Goal: Information Seeking & Learning: Learn about a topic

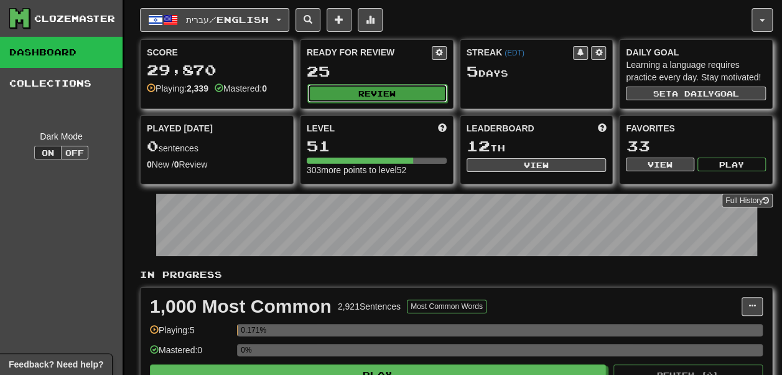
click at [324, 91] on button "Review" at bounding box center [377, 93] width 140 height 19
select select "**"
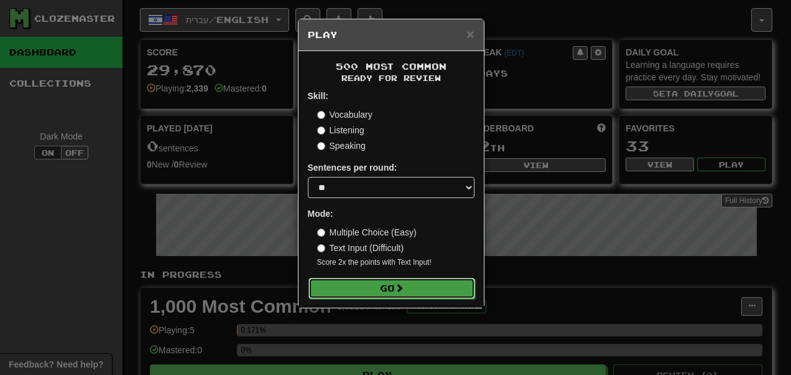
click at [378, 286] on button "Go" at bounding box center [392, 287] width 167 height 21
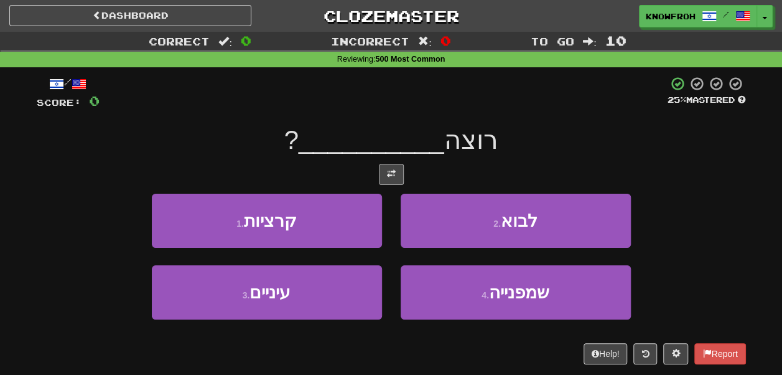
drag, startPoint x: 391, startPoint y: 185, endPoint x: 389, endPoint y: 176, distance: 8.9
click at [389, 176] on div "/ Score: 0 25 % Mastered רוצה __________ ? 1 . קרציות 2 . לבוא 3 . עיניים 4 . ש…" at bounding box center [391, 220] width 709 height 288
click at [389, 176] on span at bounding box center [391, 173] width 9 height 9
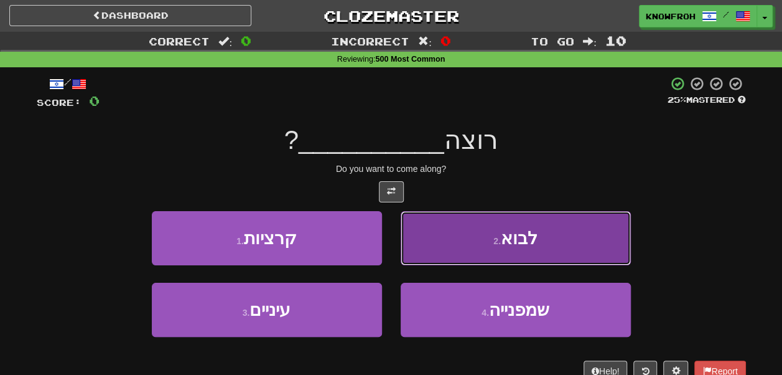
click at [408, 229] on button "2 . לבוא" at bounding box center [516, 238] width 230 height 54
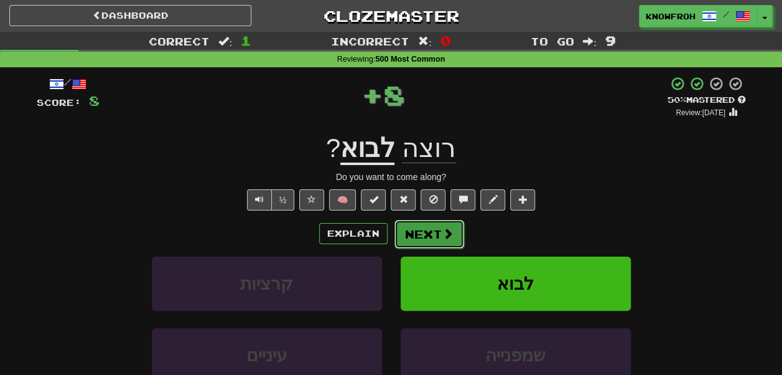
click at [426, 235] on button "Next" at bounding box center [429, 234] width 70 height 29
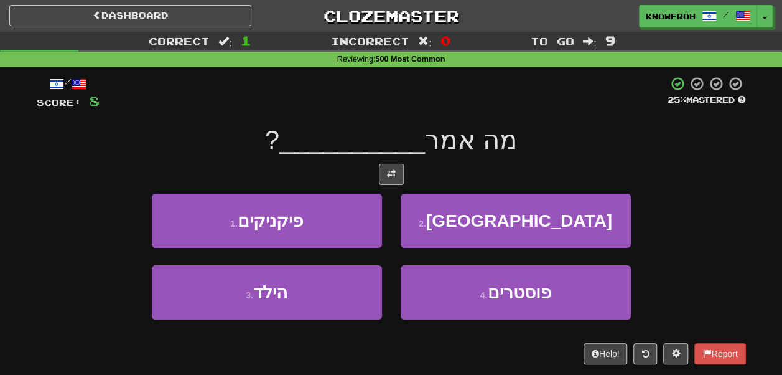
drag, startPoint x: 386, startPoint y: 187, endPoint x: 389, endPoint y: 170, distance: 16.5
click at [389, 170] on div "/ Score: 8 25 % Mastered מה אמר __________ ? 1 . פיקניקים 2 . שוודיה 3 . הילד 4…" at bounding box center [391, 220] width 709 height 288
click at [389, 170] on span at bounding box center [391, 173] width 9 height 9
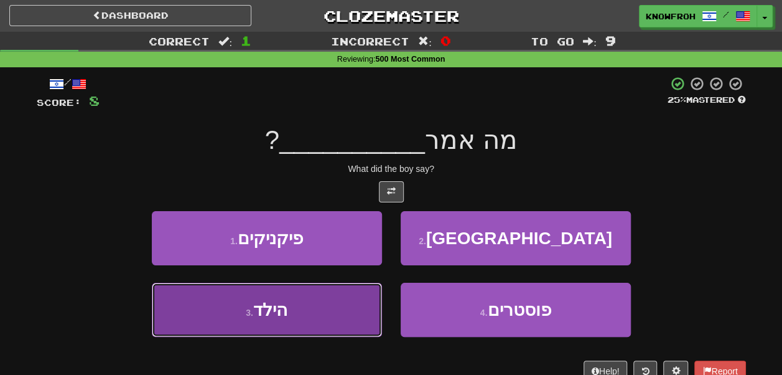
click at [362, 305] on button "3 . הילד" at bounding box center [267, 309] width 230 height 54
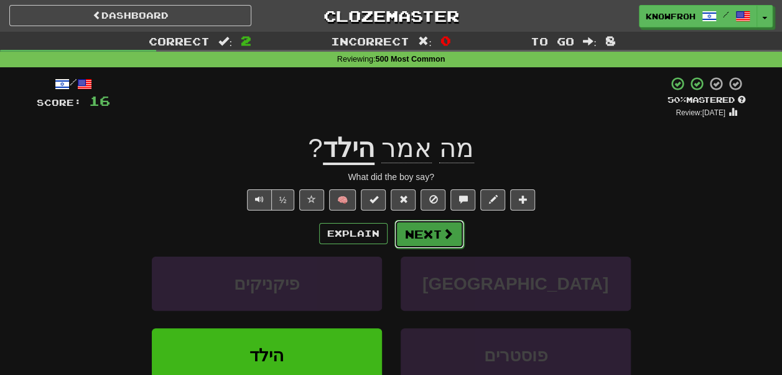
click at [417, 245] on button "Next" at bounding box center [429, 234] width 70 height 29
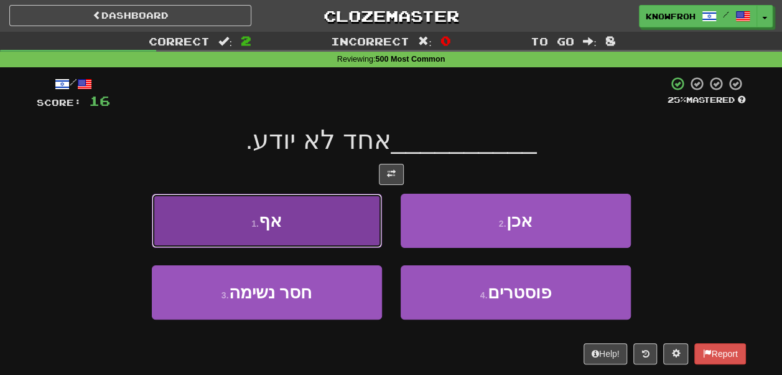
click at [357, 228] on button "1 . אף" at bounding box center [267, 220] width 230 height 54
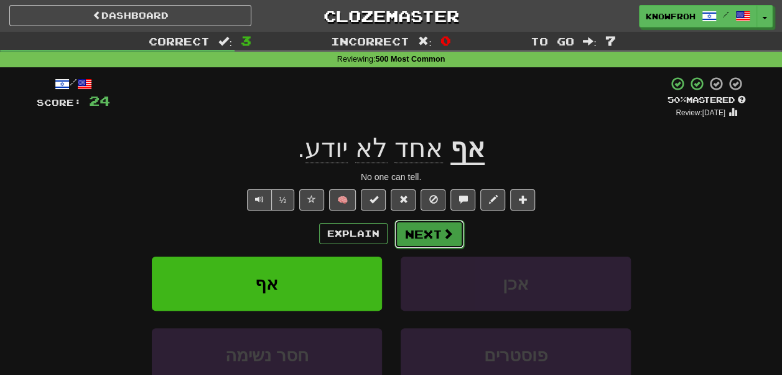
click at [408, 235] on button "Next" at bounding box center [429, 234] width 70 height 29
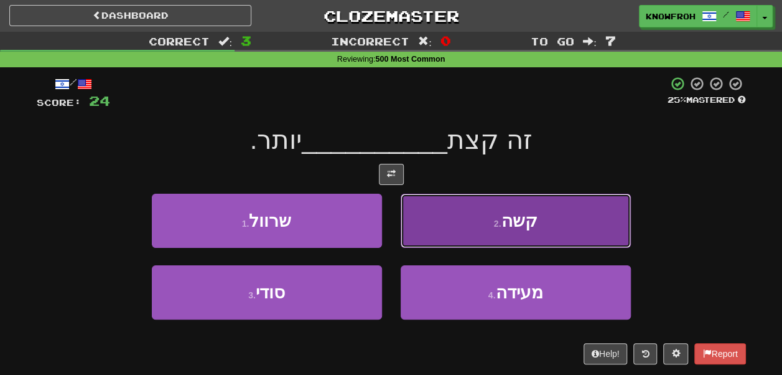
click at [419, 226] on button "2 . קשה" at bounding box center [516, 220] width 230 height 54
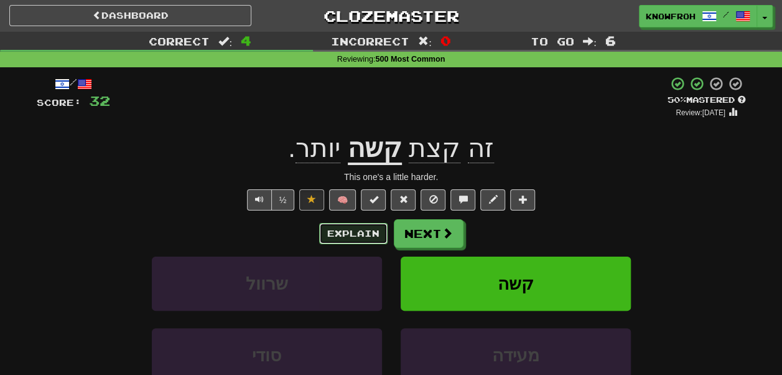
click at [356, 233] on button "Explain" at bounding box center [353, 233] width 68 height 21
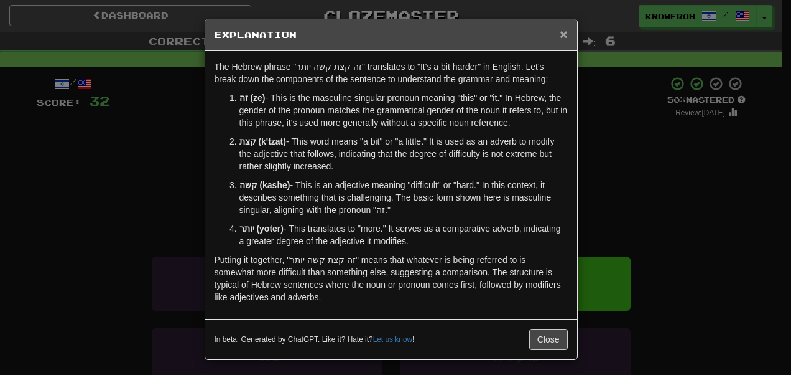
click at [560, 31] on span "×" at bounding box center [563, 34] width 7 height 14
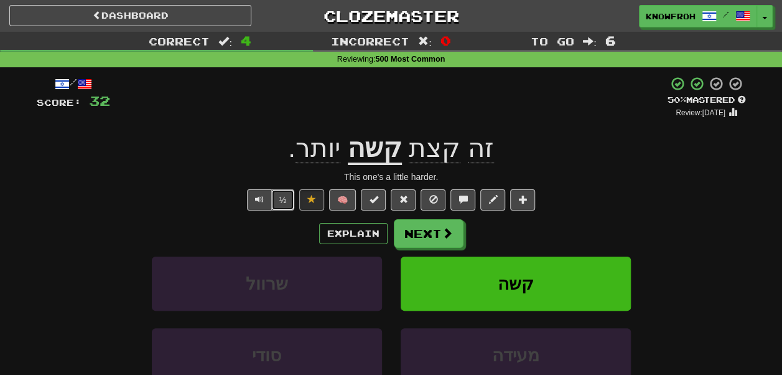
click at [285, 202] on button "½" at bounding box center [283, 199] width 24 height 21
click at [283, 204] on button "½" at bounding box center [283, 199] width 24 height 21
click at [418, 235] on button "Next" at bounding box center [429, 234] width 70 height 29
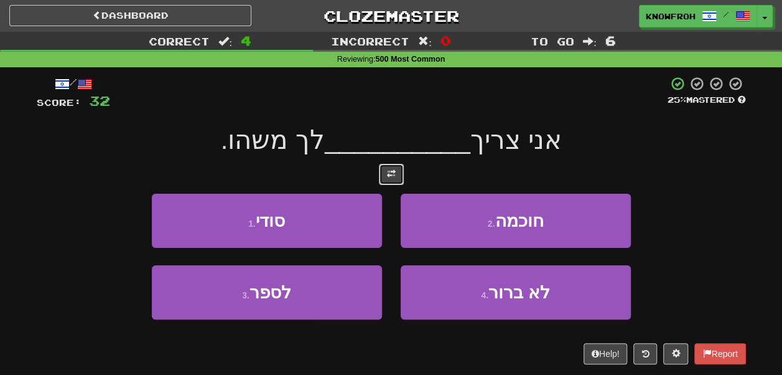
click at [388, 172] on span at bounding box center [391, 173] width 9 height 9
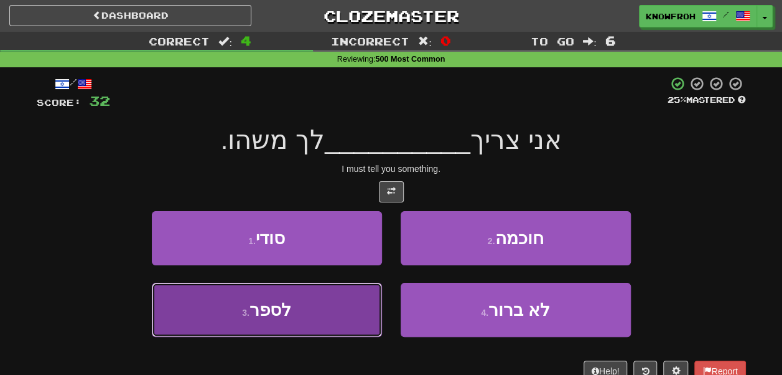
click at [331, 284] on button "3 . לספר" at bounding box center [267, 309] width 230 height 54
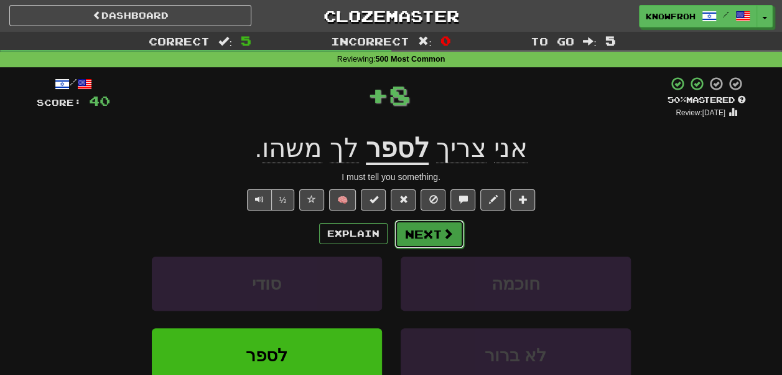
click at [433, 237] on button "Next" at bounding box center [429, 234] width 70 height 29
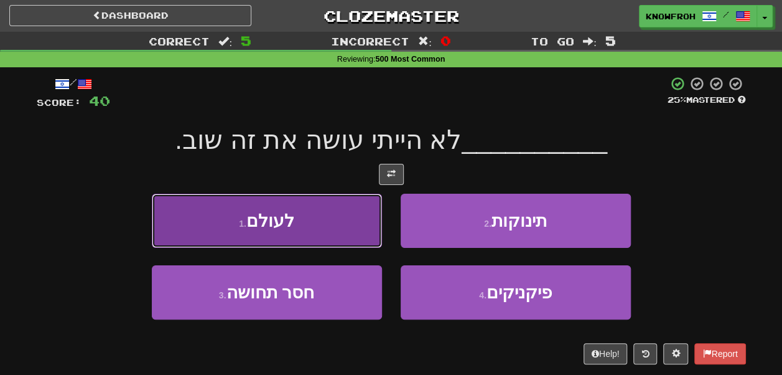
click at [329, 215] on button "1 . לעולם" at bounding box center [267, 220] width 230 height 54
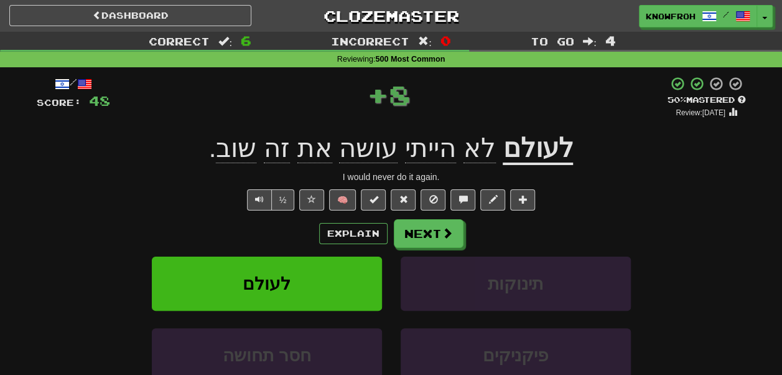
click at [552, 152] on u "לעולם" at bounding box center [538, 149] width 70 height 32
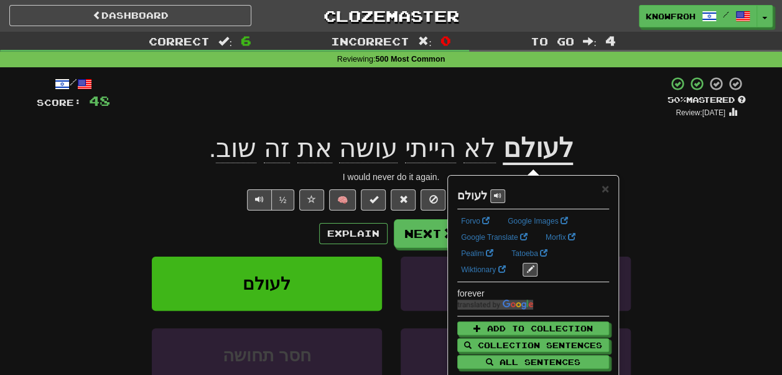
click at [556, 105] on div "+ 8" at bounding box center [388, 97] width 557 height 42
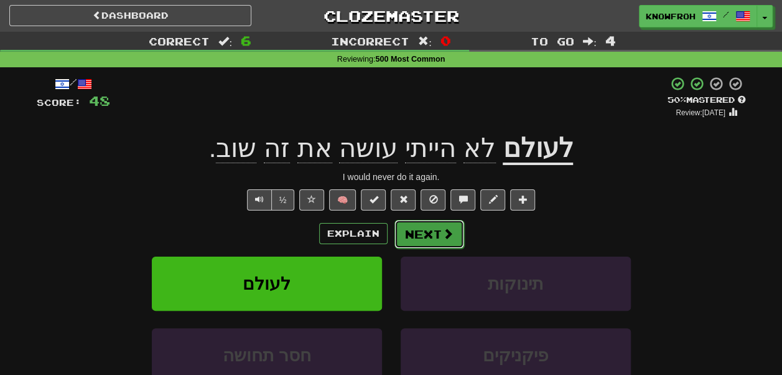
click at [434, 233] on button "Next" at bounding box center [429, 234] width 70 height 29
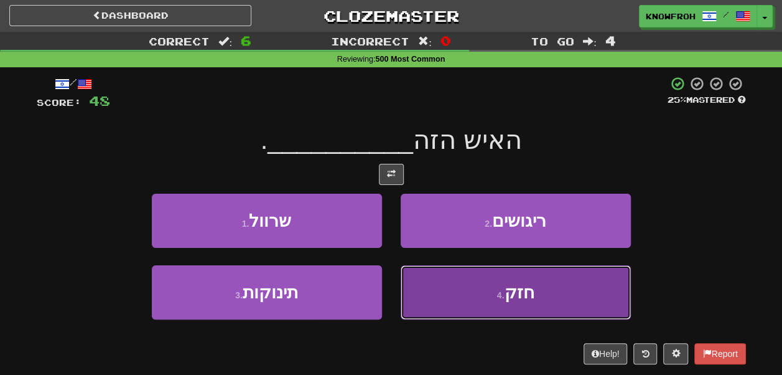
click at [442, 302] on button "4 . חזק" at bounding box center [516, 292] width 230 height 54
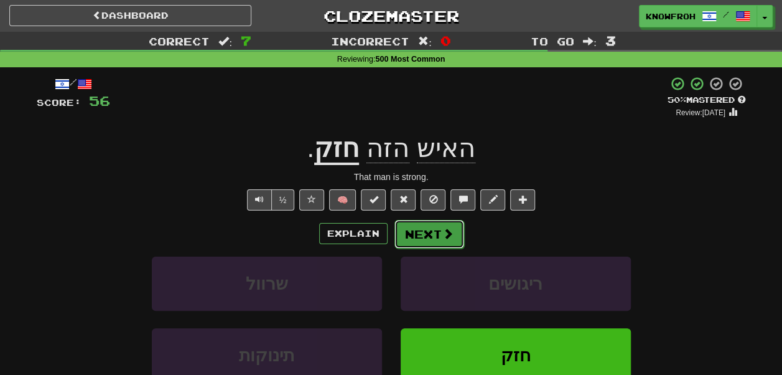
click at [439, 243] on button "Next" at bounding box center [429, 234] width 70 height 29
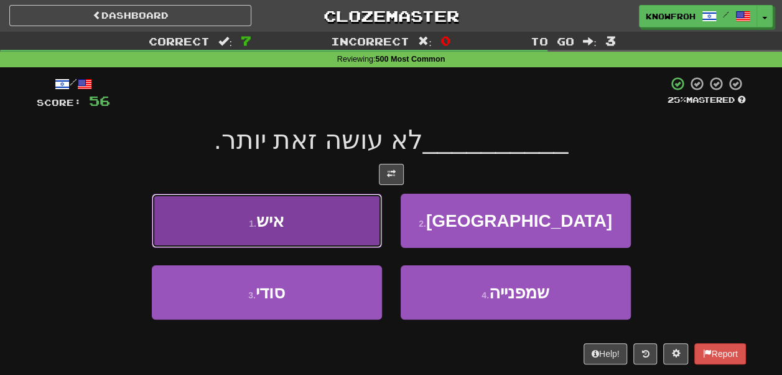
click at [348, 222] on button "1 . איש" at bounding box center [267, 220] width 230 height 54
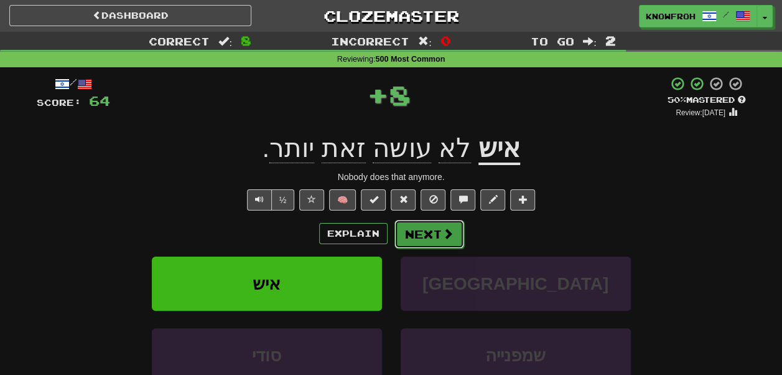
click at [414, 246] on button "Next" at bounding box center [429, 234] width 70 height 29
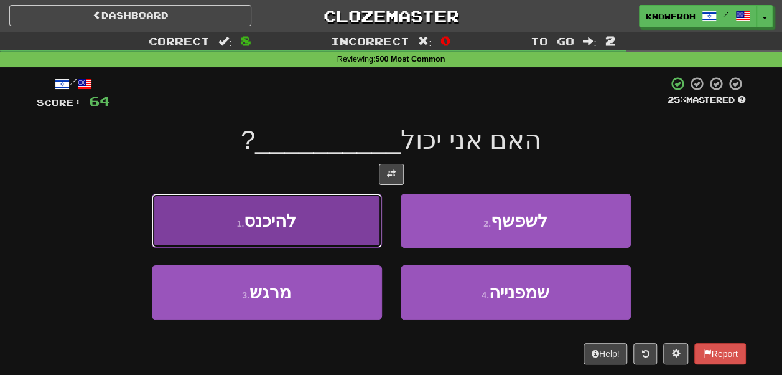
click at [333, 211] on button "1 . להיכנס" at bounding box center [267, 220] width 230 height 54
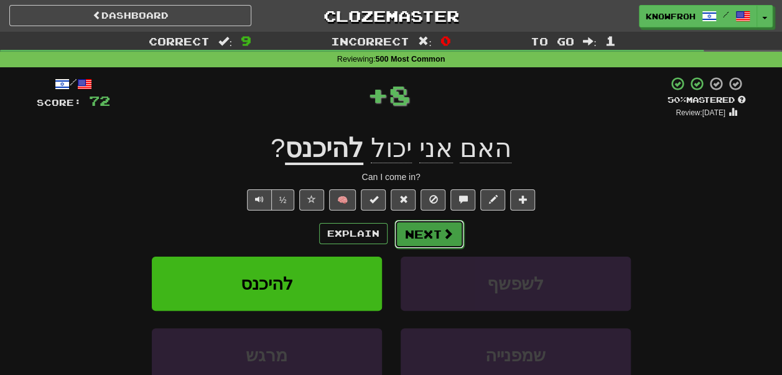
click at [402, 239] on button "Next" at bounding box center [429, 234] width 70 height 29
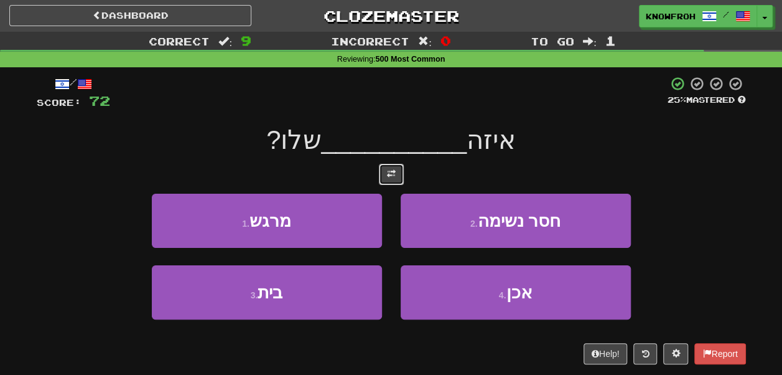
click at [394, 167] on button at bounding box center [391, 174] width 25 height 21
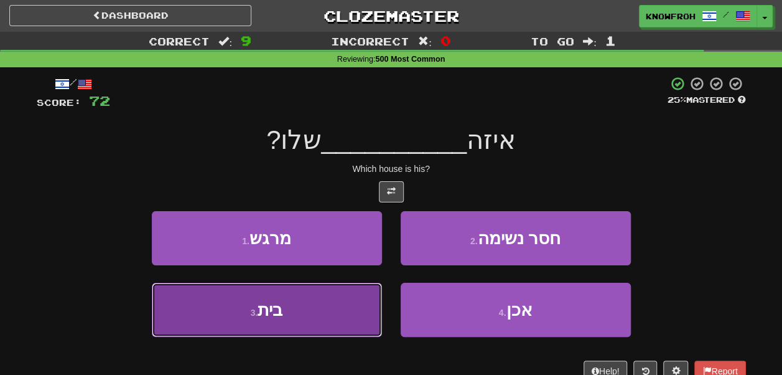
click at [341, 309] on button "3 . בית" at bounding box center [267, 309] width 230 height 54
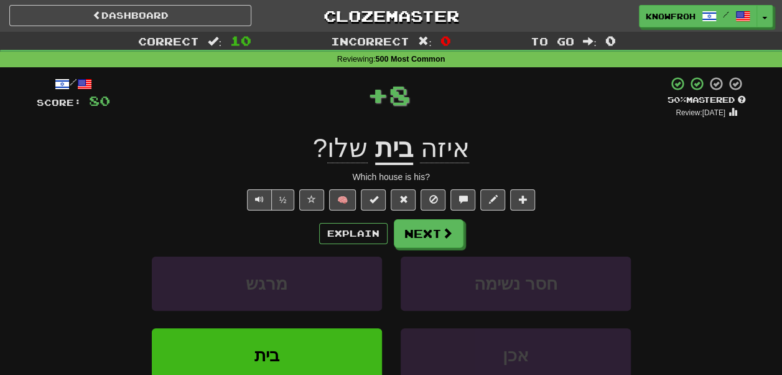
click at [442, 148] on span "איזה" at bounding box center [444, 148] width 49 height 30
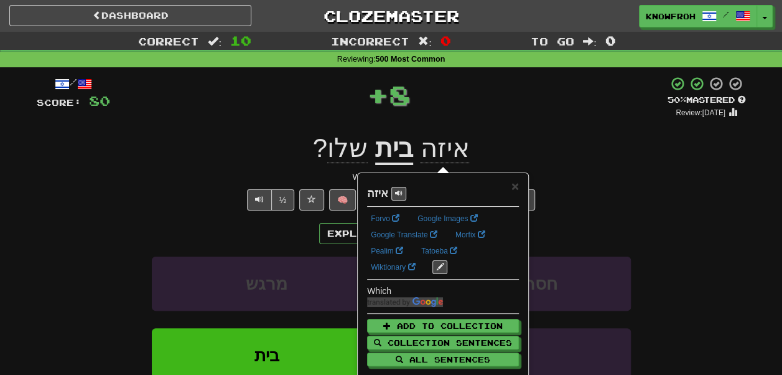
click at [489, 123] on div "/ Score: 80 + 8 50 % Mastered Review: 2025-10-28 איזה בית שלו ? Which house is …" at bounding box center [391, 271] width 709 height 390
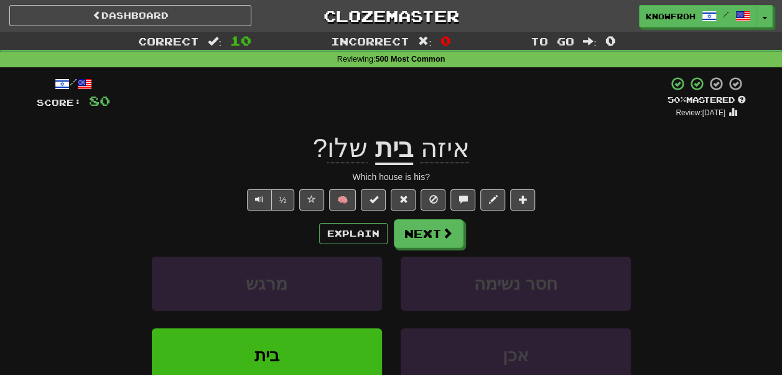
click at [353, 151] on span "שלו" at bounding box center [347, 148] width 40 height 30
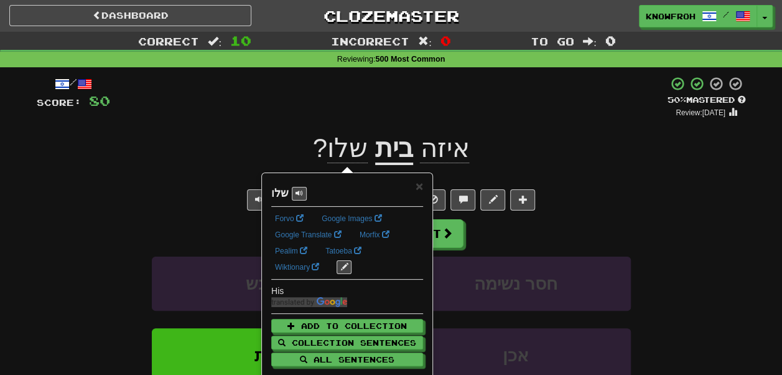
click at [342, 118] on div "+ 8" at bounding box center [388, 97] width 557 height 42
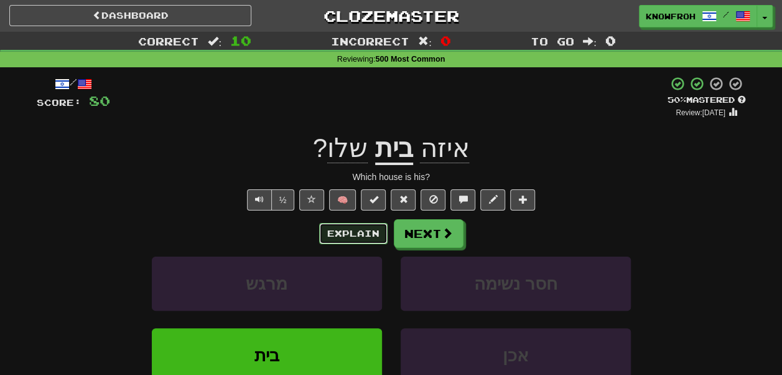
click at [365, 226] on button "Explain" at bounding box center [353, 233] width 68 height 21
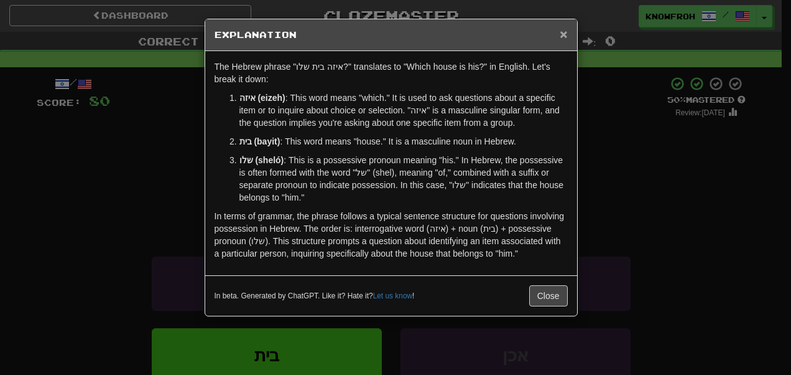
click at [566, 37] on span "×" at bounding box center [563, 34] width 7 height 14
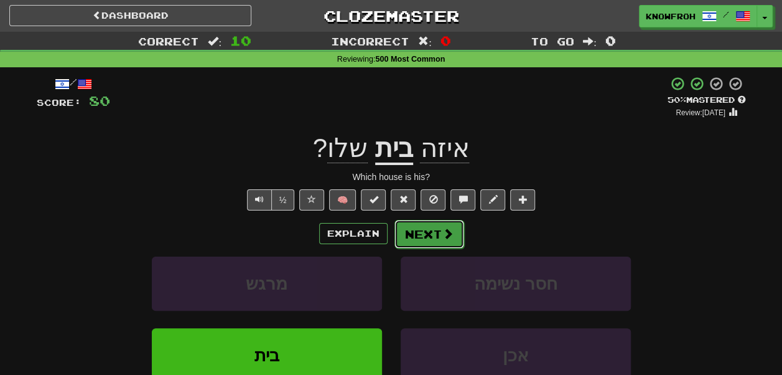
click at [439, 239] on button "Next" at bounding box center [429, 234] width 70 height 29
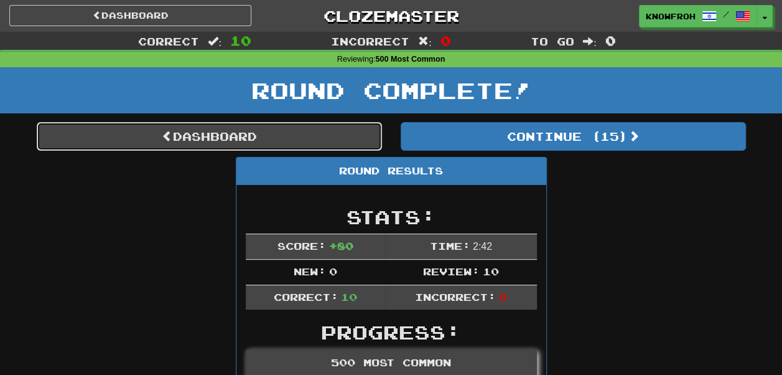
click at [346, 139] on link "Dashboard" at bounding box center [209, 136] width 345 height 29
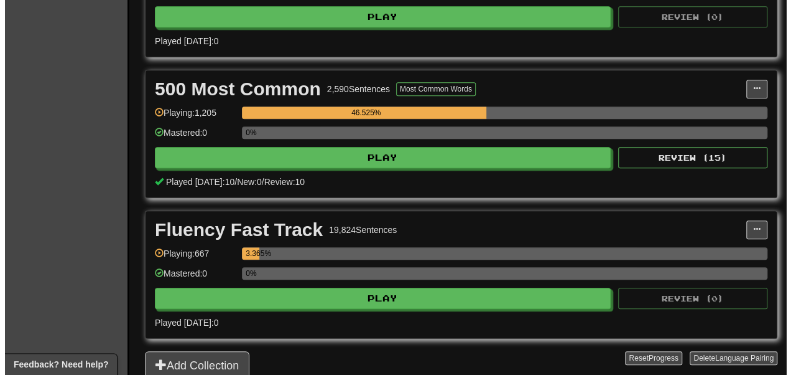
scroll to position [498, 0]
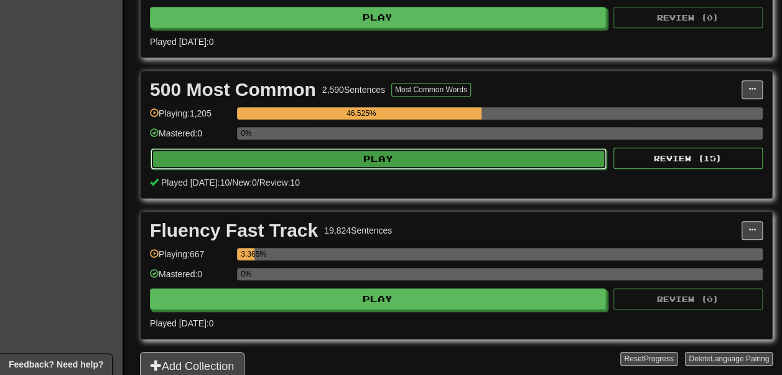
click at [254, 169] on button "Play" at bounding box center [379, 158] width 456 height 21
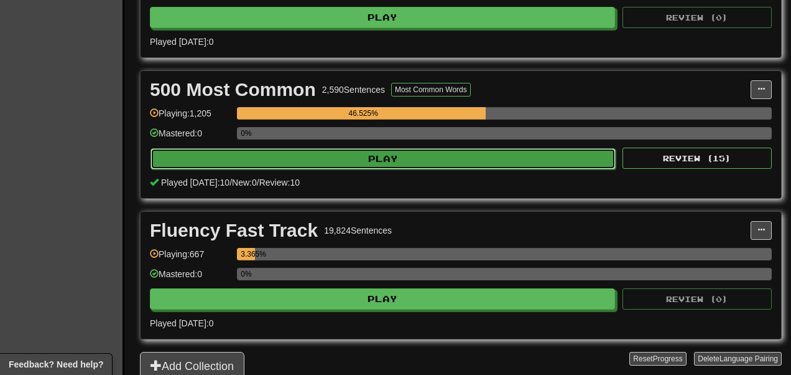
select select "**"
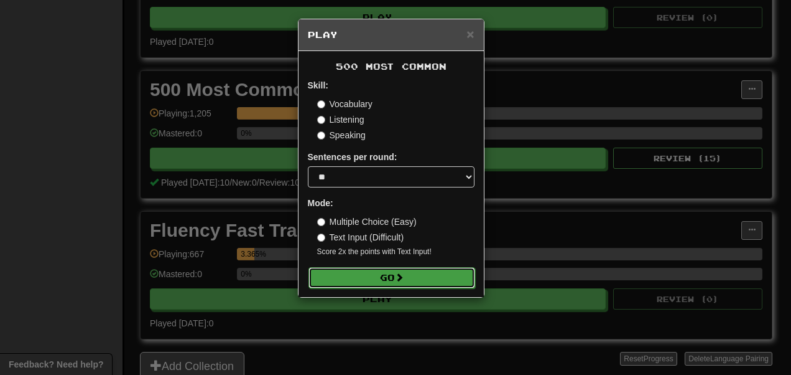
click at [360, 274] on button "Go" at bounding box center [392, 277] width 167 height 21
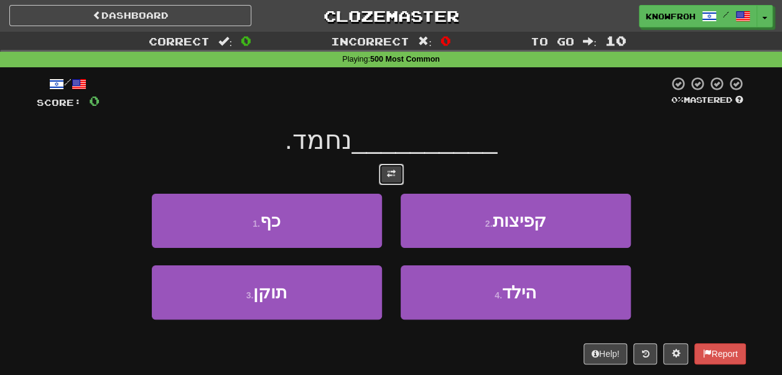
click at [395, 171] on button at bounding box center [391, 174] width 25 height 21
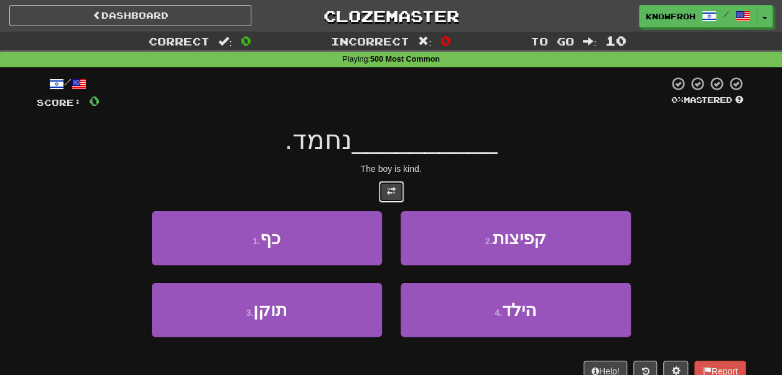
click at [389, 184] on button at bounding box center [391, 191] width 25 height 21
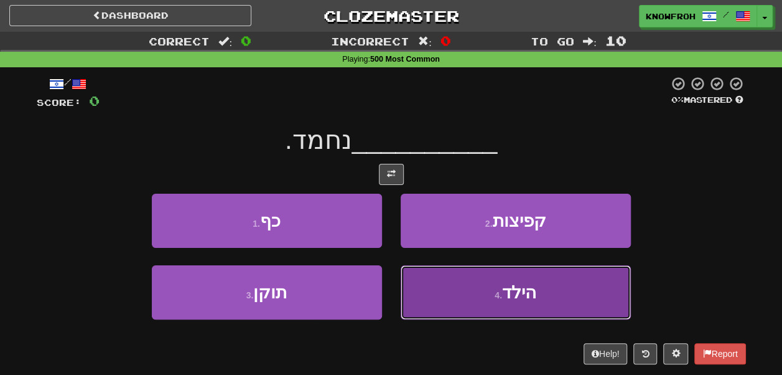
click at [453, 277] on button "4 . הילד" at bounding box center [516, 292] width 230 height 54
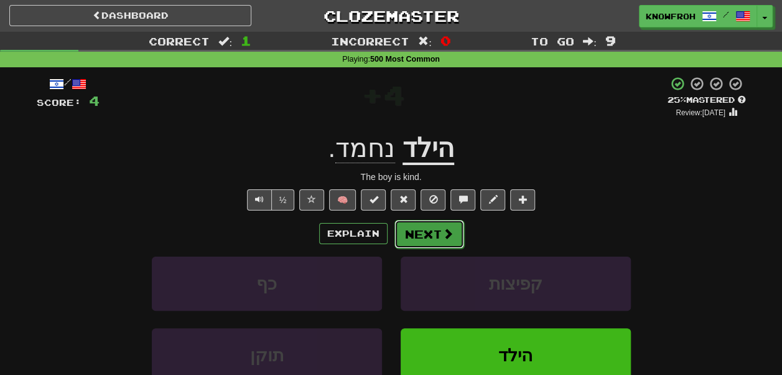
click at [431, 231] on button "Next" at bounding box center [429, 234] width 70 height 29
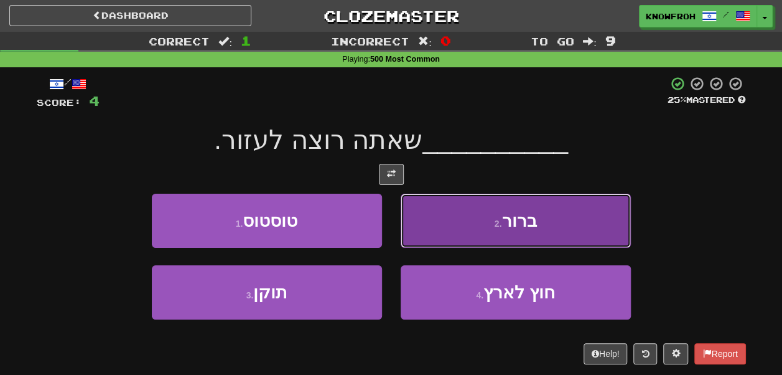
click at [426, 225] on button "2 . ברור" at bounding box center [516, 220] width 230 height 54
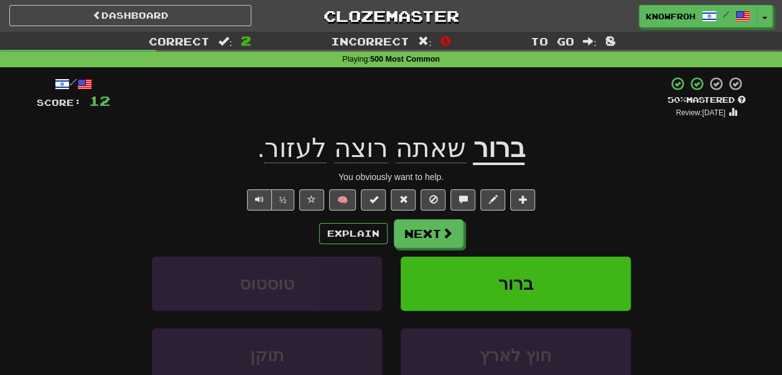
click at [488, 154] on u "ברור" at bounding box center [499, 149] width 52 height 32
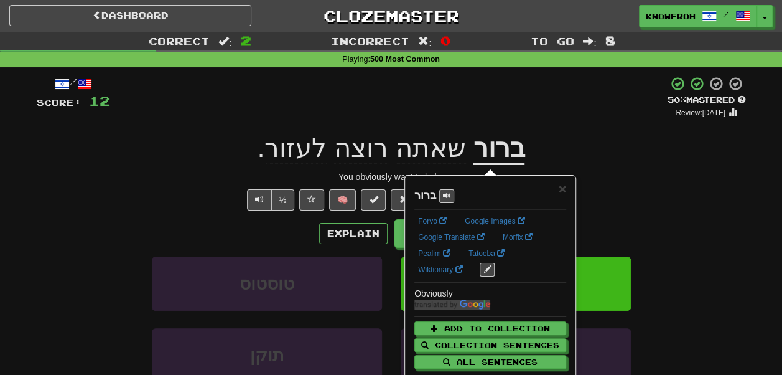
click at [495, 116] on div "+ 8" at bounding box center [388, 97] width 557 height 42
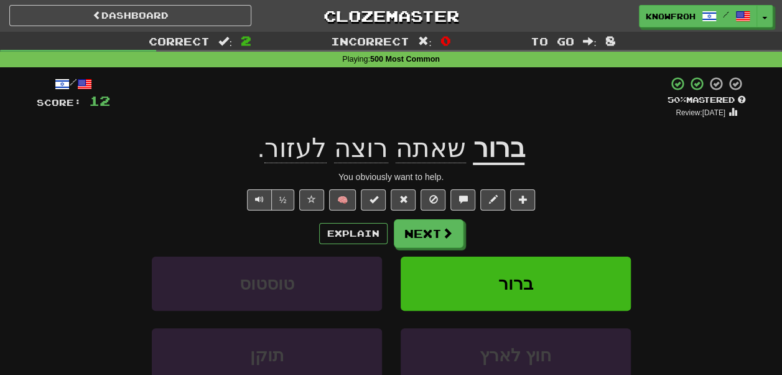
click at [477, 152] on u "ברור" at bounding box center [499, 149] width 52 height 32
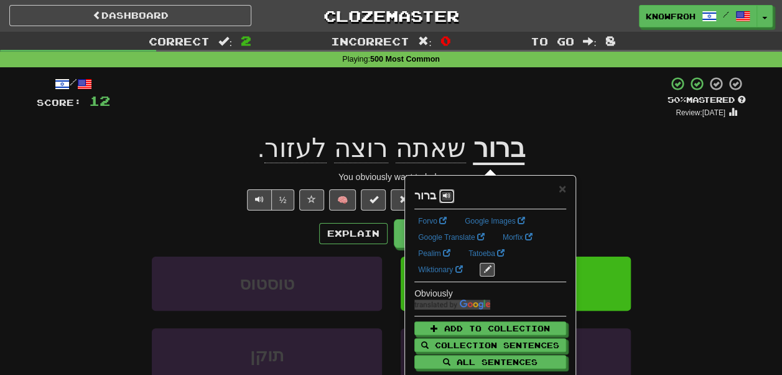
click at [446, 192] on span at bounding box center [446, 195] width 7 height 7
click at [454, 103] on div "+ 8" at bounding box center [388, 97] width 557 height 42
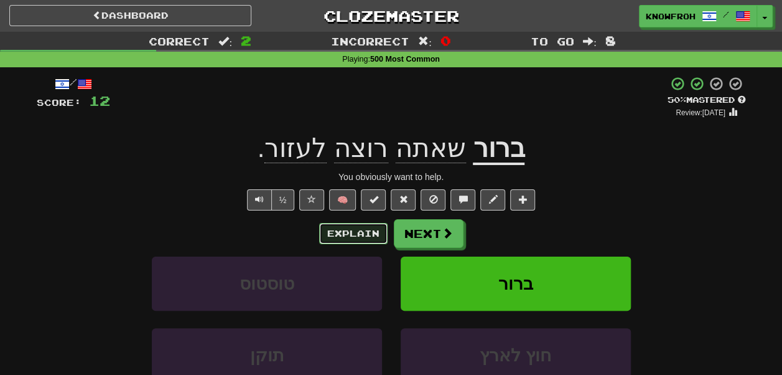
click at [380, 227] on button "Explain" at bounding box center [353, 233] width 68 height 21
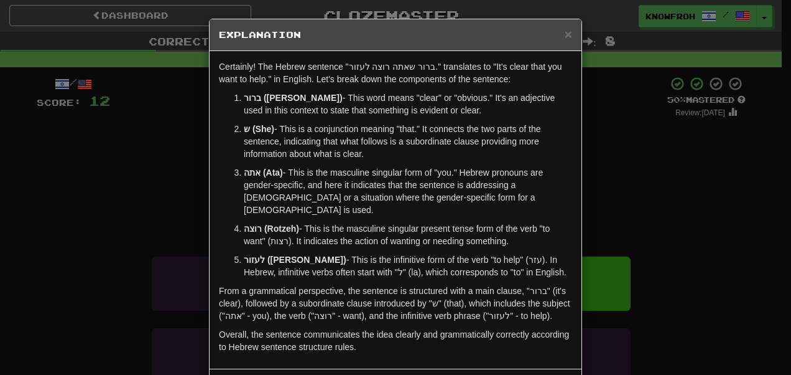
click at [569, 34] on div "× Explanation" at bounding box center [396, 35] width 372 height 32
click at [565, 34] on span "×" at bounding box center [568, 34] width 7 height 14
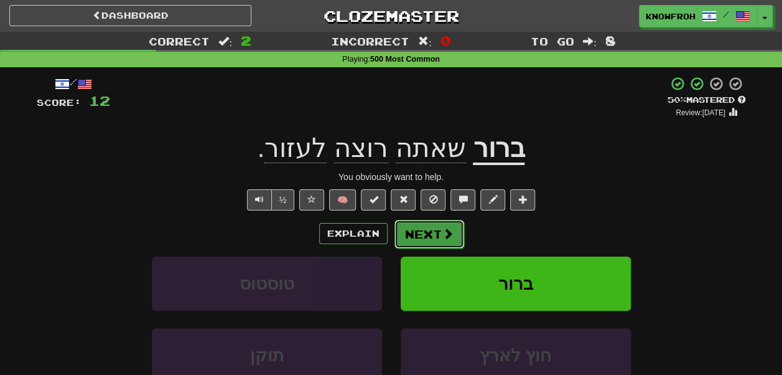
click at [442, 230] on span at bounding box center [447, 233] width 11 height 11
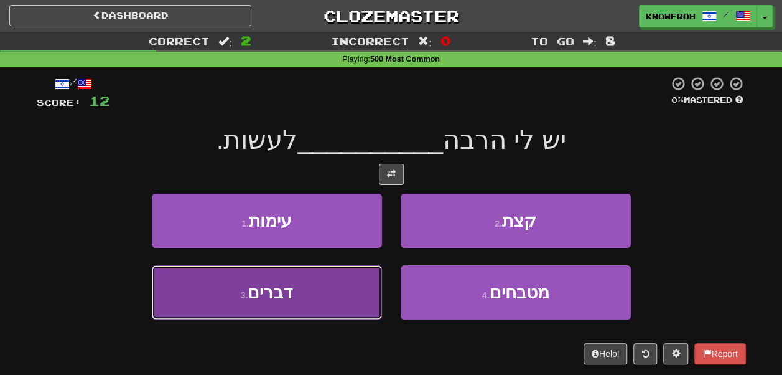
click at [342, 293] on button "3 . דברים" at bounding box center [267, 292] width 230 height 54
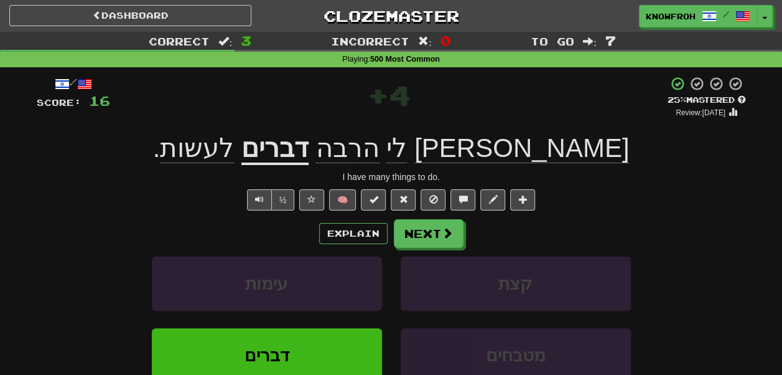
click at [380, 159] on span "הרבה" at bounding box center [347, 148] width 63 height 30
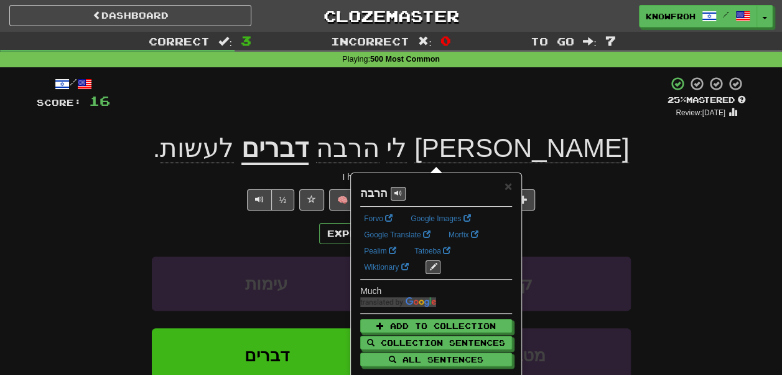
click at [439, 72] on div "/ Score: 16 + 4 25 % Mastered Review: 2025-10-08 יש לי הרבה דברים לעשות . I hav…" at bounding box center [391, 275] width 709 height 416
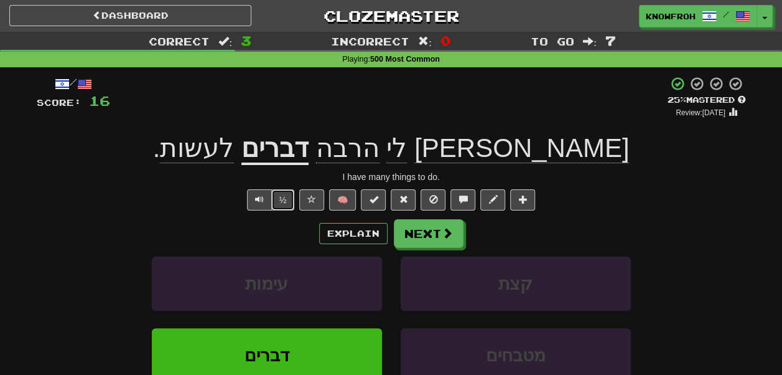
click at [289, 205] on button "½" at bounding box center [283, 199] width 24 height 21
click at [433, 242] on button "Next" at bounding box center [429, 234] width 70 height 29
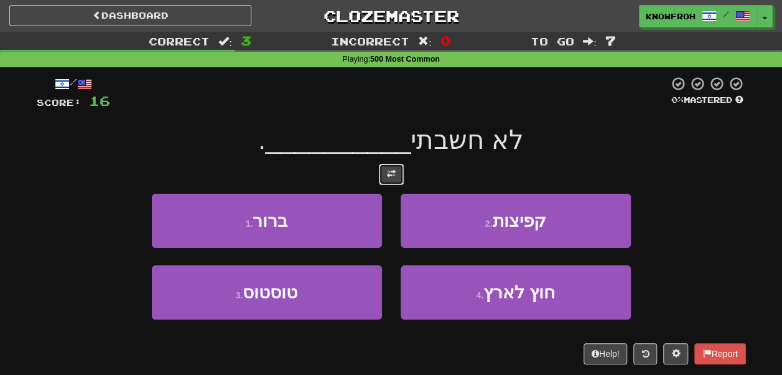
click at [393, 172] on span at bounding box center [391, 173] width 9 height 9
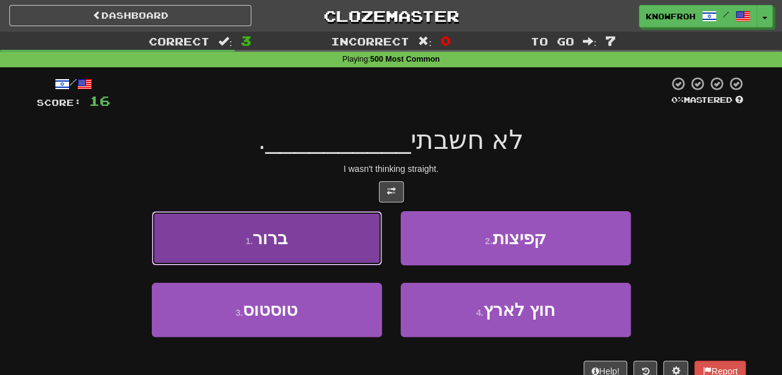
click at [365, 233] on button "1 . ברור" at bounding box center [267, 238] width 230 height 54
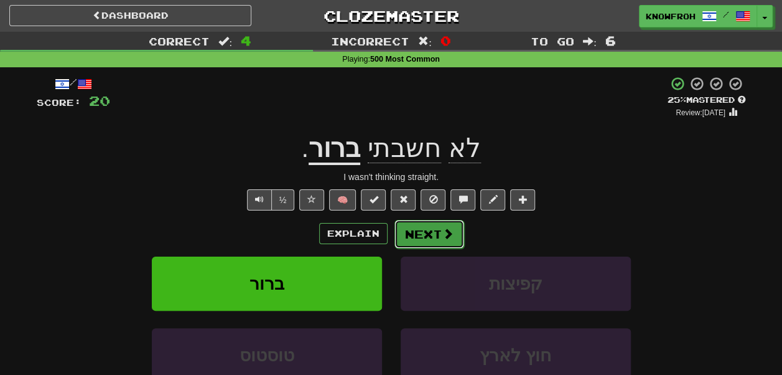
click at [429, 238] on button "Next" at bounding box center [429, 234] width 70 height 29
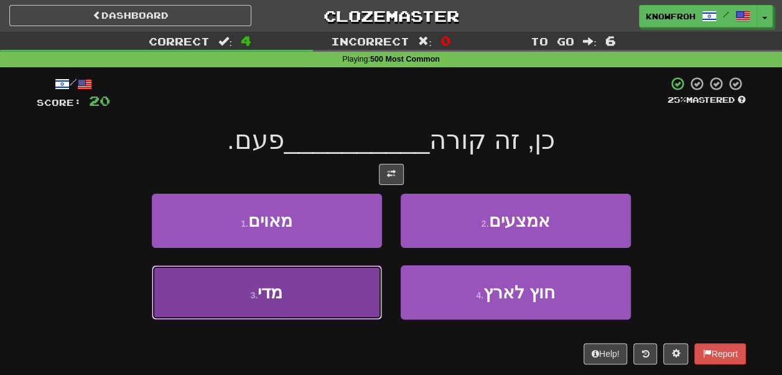
click at [326, 290] on button "3 . מדי" at bounding box center [267, 292] width 230 height 54
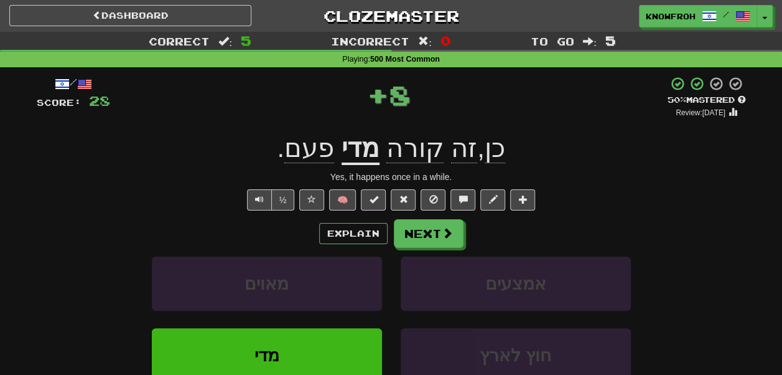
click at [359, 146] on u "מדי" at bounding box center [361, 149] width 38 height 32
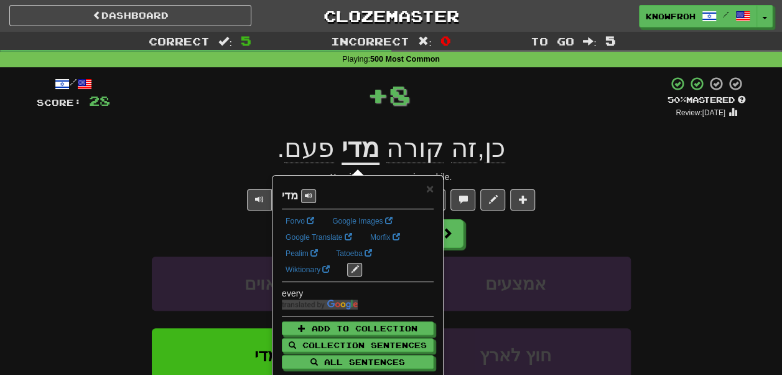
click at [327, 113] on div "+ 8" at bounding box center [388, 94] width 557 height 37
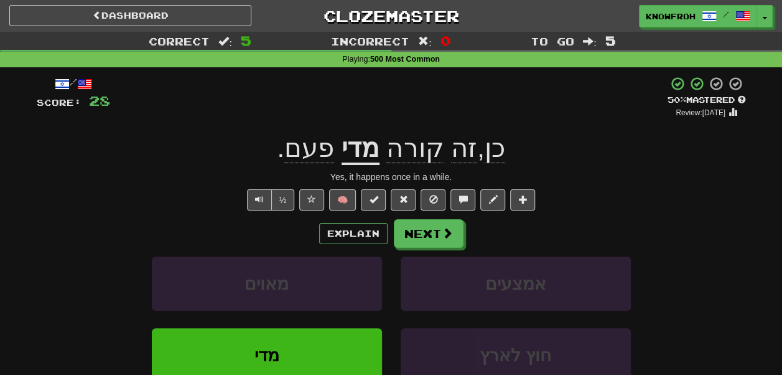
click at [316, 139] on span "פעם" at bounding box center [309, 148] width 50 height 30
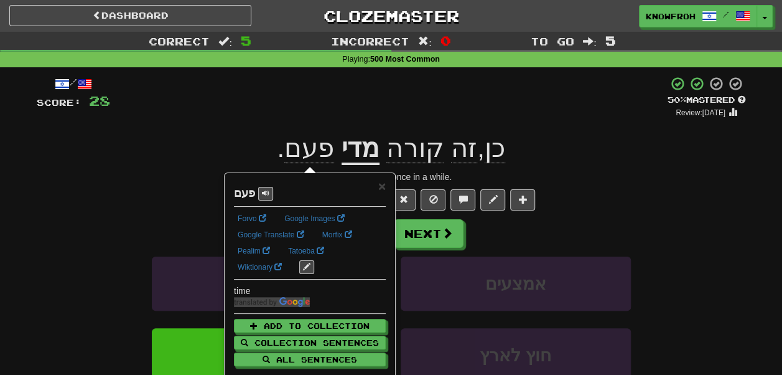
click at [310, 113] on div "+ 8" at bounding box center [388, 97] width 557 height 42
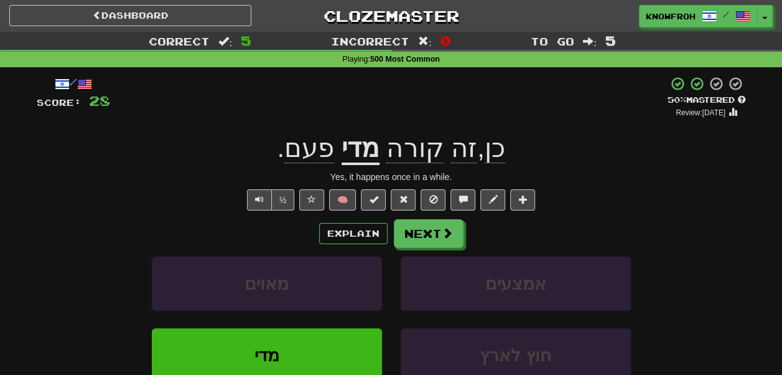
click at [407, 157] on span "קורה" at bounding box center [414, 148] width 57 height 30
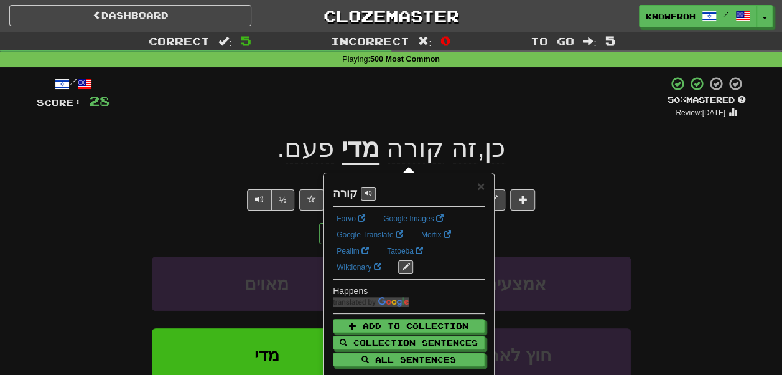
click at [347, 114] on div "+ 8" at bounding box center [388, 97] width 557 height 42
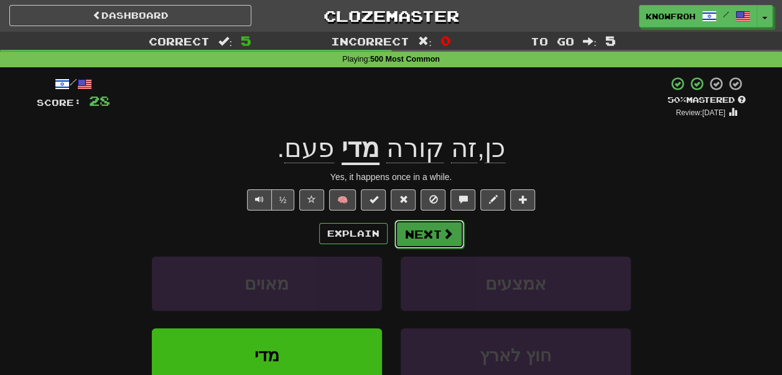
click at [421, 245] on button "Next" at bounding box center [429, 234] width 70 height 29
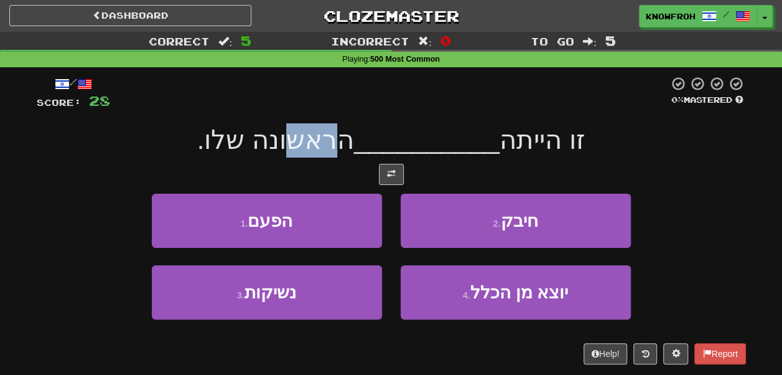
drag, startPoint x: 358, startPoint y: 147, endPoint x: 316, endPoint y: 144, distance: 41.8
click at [316, 144] on span "הראשונה שלו." at bounding box center [275, 139] width 157 height 29
click at [307, 148] on span "הראשונה שלו." at bounding box center [275, 139] width 157 height 29
drag, startPoint x: 307, startPoint y: 148, endPoint x: 300, endPoint y: 148, distance: 6.8
click at [300, 148] on span "הראשונה שלו." at bounding box center [275, 139] width 157 height 29
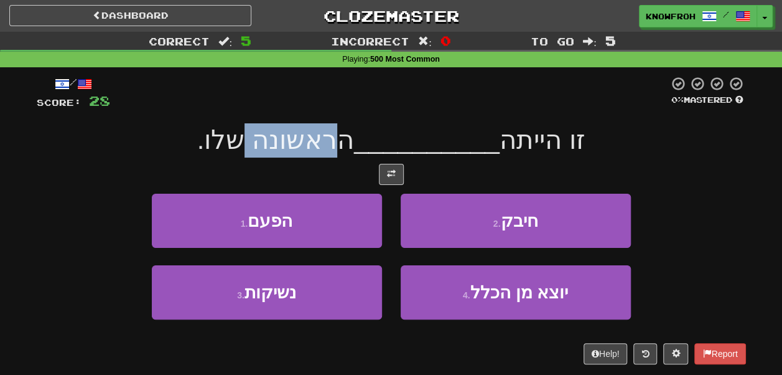
click at [300, 148] on span "הראשונה שלו." at bounding box center [275, 139] width 157 height 29
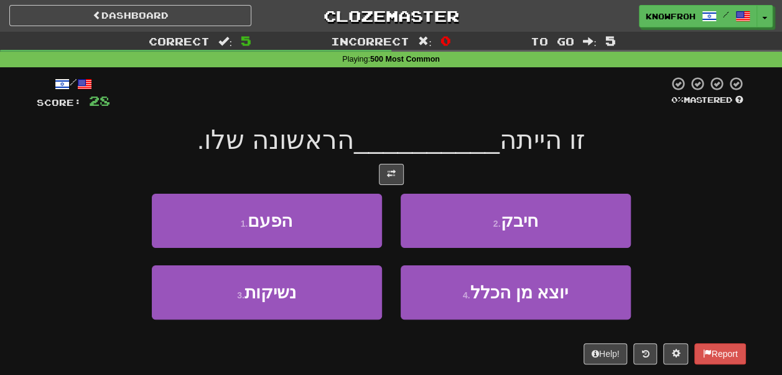
click at [327, 251] on div "1 . הפעם" at bounding box center [266, 229] width 249 height 72
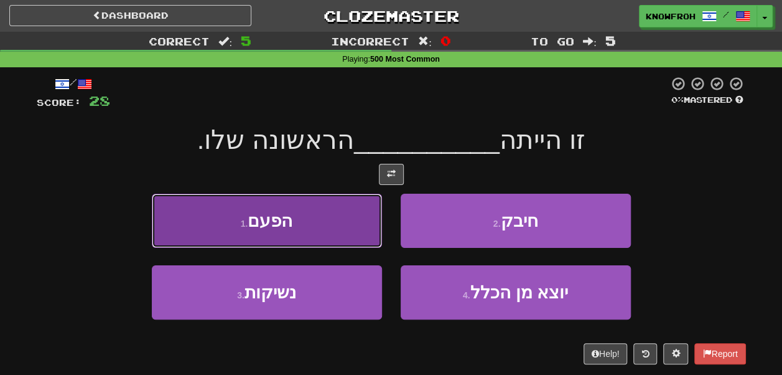
click at [325, 239] on button "1 . הפעם" at bounding box center [267, 220] width 230 height 54
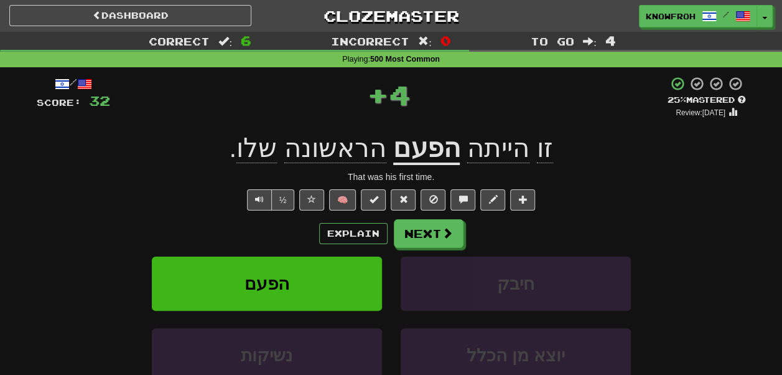
click at [333, 153] on span "הראשונה" at bounding box center [335, 148] width 102 height 30
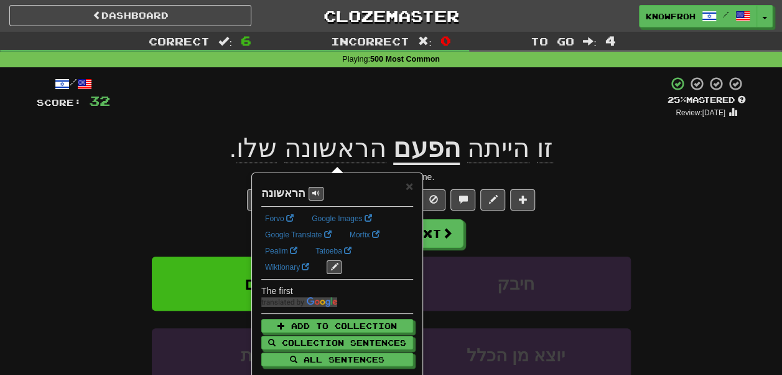
click at [332, 111] on div "+ 4" at bounding box center [388, 97] width 557 height 42
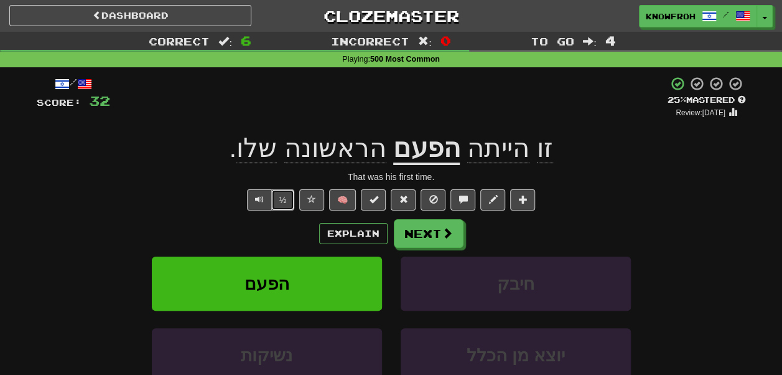
click at [294, 198] on button "½" at bounding box center [283, 199] width 24 height 21
click at [288, 203] on button "½" at bounding box center [283, 199] width 24 height 21
click at [265, 203] on button "Text-to-speech controls" at bounding box center [259, 199] width 25 height 21
click at [411, 239] on button "Next" at bounding box center [429, 234] width 70 height 29
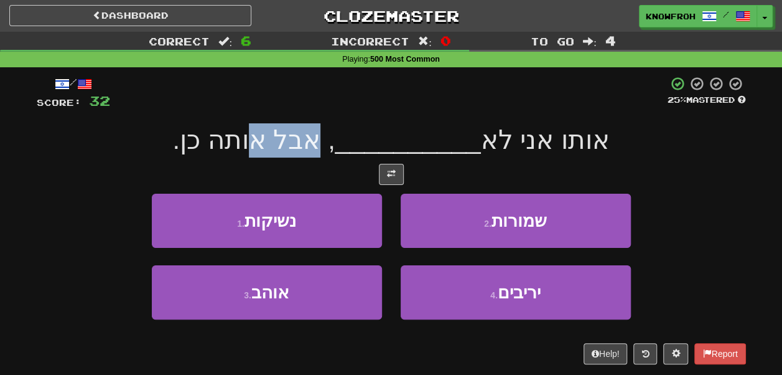
drag, startPoint x: 331, startPoint y: 136, endPoint x: 269, endPoint y: 134, distance: 62.2
click at [269, 134] on span ", אבל אותה כן." at bounding box center [253, 139] width 162 height 29
click at [253, 135] on span ", אבל אותה כן." at bounding box center [253, 139] width 162 height 29
drag, startPoint x: 253, startPoint y: 135, endPoint x: 307, endPoint y: 148, distance: 56.3
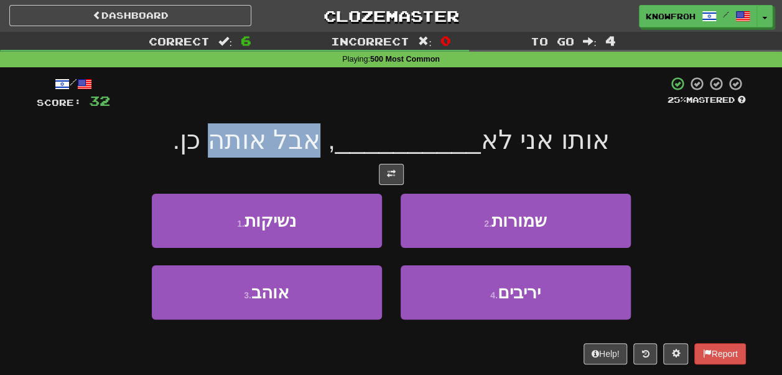
click at [307, 148] on span ", אבל אותה כן." at bounding box center [253, 139] width 162 height 29
drag, startPoint x: 307, startPoint y: 148, endPoint x: 266, endPoint y: 141, distance: 41.7
click at [266, 141] on span ", אבל אותה כן." at bounding box center [253, 139] width 162 height 29
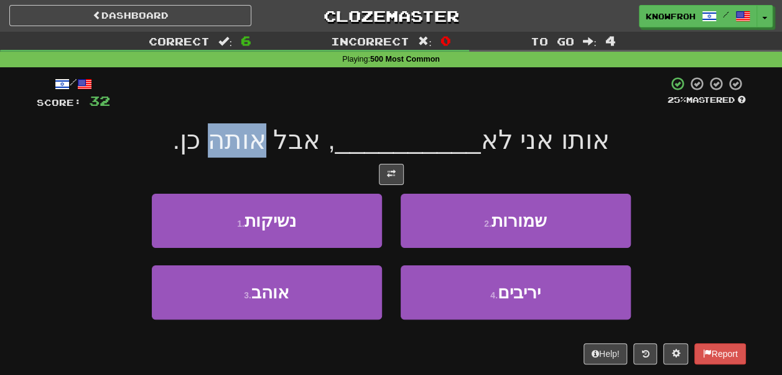
drag, startPoint x: 266, startPoint y: 141, endPoint x: 253, endPoint y: 141, distance: 13.7
click at [253, 141] on span ", אבל אותה כן." at bounding box center [253, 139] width 162 height 29
drag, startPoint x: 253, startPoint y: 141, endPoint x: 279, endPoint y: 147, distance: 27.6
click at [279, 147] on span ", אבל אותה כן." at bounding box center [253, 139] width 162 height 29
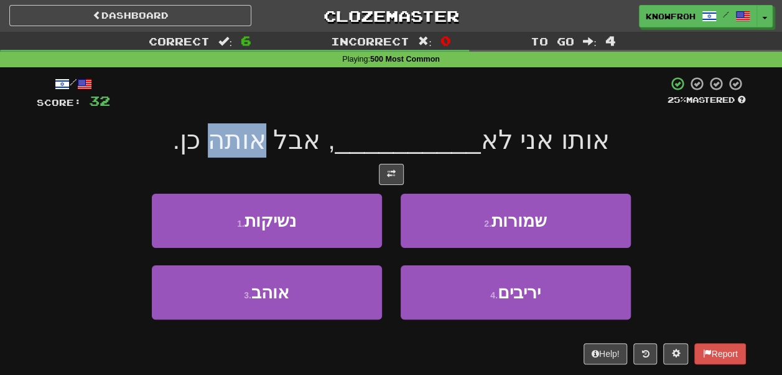
click at [279, 147] on span ", אבל אותה כן." at bounding box center [253, 139] width 162 height 29
drag, startPoint x: 279, startPoint y: 147, endPoint x: 245, endPoint y: 144, distance: 34.4
click at [245, 144] on span ", אבל אותה כן." at bounding box center [253, 139] width 162 height 29
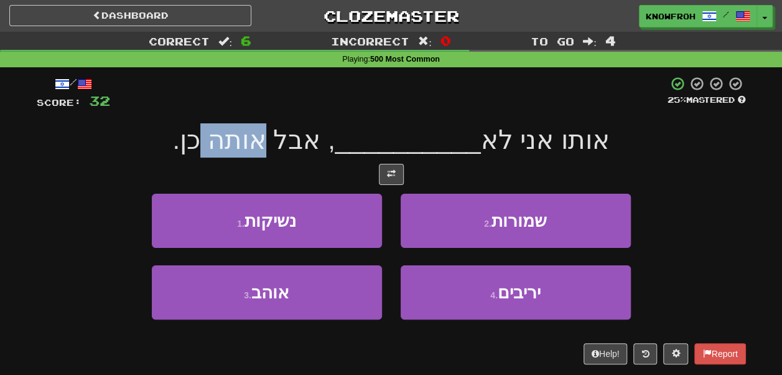
click at [265, 146] on span ", אבל אותה כן." at bounding box center [253, 139] width 162 height 29
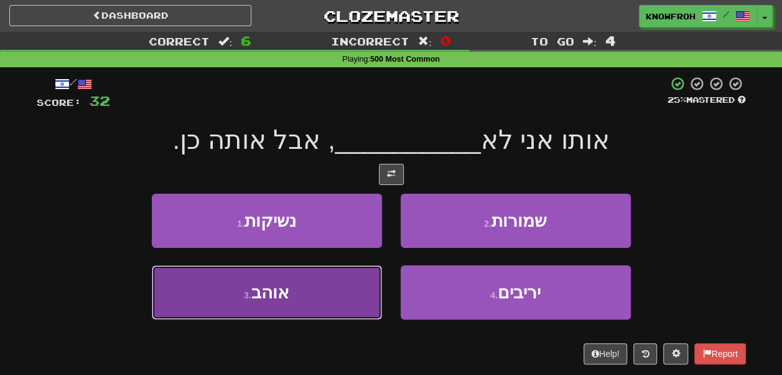
click at [294, 297] on button "3 . אוהב" at bounding box center [267, 292] width 230 height 54
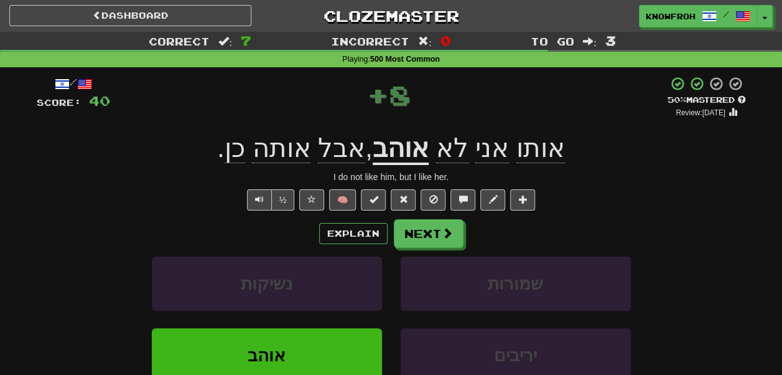
click at [342, 156] on span "אבל" at bounding box center [341, 148] width 47 height 30
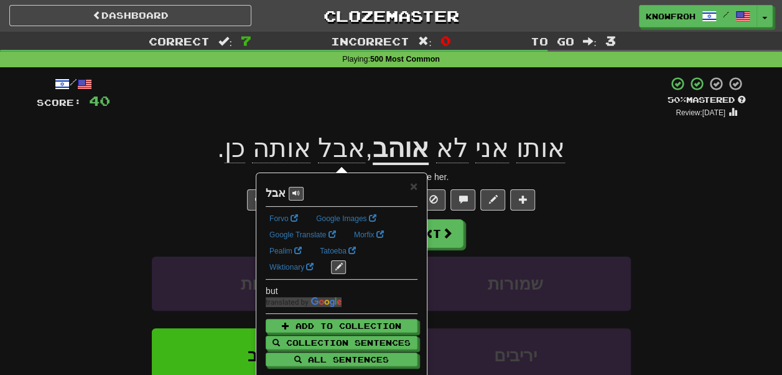
click at [330, 100] on div "+ 8" at bounding box center [388, 97] width 557 height 42
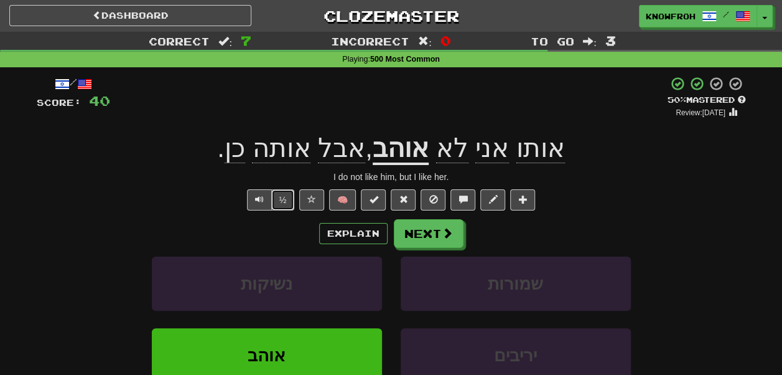
click at [289, 202] on button "½" at bounding box center [283, 199] width 24 height 21
click at [238, 154] on span "כן" at bounding box center [235, 148] width 21 height 30
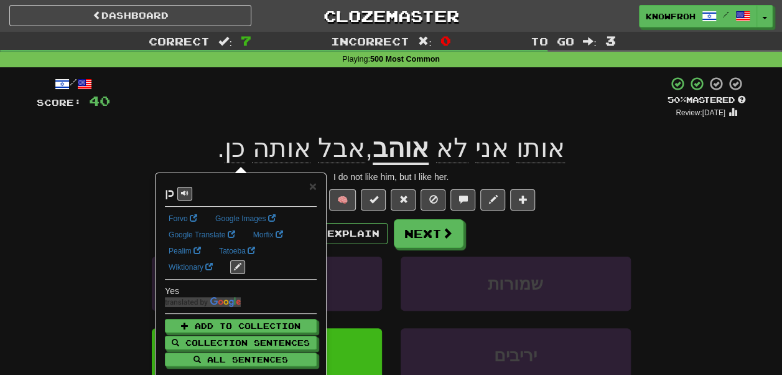
click at [238, 98] on div "+ 8" at bounding box center [388, 97] width 557 height 42
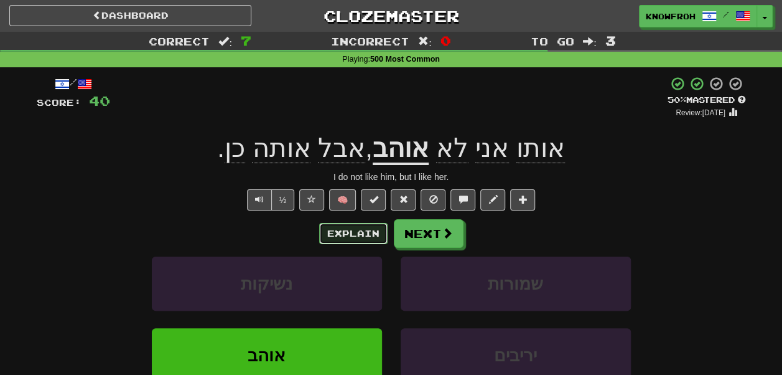
click at [353, 233] on button "Explain" at bounding box center [353, 233] width 68 height 21
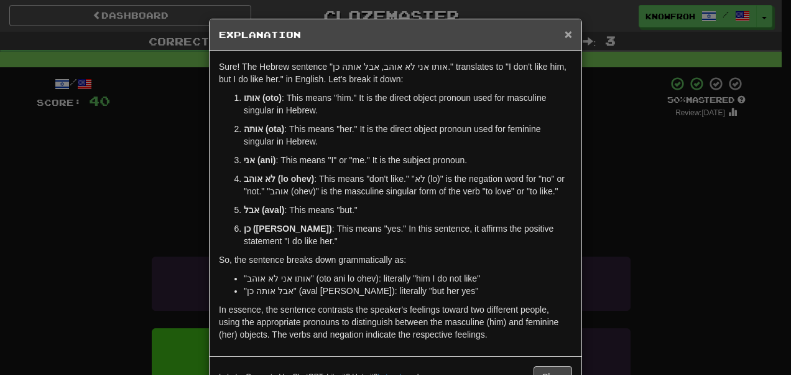
click at [567, 30] on span "×" at bounding box center [568, 34] width 7 height 14
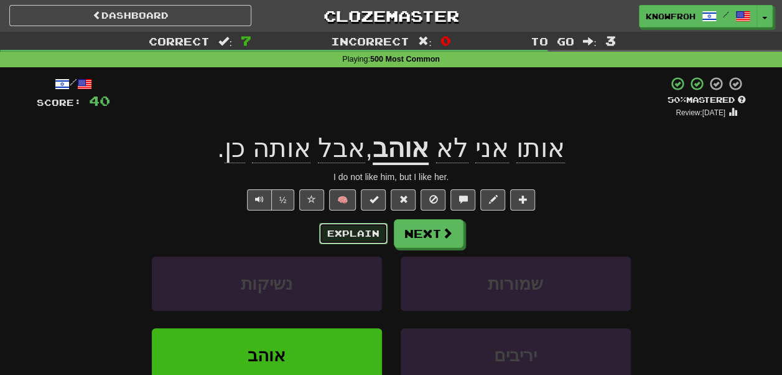
click at [341, 233] on button "Explain" at bounding box center [353, 233] width 68 height 21
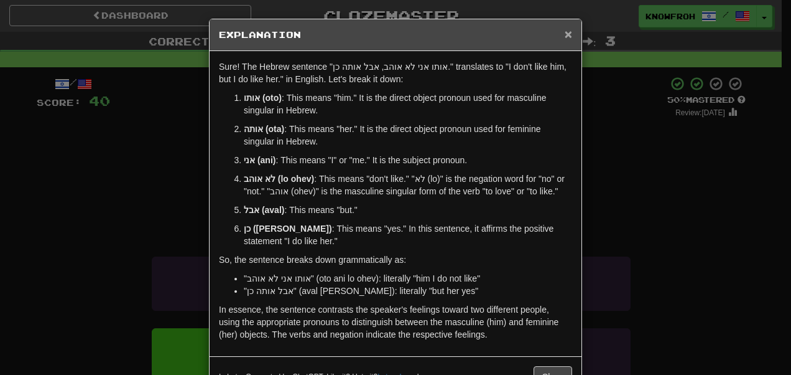
click at [566, 35] on span "×" at bounding box center [568, 34] width 7 height 14
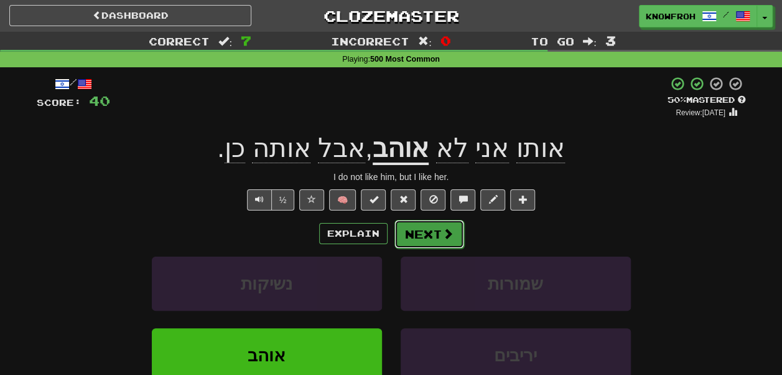
click at [438, 230] on button "Next" at bounding box center [429, 234] width 70 height 29
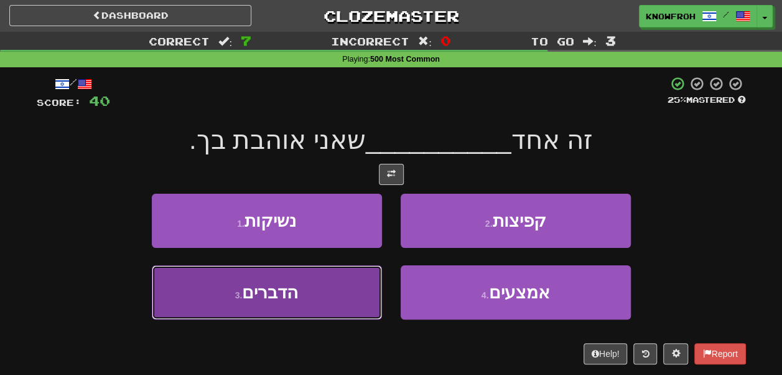
click at [340, 279] on button "3 . הדברים" at bounding box center [267, 292] width 230 height 54
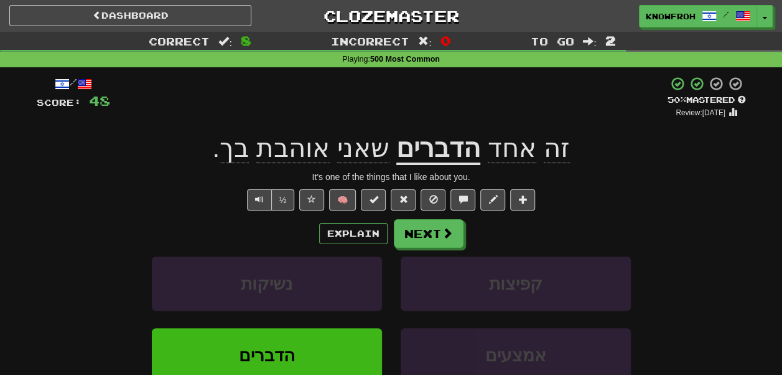
click at [249, 159] on span "בך" at bounding box center [234, 148] width 29 height 30
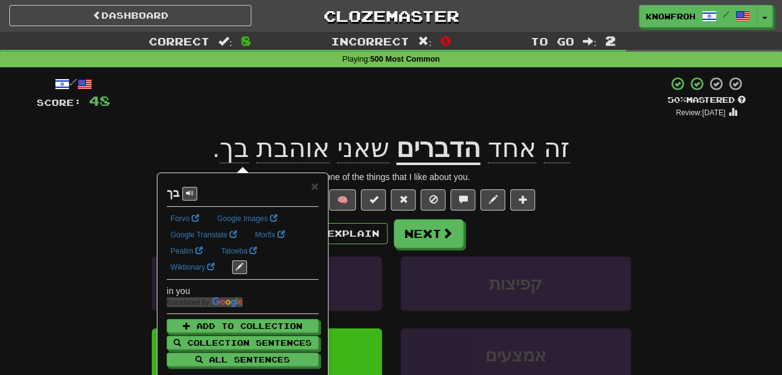
click at [237, 110] on div "+ 8" at bounding box center [388, 97] width 557 height 42
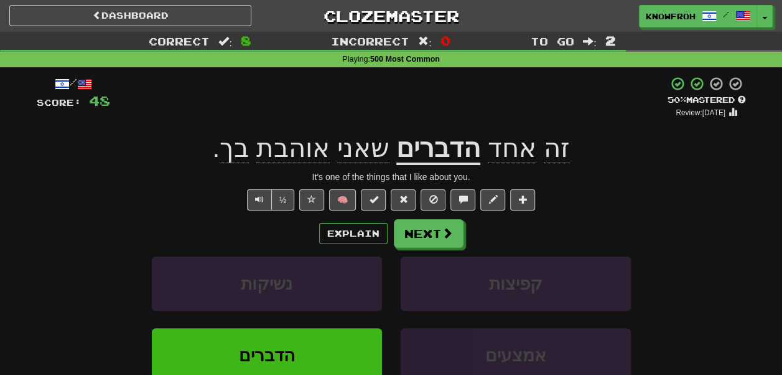
click at [243, 154] on span "בך" at bounding box center [234, 148] width 29 height 30
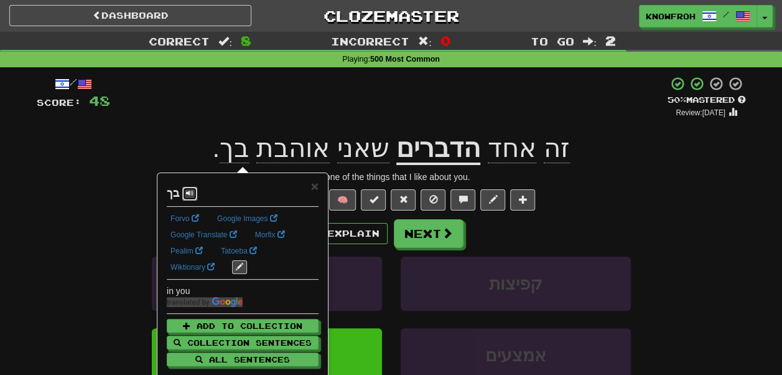
click at [187, 194] on span at bounding box center [189, 192] width 7 height 7
click at [189, 118] on div "+ 8" at bounding box center [388, 97] width 557 height 42
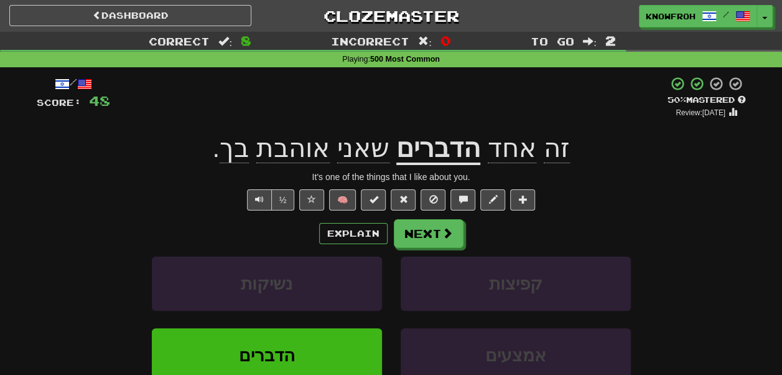
click at [363, 144] on span "שאני" at bounding box center [363, 148] width 52 height 30
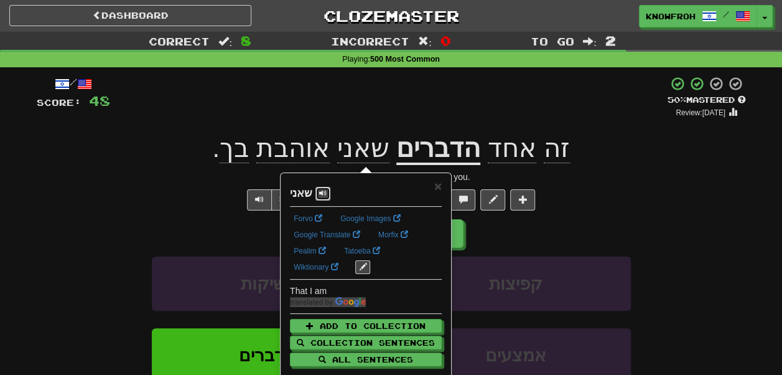
click at [319, 190] on span at bounding box center [322, 192] width 7 height 7
click at [323, 116] on div "+ 8" at bounding box center [388, 97] width 557 height 42
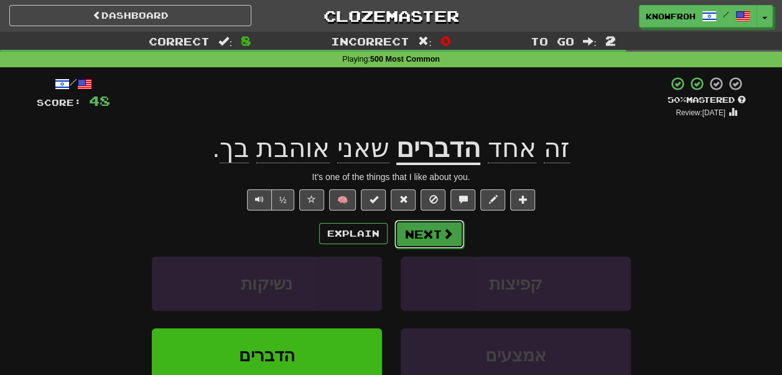
click at [414, 243] on button "Next" at bounding box center [429, 234] width 70 height 29
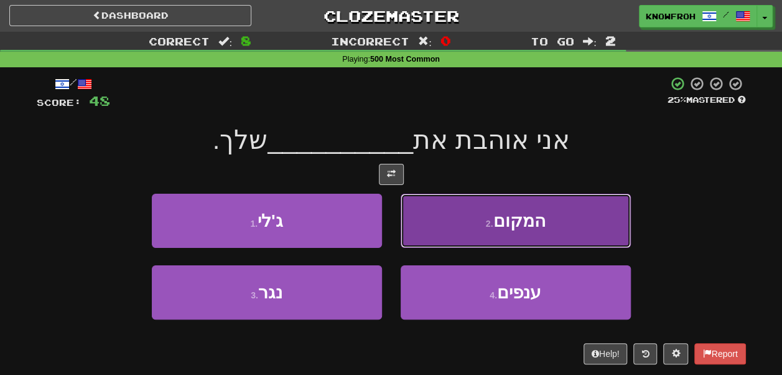
click at [428, 217] on button "2 . המקום" at bounding box center [516, 220] width 230 height 54
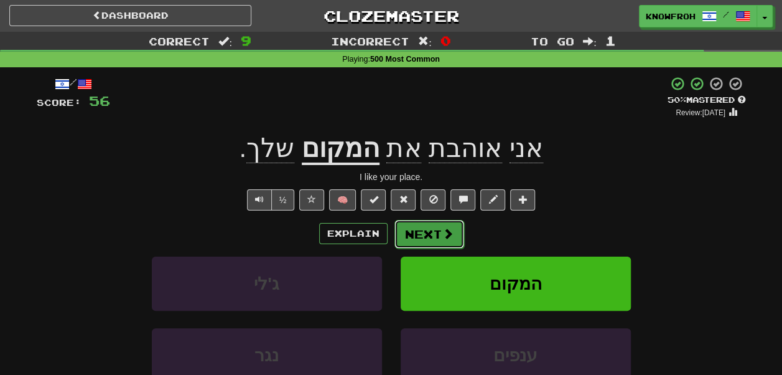
click at [420, 233] on button "Next" at bounding box center [429, 234] width 70 height 29
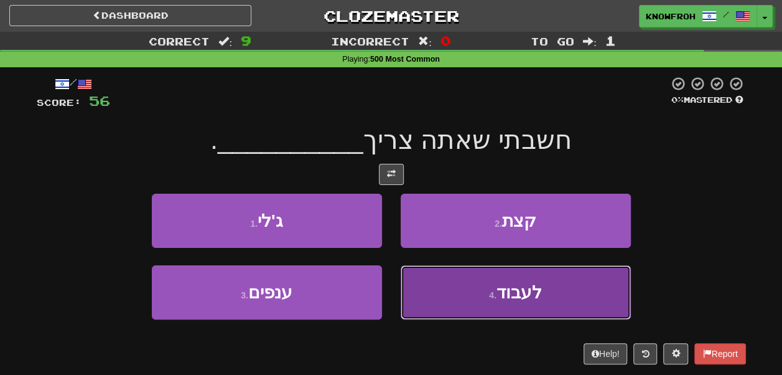
click at [448, 287] on button "4 . לעבוד" at bounding box center [516, 292] width 230 height 54
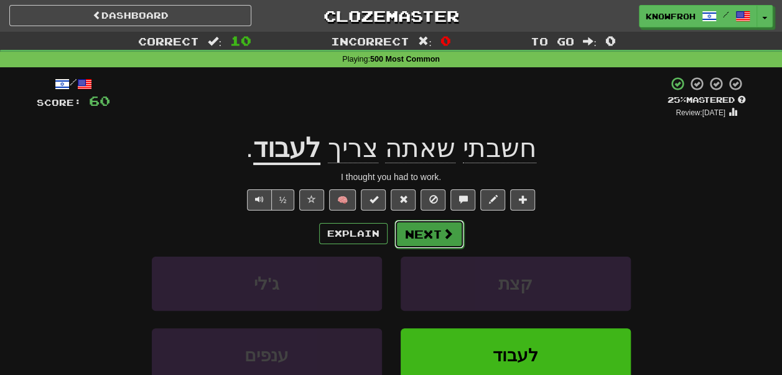
click at [442, 234] on span at bounding box center [447, 233] width 11 height 11
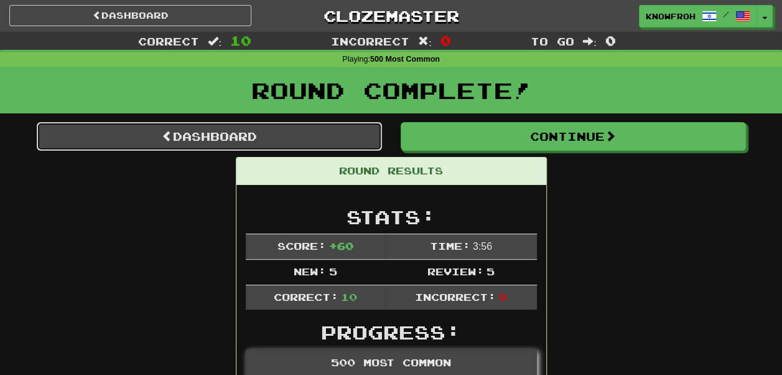
click at [353, 137] on link "Dashboard" at bounding box center [209, 136] width 345 height 29
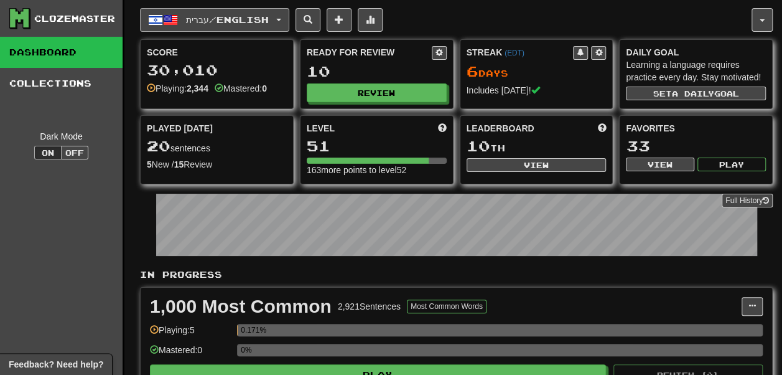
click at [248, 21] on button "עברית / English" at bounding box center [214, 20] width 149 height 24
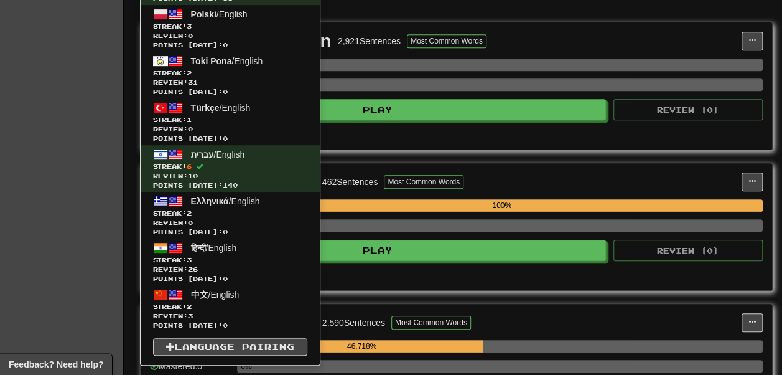
scroll to position [291, 0]
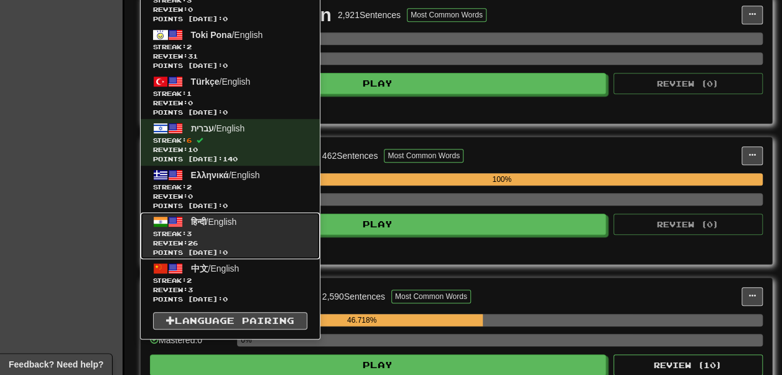
click at [228, 226] on link "हिन्दी / English Streak: 3 Review: 26 Points [DATE]: 0" at bounding box center [230, 235] width 179 height 47
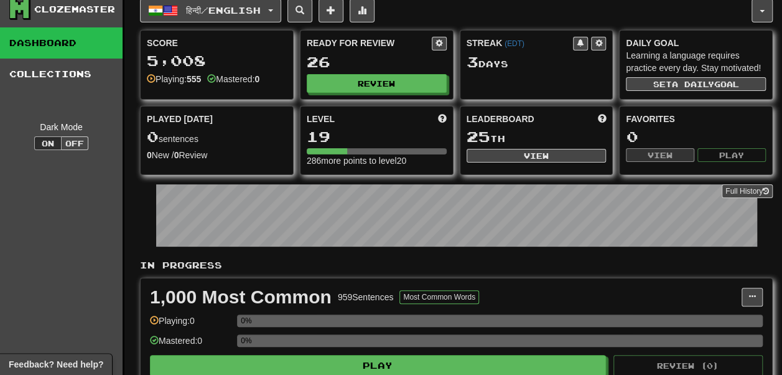
scroll to position [7, 0]
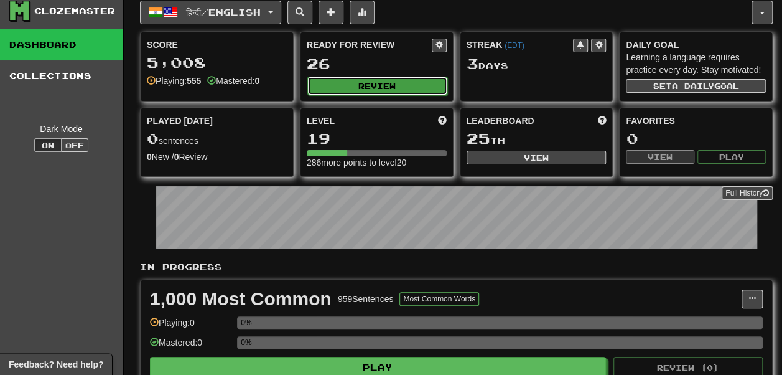
click at [325, 82] on button "Review" at bounding box center [377, 86] width 140 height 19
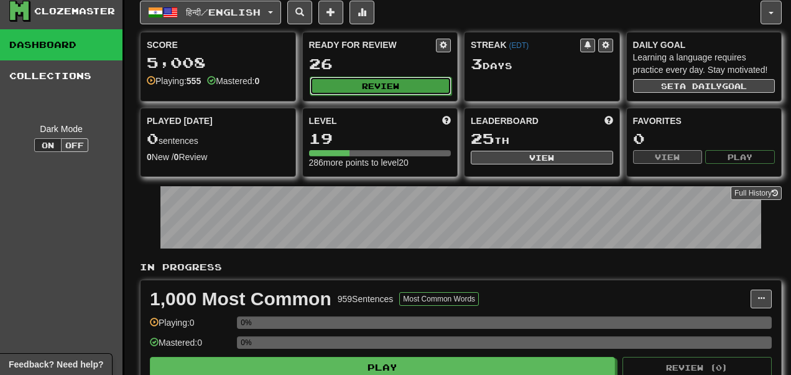
select select "**"
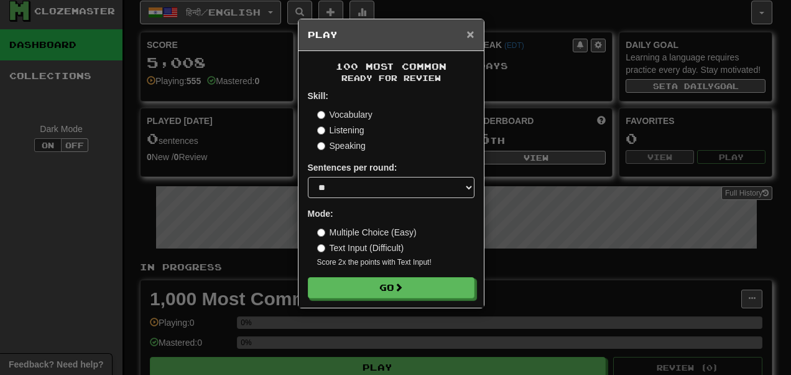
click at [472, 32] on span "×" at bounding box center [470, 34] width 7 height 14
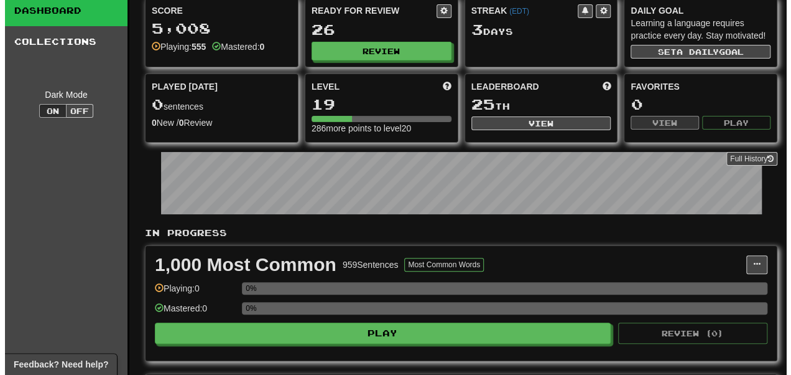
scroll to position [36, 0]
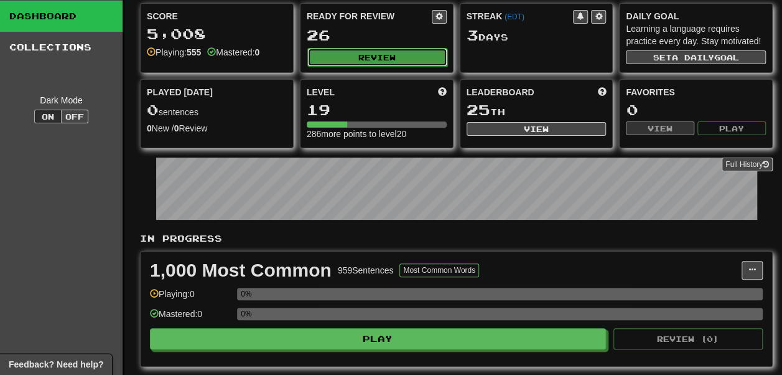
click at [362, 63] on button "Review" at bounding box center [377, 57] width 140 height 19
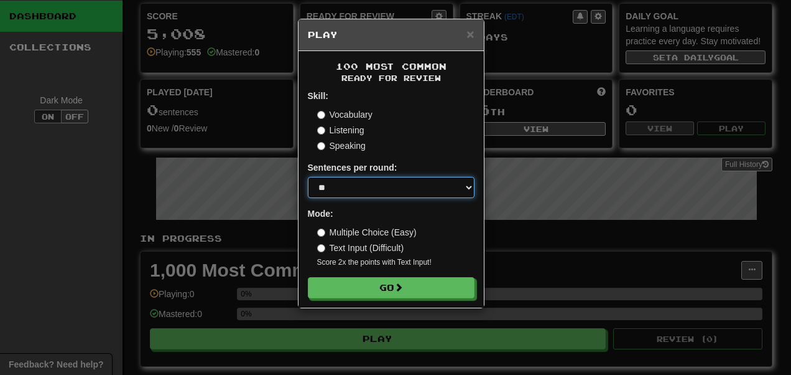
click at [369, 182] on select "* ** ** ** ** ** *** ********" at bounding box center [391, 187] width 167 height 21
select select "**"
click at [308, 179] on select "* ** ** ** ** ** *** ********" at bounding box center [391, 187] width 167 height 21
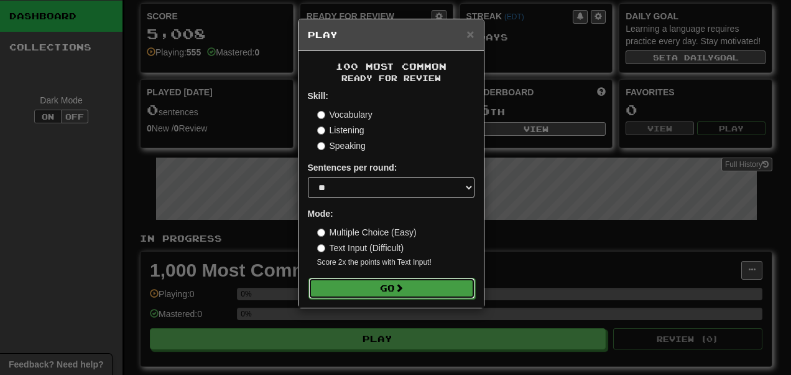
click at [361, 299] on button "Go" at bounding box center [392, 287] width 167 height 21
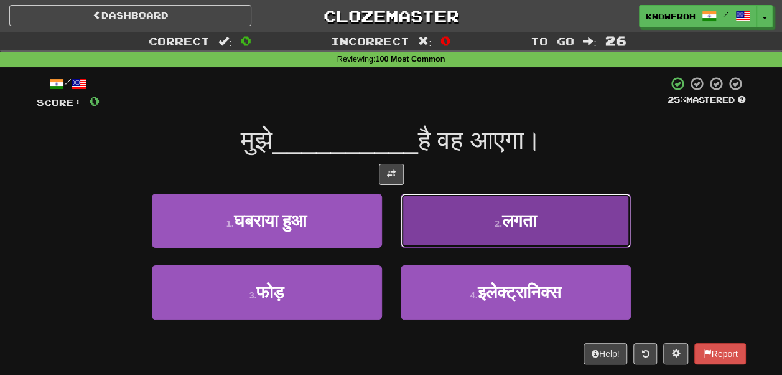
click at [438, 209] on button "2 . लगता" at bounding box center [516, 220] width 230 height 54
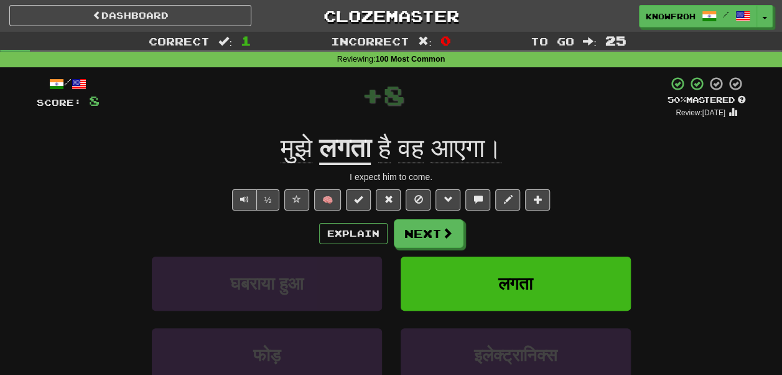
click at [355, 149] on u "लगता" at bounding box center [345, 149] width 52 height 32
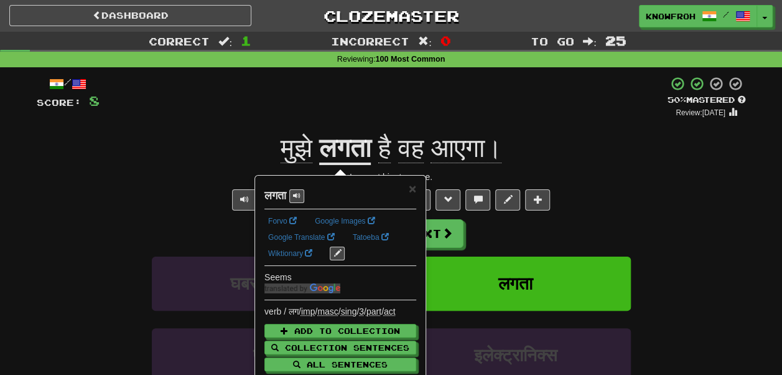
click at [333, 87] on div "+ 8" at bounding box center [384, 97] width 568 height 42
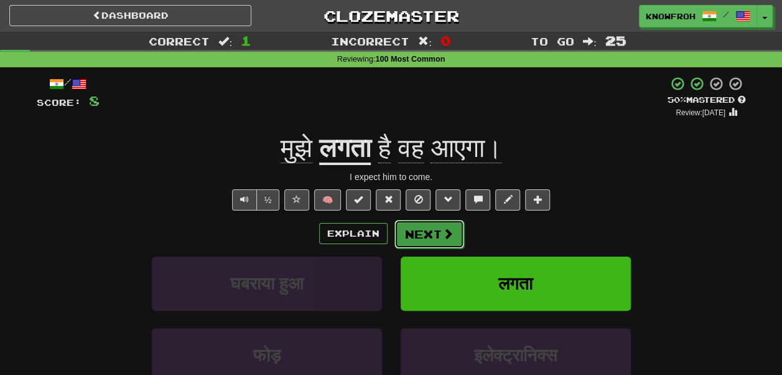
click at [412, 233] on button "Next" at bounding box center [429, 234] width 70 height 29
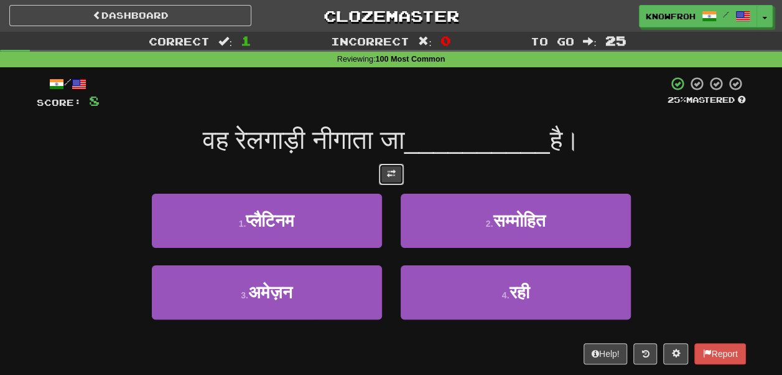
click at [394, 180] on button at bounding box center [391, 174] width 25 height 21
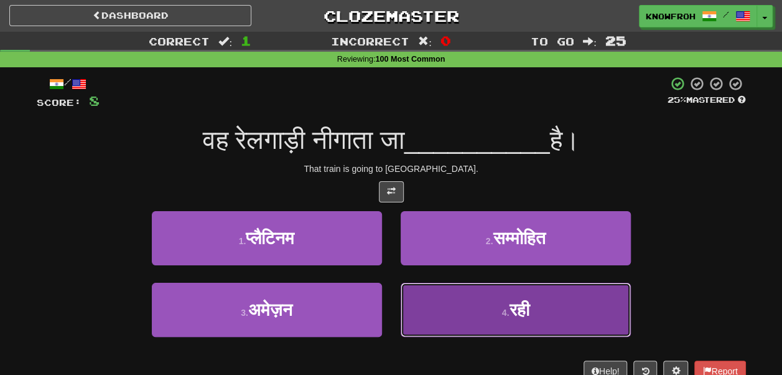
click at [435, 284] on button "4 . रही" at bounding box center [516, 309] width 230 height 54
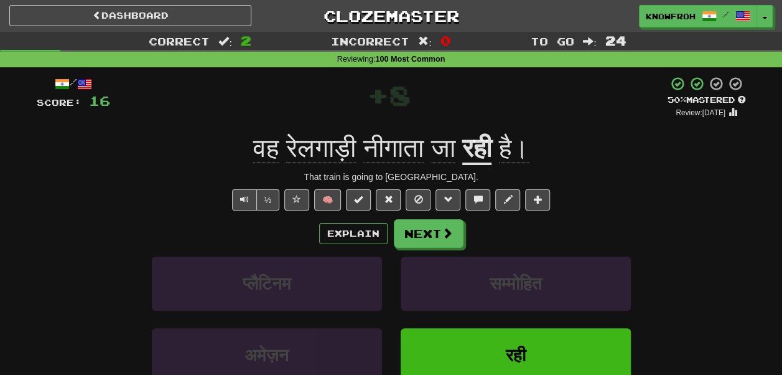
click at [337, 147] on span "रेलगाड़ी" at bounding box center [321, 148] width 70 height 30
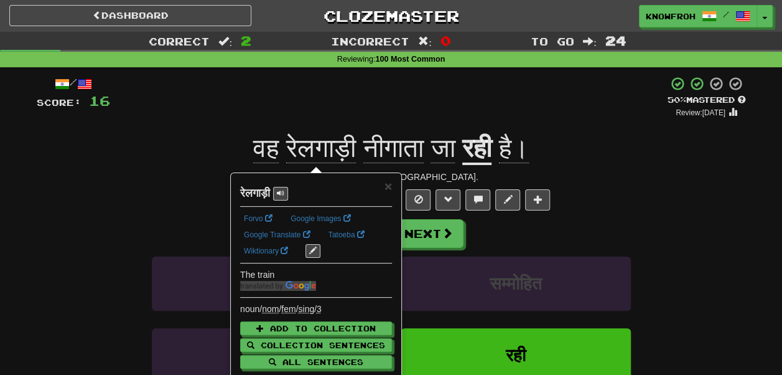
click at [310, 98] on div "+ 8" at bounding box center [388, 97] width 557 height 42
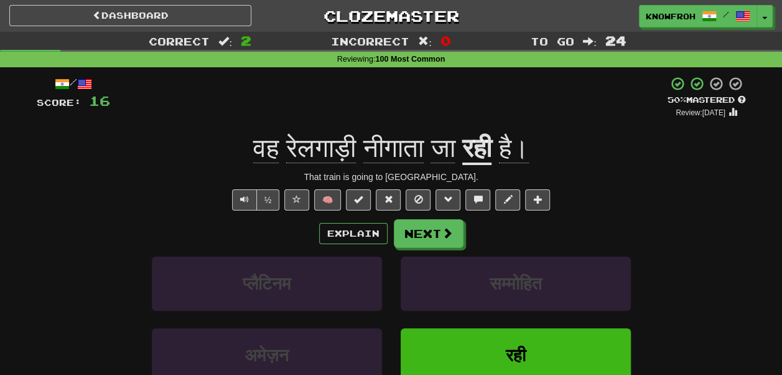
click at [286, 152] on span "रेलगाड़ी" at bounding box center [321, 148] width 70 height 30
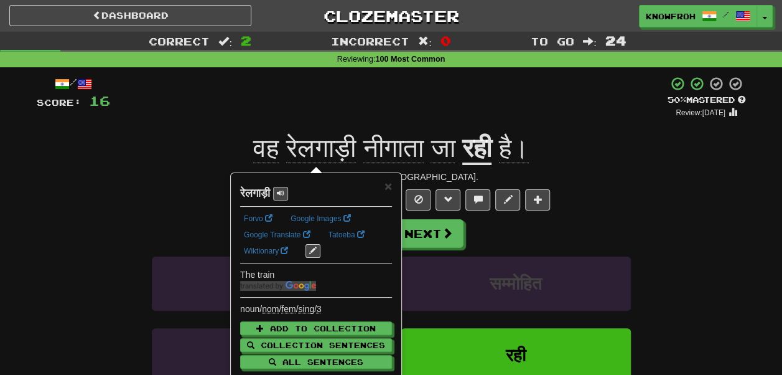
drag, startPoint x: 281, startPoint y: 201, endPoint x: 290, endPoint y: 196, distance: 10.6
click at [290, 196] on div "× रेलगाड़ी Forvo Google Images Google Translate Tatoeba Wiktionary The train no…" at bounding box center [316, 285] width 152 height 212
click at [284, 196] on span at bounding box center [280, 192] width 7 height 7
click at [264, 94] on div "+ 8" at bounding box center [388, 97] width 557 height 42
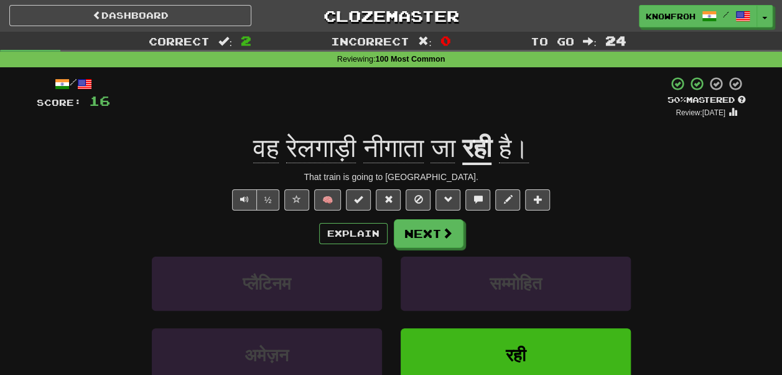
click at [259, 156] on span "वह" at bounding box center [266, 148] width 26 height 30
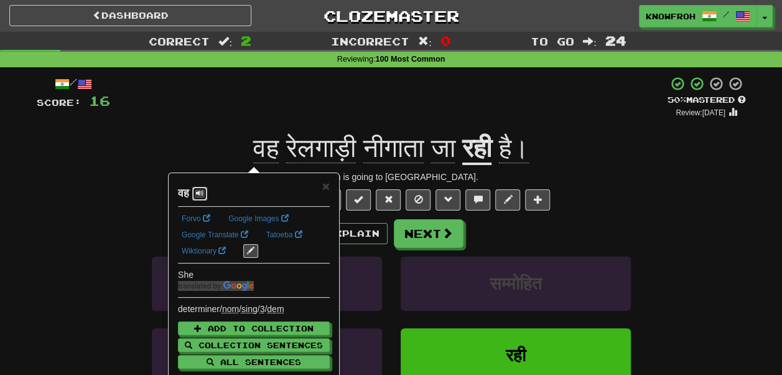
click at [199, 189] on span at bounding box center [199, 192] width 7 height 7
click at [386, 152] on span "नीगाता" at bounding box center [393, 148] width 60 height 30
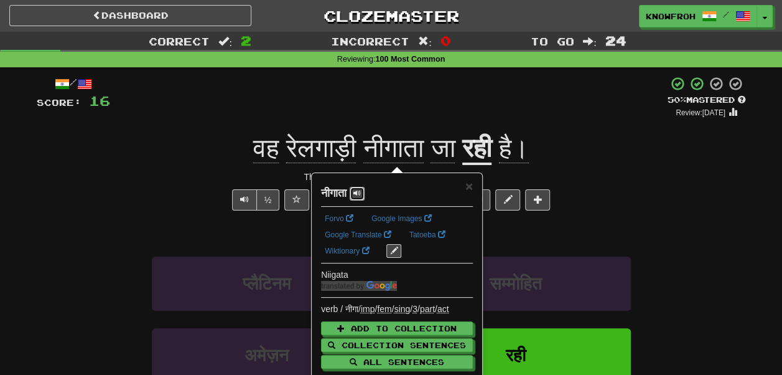
click at [365, 198] on button at bounding box center [357, 194] width 15 height 14
click at [401, 123] on div "/ Score: 16 + 8 50 % Mastered Review: 2025-11-17 वह रेलगाड़ी नीगाता जा रही है। …" at bounding box center [391, 271] width 709 height 390
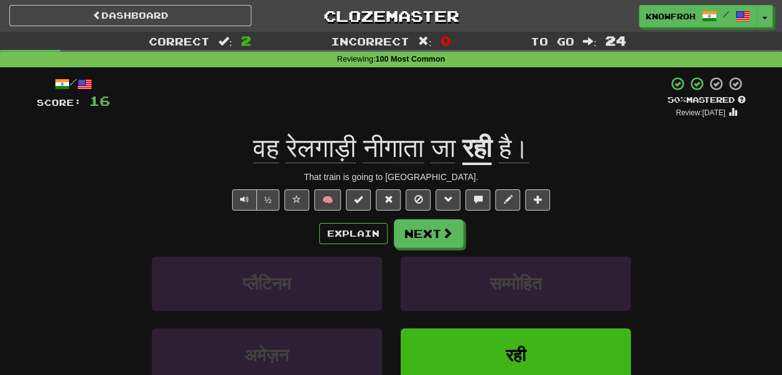
click at [455, 144] on span "जा" at bounding box center [443, 148] width 24 height 30
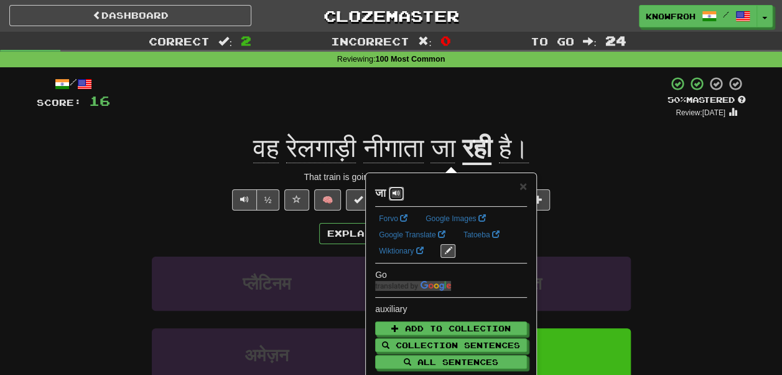
click at [392, 192] on button at bounding box center [396, 194] width 15 height 14
click at [427, 111] on div "+ 8" at bounding box center [388, 97] width 557 height 42
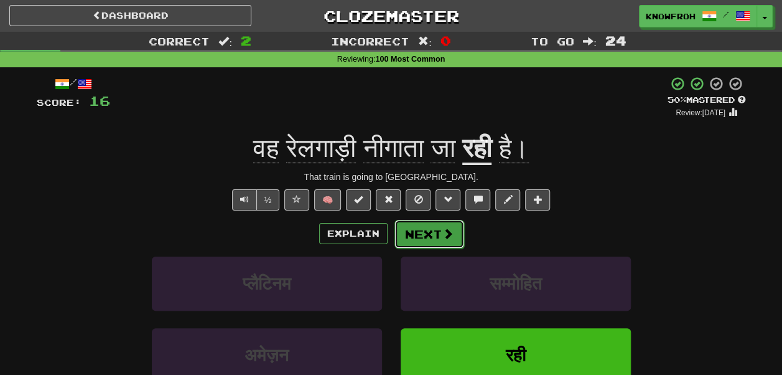
click at [426, 240] on button "Next" at bounding box center [429, 234] width 70 height 29
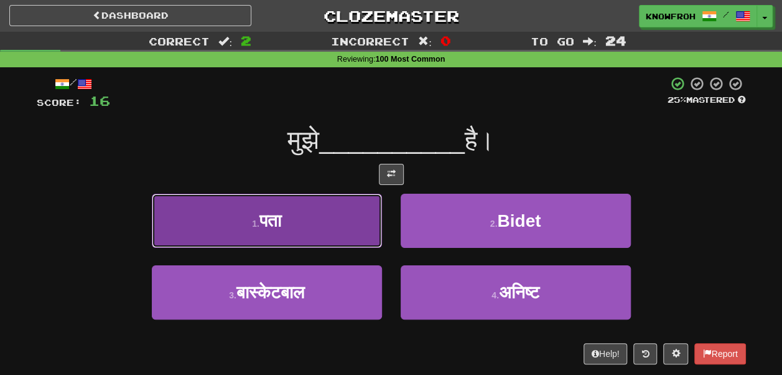
click at [330, 210] on button "1 . पता" at bounding box center [267, 220] width 230 height 54
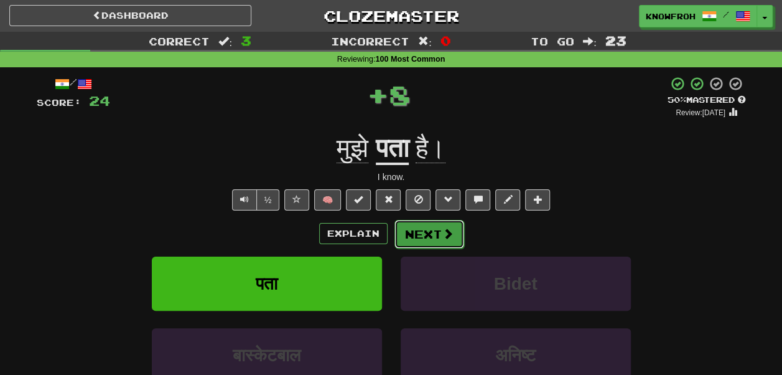
click at [414, 231] on button "Next" at bounding box center [429, 234] width 70 height 29
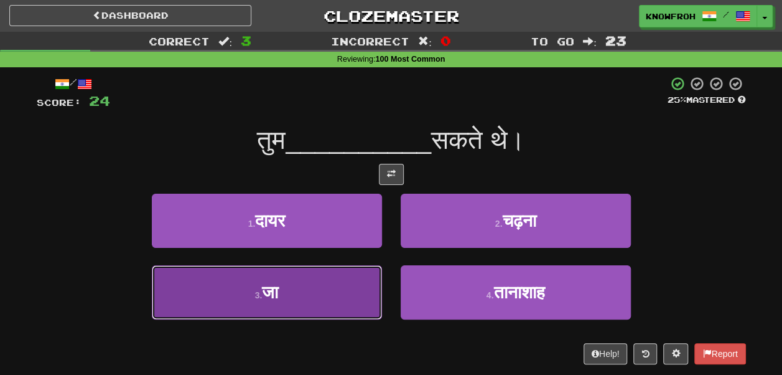
click at [345, 276] on button "3 . जा" at bounding box center [267, 292] width 230 height 54
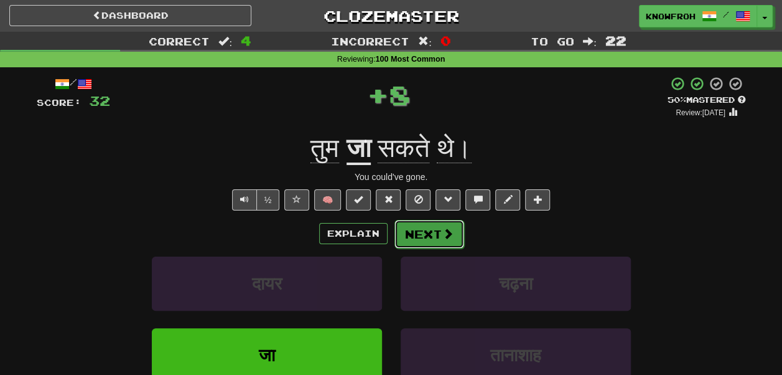
click at [416, 235] on button "Next" at bounding box center [429, 234] width 70 height 29
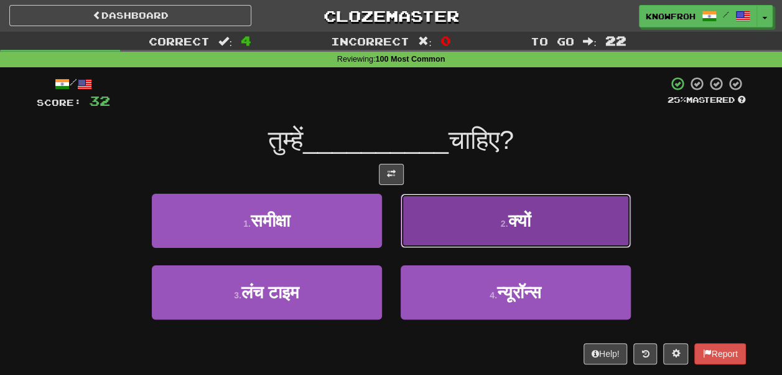
click at [422, 217] on button "2 . क्यों" at bounding box center [516, 220] width 230 height 54
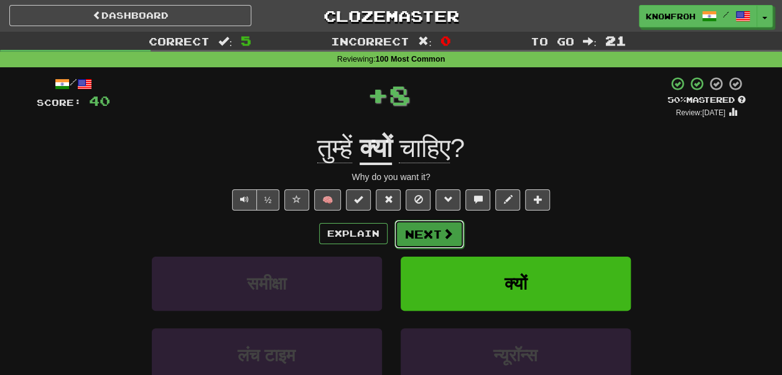
click at [421, 238] on button "Next" at bounding box center [429, 234] width 70 height 29
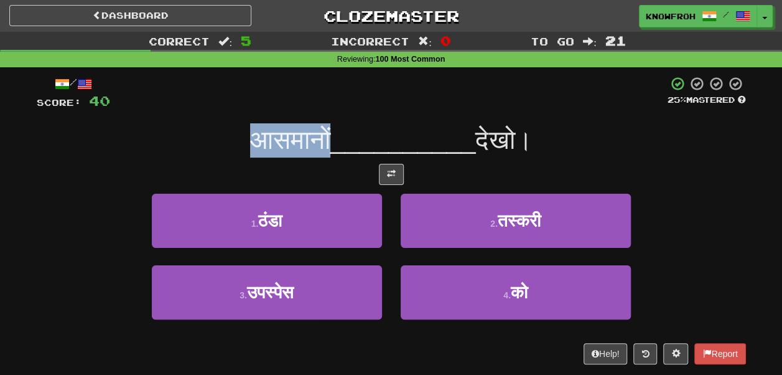
drag, startPoint x: 256, startPoint y: 142, endPoint x: 332, endPoint y: 142, distance: 75.9
click at [330, 142] on span "आसमानों" at bounding box center [290, 139] width 80 height 29
drag, startPoint x: 332, startPoint y: 142, endPoint x: 279, endPoint y: 139, distance: 53.6
click at [279, 139] on span "आसमानों" at bounding box center [290, 139] width 80 height 29
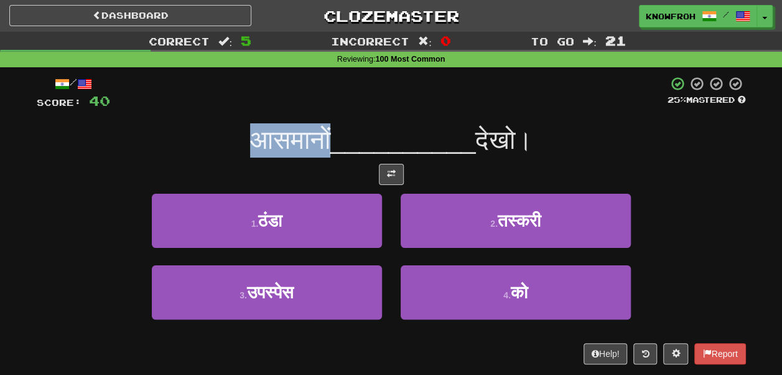
click at [279, 139] on span "आसमानों" at bounding box center [290, 139] width 80 height 29
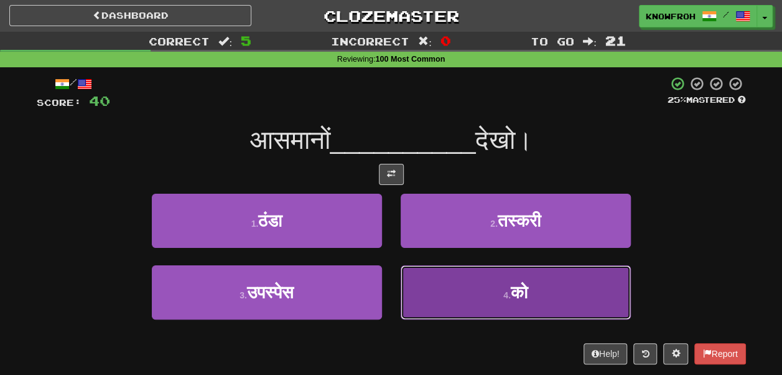
click at [407, 281] on button "4 . को" at bounding box center [516, 292] width 230 height 54
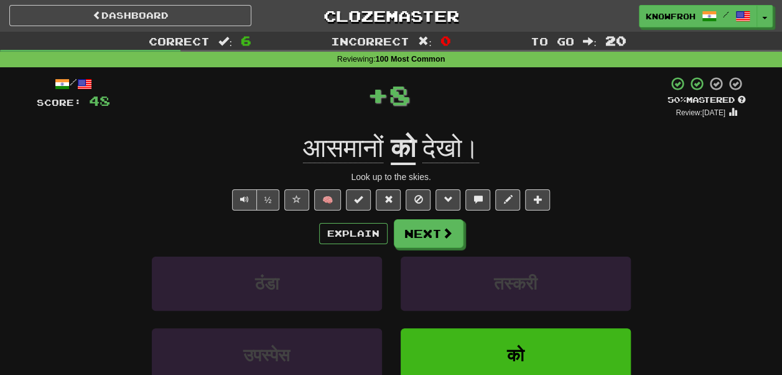
click at [349, 160] on span "आसमानों" at bounding box center [343, 148] width 80 height 30
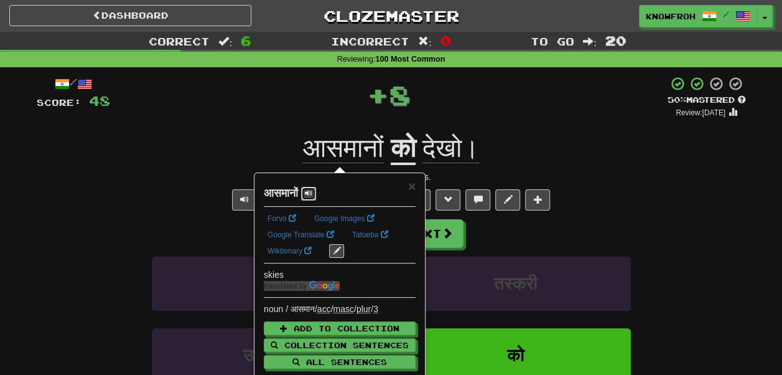
click at [312, 192] on span at bounding box center [308, 192] width 7 height 7
click at [280, 100] on div "+ 8" at bounding box center [388, 97] width 557 height 42
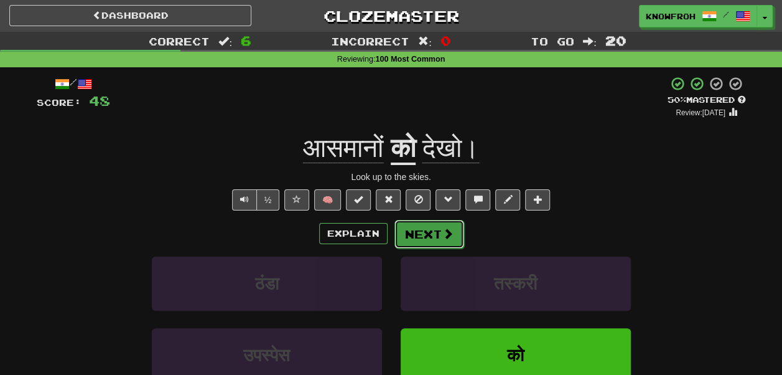
click at [419, 236] on button "Next" at bounding box center [429, 234] width 70 height 29
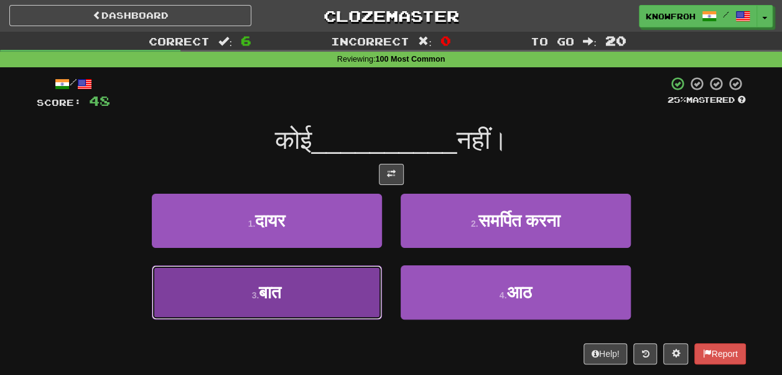
click at [347, 280] on button "3 . बात" at bounding box center [267, 292] width 230 height 54
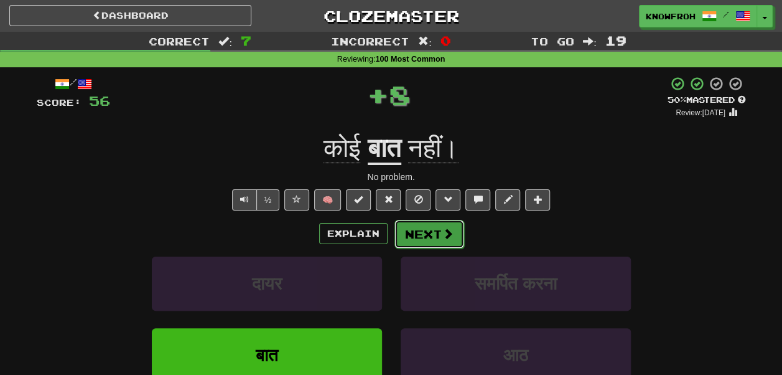
click at [409, 246] on button "Next" at bounding box center [429, 234] width 70 height 29
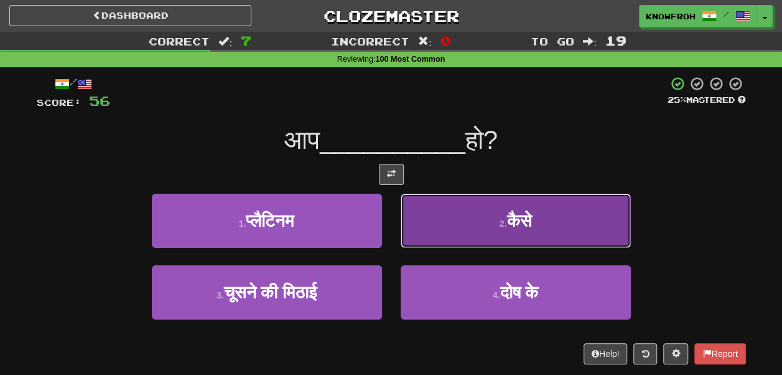
click at [412, 213] on button "2 . कैसे" at bounding box center [516, 220] width 230 height 54
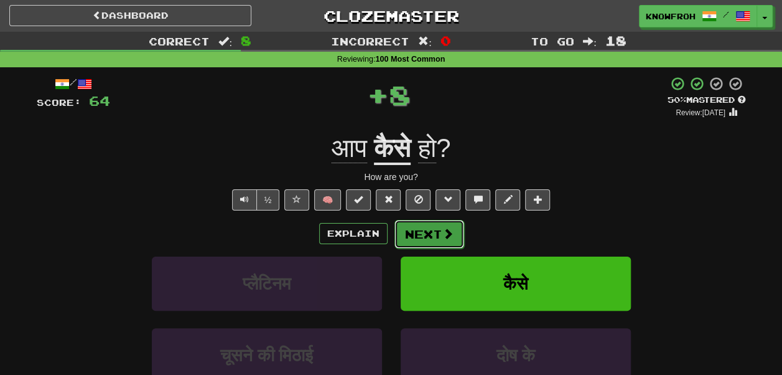
click at [422, 234] on button "Next" at bounding box center [429, 234] width 70 height 29
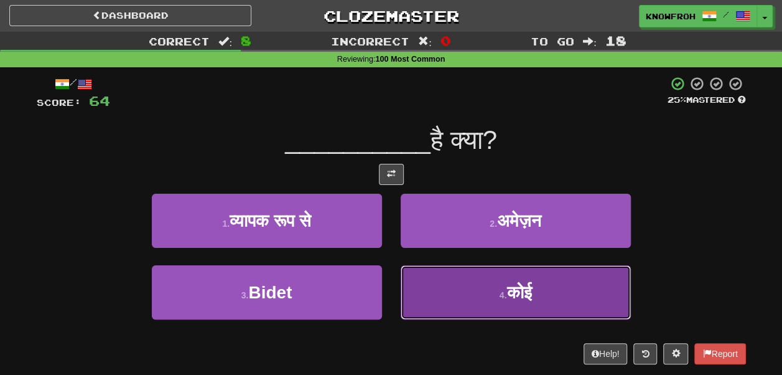
click at [429, 284] on button "4 . कोई" at bounding box center [516, 292] width 230 height 54
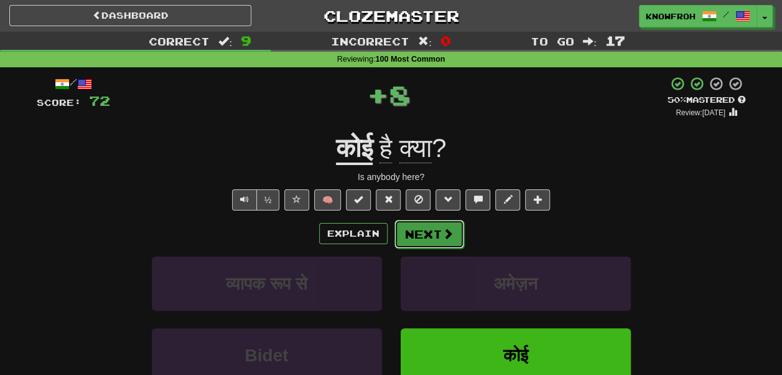
click at [436, 239] on button "Next" at bounding box center [429, 234] width 70 height 29
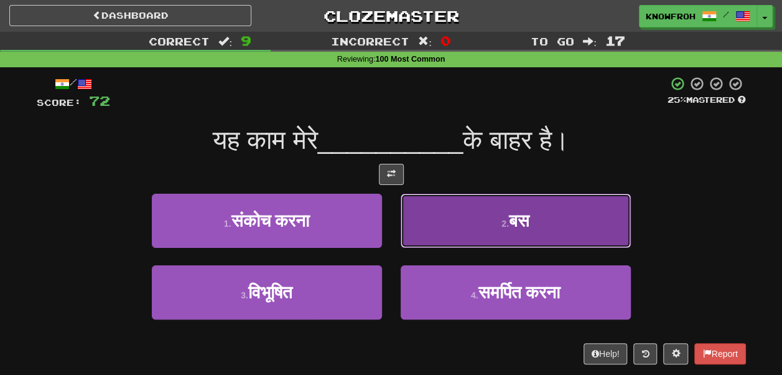
click at [421, 219] on button "2 . बस" at bounding box center [516, 220] width 230 height 54
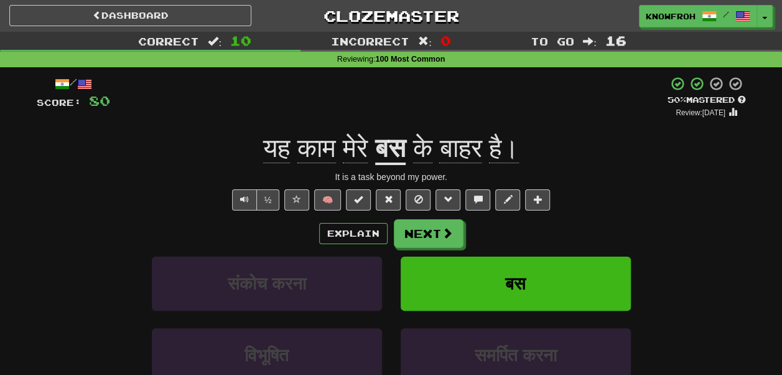
click at [314, 152] on span "काम" at bounding box center [316, 148] width 39 height 30
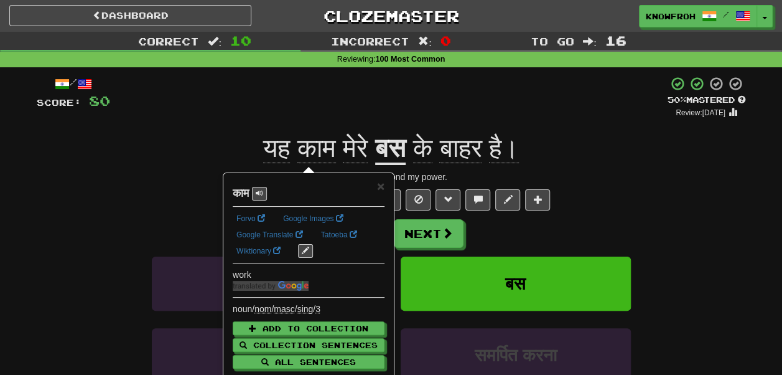
click at [308, 100] on div "+ 8" at bounding box center [388, 97] width 557 height 42
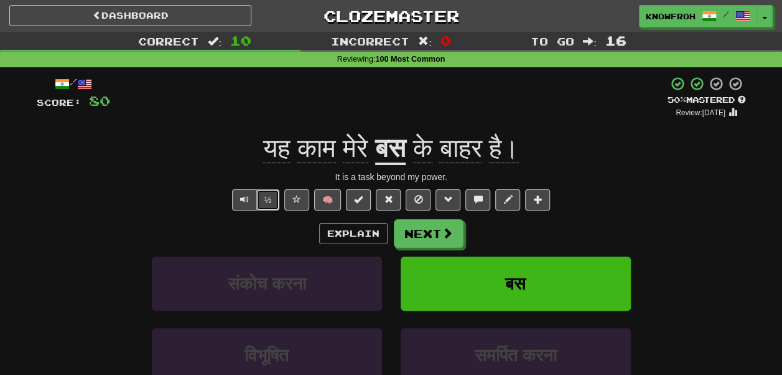
click at [273, 203] on button "½" at bounding box center [268, 199] width 24 height 21
click at [348, 134] on div "यह काम मेरे बस के बाहर है।" at bounding box center [391, 148] width 709 height 34
click at [348, 157] on span "मेरे" at bounding box center [355, 148] width 25 height 30
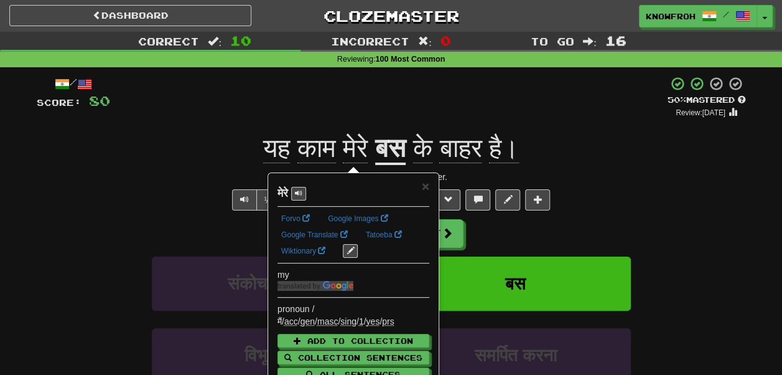
click at [348, 98] on div "+ 8" at bounding box center [388, 97] width 557 height 42
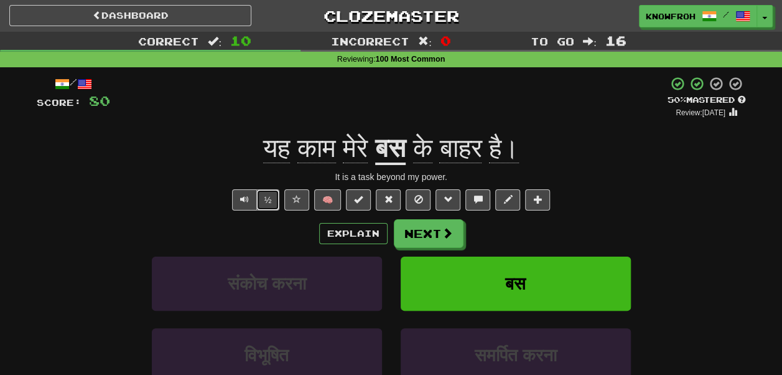
click at [267, 201] on button "½" at bounding box center [268, 199] width 24 height 21
click at [395, 149] on u "बस" at bounding box center [390, 149] width 30 height 32
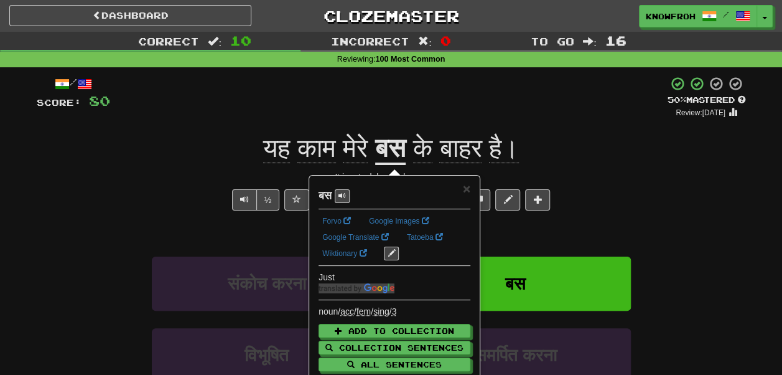
click at [381, 116] on div "+ 8" at bounding box center [388, 97] width 557 height 42
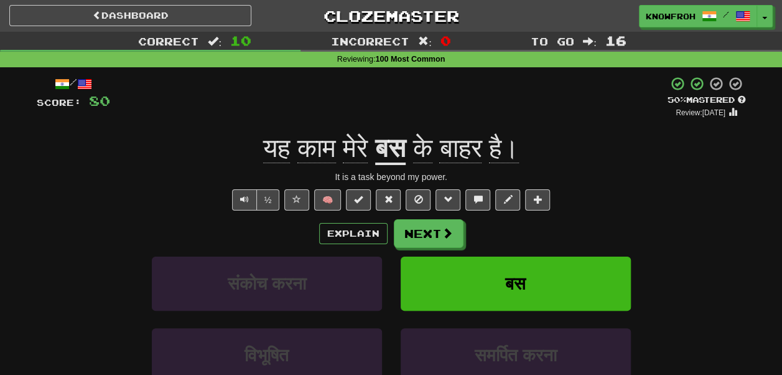
click at [422, 148] on span "के" at bounding box center [422, 148] width 19 height 30
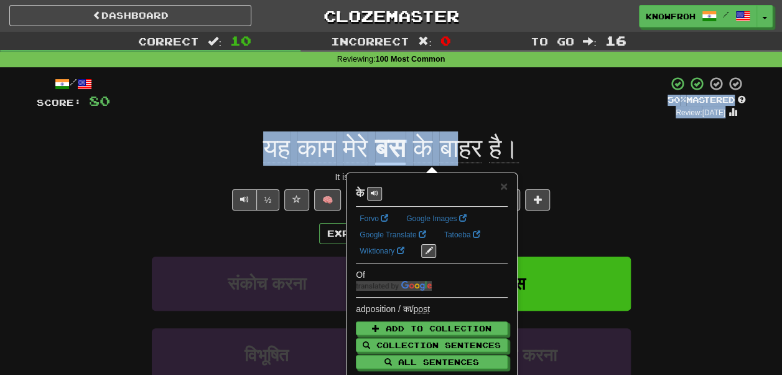
drag, startPoint x: 421, startPoint y: 97, endPoint x: 479, endPoint y: 139, distance: 72.2
click at [479, 139] on div "/ Score: 80 + 8 50 % Mastered Review: 2025-11-17 यह काम मेरे बस के बाहर है। It …" at bounding box center [391, 271] width 709 height 390
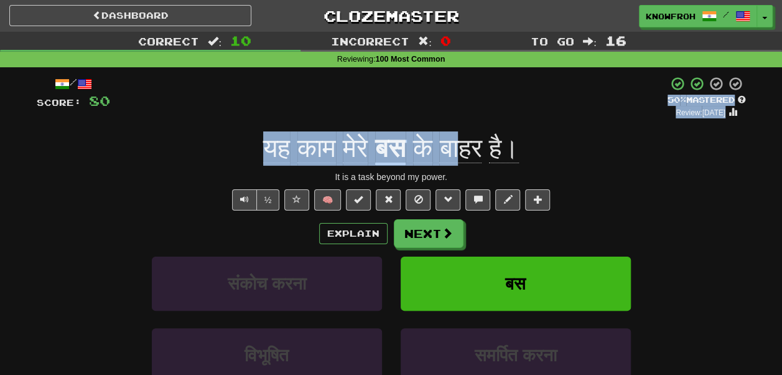
click at [479, 139] on span "बाहर" at bounding box center [460, 148] width 42 height 30
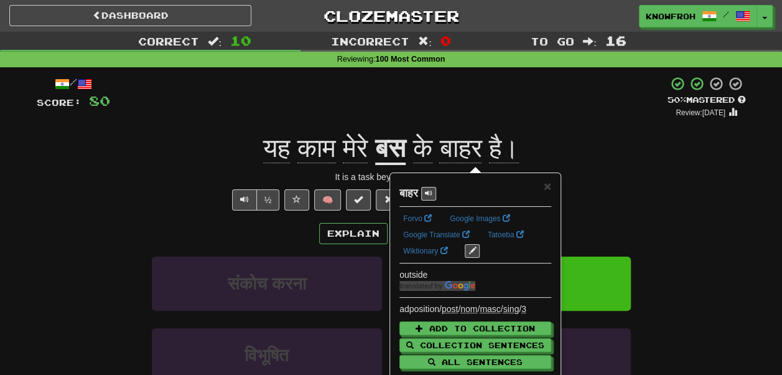
click at [458, 98] on div "+ 8" at bounding box center [388, 97] width 557 height 42
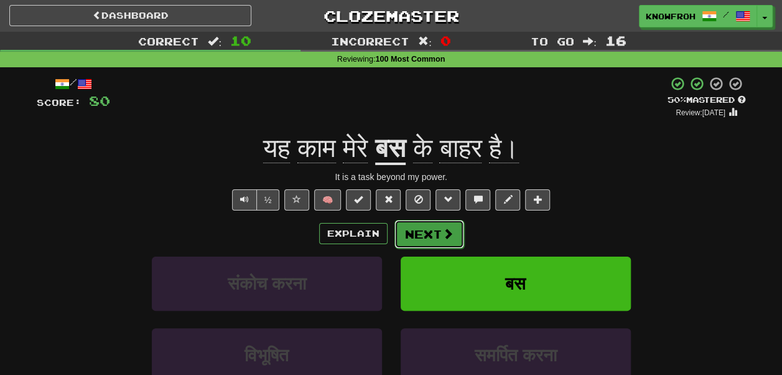
click at [429, 236] on button "Next" at bounding box center [429, 234] width 70 height 29
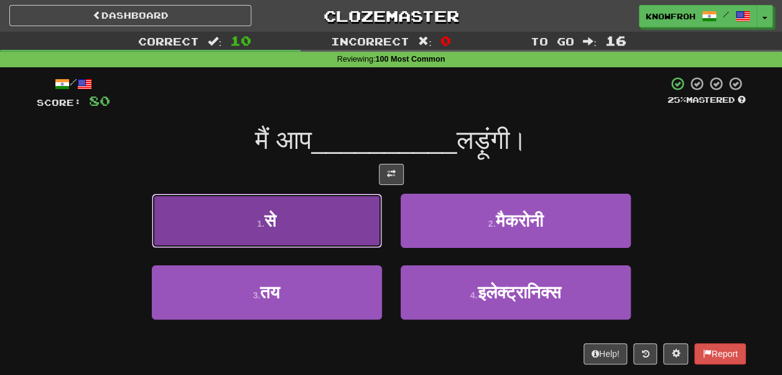
click at [310, 208] on button "1 . से" at bounding box center [267, 220] width 230 height 54
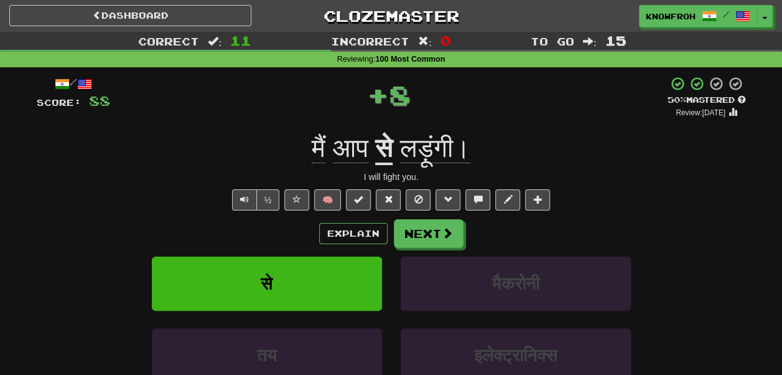
click at [423, 152] on span "लड़ूंगी।" at bounding box center [435, 148] width 70 height 30
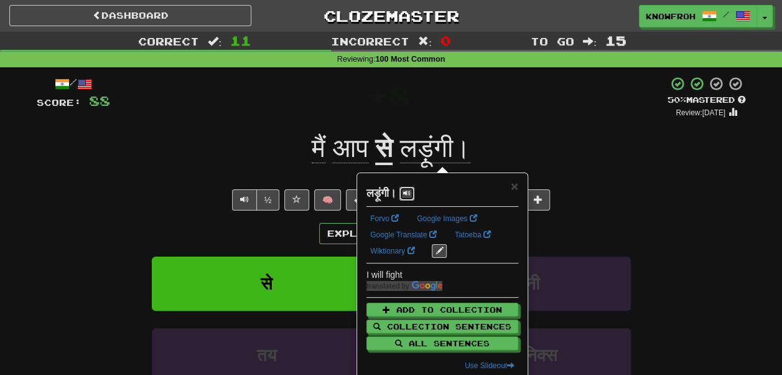
click at [409, 192] on span at bounding box center [406, 192] width 7 height 7
click at [416, 96] on div "+ 8" at bounding box center [388, 97] width 557 height 42
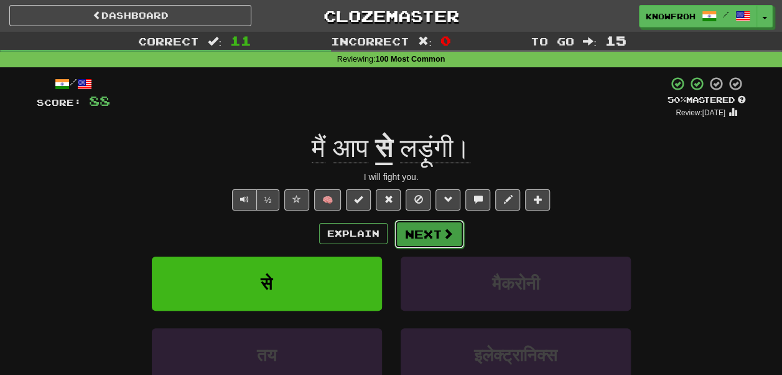
click at [412, 231] on button "Next" at bounding box center [429, 234] width 70 height 29
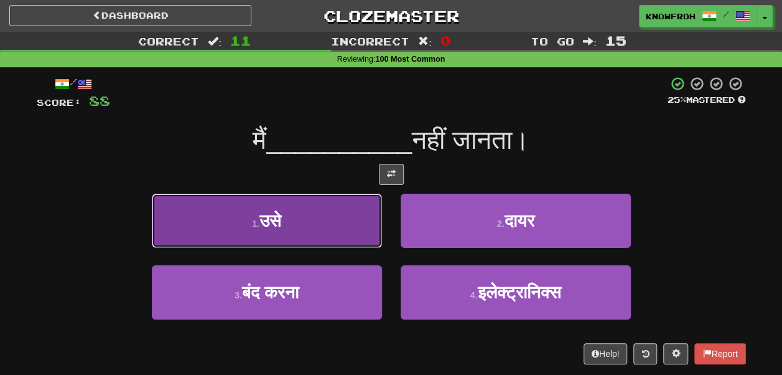
click at [335, 208] on button "1 . उसे" at bounding box center [267, 220] width 230 height 54
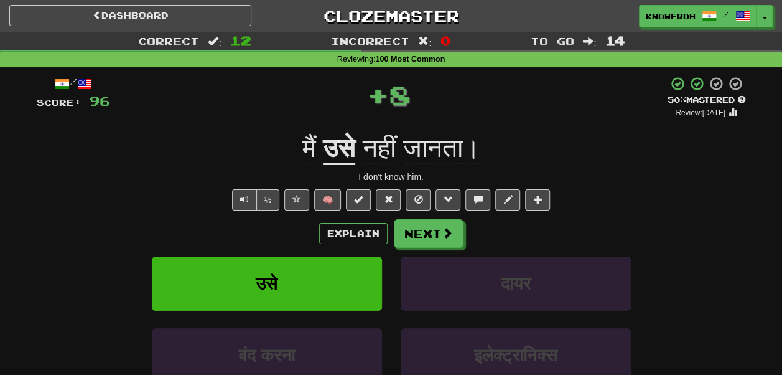
click at [439, 146] on span "जानता।" at bounding box center [441, 148] width 77 height 30
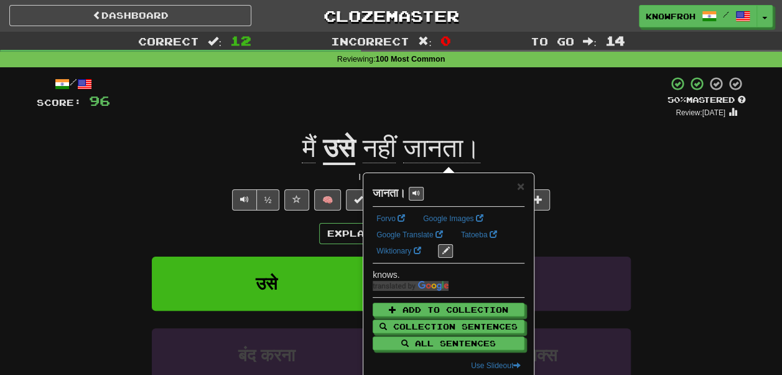
click at [452, 99] on div "+ 8" at bounding box center [388, 97] width 557 height 42
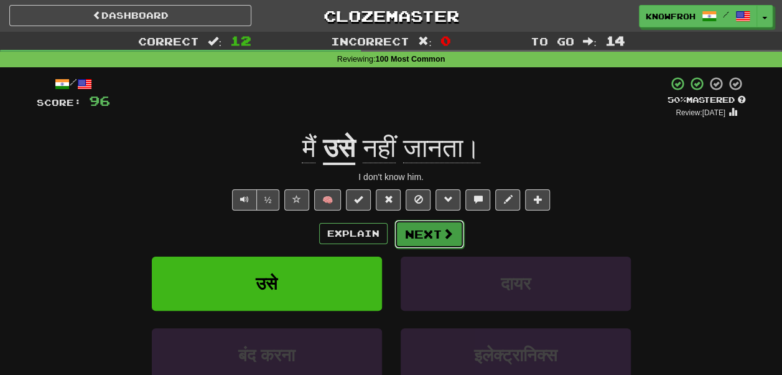
click at [411, 239] on button "Next" at bounding box center [429, 234] width 70 height 29
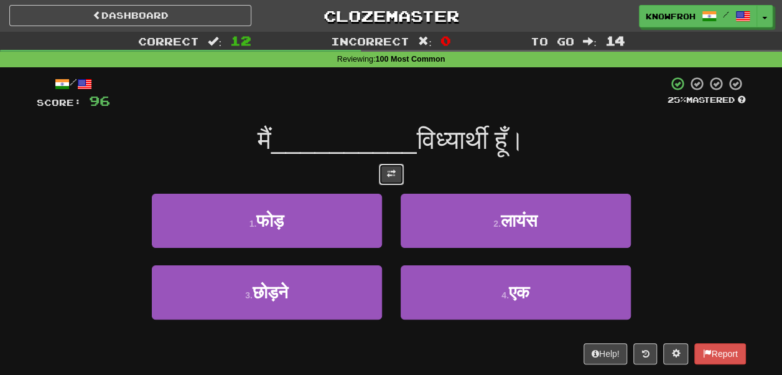
click at [398, 168] on button at bounding box center [391, 174] width 25 height 21
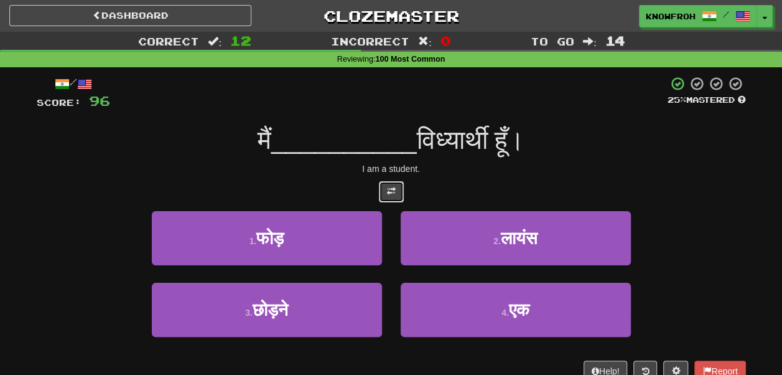
click at [390, 189] on span at bounding box center [391, 191] width 9 height 9
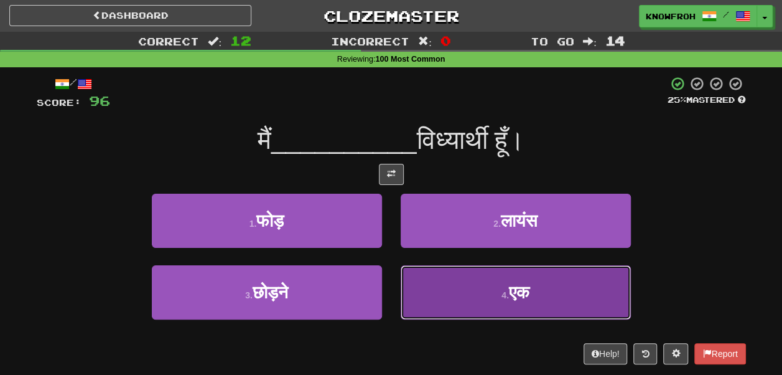
click at [422, 271] on button "4 . एक" at bounding box center [516, 292] width 230 height 54
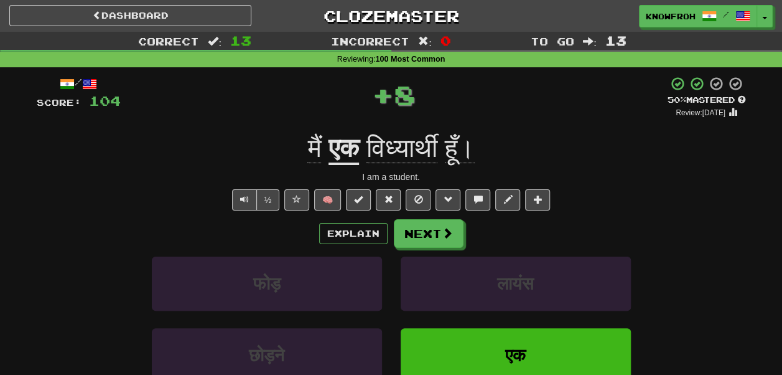
click at [413, 149] on span "विध्यार्थी" at bounding box center [401, 148] width 71 height 30
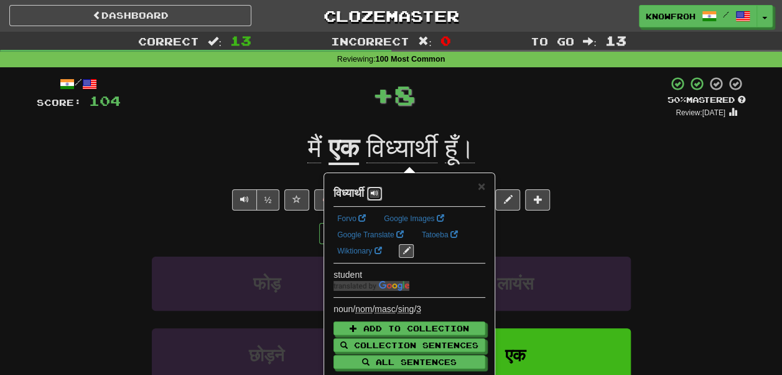
click at [378, 190] on span at bounding box center [374, 192] width 7 height 7
click at [482, 184] on div "× विध्यार्थी Forvo Google Images Google Translate Tatoeba Wiktionary student no…" at bounding box center [409, 285] width 169 height 223
click at [482, 184] on span "×" at bounding box center [481, 186] width 7 height 14
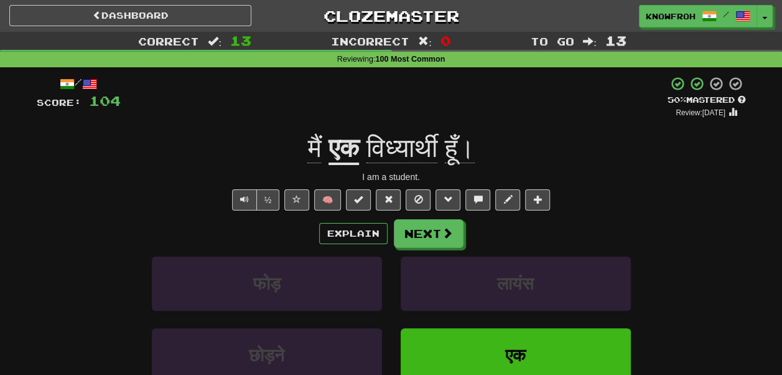
click at [515, 121] on div "/ Score: 104 + 8 50 % Mastered Review: 2025-11-17 मैं एक विध्यार्थी हूँ। I am a…" at bounding box center [391, 271] width 709 height 390
click at [431, 235] on button "Next" at bounding box center [429, 234] width 70 height 29
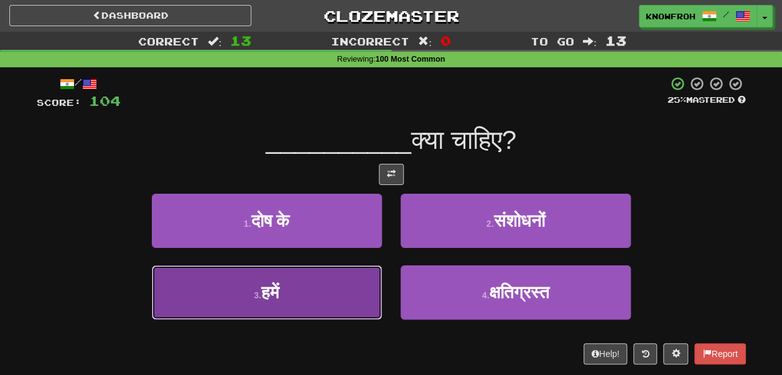
click at [341, 284] on button "3 . हमें" at bounding box center [267, 292] width 230 height 54
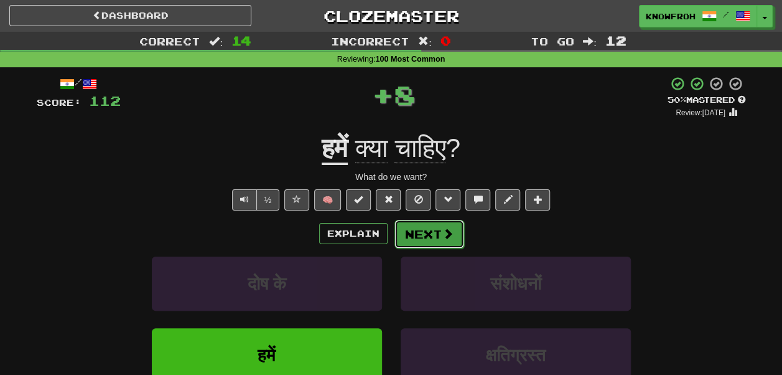
click at [410, 228] on button "Next" at bounding box center [429, 234] width 70 height 29
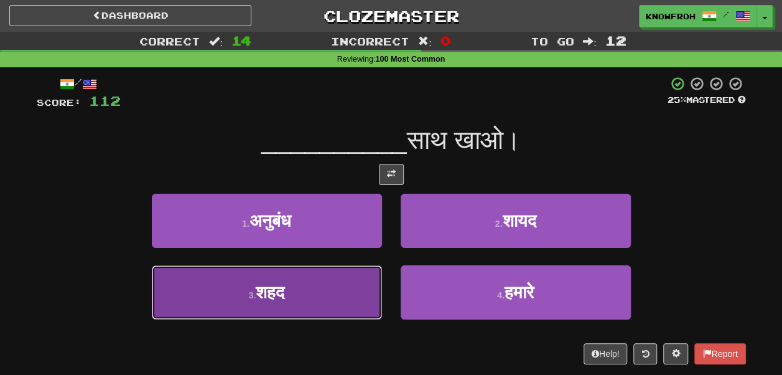
click at [352, 287] on button "3 . शहद" at bounding box center [267, 292] width 230 height 54
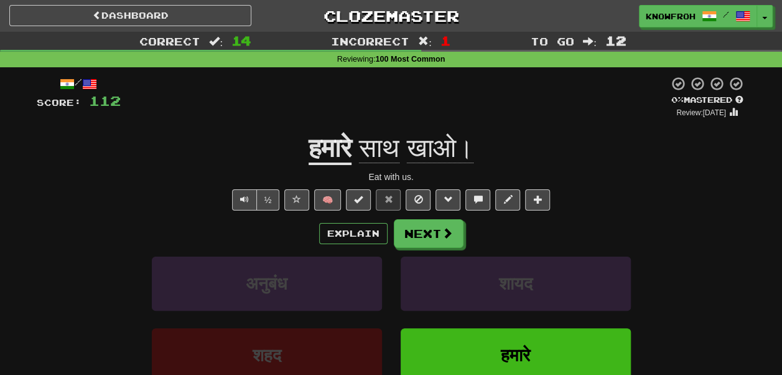
click at [333, 158] on u "हमारे" at bounding box center [330, 149] width 43 height 32
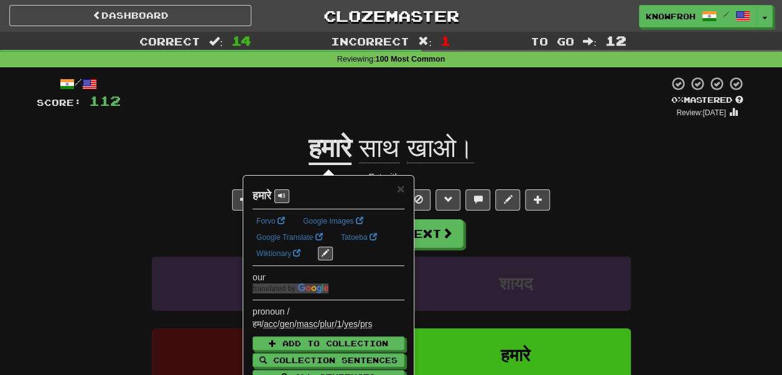
click at [290, 108] on div at bounding box center [395, 97] width 548 height 42
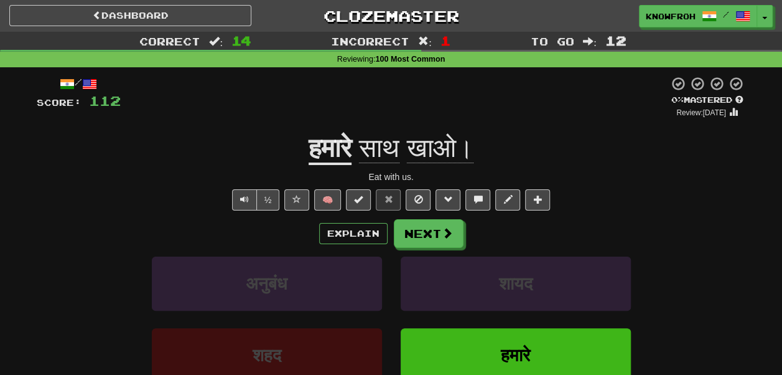
click at [390, 146] on span "साथ" at bounding box center [379, 148] width 40 height 30
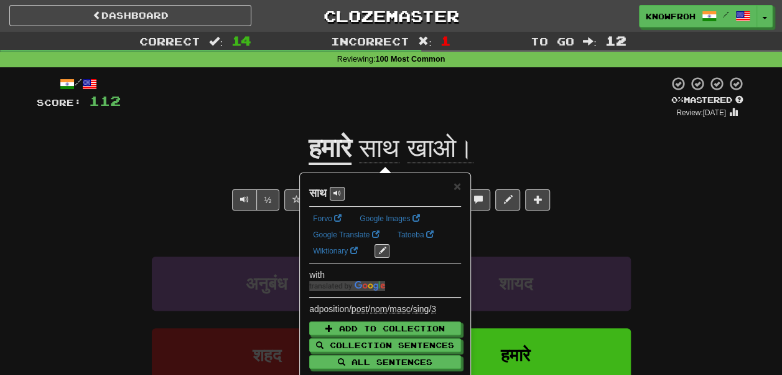
click at [386, 103] on div at bounding box center [395, 97] width 548 height 42
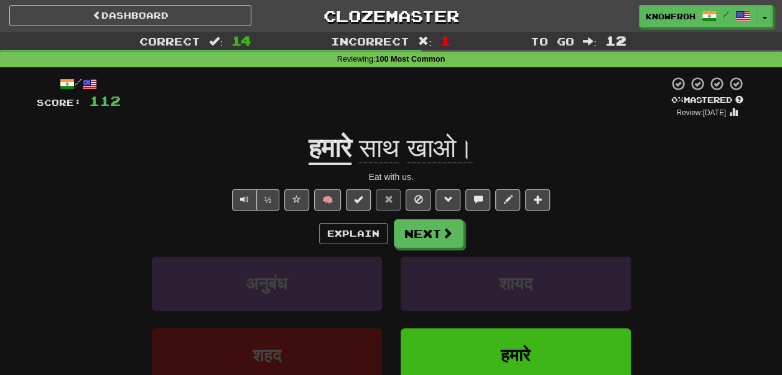
click at [438, 159] on span "खाओ।" at bounding box center [440, 148] width 67 height 30
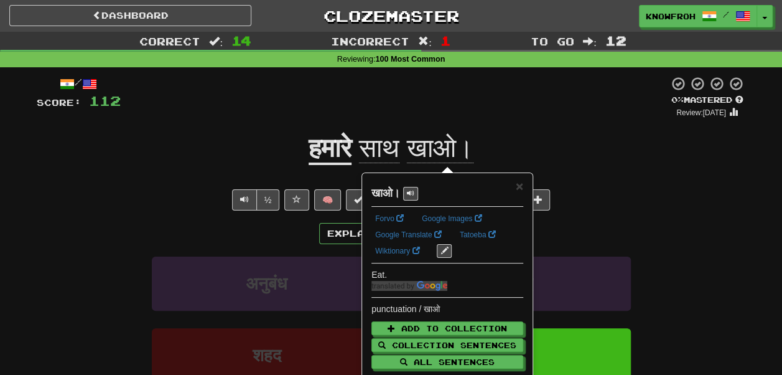
click at [411, 103] on div at bounding box center [395, 97] width 548 height 42
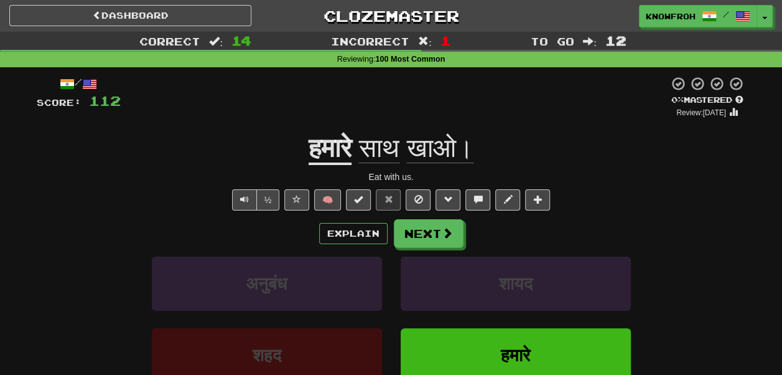
click at [337, 151] on u "हमारे" at bounding box center [330, 149] width 43 height 32
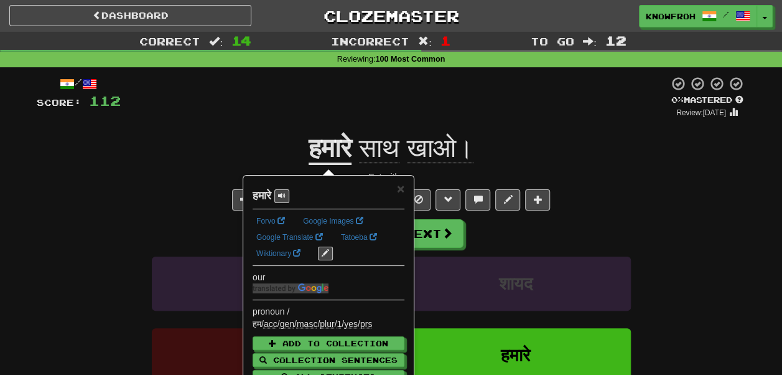
click at [331, 89] on div at bounding box center [395, 97] width 548 height 42
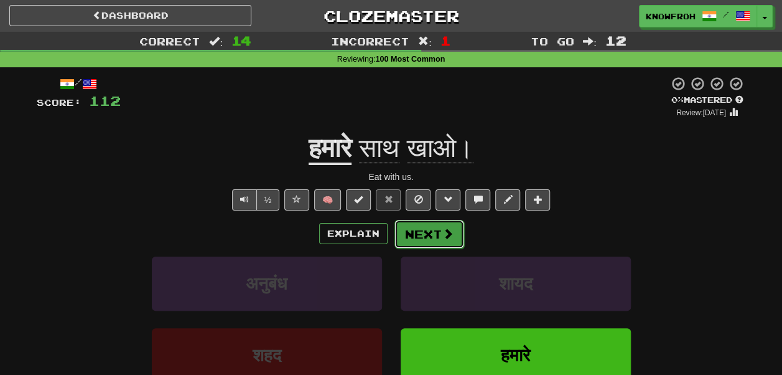
click at [413, 231] on button "Next" at bounding box center [429, 234] width 70 height 29
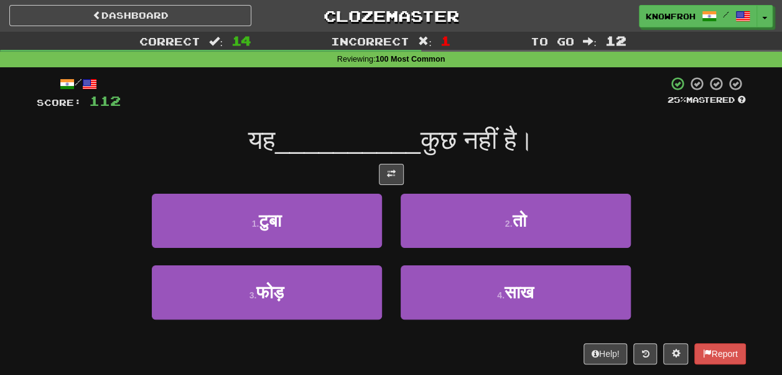
click at [437, 133] on span "कुछ नहीं है।" at bounding box center [477, 139] width 113 height 29
click at [475, 134] on span "कुछ नहीं है।" at bounding box center [477, 139] width 113 height 29
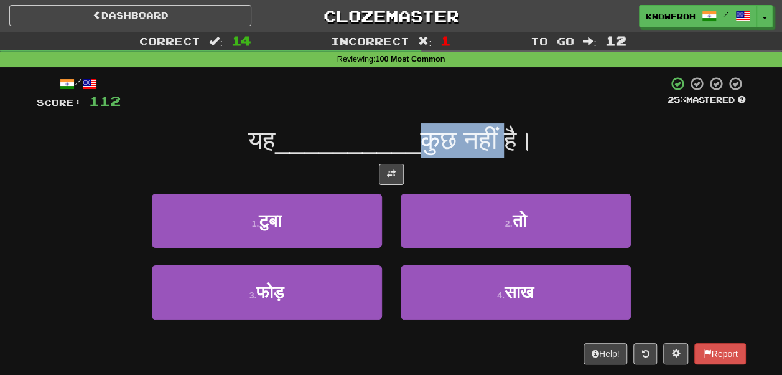
drag, startPoint x: 475, startPoint y: 134, endPoint x: 440, endPoint y: 136, distance: 34.3
click at [440, 136] on span "कुछ नहीं है।" at bounding box center [477, 139] width 113 height 29
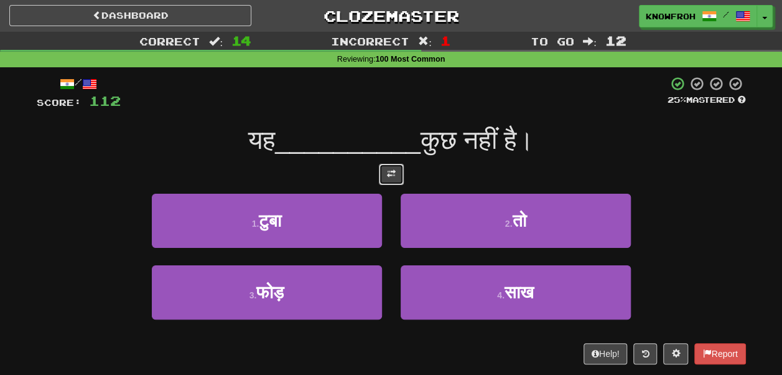
click at [391, 173] on span at bounding box center [391, 173] width 9 height 9
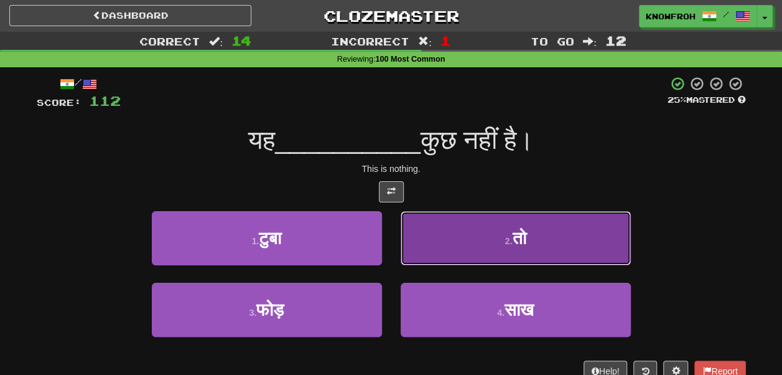
click at [443, 244] on button "2 . तो" at bounding box center [516, 238] width 230 height 54
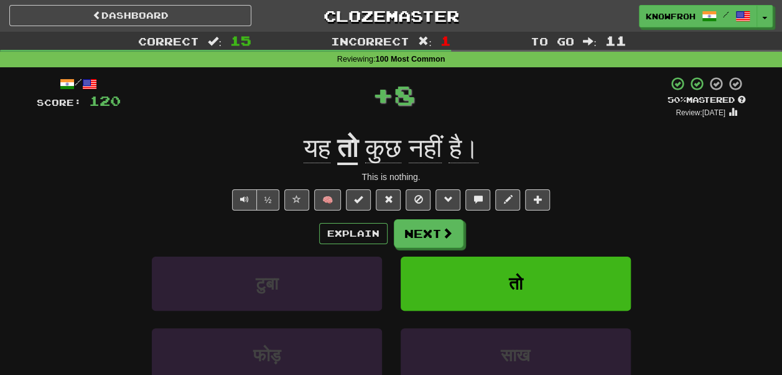
click at [352, 149] on u "तो" at bounding box center [347, 149] width 21 height 32
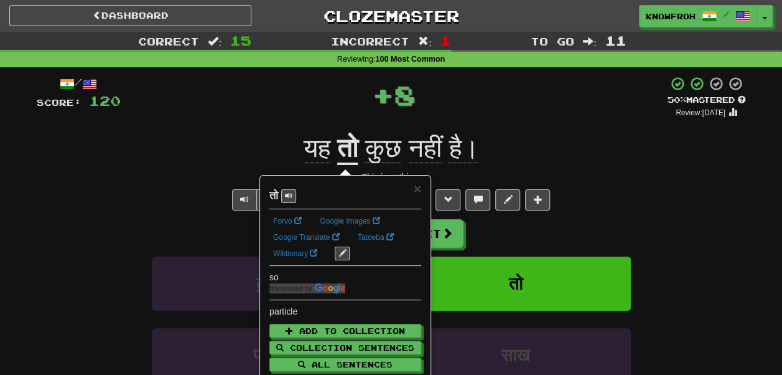
click at [343, 146] on u "तो" at bounding box center [347, 149] width 21 height 32
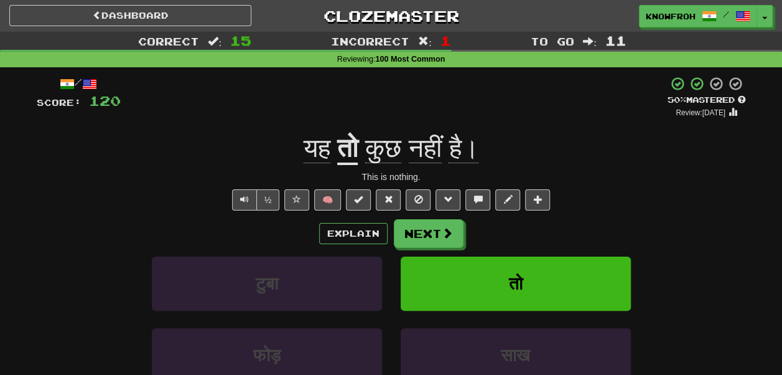
click at [338, 151] on u "तो" at bounding box center [347, 149] width 21 height 32
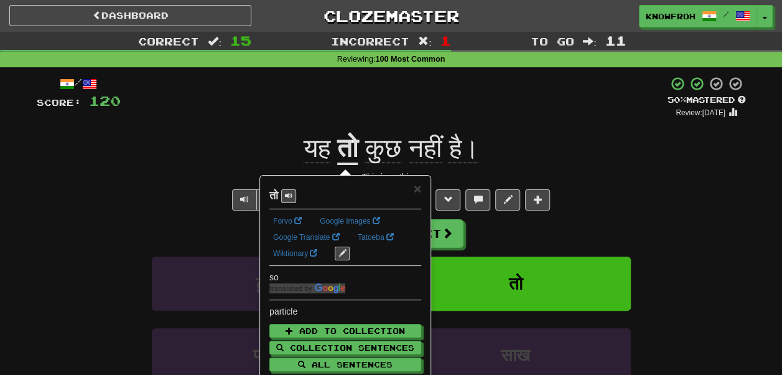
click at [320, 100] on div "+ 8" at bounding box center [394, 97] width 547 height 42
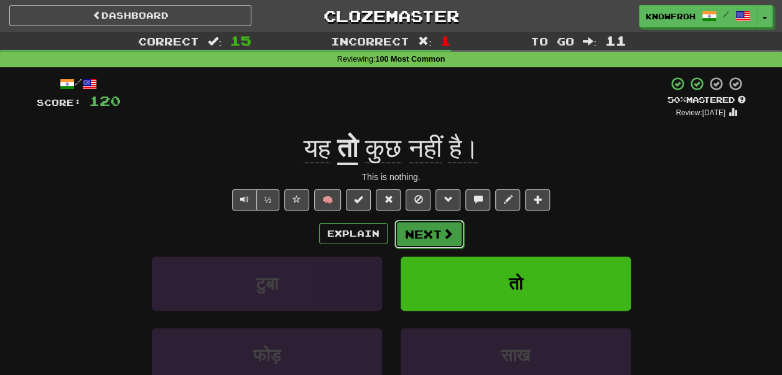
click at [417, 230] on button "Next" at bounding box center [429, 234] width 70 height 29
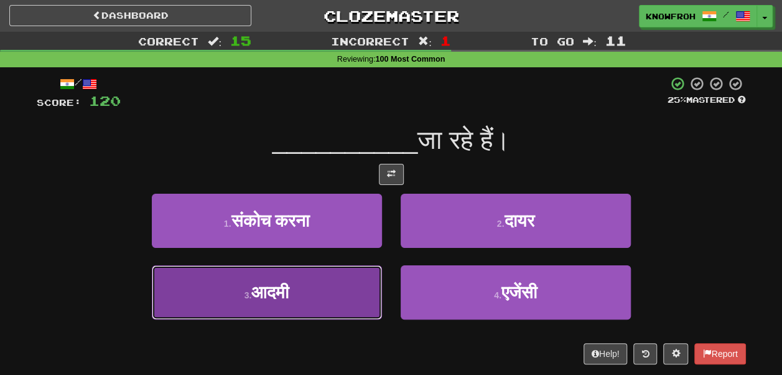
click at [320, 307] on button "3 . आदमी" at bounding box center [267, 292] width 230 height 54
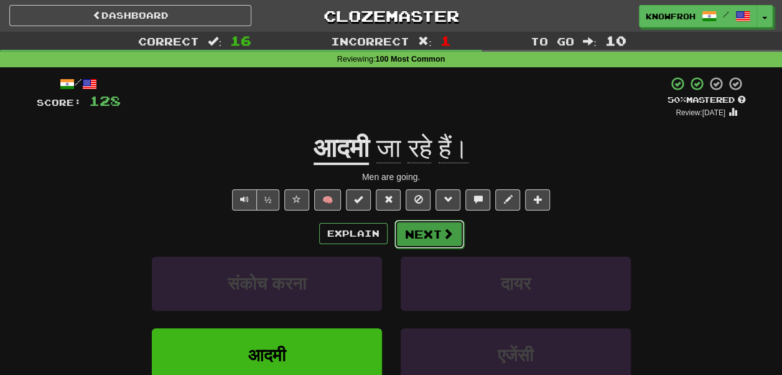
click at [409, 236] on button "Next" at bounding box center [429, 234] width 70 height 29
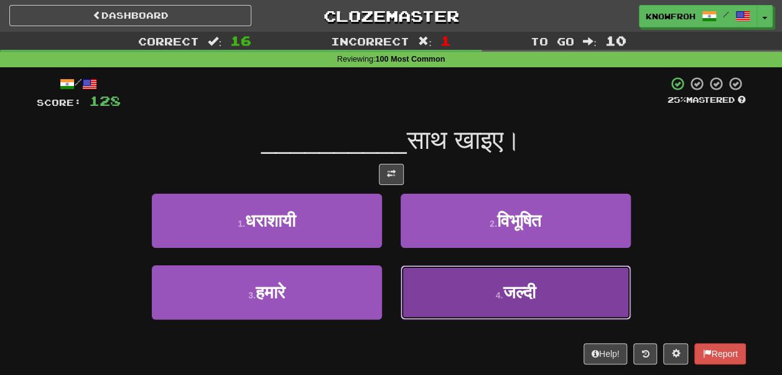
click at [482, 295] on button "4 . जल्दी" at bounding box center [516, 292] width 230 height 54
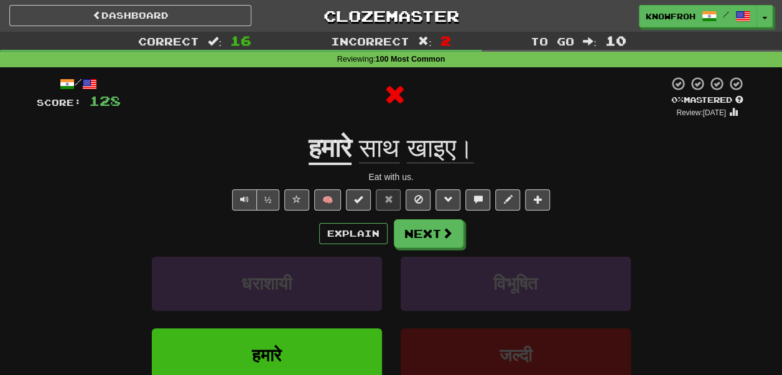
click at [447, 151] on span "खाइए।" at bounding box center [440, 148] width 67 height 30
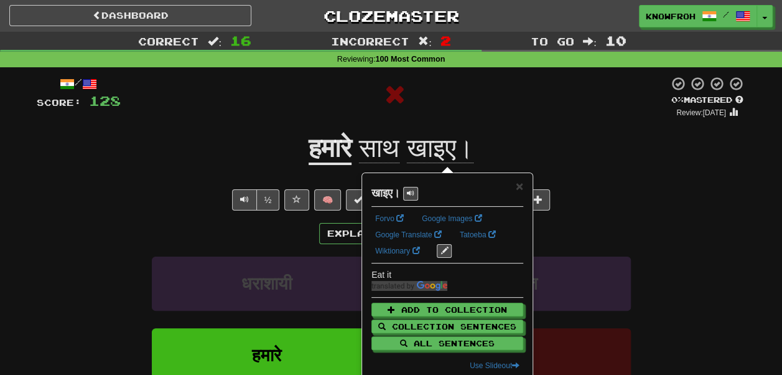
click at [439, 75] on div "/ Score: 128 0 % Mastered Review: 2025-10-03 हमारे साथ खाइए। Eat with us. ½ 🧠 E…" at bounding box center [391, 275] width 709 height 416
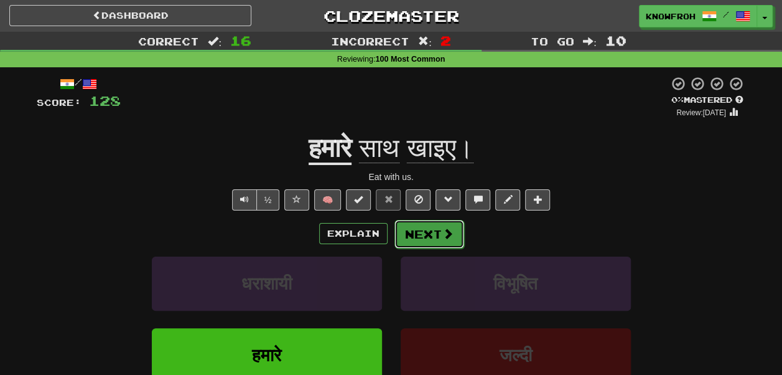
click at [416, 243] on button "Next" at bounding box center [429, 234] width 70 height 29
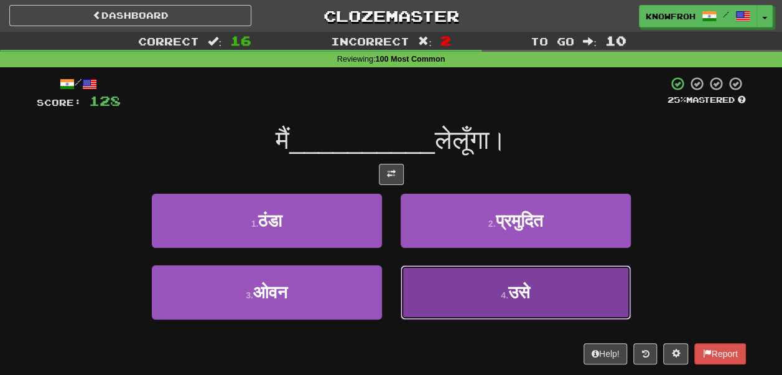
click at [412, 286] on button "4 . उसे" at bounding box center [516, 292] width 230 height 54
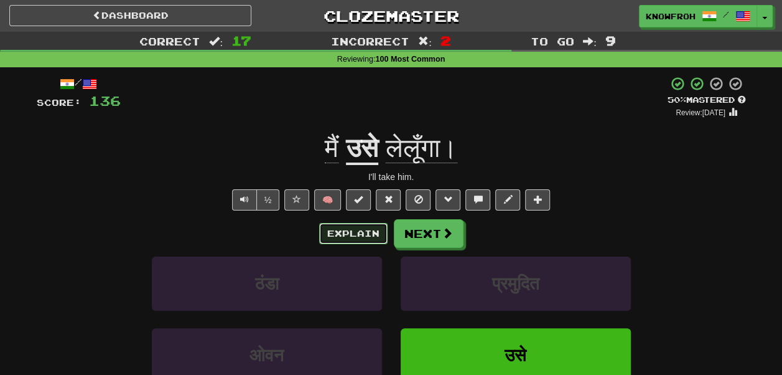
click at [368, 233] on button "Explain" at bounding box center [353, 233] width 68 height 21
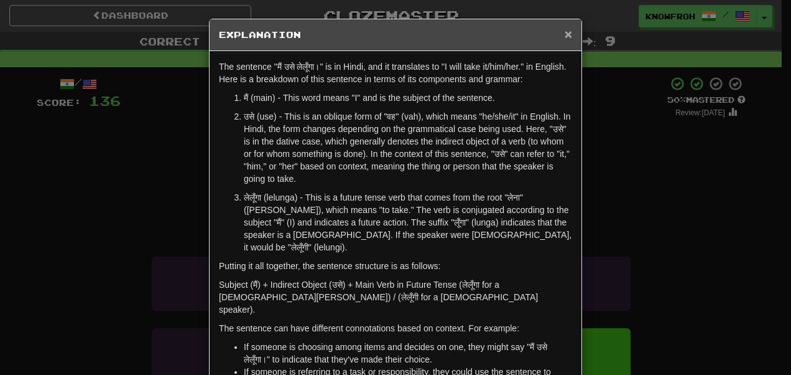
click at [565, 33] on span "×" at bounding box center [568, 34] width 7 height 14
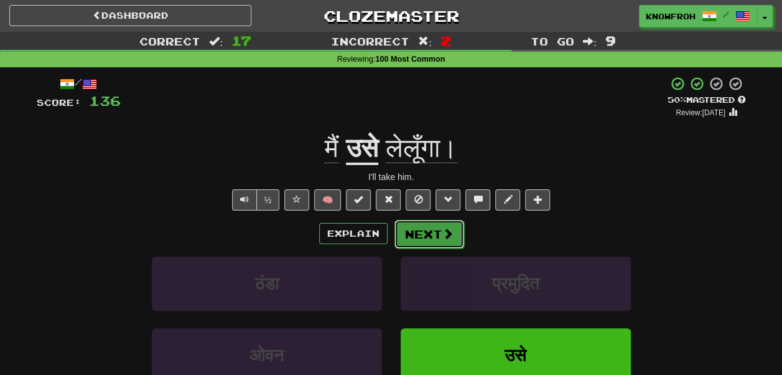
click at [442, 236] on span at bounding box center [447, 233] width 11 height 11
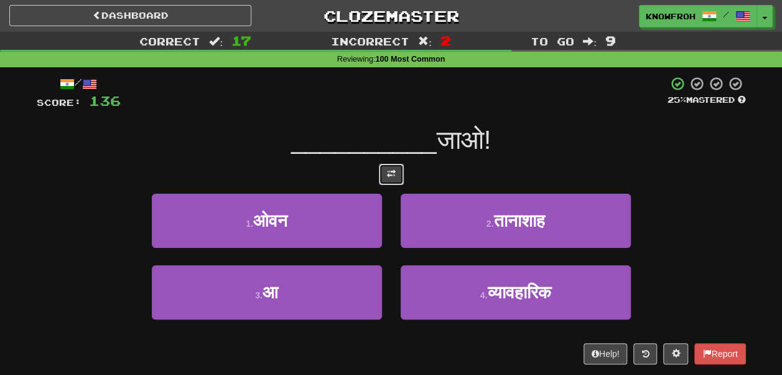
click at [399, 169] on button at bounding box center [391, 174] width 25 height 21
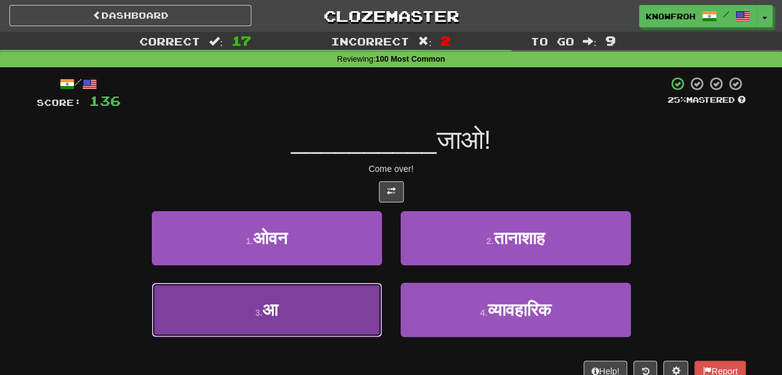
click at [343, 320] on button "3 . आ" at bounding box center [267, 309] width 230 height 54
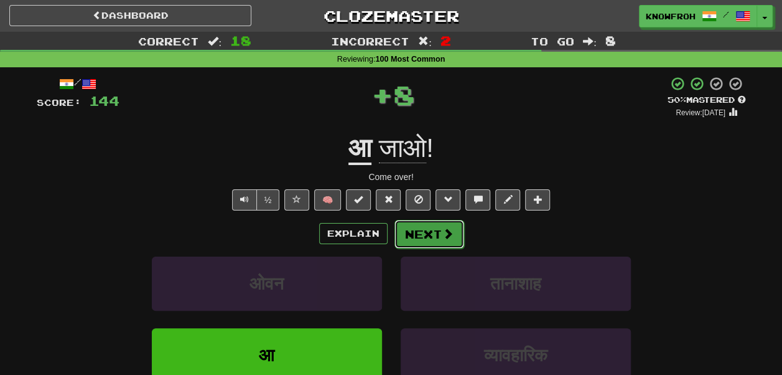
click at [421, 236] on button "Next" at bounding box center [429, 234] width 70 height 29
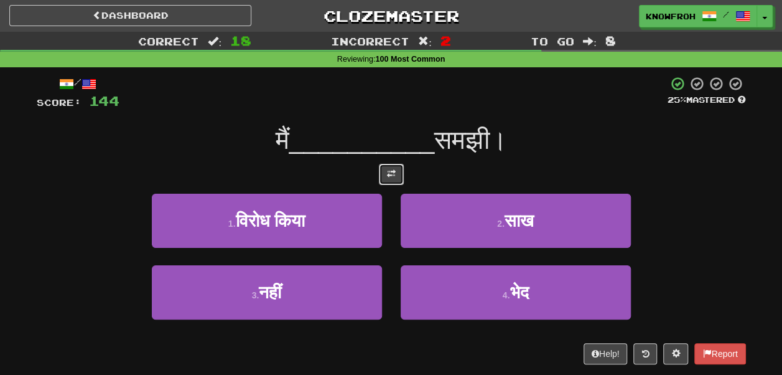
click at [389, 174] on span at bounding box center [391, 173] width 9 height 9
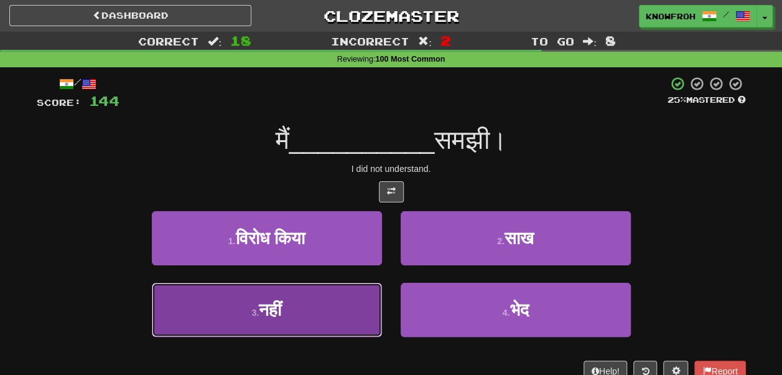
click at [338, 311] on button "3 . नहीं" at bounding box center [267, 309] width 230 height 54
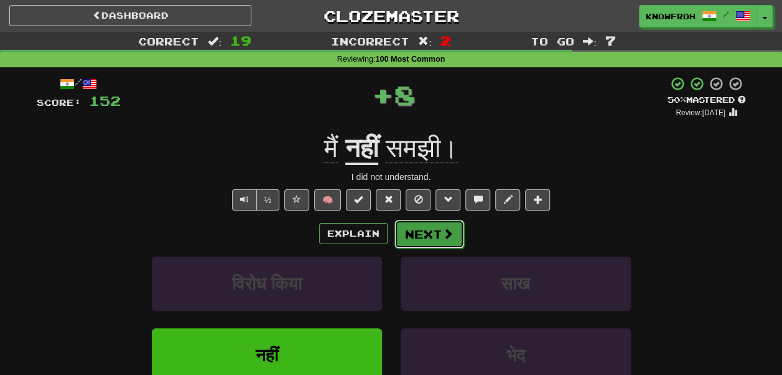
click at [420, 240] on button "Next" at bounding box center [429, 234] width 70 height 29
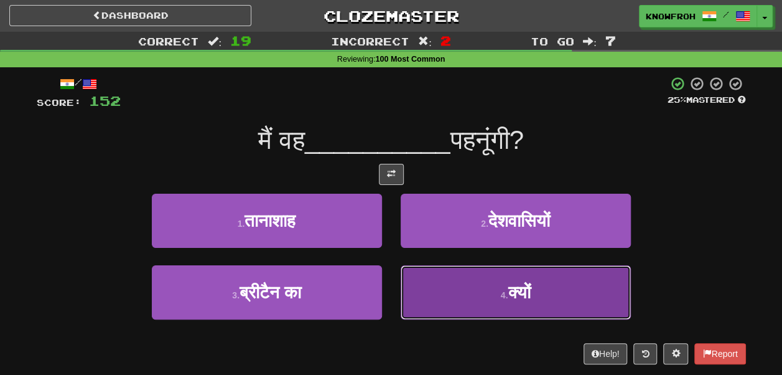
click at [421, 274] on button "4 . क्यों" at bounding box center [516, 292] width 230 height 54
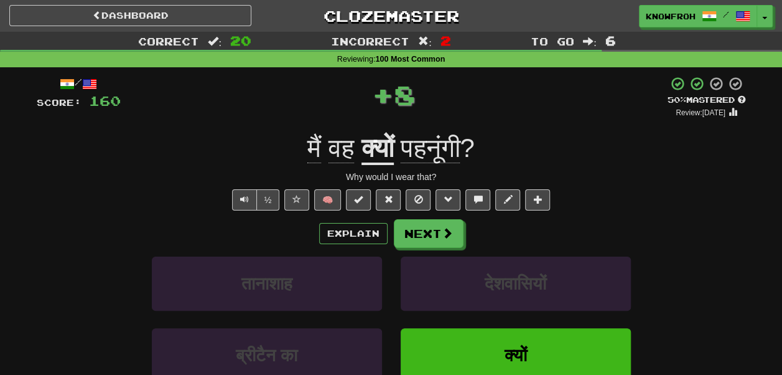
click at [437, 154] on span "पहनूंगी" at bounding box center [430, 148] width 59 height 30
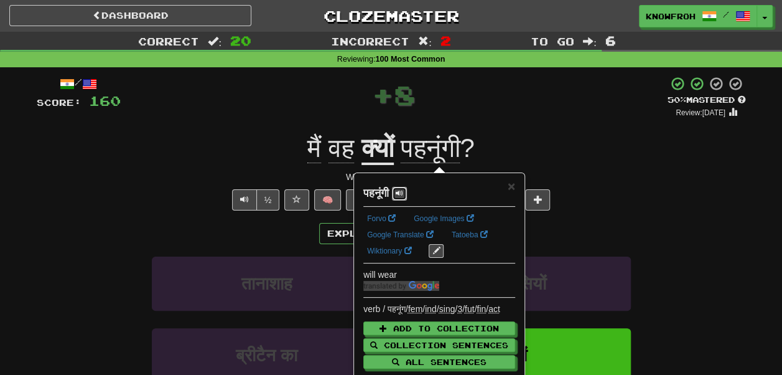
click at [398, 193] on button at bounding box center [399, 194] width 15 height 14
click at [378, 105] on div "+ 8" at bounding box center [394, 97] width 547 height 42
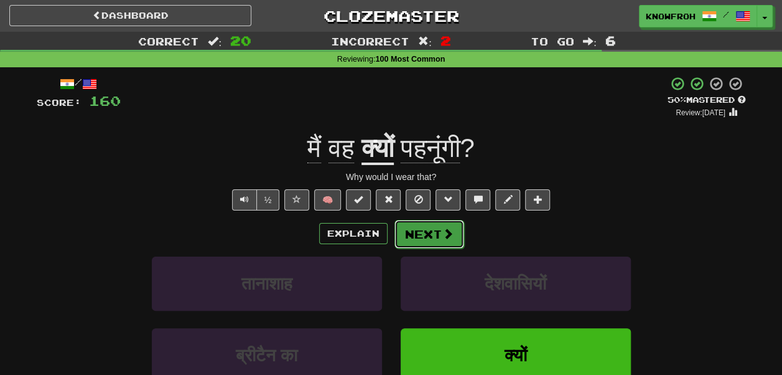
click at [410, 238] on button "Next" at bounding box center [429, 234] width 70 height 29
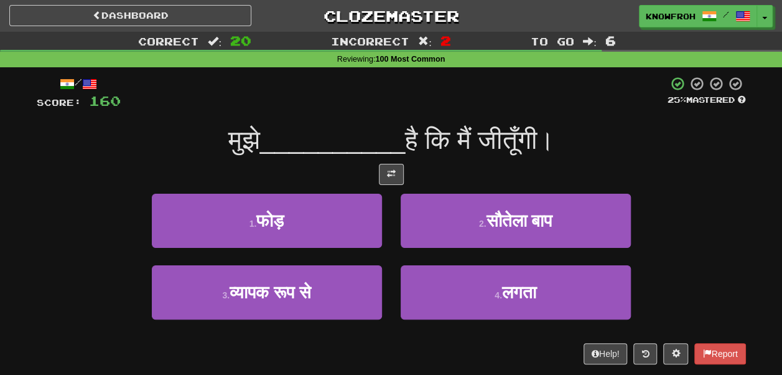
click at [319, 152] on span "__________" at bounding box center [333, 139] width 146 height 29
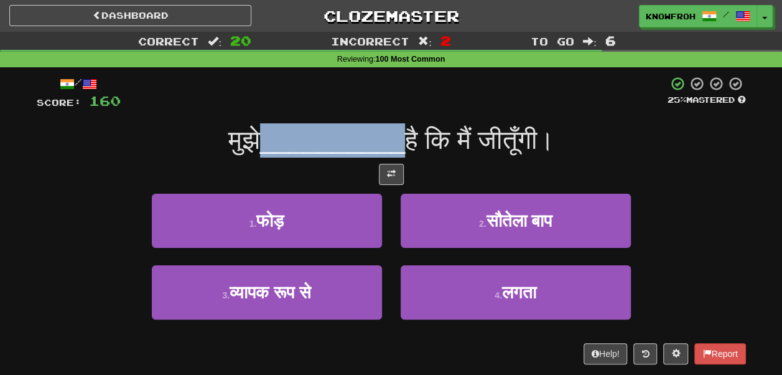
drag, startPoint x: 319, startPoint y: 152, endPoint x: 286, endPoint y: 145, distance: 33.7
click at [286, 145] on span "__________" at bounding box center [333, 139] width 146 height 29
drag, startPoint x: 286, startPoint y: 145, endPoint x: 240, endPoint y: 137, distance: 46.1
click at [240, 137] on span "मुझे __________ है कि मैं जीतूँगी।" at bounding box center [391, 139] width 326 height 29
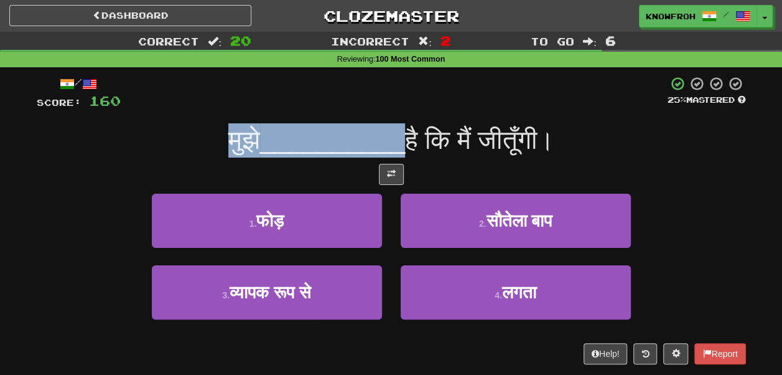
click at [240, 137] on span "मुझे" at bounding box center [244, 139] width 32 height 29
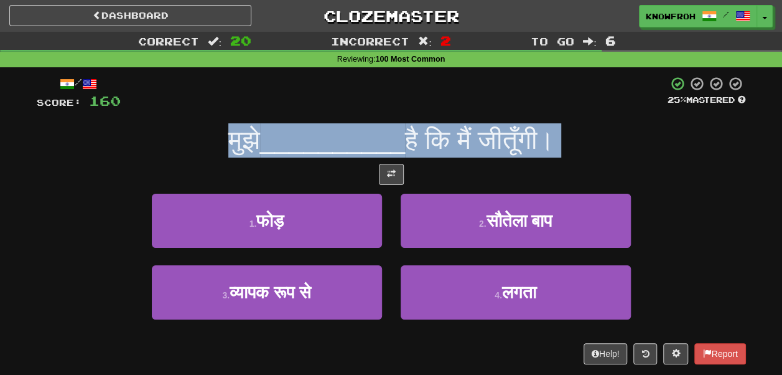
drag, startPoint x: 240, startPoint y: 137, endPoint x: 333, endPoint y: 158, distance: 95.1
click at [333, 158] on div "/ Score: 160 25 % Mastered मुझे __________ है कि मैं जीतूँगी। 1 . फोड़ 2 . सौते…" at bounding box center [391, 220] width 709 height 288
drag, startPoint x: 333, startPoint y: 158, endPoint x: 299, endPoint y: 146, distance: 36.4
click at [299, 146] on div "/ Score: 160 25 % Mastered मुझे __________ है कि मैं जीतूँगी। 1 . फोड़ 2 . सौते…" at bounding box center [391, 220] width 709 height 288
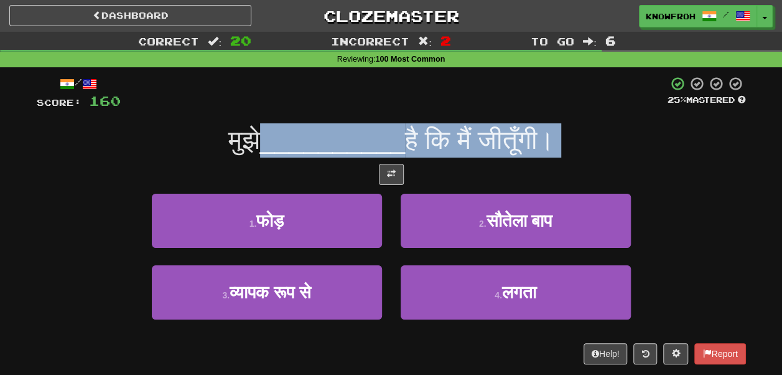
click at [299, 146] on span "__________" at bounding box center [333, 139] width 146 height 29
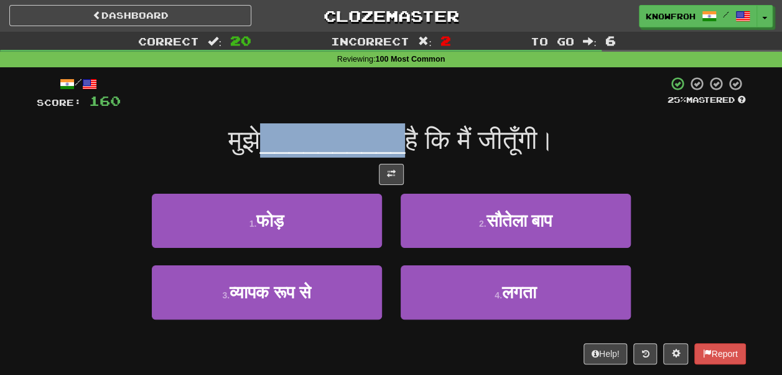
drag, startPoint x: 299, startPoint y: 146, endPoint x: 251, endPoint y: 151, distance: 47.5
click at [251, 151] on span "मुझे __________ है कि मैं जीतूँगी।" at bounding box center [391, 139] width 326 height 29
click at [251, 151] on span "मुझे" at bounding box center [244, 139] width 32 height 29
drag, startPoint x: 251, startPoint y: 151, endPoint x: 314, endPoint y: 148, distance: 62.9
click at [314, 148] on span "मुझे __________ है कि मैं जीतूँगी।" at bounding box center [391, 139] width 326 height 29
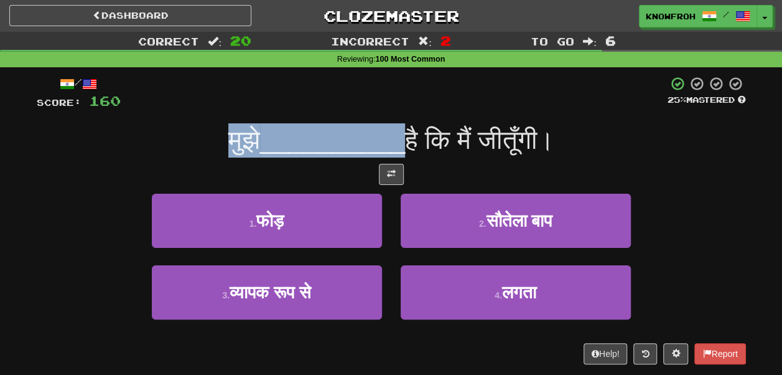
click at [314, 148] on span "__________" at bounding box center [333, 139] width 146 height 29
drag, startPoint x: 314, startPoint y: 148, endPoint x: 248, endPoint y: 152, distance: 66.1
click at [248, 152] on span "मुझे __________ है कि मैं जीतूँगी।" at bounding box center [391, 139] width 326 height 29
click at [248, 152] on span "मुझे" at bounding box center [244, 139] width 32 height 29
drag, startPoint x: 248, startPoint y: 152, endPoint x: 315, endPoint y: 154, distance: 67.2
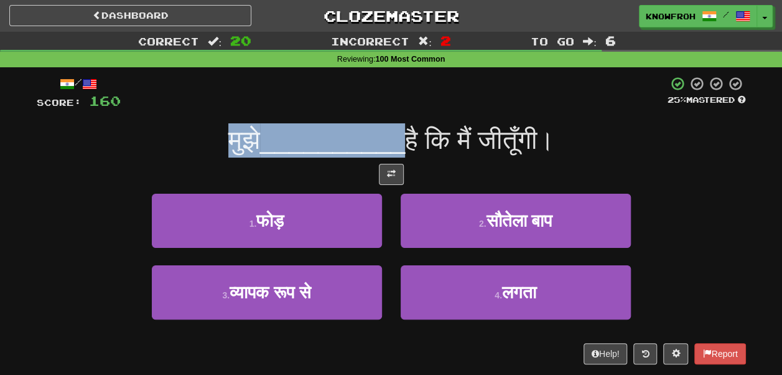
click at [315, 154] on span "मुझे __________ है कि मैं जीतूँगी।" at bounding box center [391, 139] width 326 height 29
click at [315, 154] on span "__________" at bounding box center [333, 139] width 146 height 29
drag, startPoint x: 315, startPoint y: 154, endPoint x: 241, endPoint y: 157, distance: 74.7
click at [241, 157] on div "मुझे __________ है कि मैं जीतूँगी।" at bounding box center [391, 140] width 709 height 34
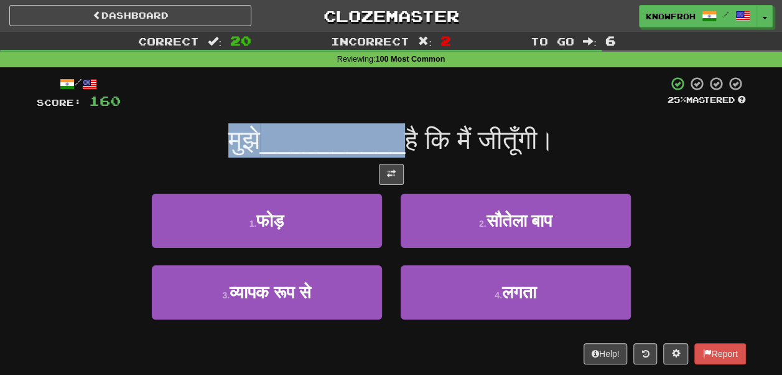
click at [241, 157] on div "मुझे __________ है कि मैं जीतूँगी।" at bounding box center [391, 140] width 709 height 34
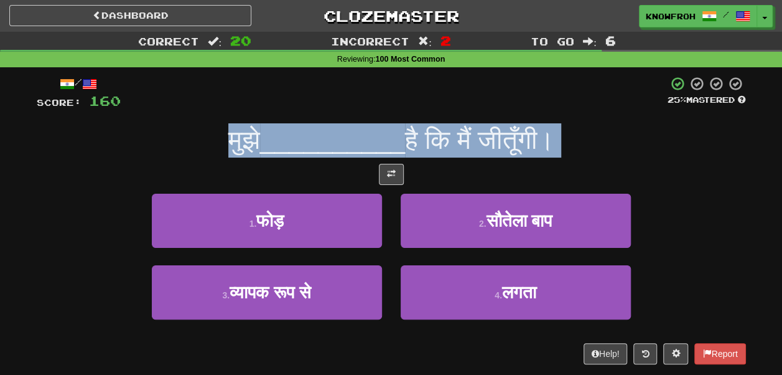
drag, startPoint x: 241, startPoint y: 157, endPoint x: 288, endPoint y: 158, distance: 47.3
click at [288, 158] on div "/ Score: 160 25 % Mastered मुझे __________ है कि मैं जीतूँगी। 1 . फोड़ 2 . सौते…" at bounding box center [391, 220] width 709 height 288
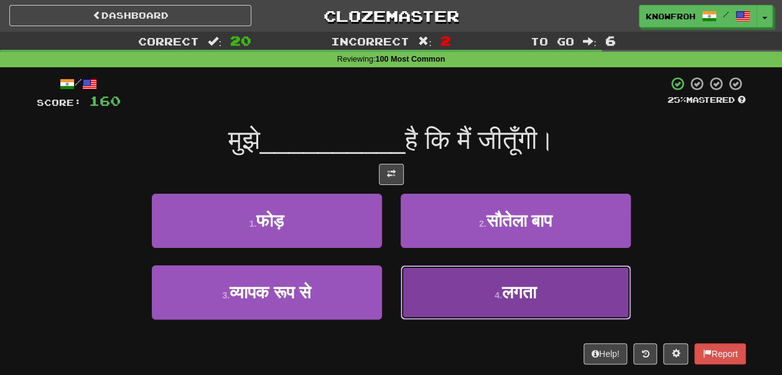
click at [422, 287] on button "4 . लगता" at bounding box center [516, 292] width 230 height 54
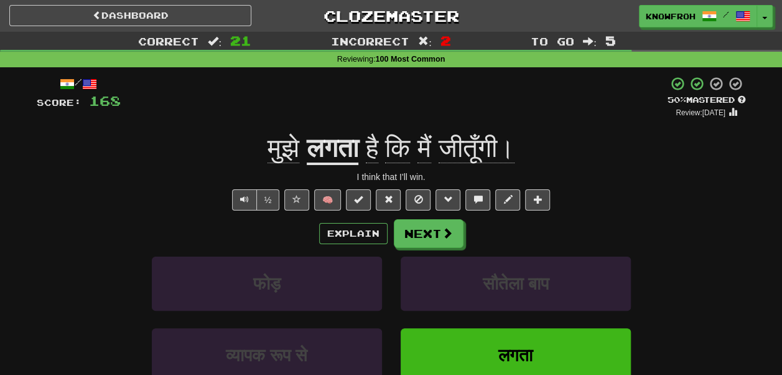
click at [455, 153] on span "जीतूँगी।" at bounding box center [477, 148] width 76 height 30
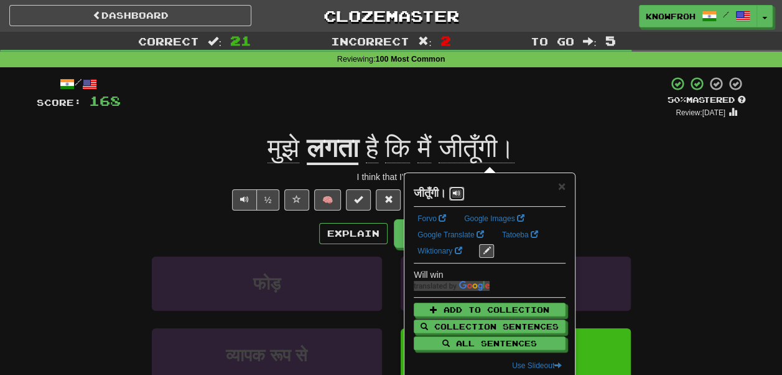
click at [459, 194] on span at bounding box center [456, 192] width 7 height 7
click at [564, 180] on span "×" at bounding box center [561, 186] width 7 height 14
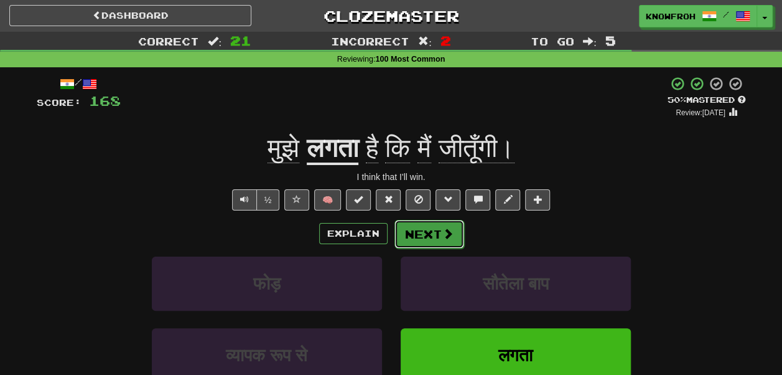
click at [439, 235] on button "Next" at bounding box center [429, 234] width 70 height 29
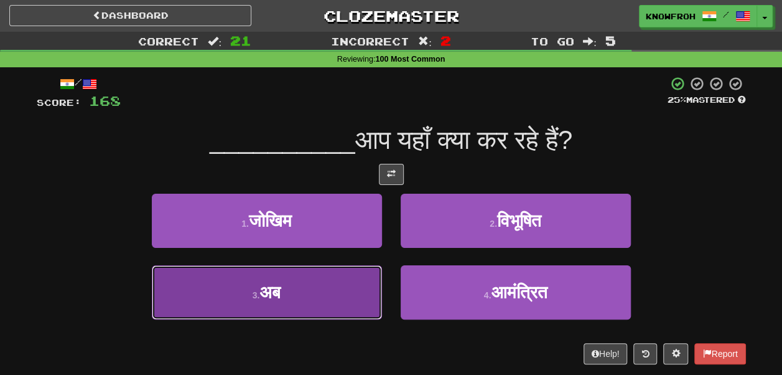
click at [345, 301] on button "3 . अब" at bounding box center [267, 292] width 230 height 54
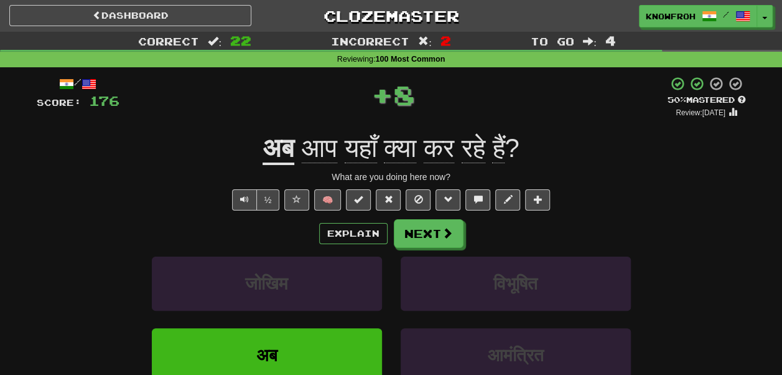
click at [266, 148] on u "अब" at bounding box center [279, 149] width 32 height 32
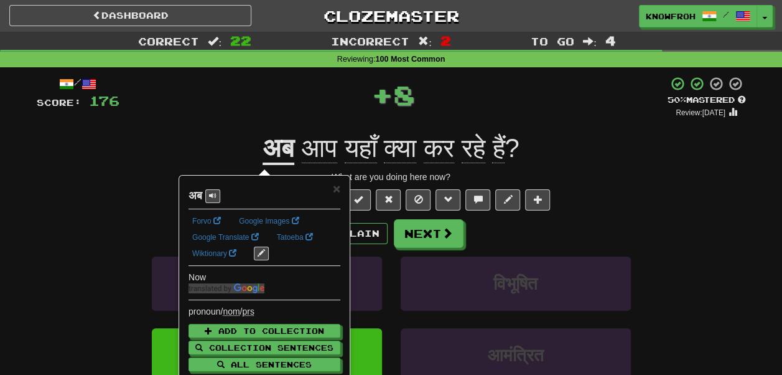
click at [243, 93] on div "+ 8" at bounding box center [393, 94] width 548 height 37
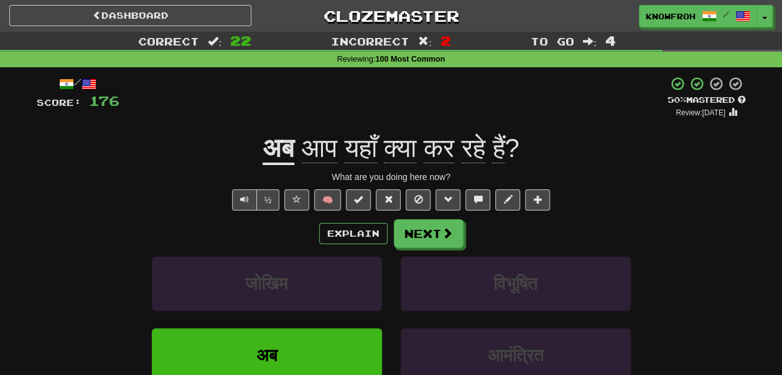
click at [368, 148] on span "यहाँ" at bounding box center [361, 148] width 32 height 30
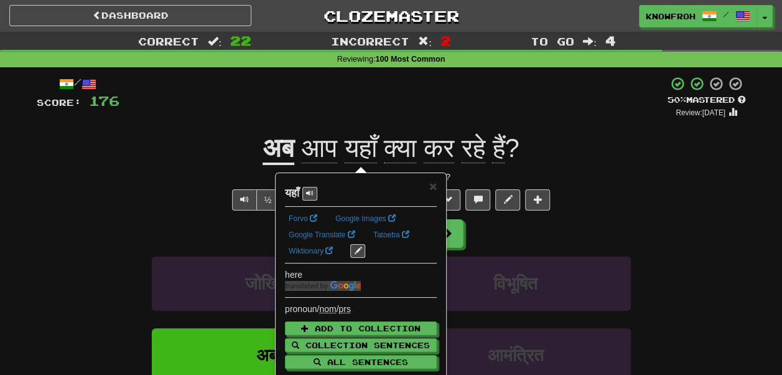
click at [325, 85] on div "+ 8" at bounding box center [393, 97] width 548 height 42
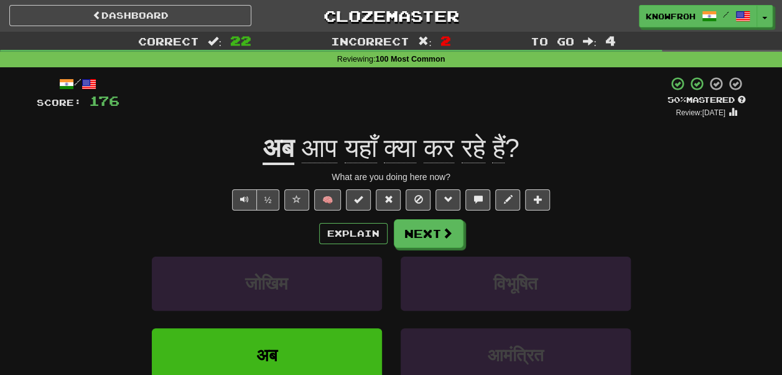
click at [440, 152] on span "कर" at bounding box center [439, 148] width 30 height 30
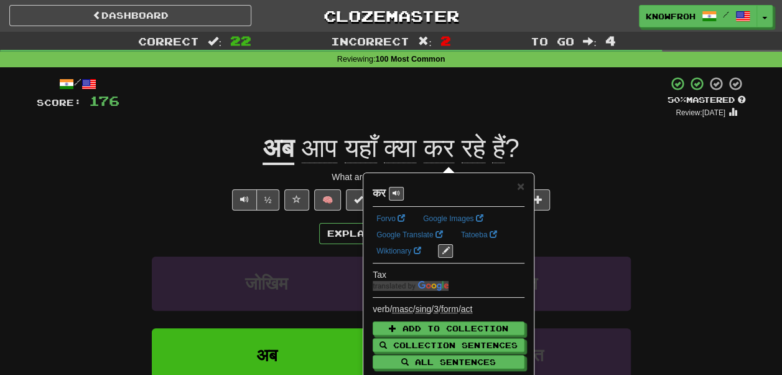
click at [409, 98] on div "+ 8" at bounding box center [393, 97] width 548 height 42
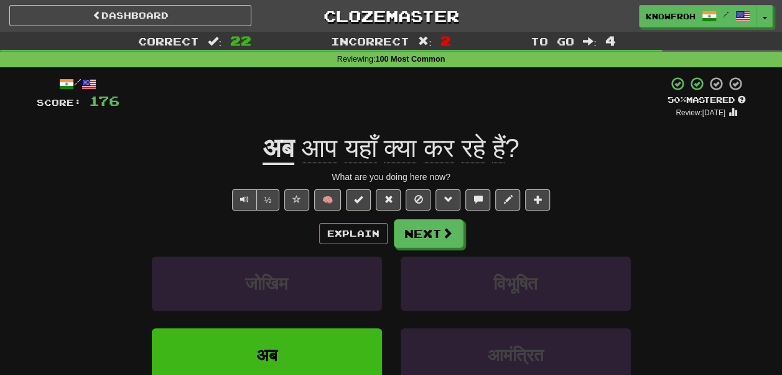
click at [444, 146] on span "कर" at bounding box center [439, 148] width 30 height 30
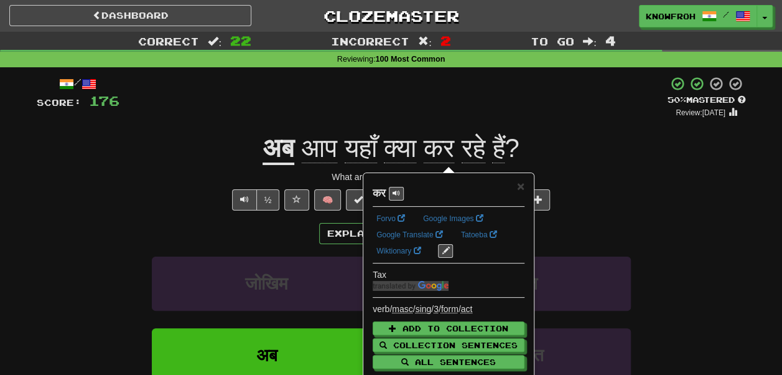
click at [481, 148] on span "रहे" at bounding box center [474, 148] width 24 height 30
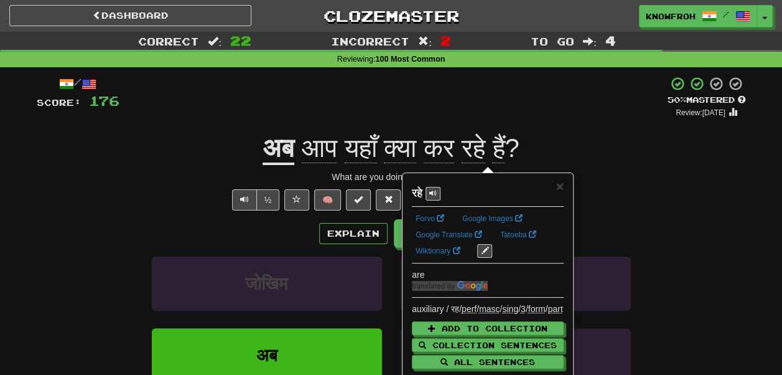
click at [455, 101] on div "+ 8" at bounding box center [393, 97] width 548 height 42
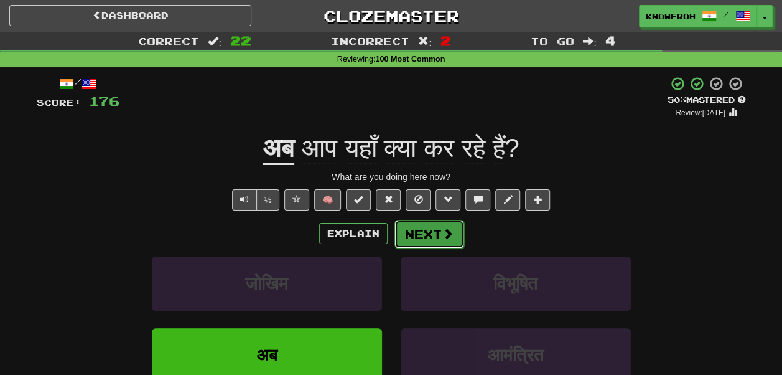
click at [421, 248] on button "Next" at bounding box center [429, 234] width 70 height 29
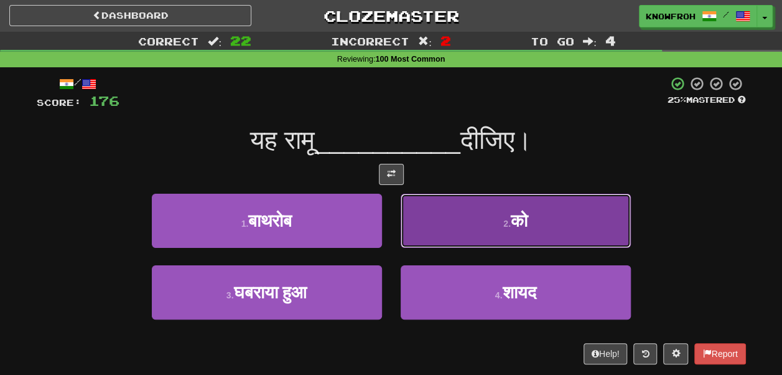
click at [462, 202] on button "2 . को" at bounding box center [516, 220] width 230 height 54
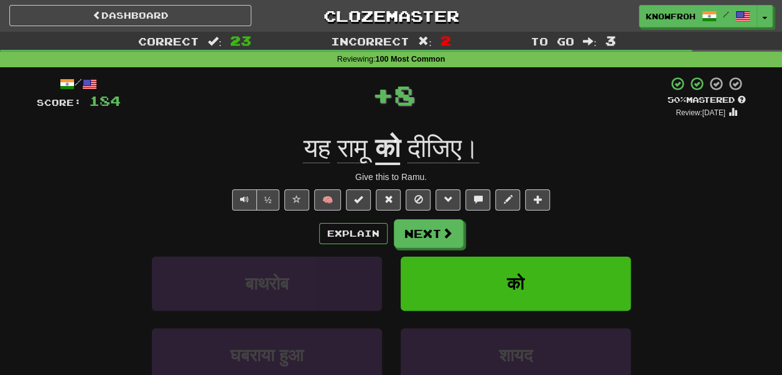
click at [444, 148] on span "दीजिए।" at bounding box center [444, 148] width 72 height 30
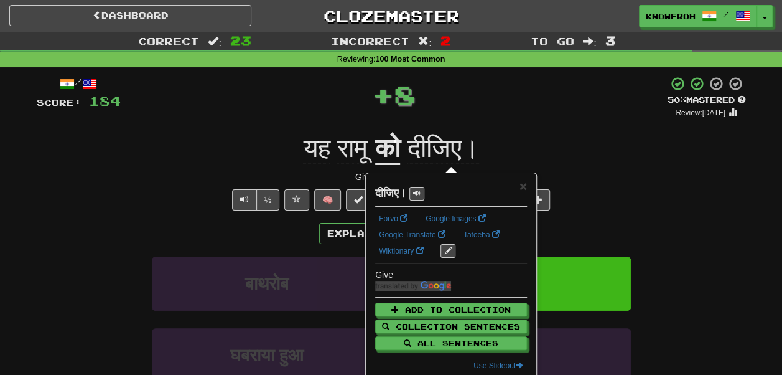
click at [472, 110] on div "+ 8" at bounding box center [394, 94] width 547 height 37
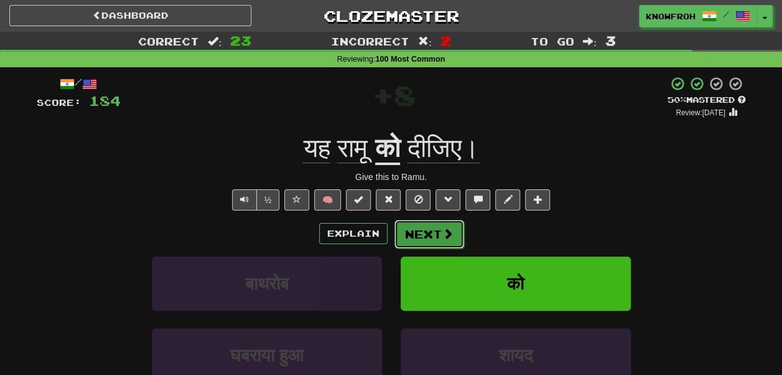
click at [436, 227] on button "Next" at bounding box center [429, 234] width 70 height 29
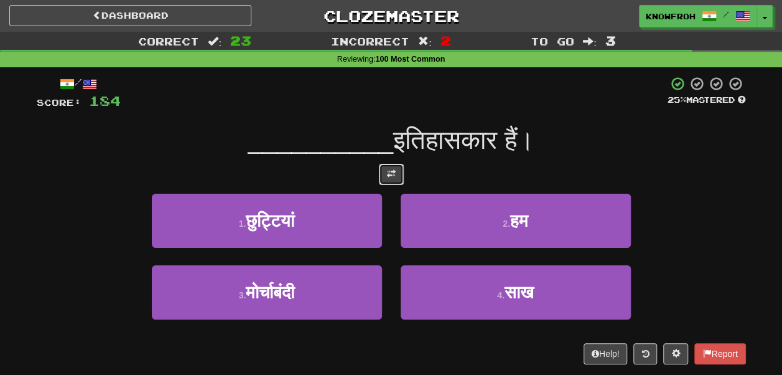
click at [388, 169] on span at bounding box center [391, 173] width 9 height 9
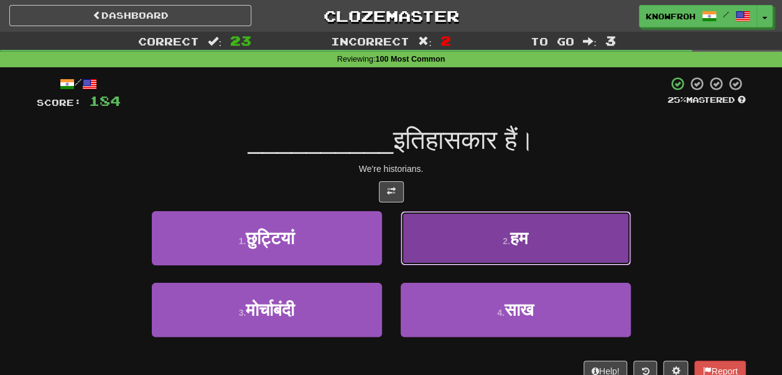
click at [439, 225] on button "2 . हम" at bounding box center [516, 238] width 230 height 54
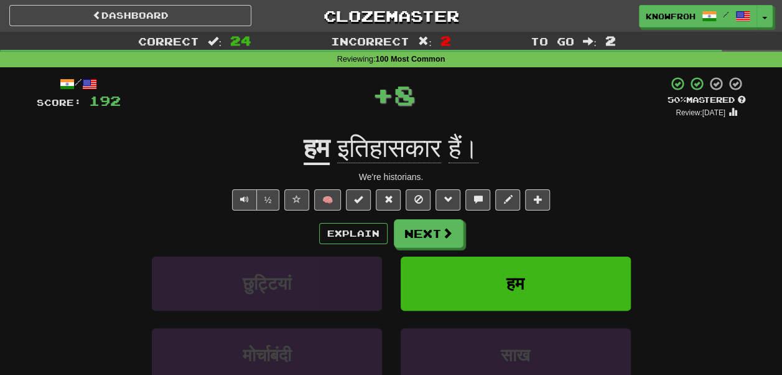
click at [356, 150] on span "इतिहासकार" at bounding box center [389, 148] width 104 height 30
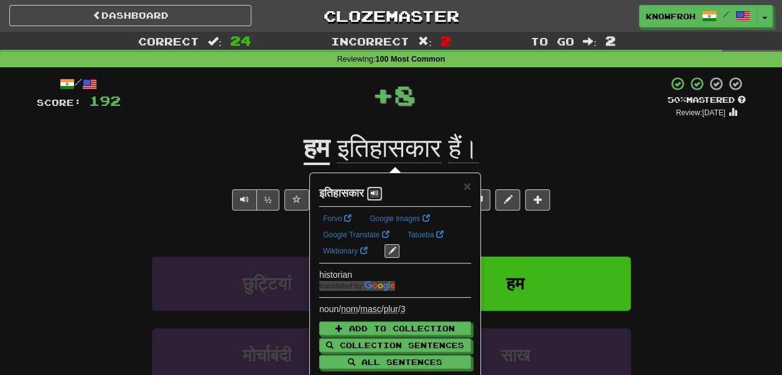
click at [378, 192] on span at bounding box center [374, 192] width 7 height 7
click at [467, 184] on span "×" at bounding box center [467, 186] width 7 height 14
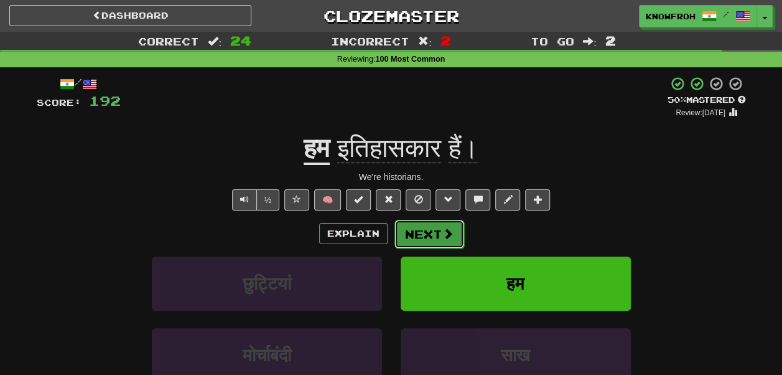
click at [434, 221] on button "Next" at bounding box center [429, 234] width 70 height 29
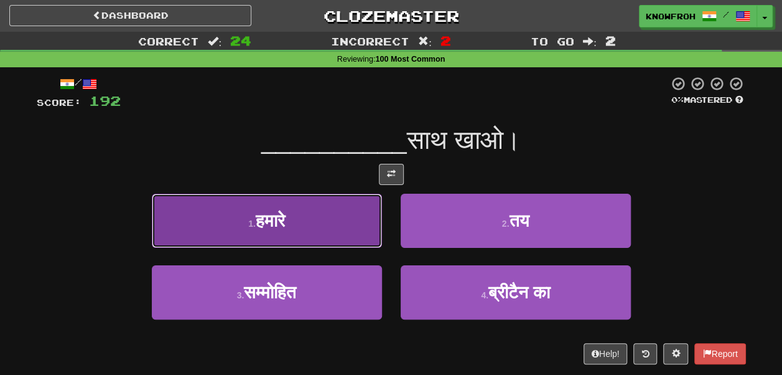
click at [358, 200] on button "1 . हमारे" at bounding box center [267, 220] width 230 height 54
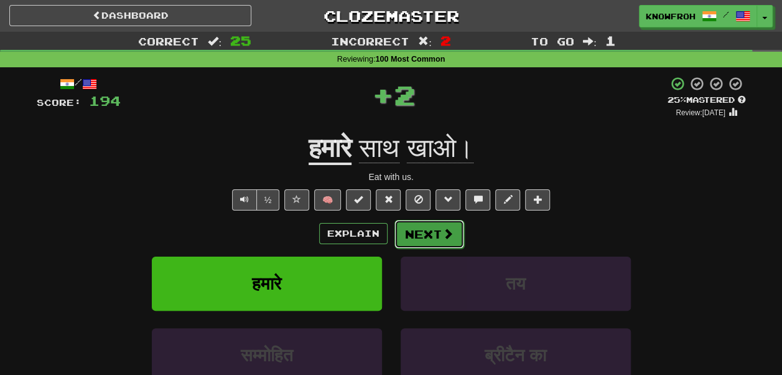
click at [426, 235] on button "Next" at bounding box center [429, 234] width 70 height 29
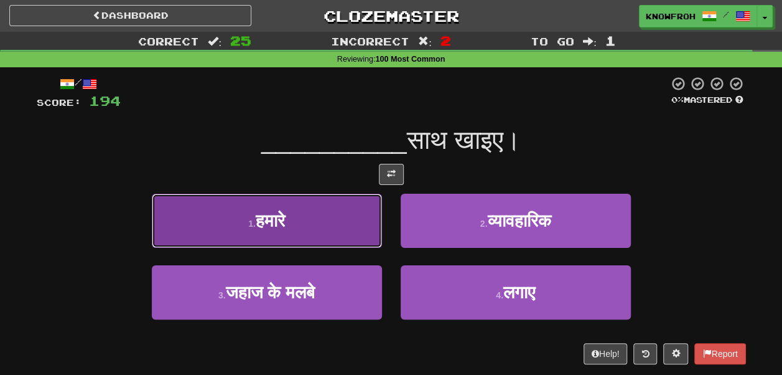
click at [341, 207] on button "1 . हमारे" at bounding box center [267, 220] width 230 height 54
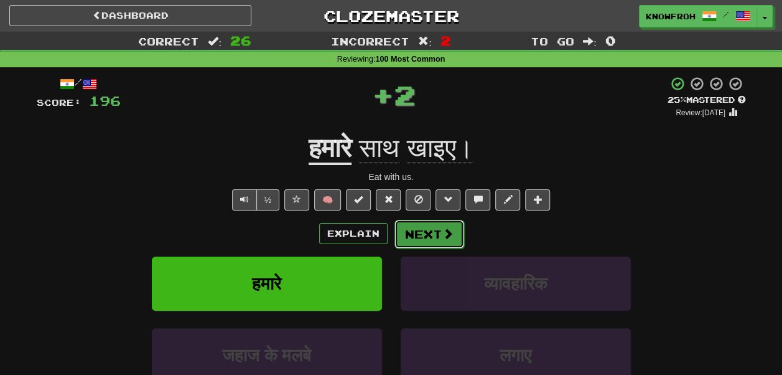
click at [421, 236] on button "Next" at bounding box center [429, 234] width 70 height 29
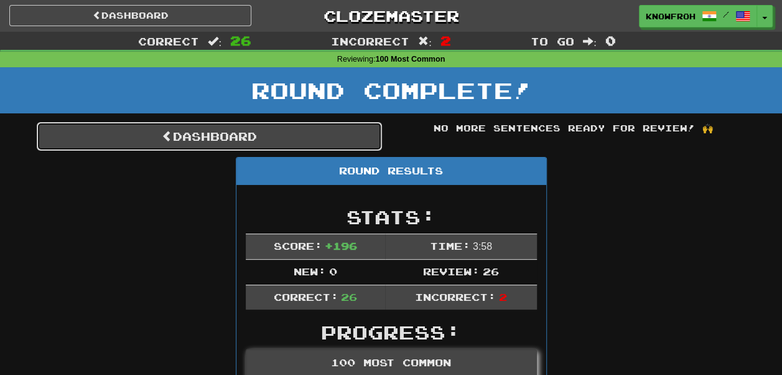
click at [319, 137] on link "Dashboard" at bounding box center [209, 136] width 345 height 29
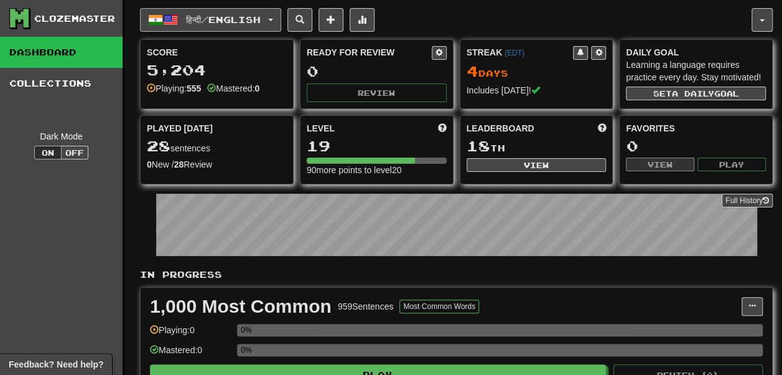
click at [225, 12] on button "हिन्दी / English" at bounding box center [210, 20] width 141 height 24
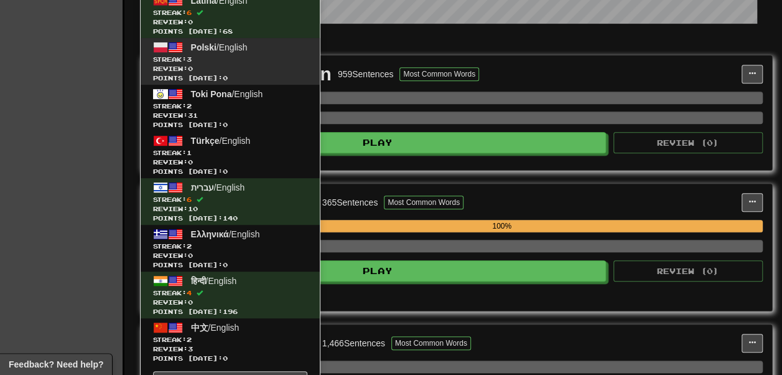
scroll to position [231, 0]
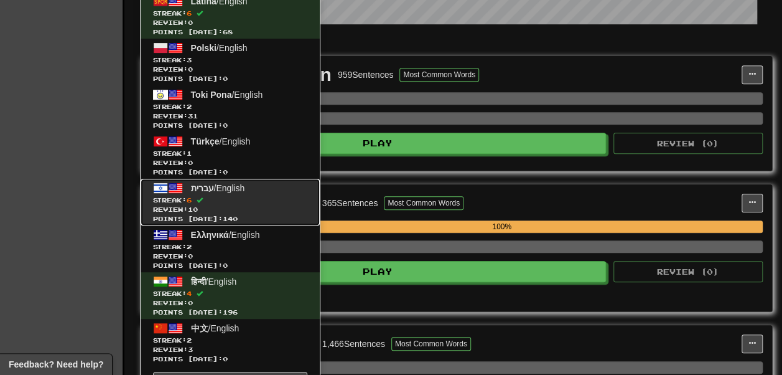
click at [248, 195] on span "Streak: 6" at bounding box center [230, 199] width 154 height 9
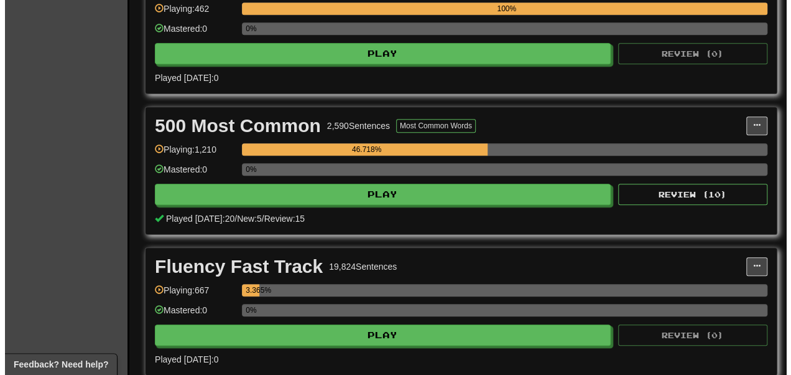
scroll to position [463, 0]
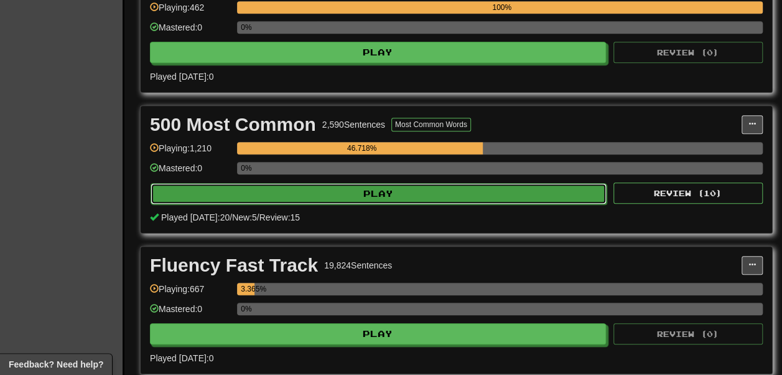
click at [286, 204] on button "Play" at bounding box center [379, 193] width 456 height 21
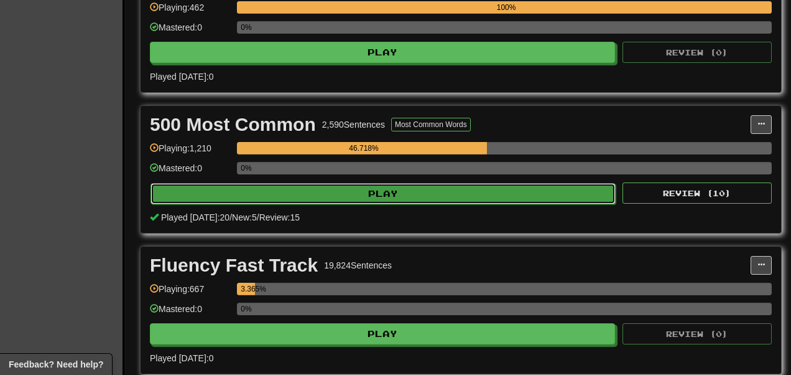
select select "**"
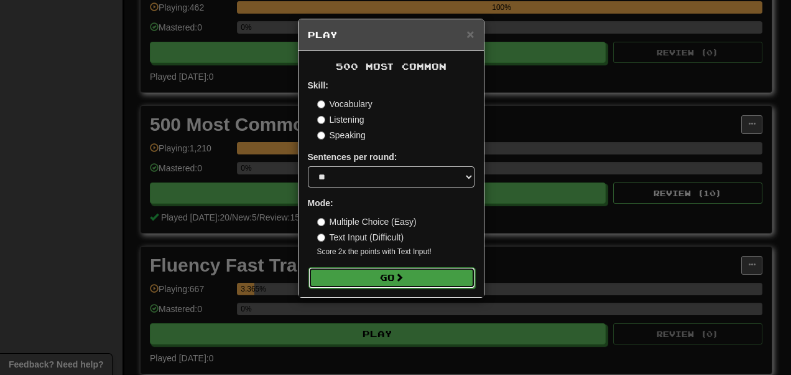
click at [347, 273] on button "Go" at bounding box center [392, 277] width 167 height 21
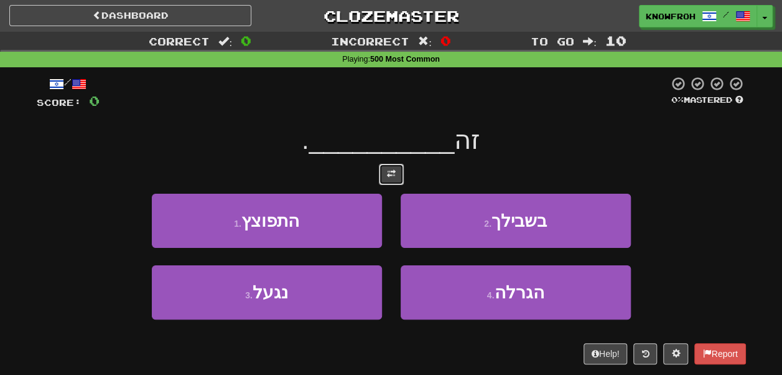
click at [389, 172] on span at bounding box center [391, 173] width 9 height 9
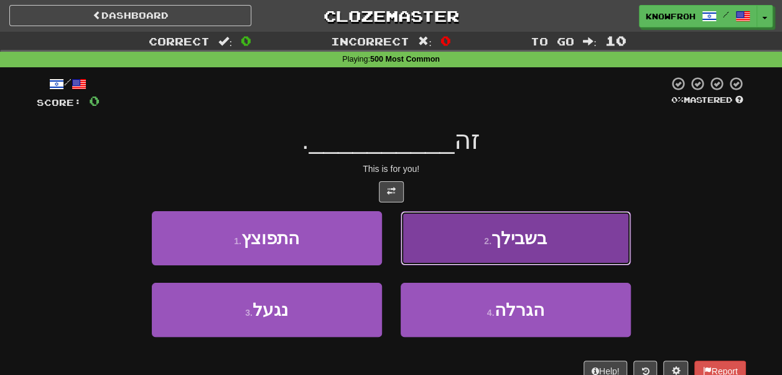
click at [419, 238] on button "2 . בשבילך" at bounding box center [516, 238] width 230 height 54
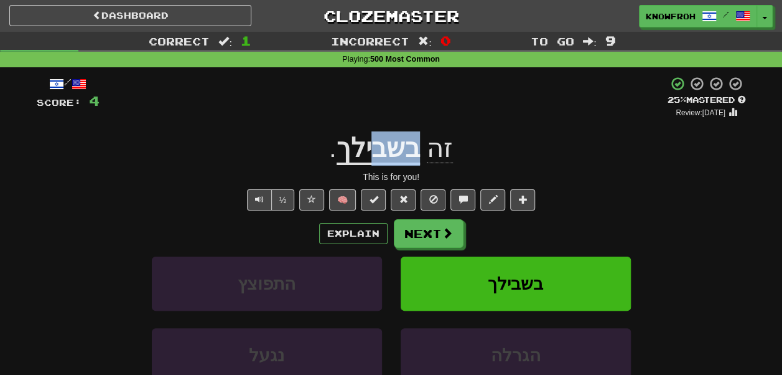
drag, startPoint x: 422, startPoint y: 151, endPoint x: 370, endPoint y: 151, distance: 52.3
click at [370, 151] on span "זה בשבילך ." at bounding box center [391, 149] width 124 height 32
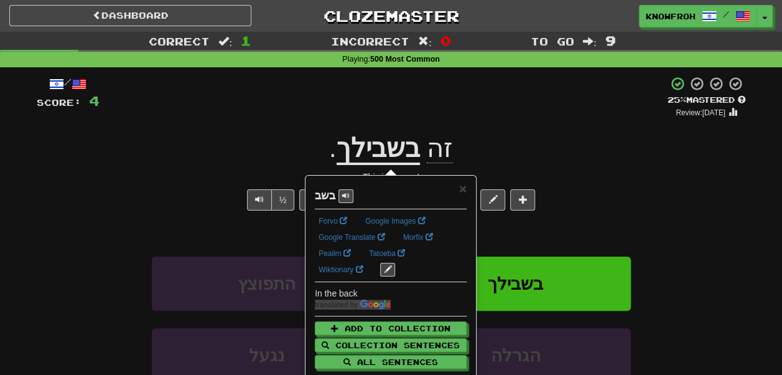
click at [353, 103] on div "+ 4" at bounding box center [384, 97] width 568 height 42
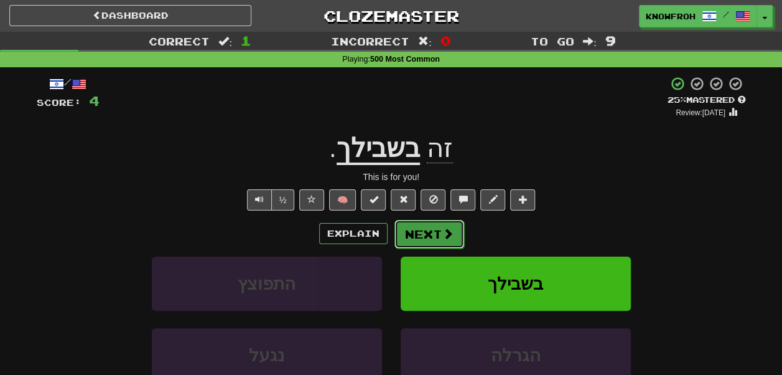
click at [412, 231] on button "Next" at bounding box center [429, 234] width 70 height 29
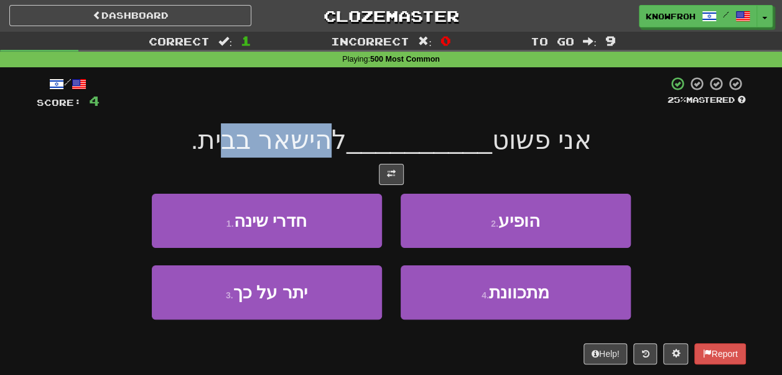
drag, startPoint x: 349, startPoint y: 146, endPoint x: 250, endPoint y: 142, distance: 99.0
click at [250, 142] on span "להישאר בבית." at bounding box center [269, 139] width 156 height 29
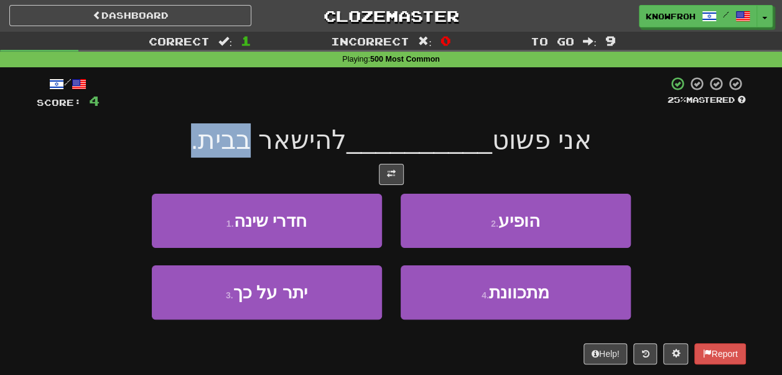
drag, startPoint x: 250, startPoint y: 142, endPoint x: 263, endPoint y: 147, distance: 13.4
click at [263, 147] on span "להישאר בבית." at bounding box center [269, 139] width 156 height 29
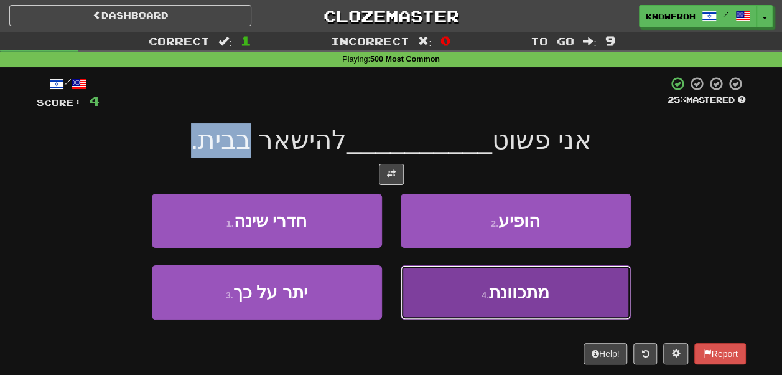
click at [427, 286] on button "4 . מתכוונת" at bounding box center [516, 292] width 230 height 54
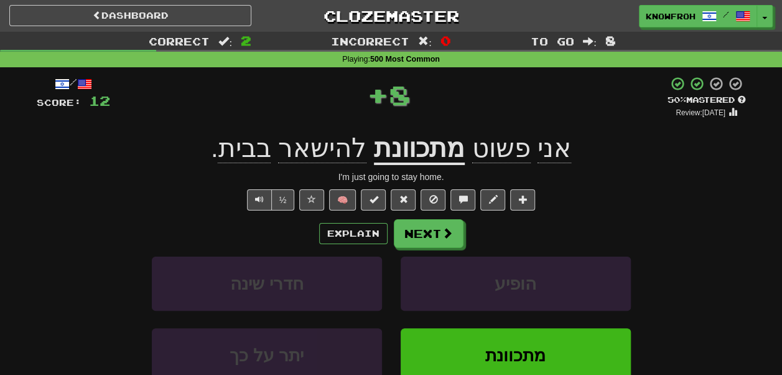
click at [324, 149] on span "להישאר" at bounding box center [322, 148] width 88 height 30
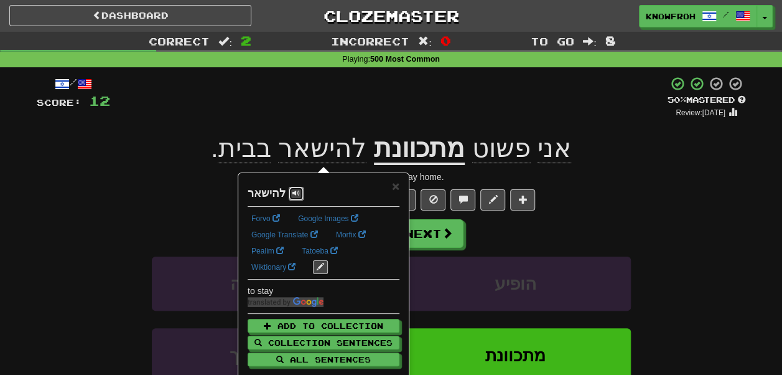
click at [292, 193] on span at bounding box center [295, 192] width 7 height 7
click at [396, 184] on span "×" at bounding box center [395, 186] width 7 height 14
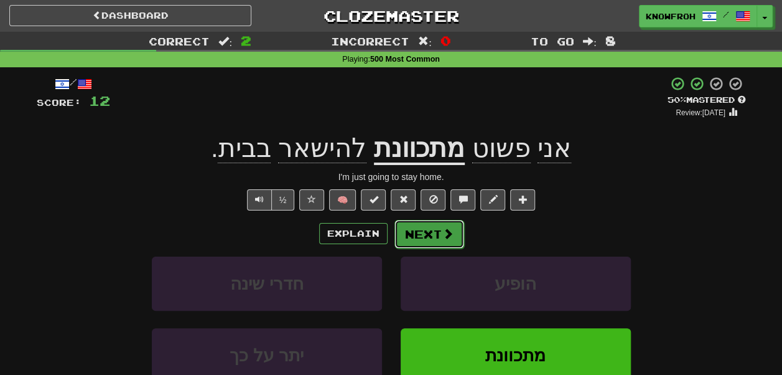
click at [436, 236] on button "Next" at bounding box center [429, 234] width 70 height 29
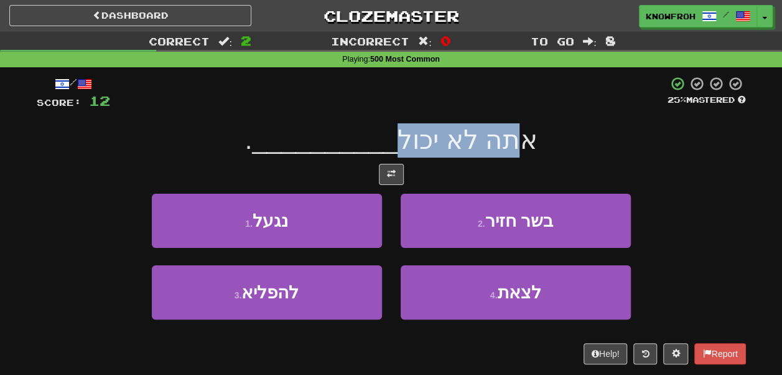
drag, startPoint x: 504, startPoint y: 146, endPoint x: 393, endPoint y: 140, distance: 110.9
click at [398, 140] on span "אתה לא יכול" at bounding box center [467, 139] width 139 height 29
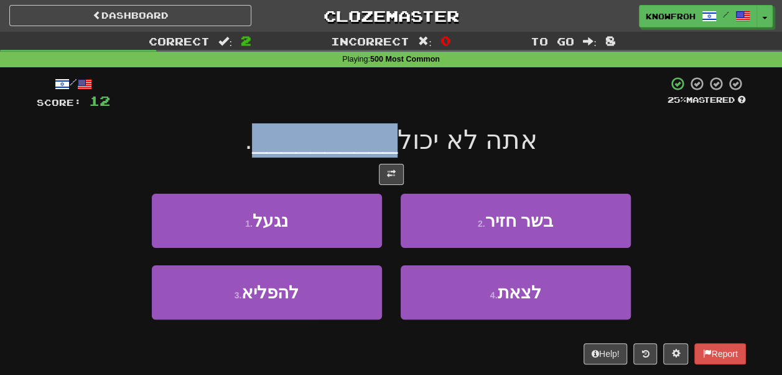
drag, startPoint x: 393, startPoint y: 140, endPoint x: 348, endPoint y: 139, distance: 44.8
click at [348, 139] on span "אתה לא יכול __________ ." at bounding box center [391, 139] width 292 height 29
click at [348, 139] on span "__________" at bounding box center [325, 139] width 146 height 29
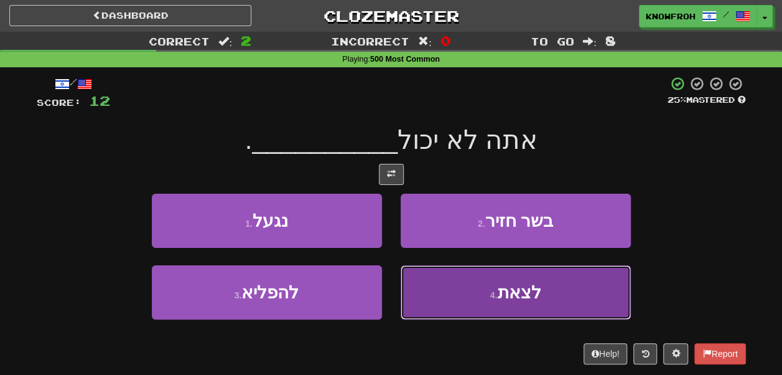
click at [448, 301] on button "4 . לצאת" at bounding box center [516, 292] width 230 height 54
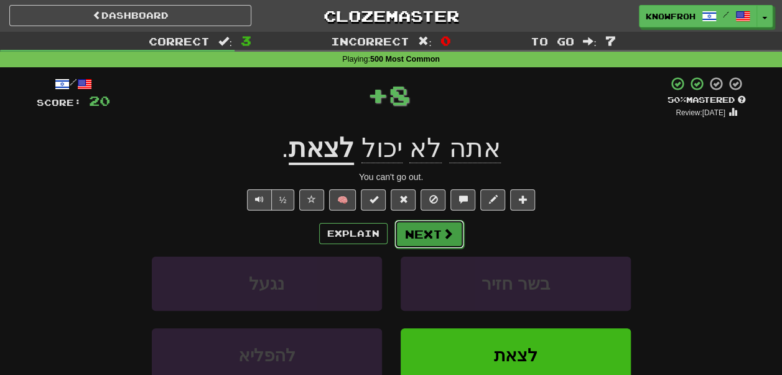
click at [421, 226] on button "Next" at bounding box center [429, 234] width 70 height 29
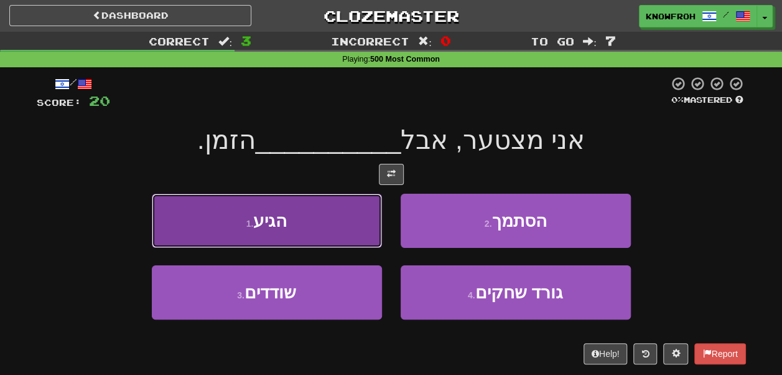
click at [298, 228] on button "1 . הגיע" at bounding box center [267, 220] width 230 height 54
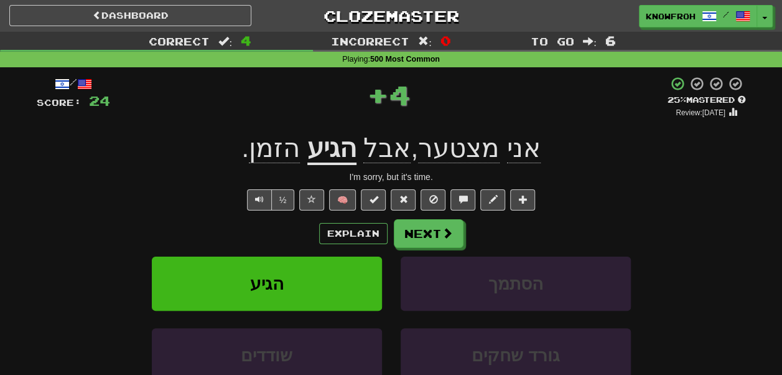
click at [323, 144] on u "הגיע" at bounding box center [331, 149] width 49 height 32
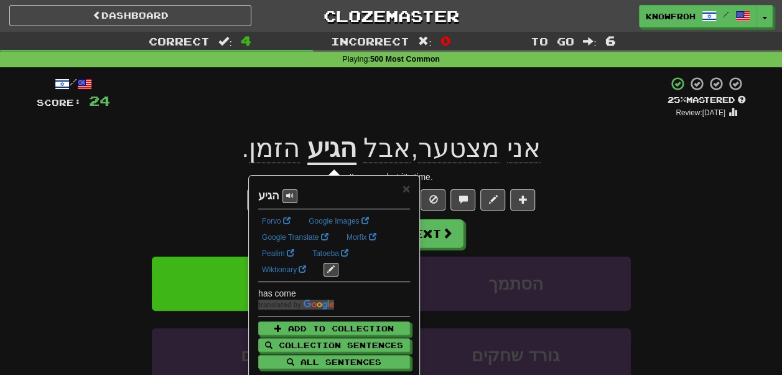
click at [319, 101] on div "+ 4" at bounding box center [388, 97] width 557 height 42
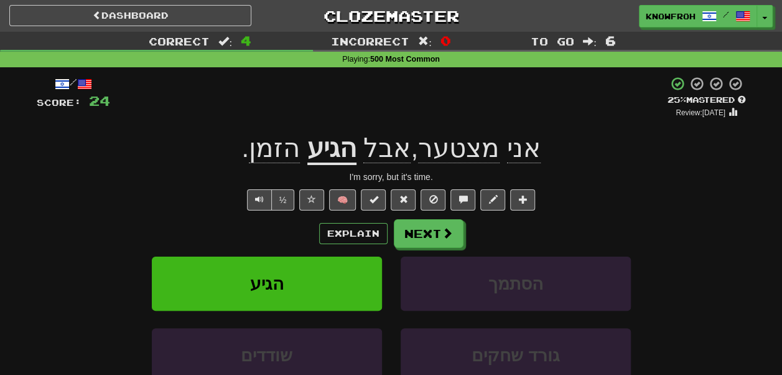
click at [333, 149] on u "הגיע" at bounding box center [331, 149] width 49 height 32
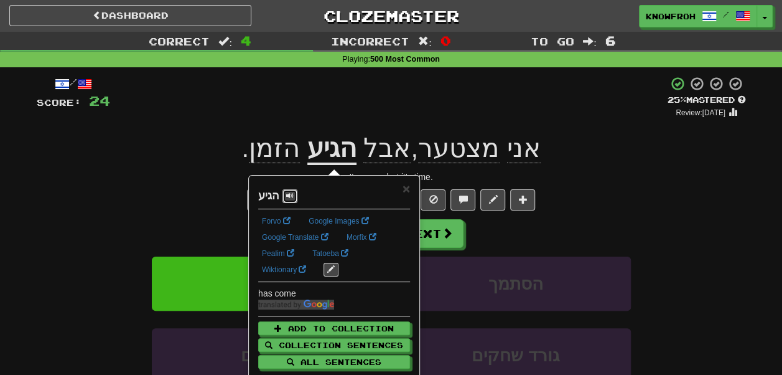
click at [291, 196] on span at bounding box center [289, 195] width 7 height 7
click at [310, 99] on div "+ 4" at bounding box center [388, 97] width 557 height 42
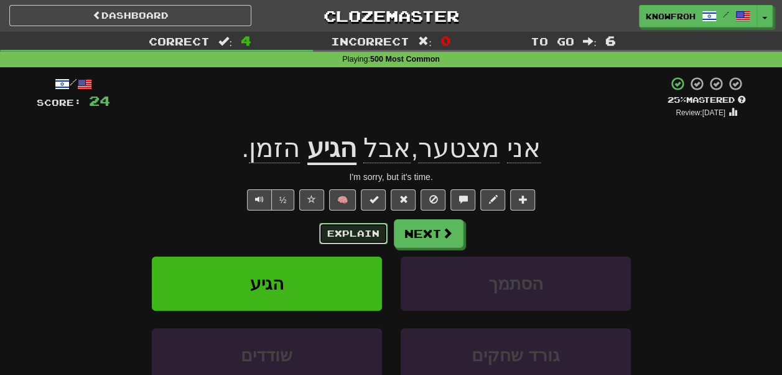
click at [355, 232] on button "Explain" at bounding box center [353, 233] width 68 height 21
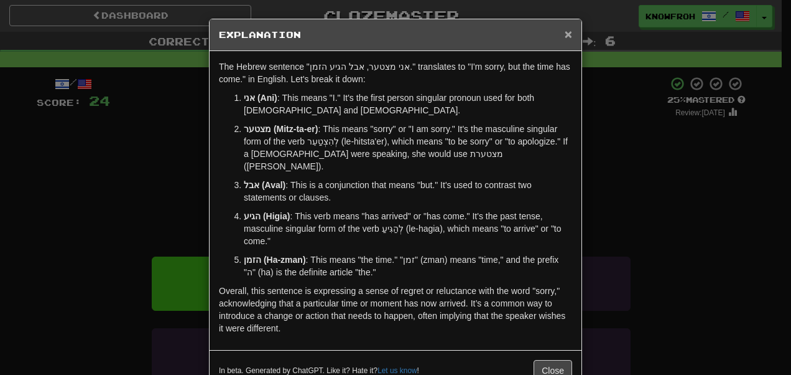
click at [567, 35] on span "×" at bounding box center [568, 34] width 7 height 14
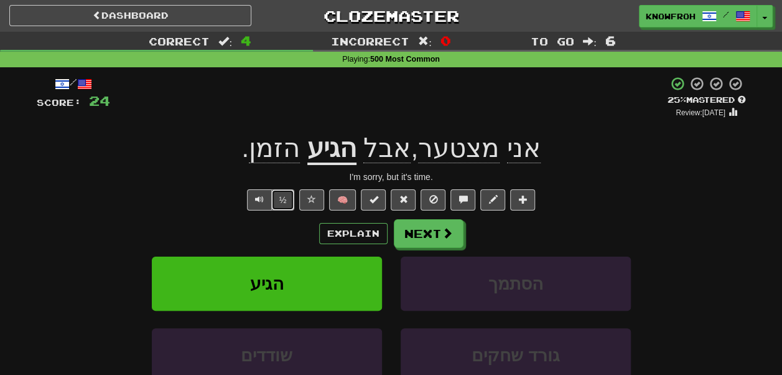
click at [280, 207] on button "½" at bounding box center [283, 199] width 24 height 21
click at [420, 230] on button "Next" at bounding box center [429, 234] width 70 height 29
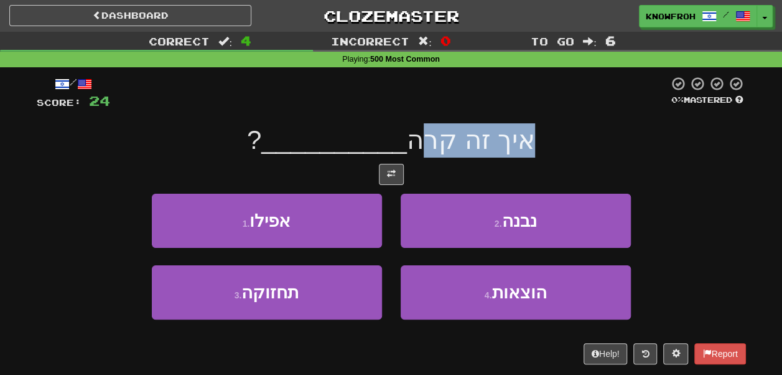
drag, startPoint x: 526, startPoint y: 146, endPoint x: 414, endPoint y: 132, distance: 112.8
click at [414, 132] on div "איך זה קרה __________ ?" at bounding box center [391, 140] width 709 height 34
click at [414, 132] on span "איך זה קרה" at bounding box center [471, 139] width 128 height 29
drag, startPoint x: 414, startPoint y: 132, endPoint x: 511, endPoint y: 134, distance: 97.1
click at [511, 134] on span "איך זה קרה" at bounding box center [471, 139] width 128 height 29
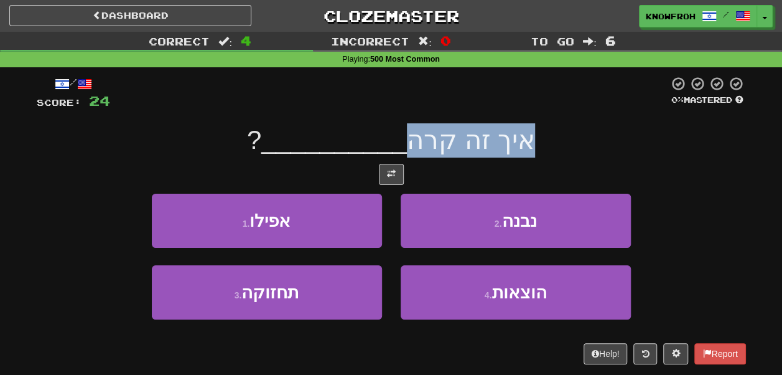
click at [511, 134] on span "איך זה קרה" at bounding box center [471, 139] width 128 height 29
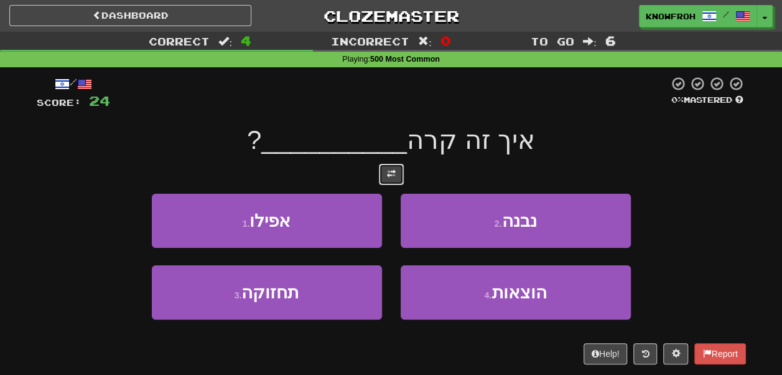
click at [387, 178] on span at bounding box center [391, 173] width 9 height 9
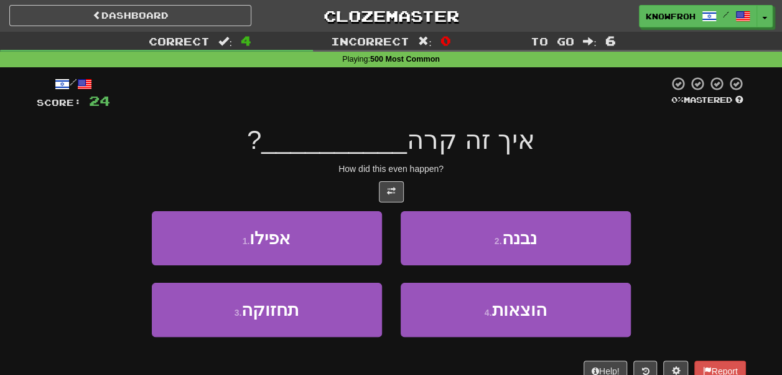
click at [515, 149] on span "איך זה קרה" at bounding box center [471, 139] width 128 height 29
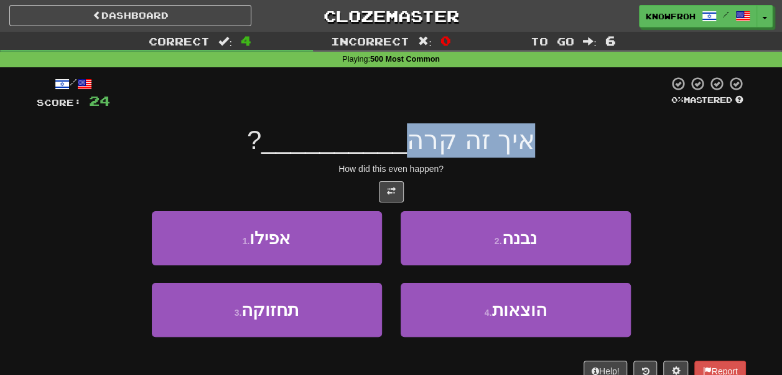
drag, startPoint x: 515, startPoint y: 149, endPoint x: 426, endPoint y: 139, distance: 88.9
click at [426, 139] on span "איך זה קרה" at bounding box center [471, 139] width 128 height 29
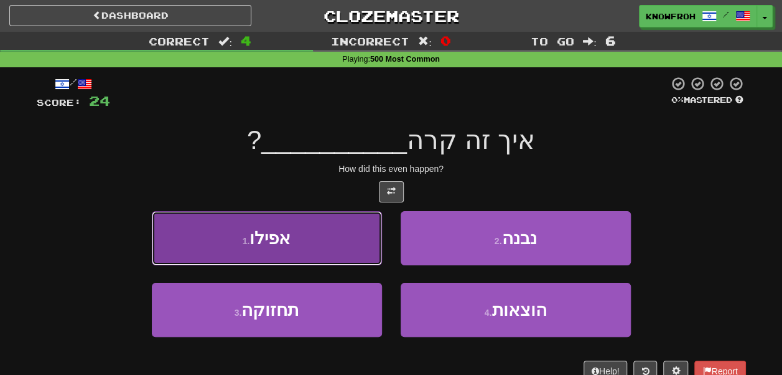
click at [333, 239] on button "1 . אפילו" at bounding box center [267, 238] width 230 height 54
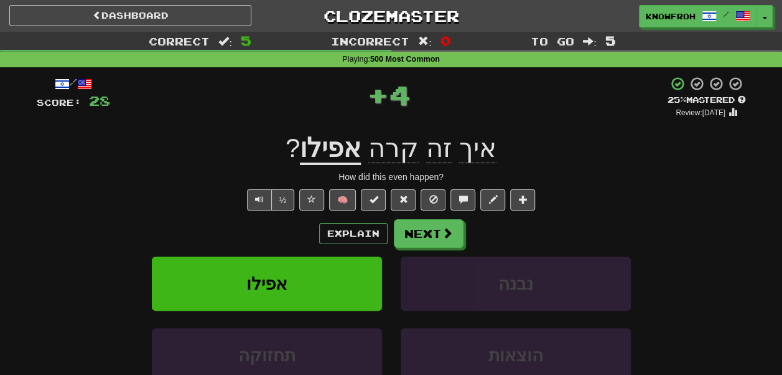
click at [329, 148] on u "אפילו" at bounding box center [330, 149] width 61 height 32
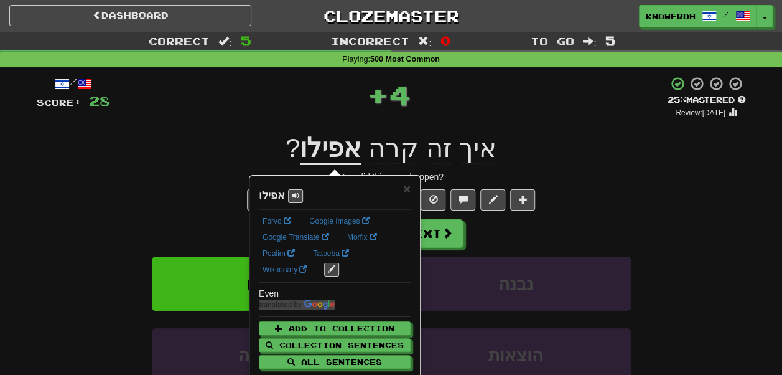
click at [319, 104] on div "+ 4" at bounding box center [388, 94] width 557 height 37
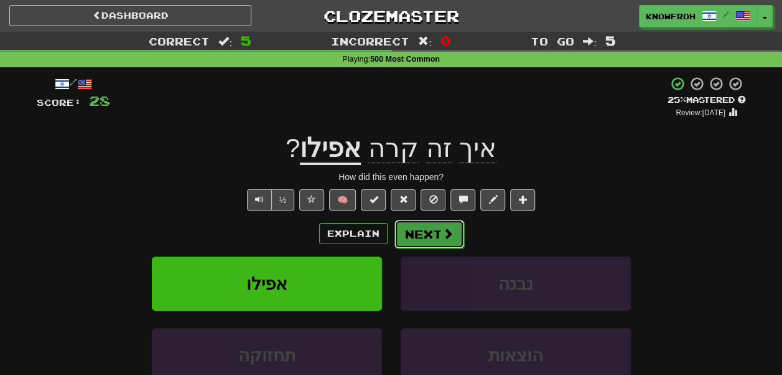
click at [414, 234] on button "Next" at bounding box center [429, 234] width 70 height 29
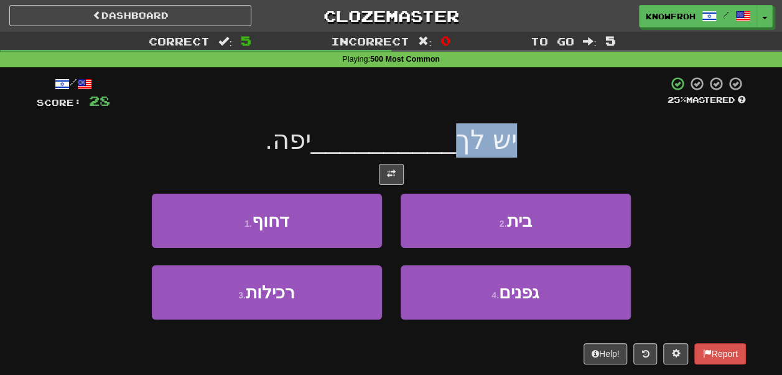
drag, startPoint x: 516, startPoint y: 142, endPoint x: 449, endPoint y: 139, distance: 67.3
click at [449, 139] on div "יש לך __________ יפה." at bounding box center [391, 140] width 709 height 34
click at [456, 139] on span "יש לך" at bounding box center [486, 139] width 61 height 29
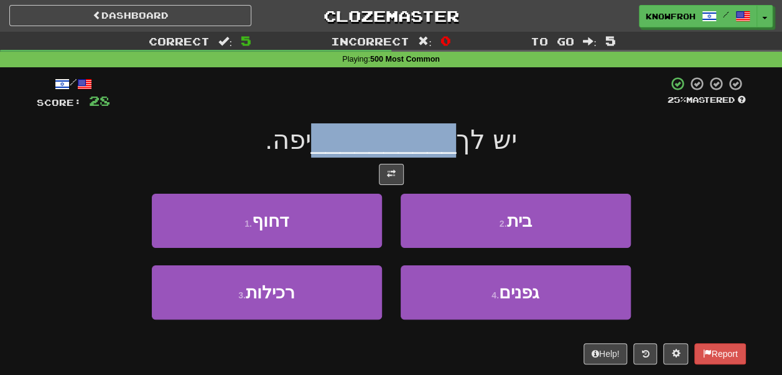
drag, startPoint x: 449, startPoint y: 139, endPoint x: 361, endPoint y: 136, distance: 88.4
click at [361, 136] on span "יש לך __________ יפה." at bounding box center [391, 139] width 252 height 29
click at [361, 136] on span "__________" at bounding box center [384, 139] width 146 height 29
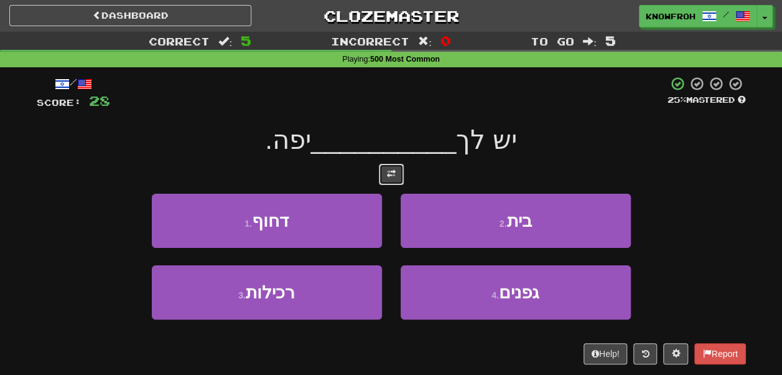
click at [387, 169] on span at bounding box center [391, 173] width 9 height 9
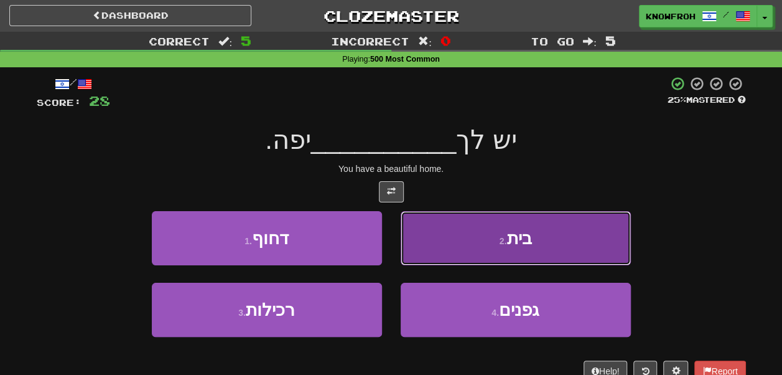
click at [479, 236] on button "2 . בית" at bounding box center [516, 238] width 230 height 54
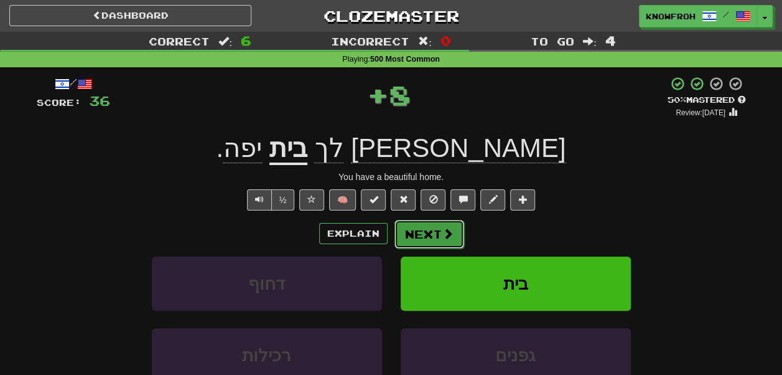
click at [443, 239] on span at bounding box center [447, 233] width 11 height 11
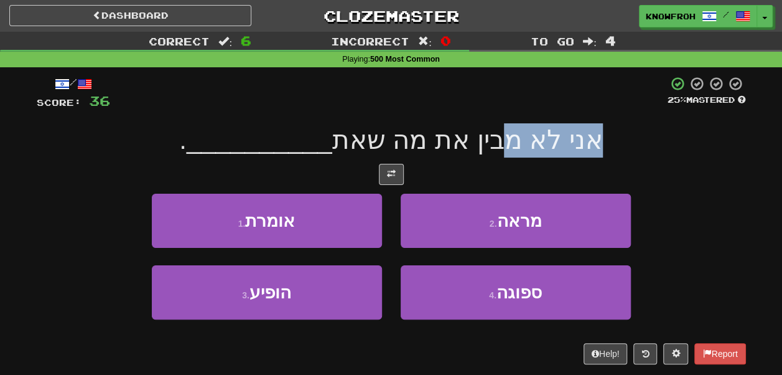
drag, startPoint x: 586, startPoint y: 139, endPoint x: 499, endPoint y: 140, distance: 87.1
click at [499, 140] on div "אני לא מבין את מה שאת __________ ." at bounding box center [391, 140] width 709 height 34
click at [499, 140] on span "אני לא מבין את מה שאת" at bounding box center [467, 139] width 271 height 29
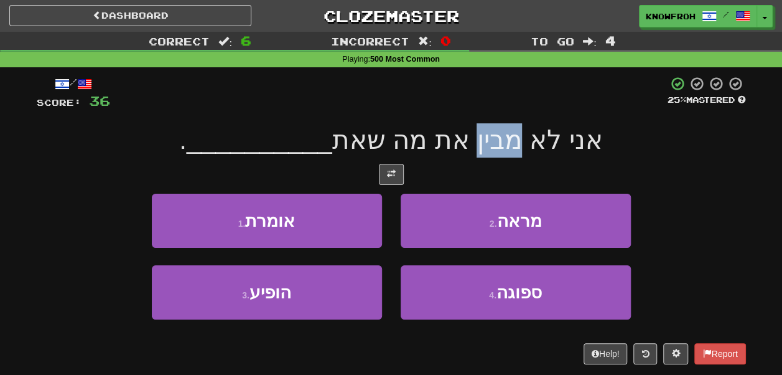
drag, startPoint x: 499, startPoint y: 140, endPoint x: 481, endPoint y: 139, distance: 18.1
click at [481, 139] on span "אני לא מבין את מה שאת" at bounding box center [467, 139] width 271 height 29
drag, startPoint x: 481, startPoint y: 139, endPoint x: 449, endPoint y: 140, distance: 32.4
click at [449, 140] on span "אני לא מבין את מה שאת" at bounding box center [467, 139] width 271 height 29
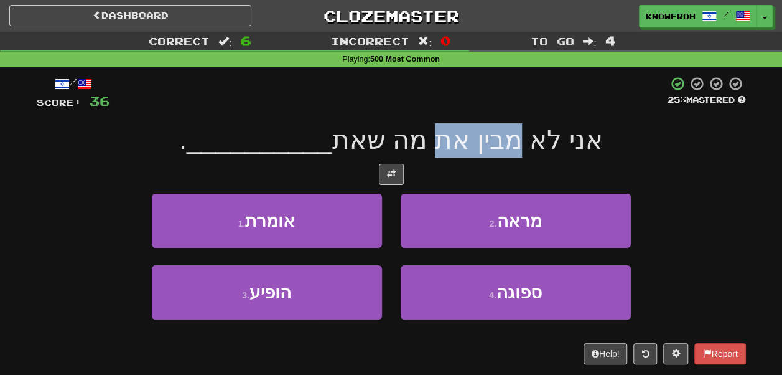
click at [449, 140] on span "אני לא מבין את מה שאת" at bounding box center [467, 139] width 271 height 29
drag, startPoint x: 449, startPoint y: 140, endPoint x: 436, endPoint y: 137, distance: 13.3
click at [436, 137] on span "אני לא מבין את מה שאת" at bounding box center [467, 139] width 271 height 29
drag, startPoint x: 510, startPoint y: 139, endPoint x: 454, endPoint y: 143, distance: 56.7
click at [454, 143] on span "אני לא מבין את מה שאת" at bounding box center [467, 139] width 271 height 29
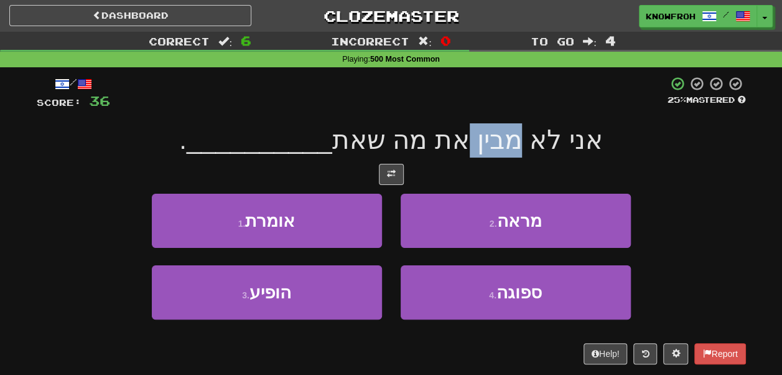
click at [454, 143] on span "אני לא מבין את מה שאת" at bounding box center [467, 139] width 271 height 29
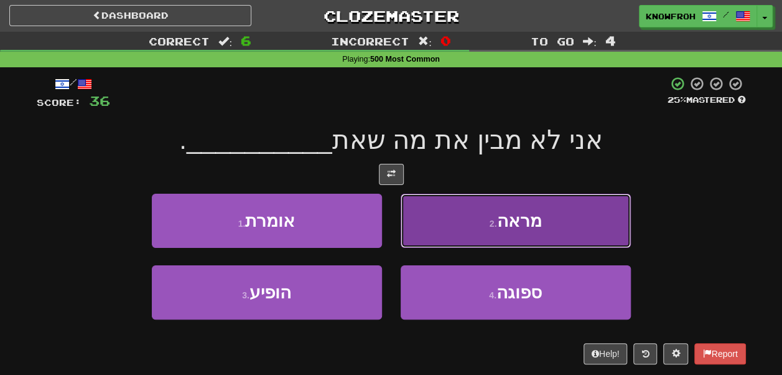
click at [459, 224] on button "2 . מראה" at bounding box center [516, 220] width 230 height 54
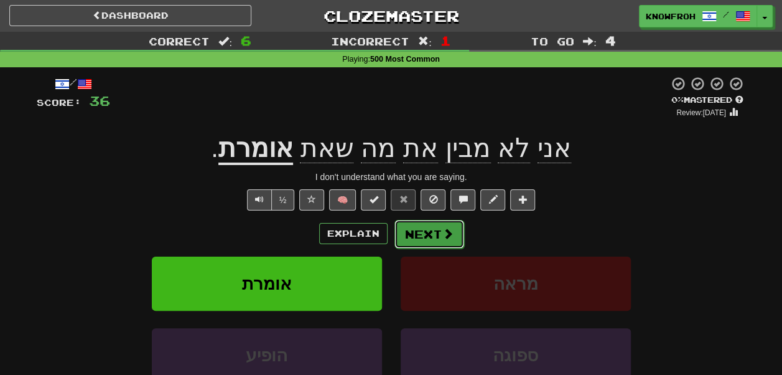
click at [421, 229] on button "Next" at bounding box center [429, 234] width 70 height 29
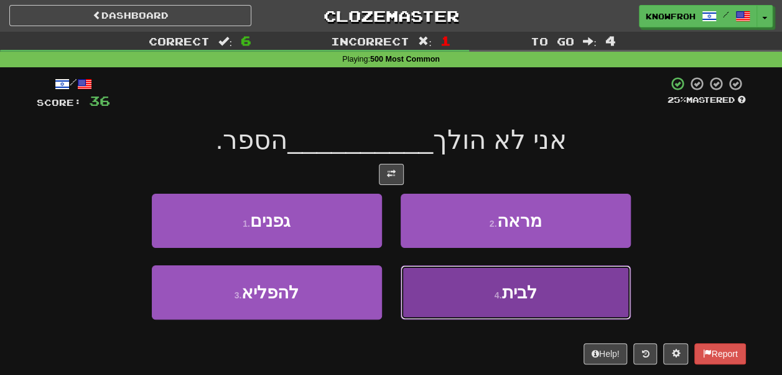
click at [438, 291] on button "4 . לבית" at bounding box center [516, 292] width 230 height 54
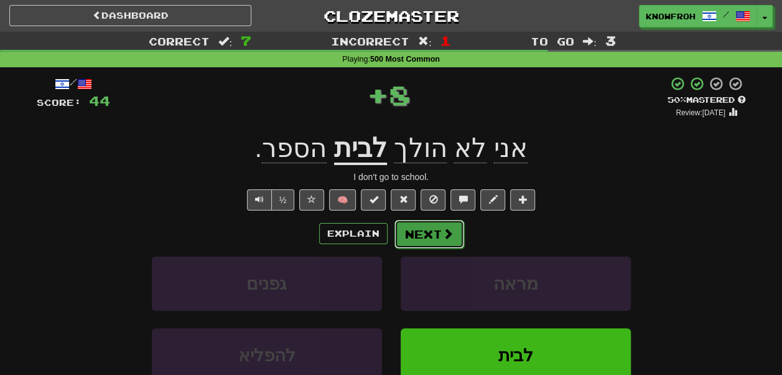
click at [423, 236] on button "Next" at bounding box center [429, 234] width 70 height 29
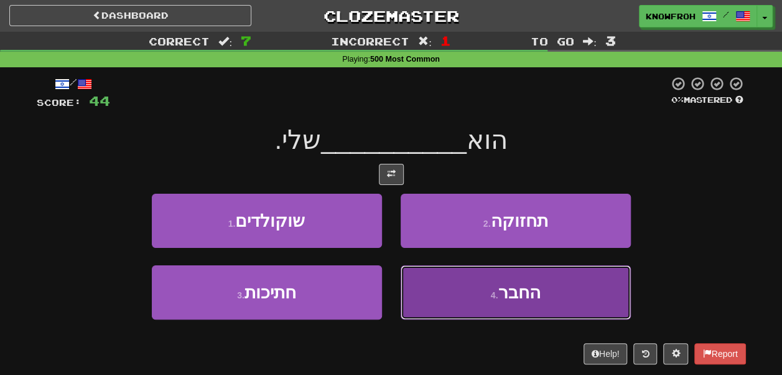
click at [433, 283] on button "4 . החבר" at bounding box center [516, 292] width 230 height 54
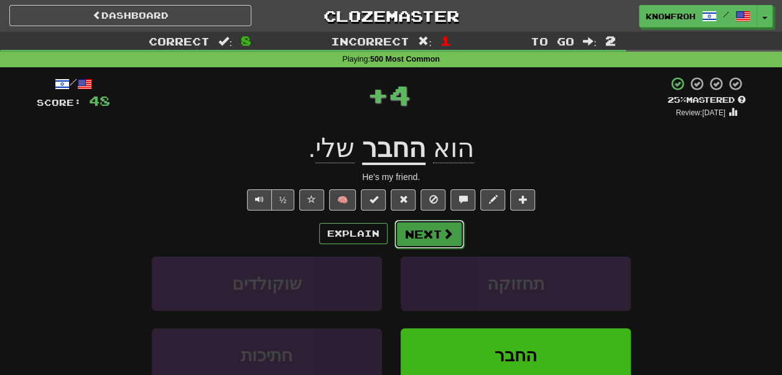
click at [429, 233] on button "Next" at bounding box center [429, 234] width 70 height 29
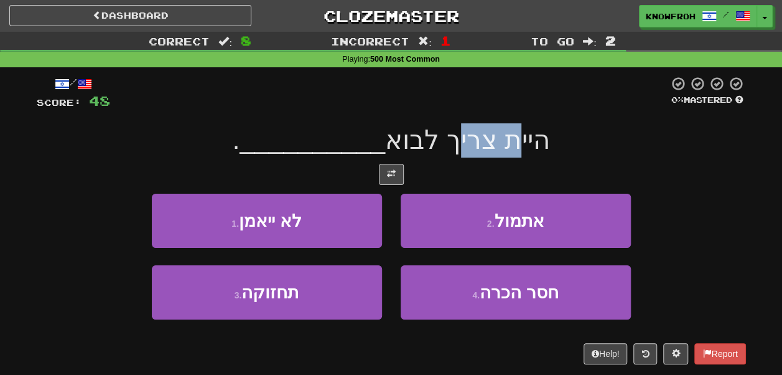
drag, startPoint x: 501, startPoint y: 147, endPoint x: 441, endPoint y: 149, distance: 60.4
click at [441, 149] on span "היית צריך לבוא" at bounding box center [467, 139] width 164 height 29
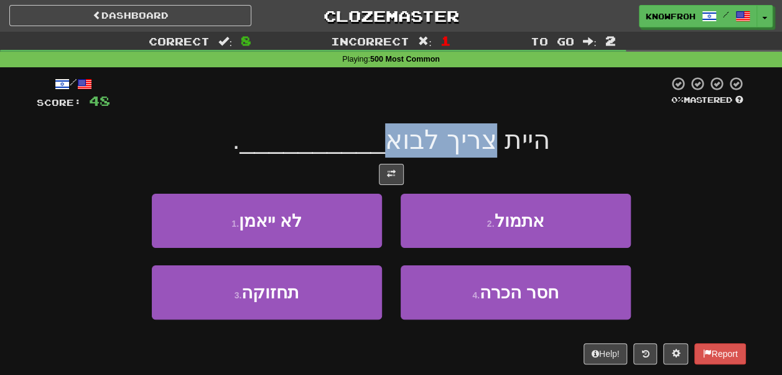
drag, startPoint x: 441, startPoint y: 149, endPoint x: 405, endPoint y: 149, distance: 36.1
click at [405, 149] on span "היית צריך לבוא" at bounding box center [467, 139] width 164 height 29
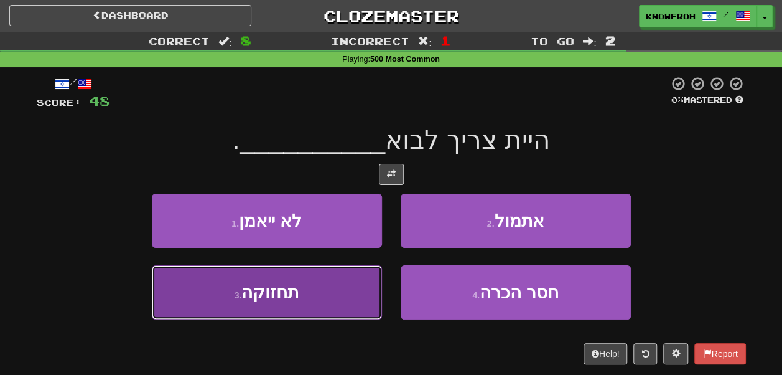
click at [351, 294] on button "3 . תחזוקה" at bounding box center [267, 292] width 230 height 54
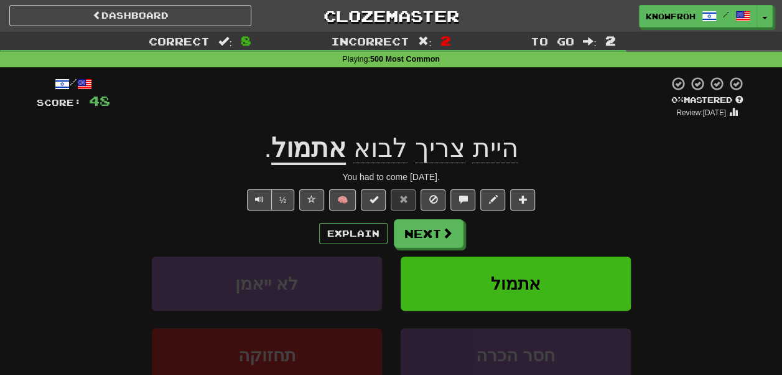
click at [486, 156] on span "היית" at bounding box center [494, 148] width 45 height 30
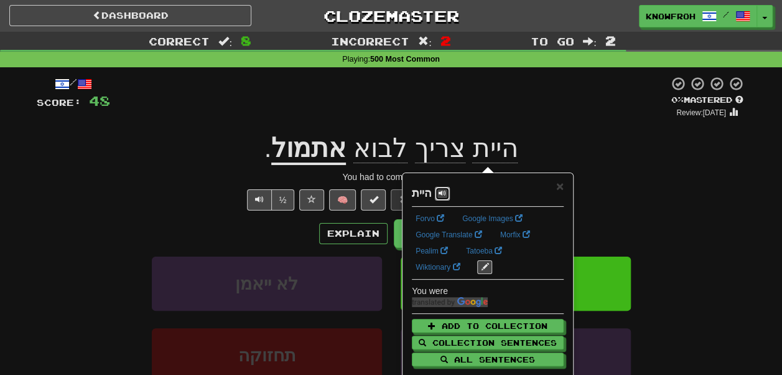
click at [442, 194] on span at bounding box center [442, 192] width 7 height 7
click at [557, 185] on span "×" at bounding box center [559, 186] width 7 height 14
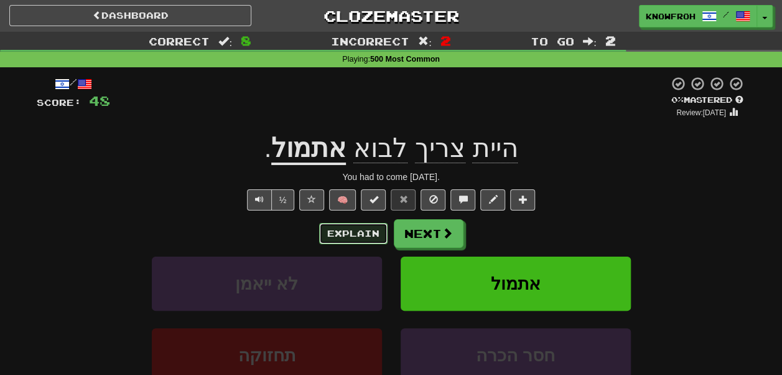
click at [358, 235] on button "Explain" at bounding box center [353, 233] width 68 height 21
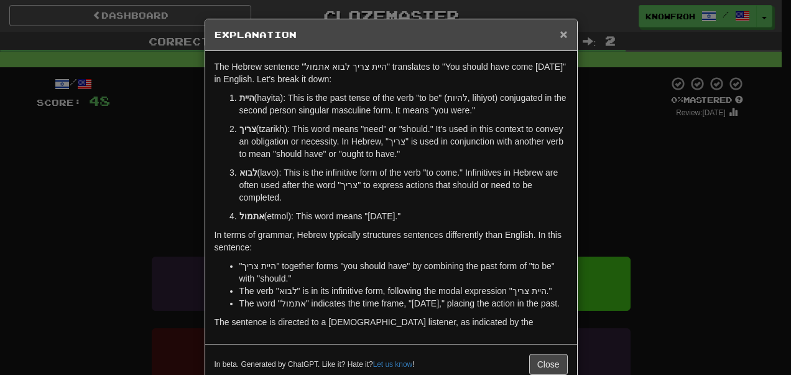
click at [562, 34] on span "×" at bounding box center [563, 34] width 7 height 14
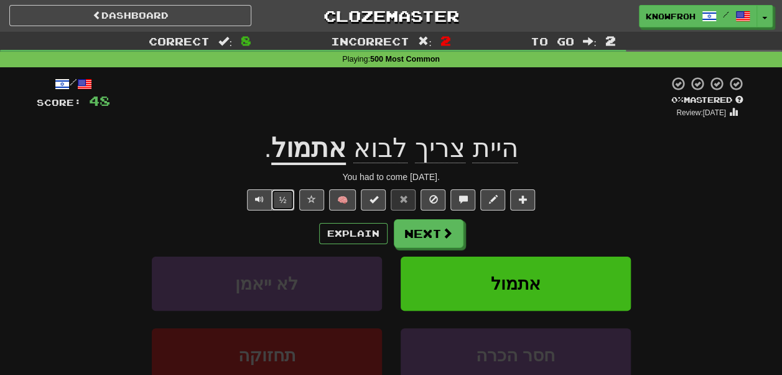
click at [284, 203] on button "½" at bounding box center [283, 199] width 24 height 21
click at [436, 236] on button "Next" at bounding box center [429, 234] width 70 height 29
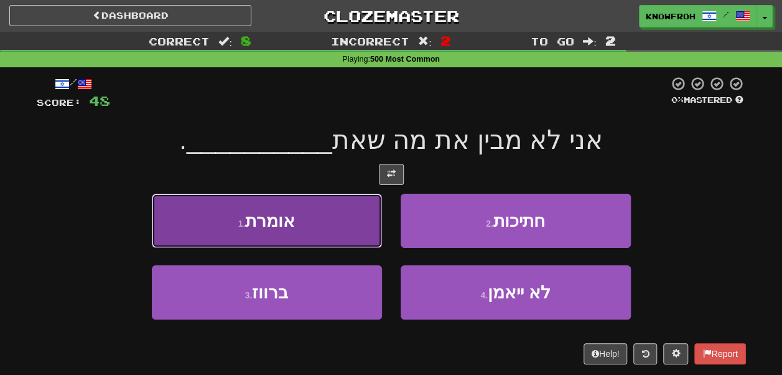
click at [366, 228] on button "1 . אומרת" at bounding box center [267, 220] width 230 height 54
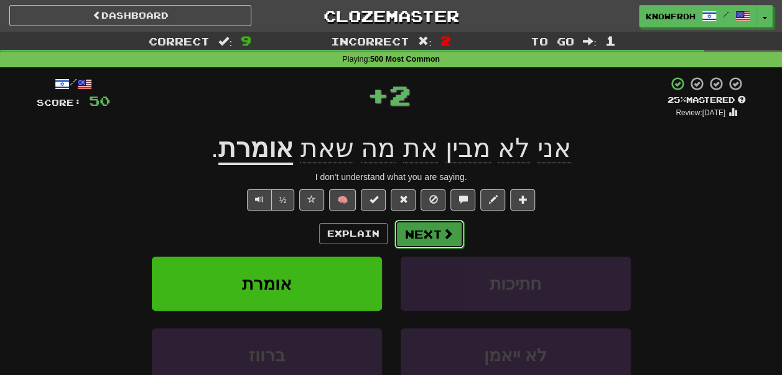
click at [405, 229] on button "Next" at bounding box center [429, 234] width 70 height 29
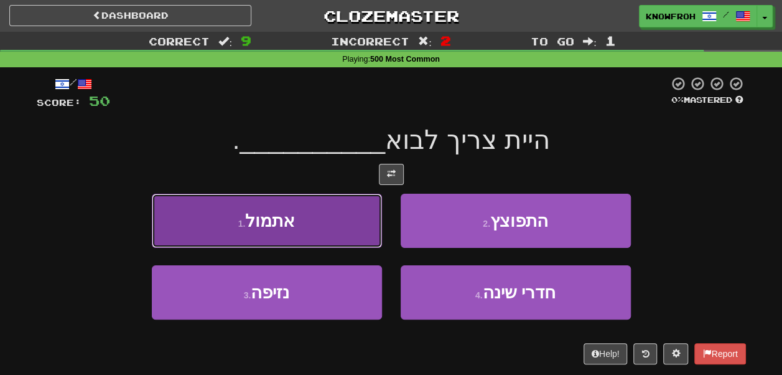
click at [356, 232] on button "1 . אתמול" at bounding box center [267, 220] width 230 height 54
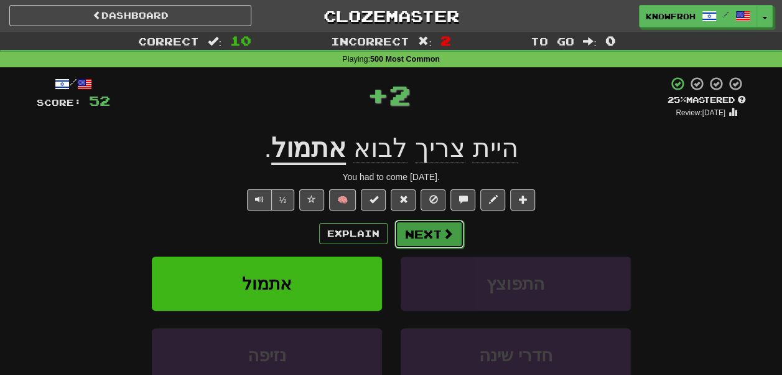
click at [416, 235] on button "Next" at bounding box center [429, 234] width 70 height 29
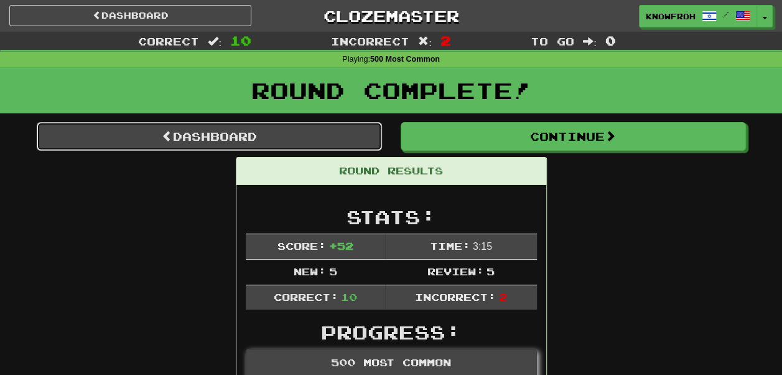
click at [338, 145] on link "Dashboard" at bounding box center [209, 136] width 345 height 29
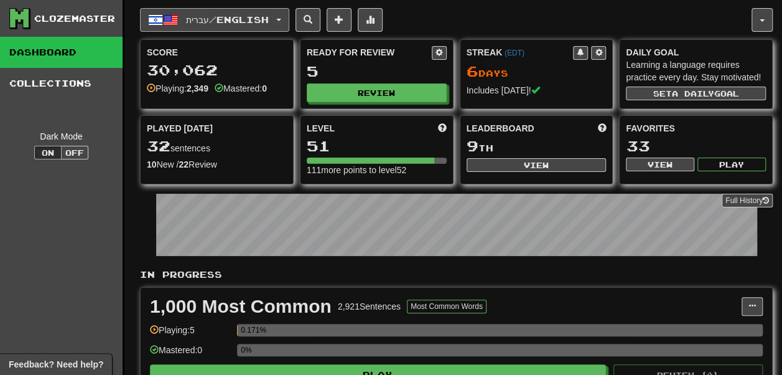
click at [239, 16] on span "עברית / English" at bounding box center [227, 19] width 83 height 11
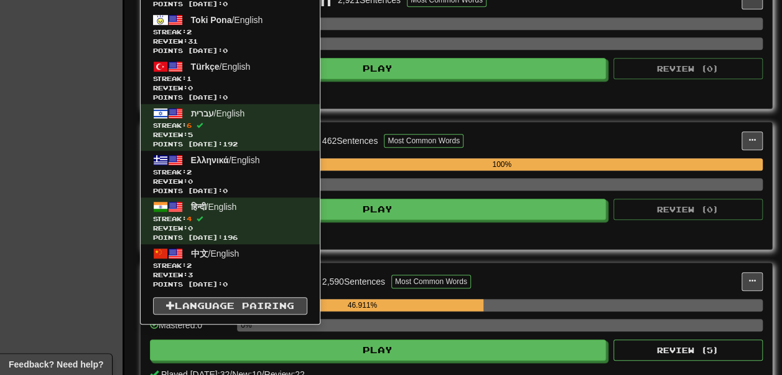
scroll to position [312, 0]
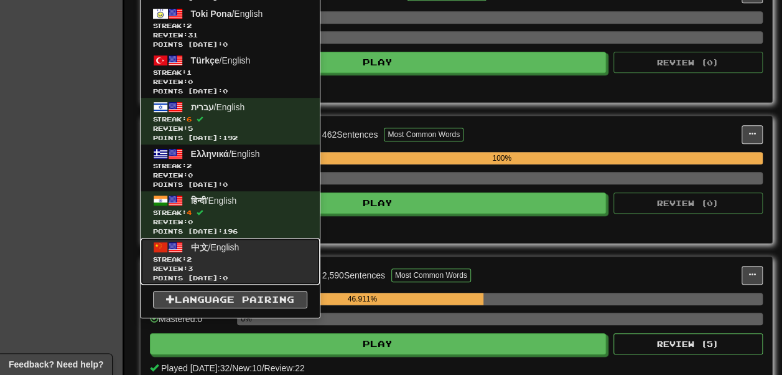
click at [213, 238] on link "中文 / English Streak: 2 Review: 3 Points today: 0" at bounding box center [230, 261] width 179 height 47
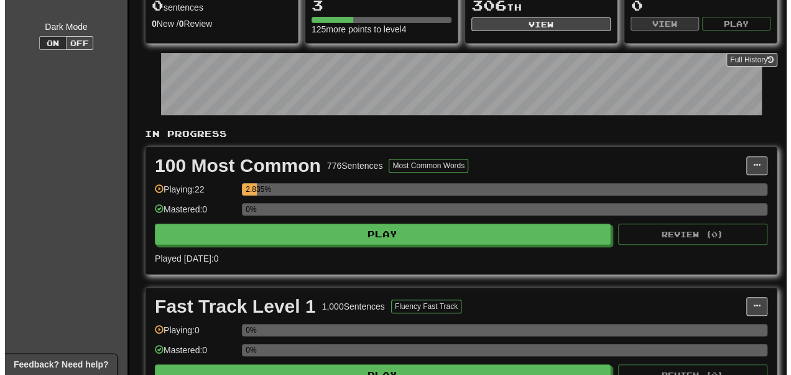
scroll to position [142, 0]
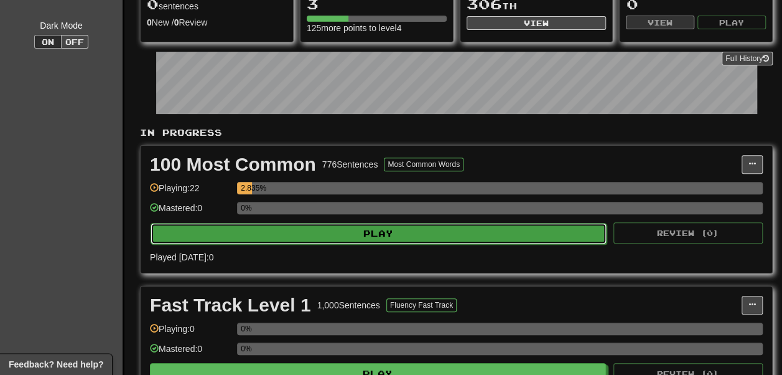
click at [266, 244] on button "Play" at bounding box center [379, 233] width 456 height 21
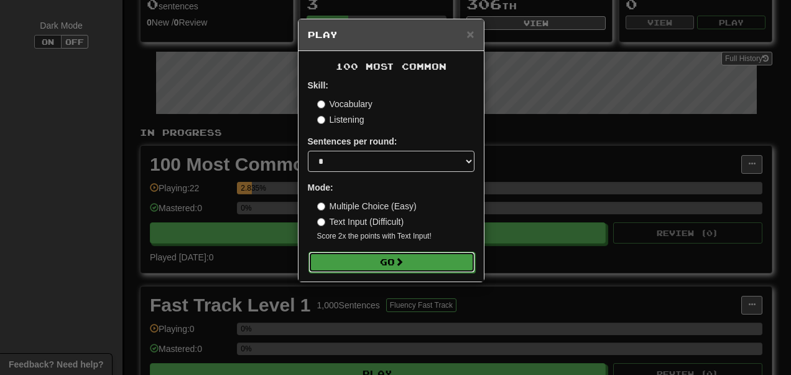
click at [365, 258] on button "Go" at bounding box center [392, 261] width 167 height 21
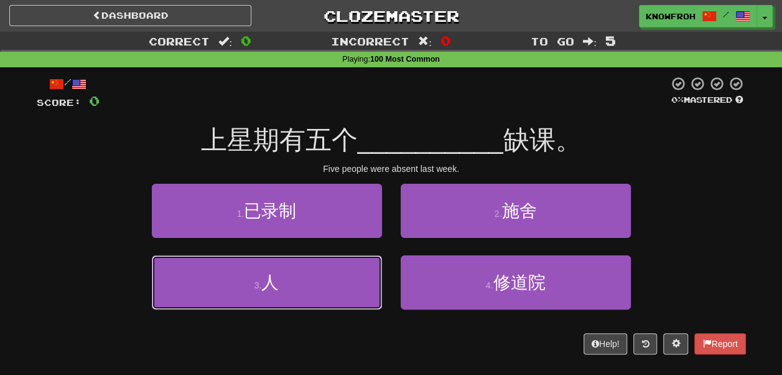
click at [365, 258] on button "3 . 人" at bounding box center [267, 282] width 230 height 54
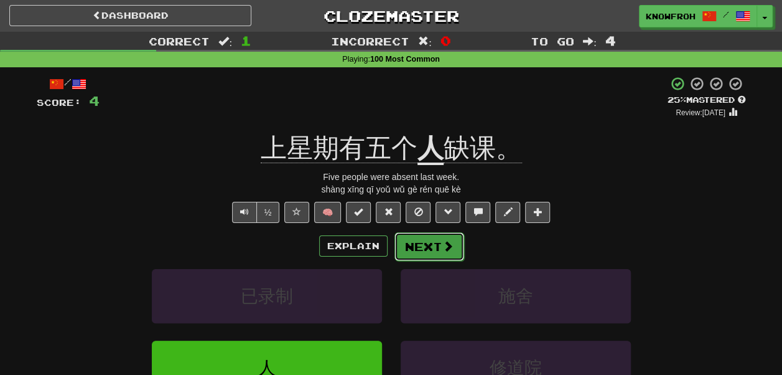
click at [423, 253] on button "Next" at bounding box center [429, 246] width 70 height 29
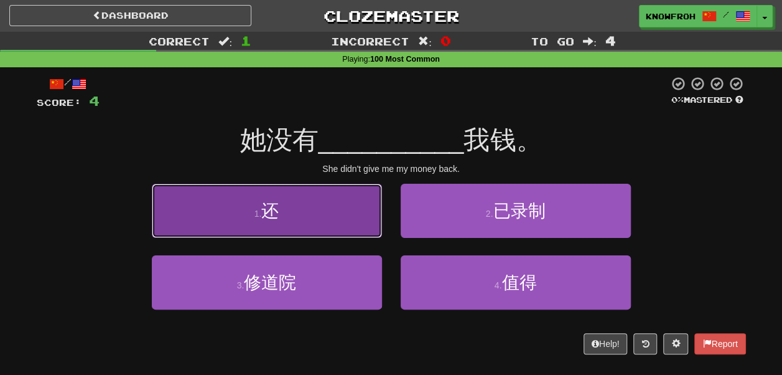
click at [344, 219] on button "1 . 还" at bounding box center [267, 211] width 230 height 54
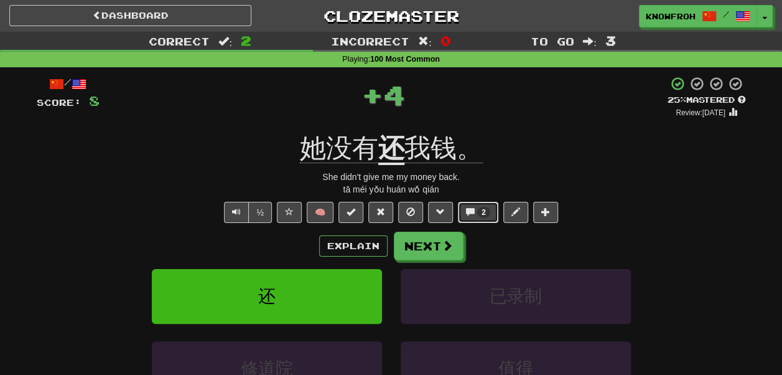
click at [470, 213] on span at bounding box center [470, 211] width 9 height 9
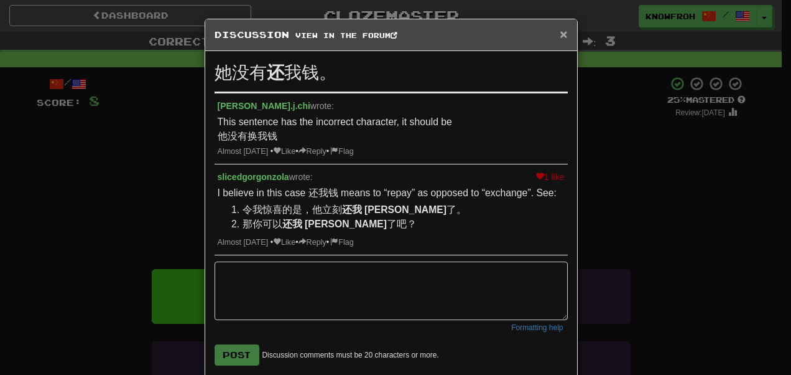
click at [561, 32] on span "×" at bounding box center [563, 34] width 7 height 14
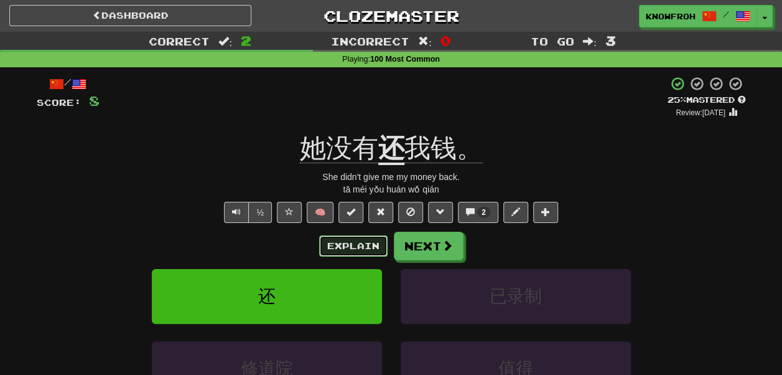
click at [356, 249] on button "Explain" at bounding box center [353, 245] width 68 height 21
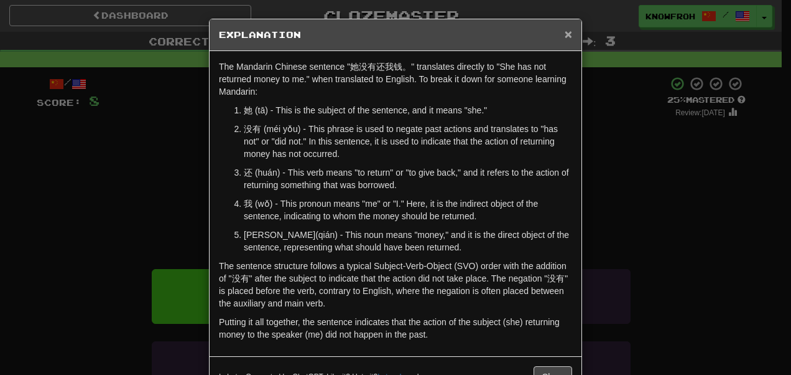
click at [565, 32] on span "×" at bounding box center [568, 34] width 7 height 14
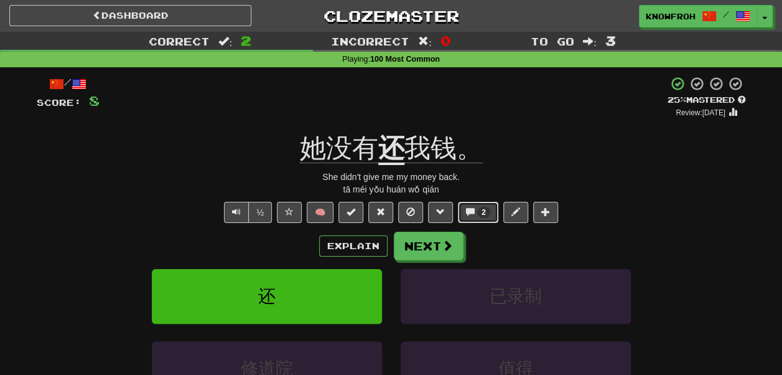
click at [470, 214] on span at bounding box center [470, 211] width 9 height 9
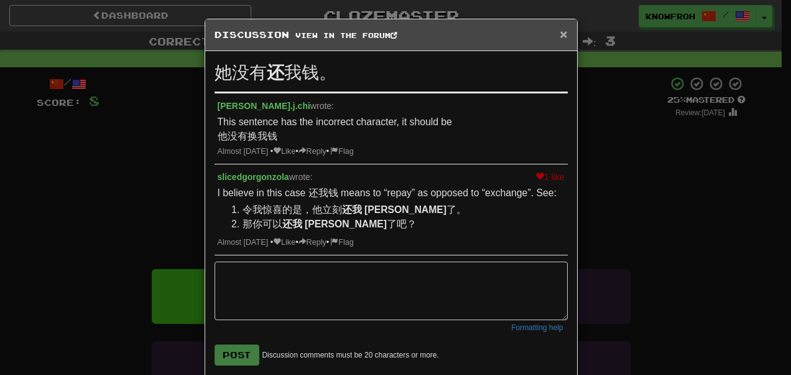
click at [560, 32] on span "×" at bounding box center [563, 34] width 7 height 14
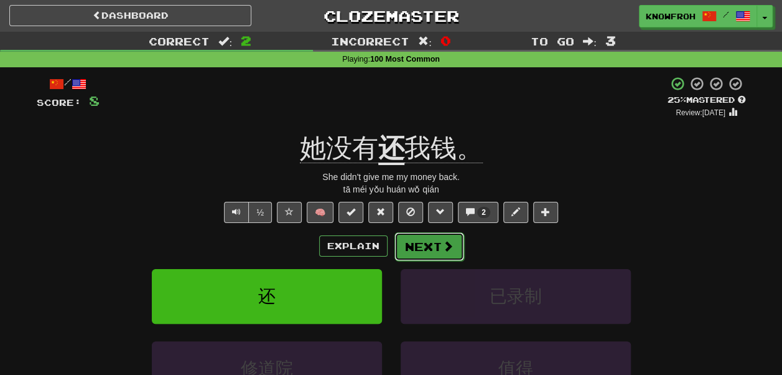
click at [430, 249] on button "Next" at bounding box center [429, 246] width 70 height 29
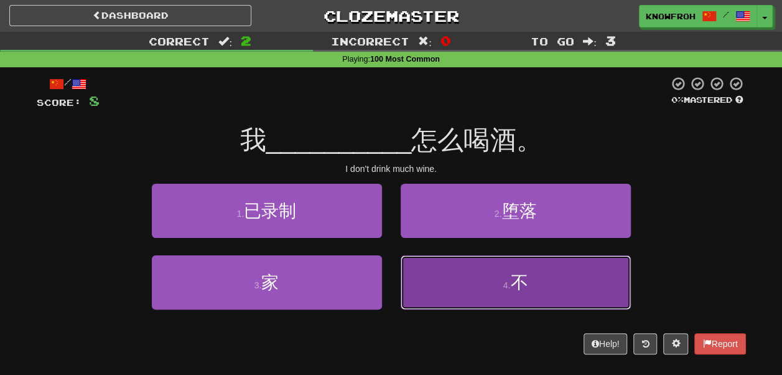
click at [417, 265] on button "4 . 不" at bounding box center [516, 282] width 230 height 54
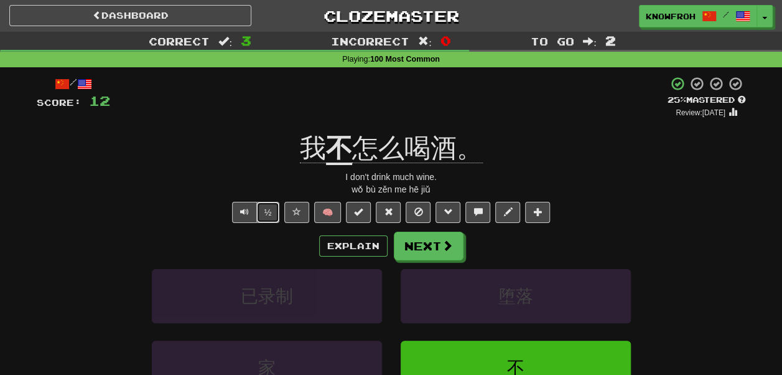
click at [271, 212] on button "½" at bounding box center [268, 212] width 24 height 21
click at [417, 246] on button "Next" at bounding box center [429, 246] width 70 height 29
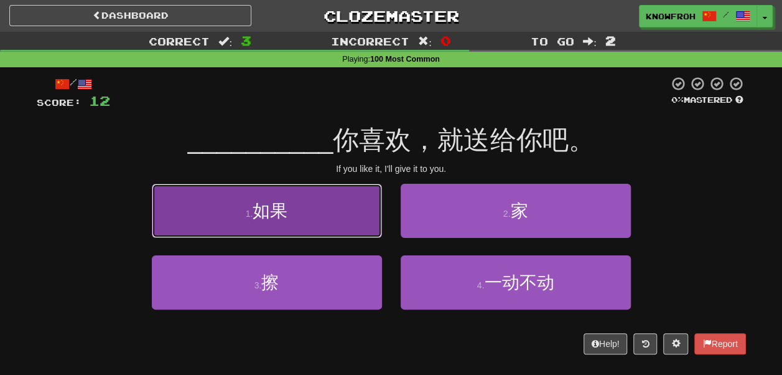
click at [336, 215] on button "1 . 如果" at bounding box center [267, 211] width 230 height 54
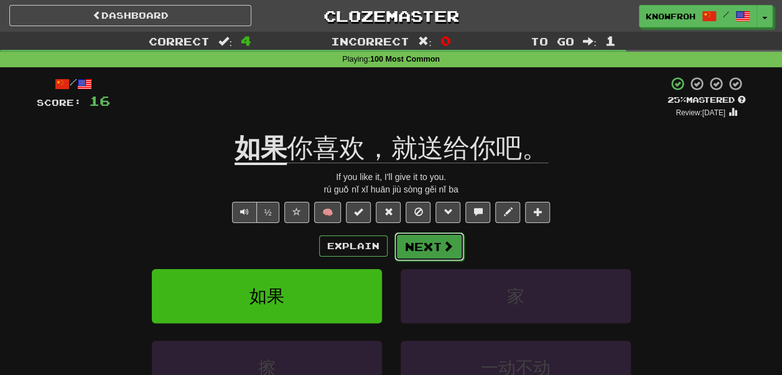
click at [427, 252] on button "Next" at bounding box center [429, 246] width 70 height 29
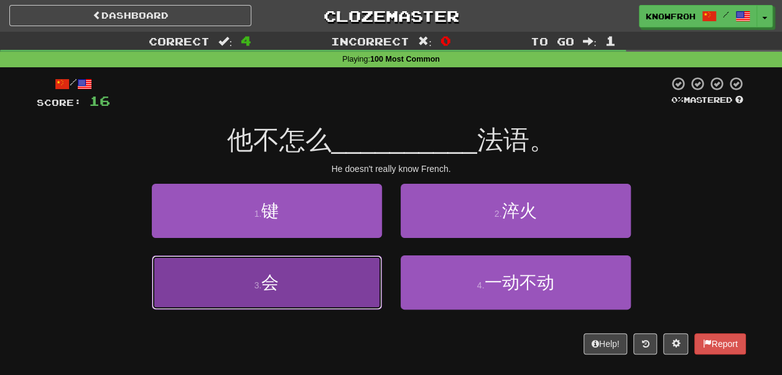
click at [340, 283] on button "3 . 会" at bounding box center [267, 282] width 230 height 54
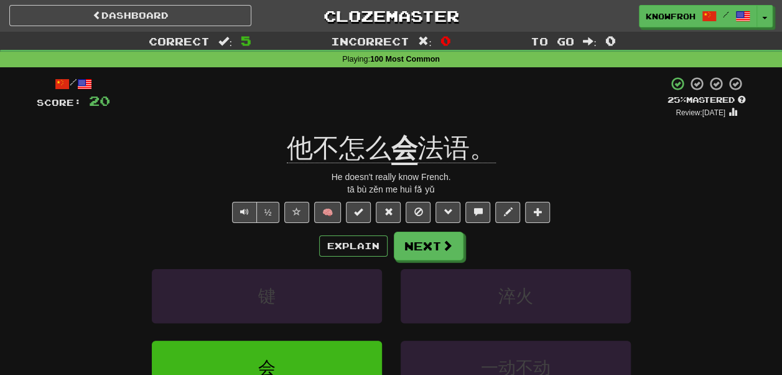
click at [404, 163] on u "会" at bounding box center [404, 149] width 26 height 32
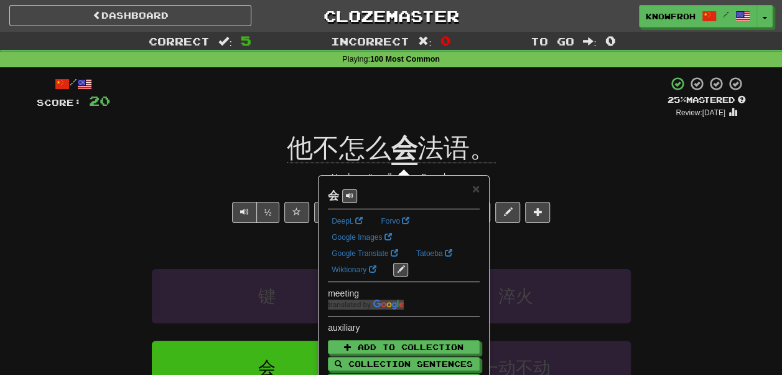
click at [393, 110] on div "+ 4" at bounding box center [388, 97] width 557 height 42
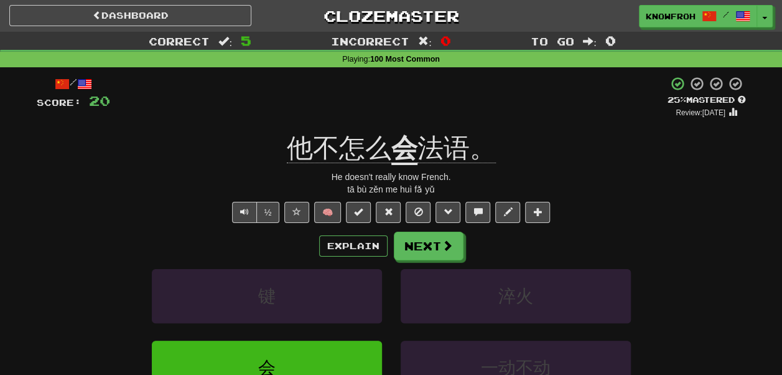
click at [345, 145] on span "他不怎么" at bounding box center [339, 148] width 105 height 30
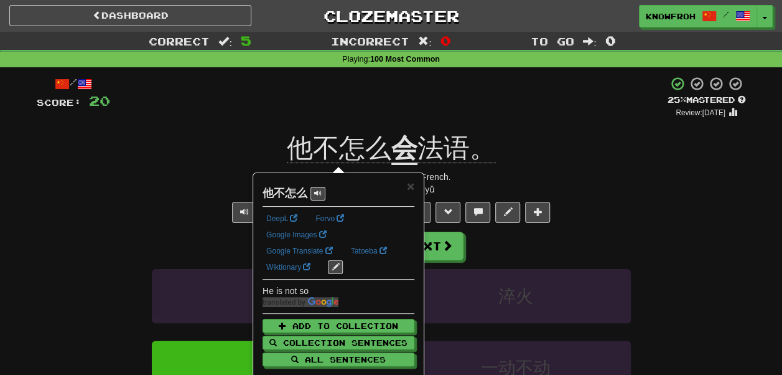
click at [327, 101] on div "+ 4" at bounding box center [388, 97] width 557 height 42
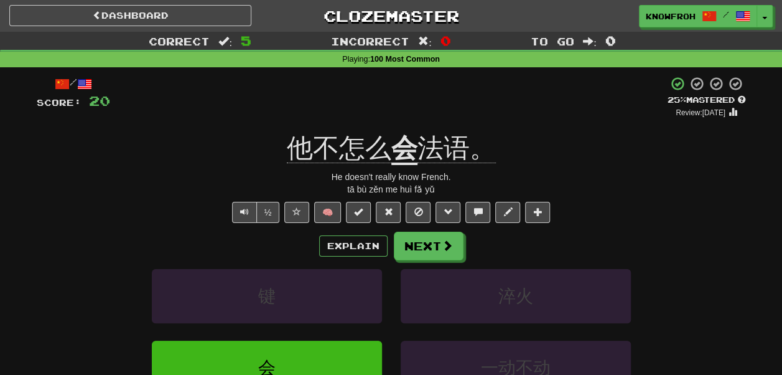
click at [432, 144] on span "法语。" at bounding box center [456, 148] width 78 height 30
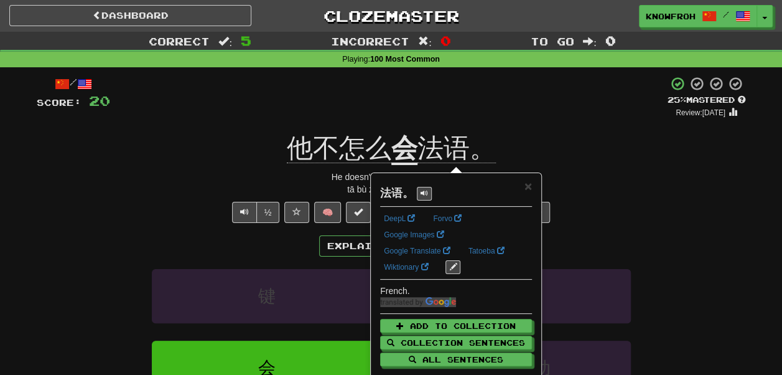
click at [386, 100] on div "+ 4" at bounding box center [388, 97] width 557 height 42
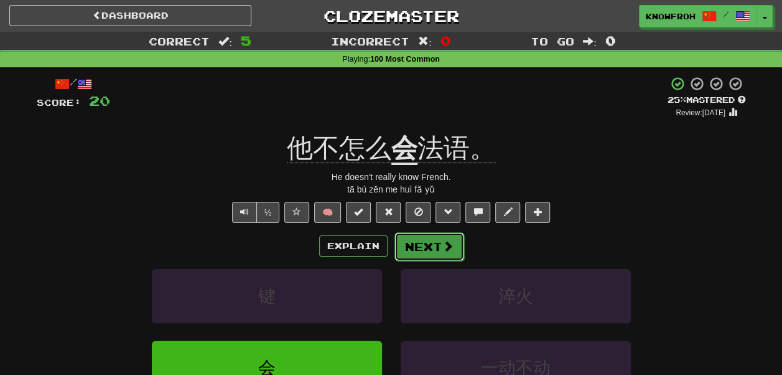
click at [414, 243] on button "Next" at bounding box center [429, 246] width 70 height 29
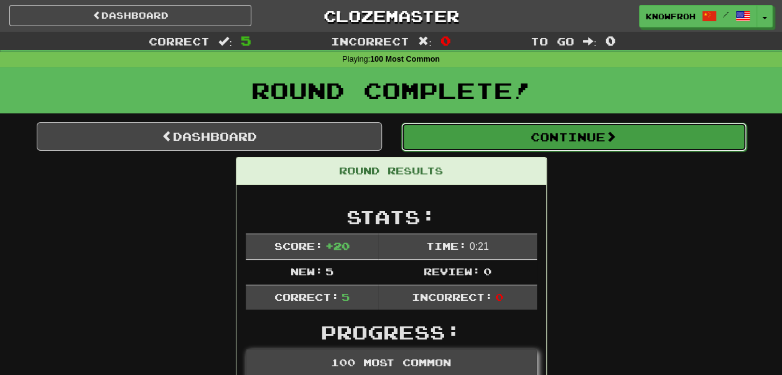
click at [437, 136] on button "Continue" at bounding box center [573, 137] width 345 height 29
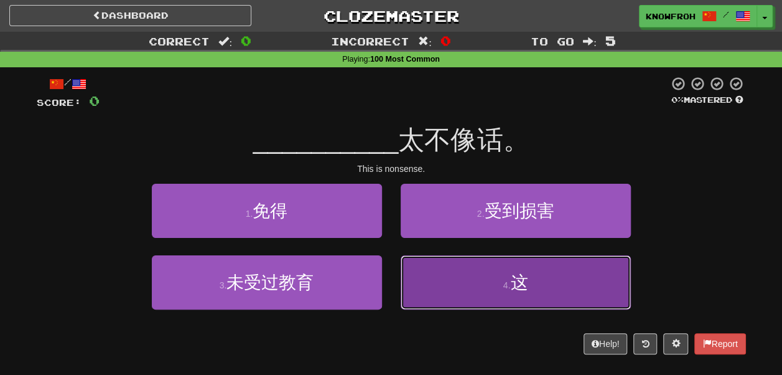
click at [431, 273] on button "4 . 这" at bounding box center [516, 282] width 230 height 54
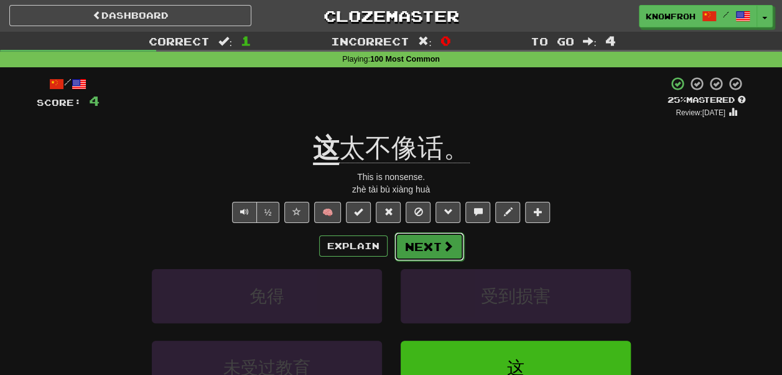
click at [439, 250] on button "Next" at bounding box center [429, 246] width 70 height 29
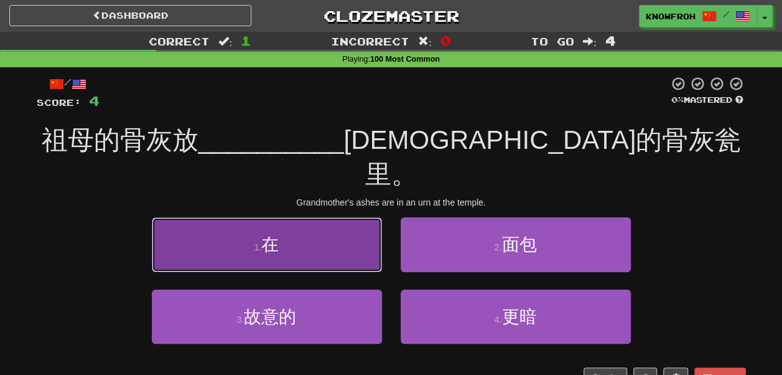
click at [335, 217] on button "1 . 在" at bounding box center [267, 244] width 230 height 54
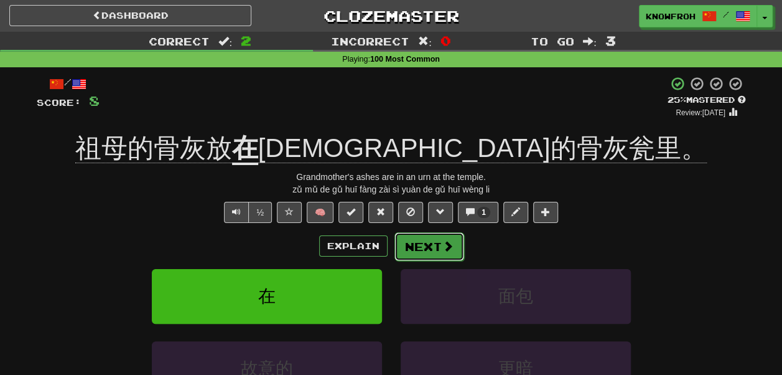
click at [432, 246] on button "Next" at bounding box center [429, 246] width 70 height 29
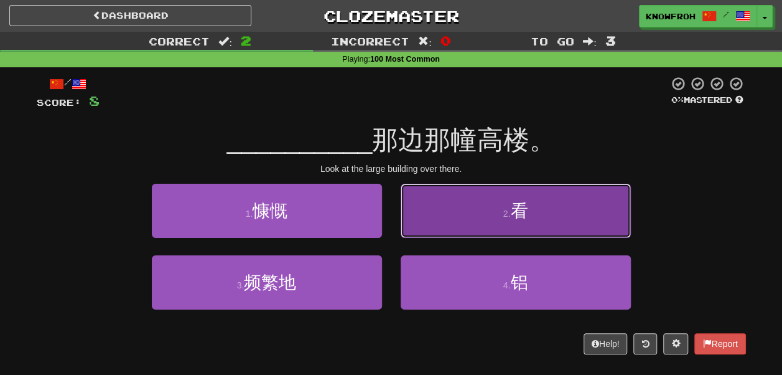
click at [414, 218] on button "2 . 看" at bounding box center [516, 211] width 230 height 54
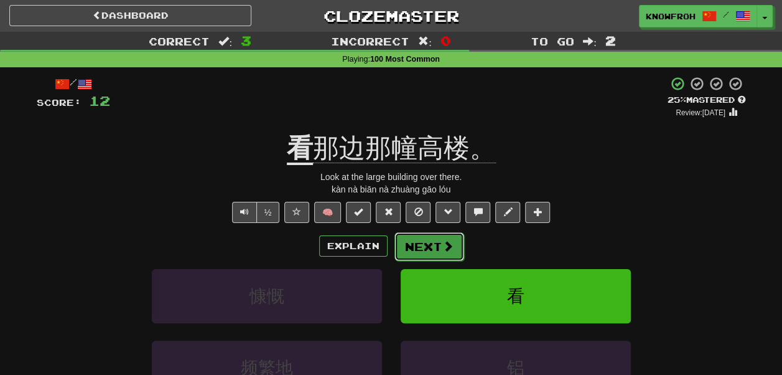
click at [428, 245] on button "Next" at bounding box center [429, 246] width 70 height 29
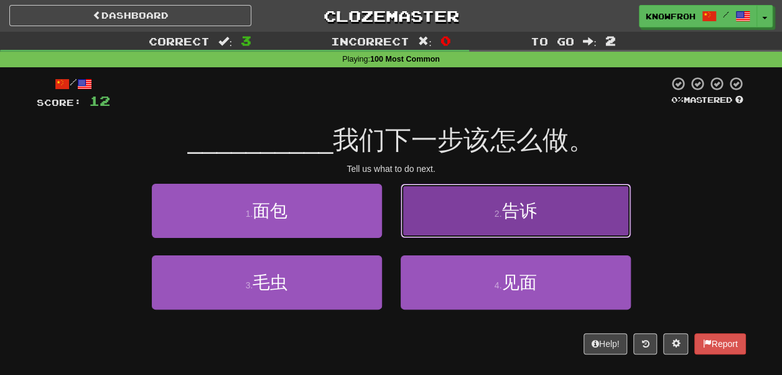
click at [436, 215] on button "2 . 告诉" at bounding box center [516, 211] width 230 height 54
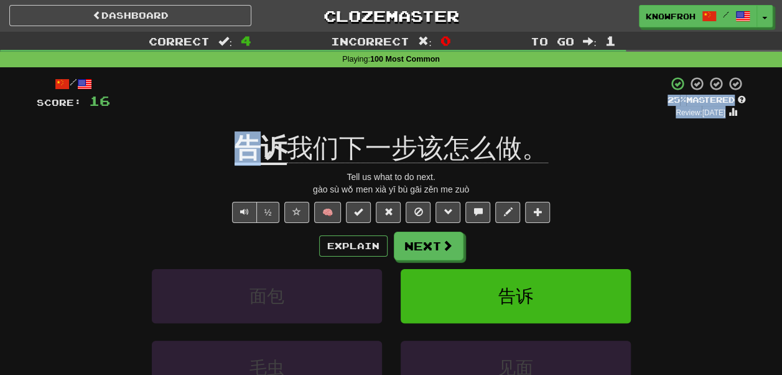
drag, startPoint x: 317, startPoint y: 117, endPoint x: 263, endPoint y: 139, distance: 58.3
click at [263, 139] on div "/ Score: 16 + 4 25 % Mastered Review: [DATE] 告诉 我们下一步该怎么做。 Tell us what to do n…" at bounding box center [391, 277] width 709 height 403
click at [263, 139] on u "告诉" at bounding box center [261, 149] width 52 height 32
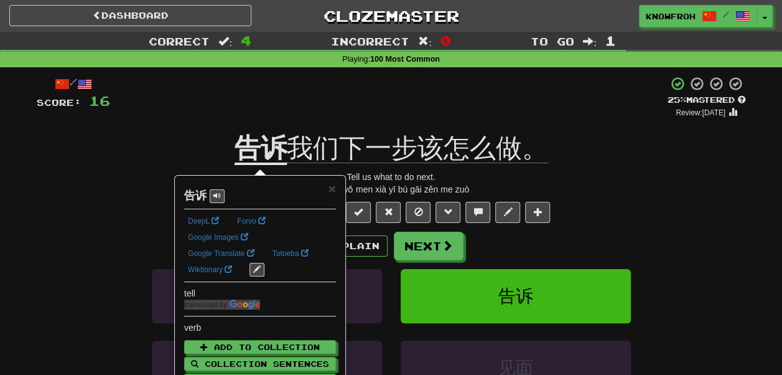
click at [257, 100] on div "+ 4" at bounding box center [388, 97] width 557 height 42
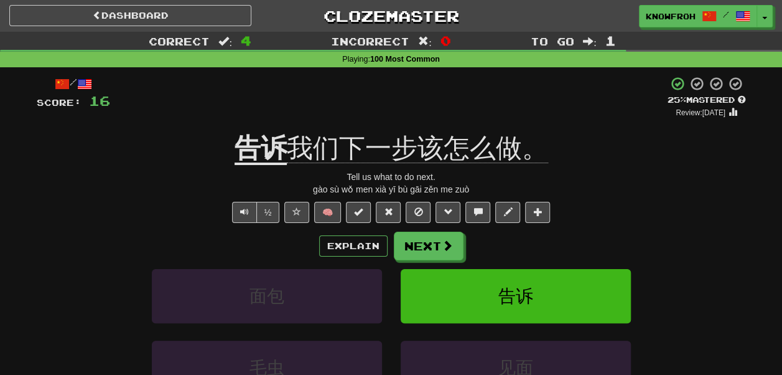
click at [353, 149] on span "我们下一步该怎么做。" at bounding box center [417, 148] width 261 height 30
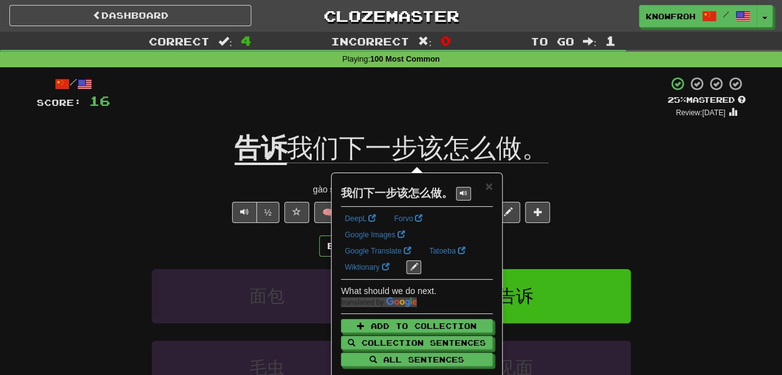
click at [378, 144] on span "我们下一步该怎么做。" at bounding box center [417, 148] width 261 height 30
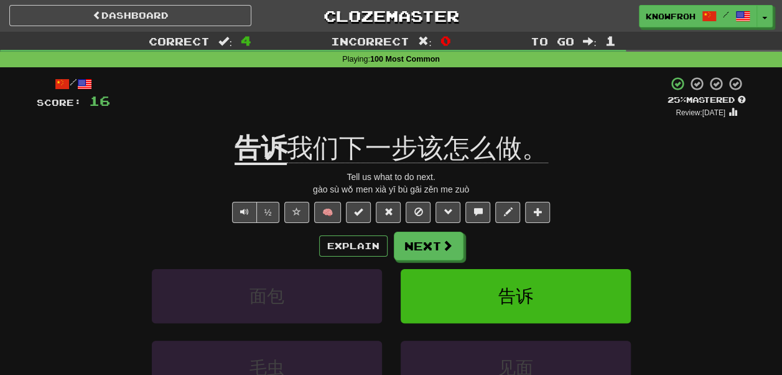
click at [372, 113] on div "+ 4" at bounding box center [388, 97] width 557 height 42
drag, startPoint x: 380, startPoint y: 133, endPoint x: 391, endPoint y: 155, distance: 24.5
click at [391, 155] on div "/ Score: 16 + 4 25 % Mastered Review: [DATE] 告诉 我们下一步该怎么做。 Tell us what to do n…" at bounding box center [391, 277] width 709 height 403
click at [391, 155] on span "我们下一步该怎么做。" at bounding box center [417, 148] width 261 height 30
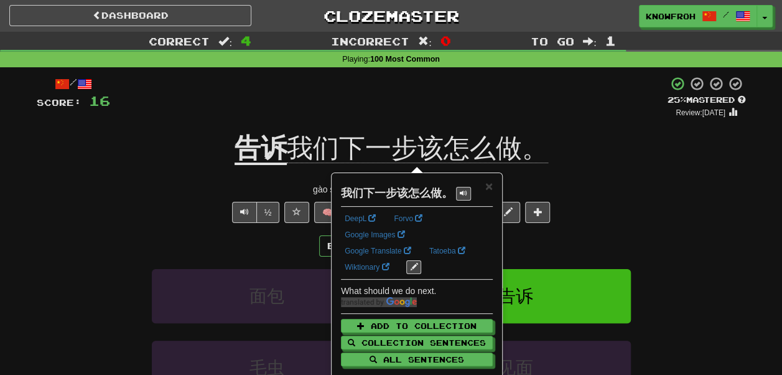
click at [409, 117] on div "+ 4" at bounding box center [388, 97] width 557 height 42
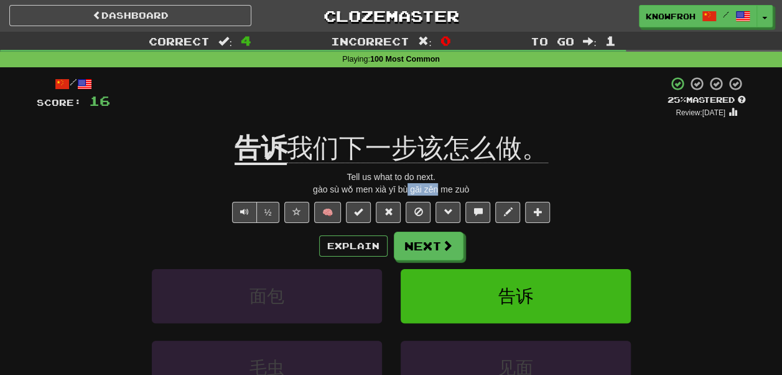
drag, startPoint x: 409, startPoint y: 188, endPoint x: 439, endPoint y: 192, distance: 30.1
click at [439, 192] on div "gào sù wǒ men xià yī bù gāi zěn me zuò" at bounding box center [391, 189] width 709 height 12
click at [421, 246] on button "Next" at bounding box center [429, 246] width 70 height 29
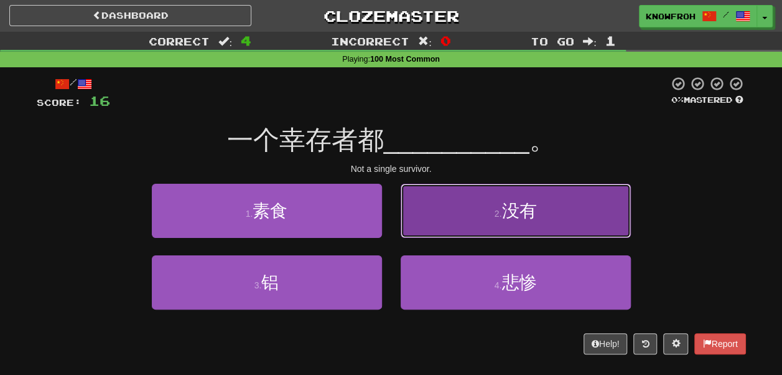
click at [409, 212] on button "2 . 没有" at bounding box center [516, 211] width 230 height 54
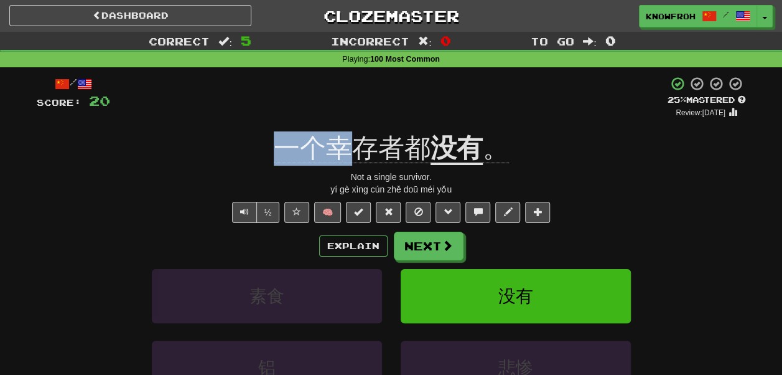
drag, startPoint x: 278, startPoint y: 165, endPoint x: 365, endPoint y: 161, distance: 86.6
click at [365, 161] on span "一个幸存者都" at bounding box center [352, 148] width 157 height 30
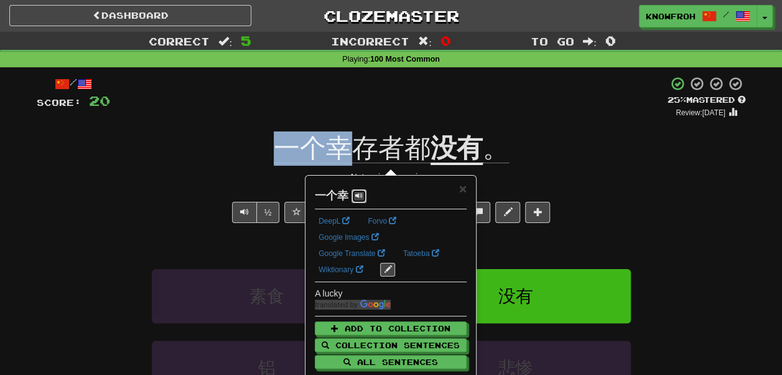
click at [365, 192] on button at bounding box center [359, 196] width 15 height 14
click at [354, 93] on div "+ 4" at bounding box center [388, 97] width 557 height 42
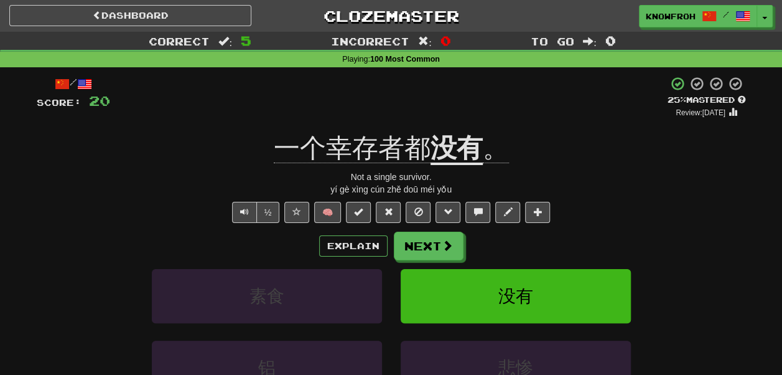
click at [352, 148] on span "一个幸存者都" at bounding box center [352, 148] width 157 height 30
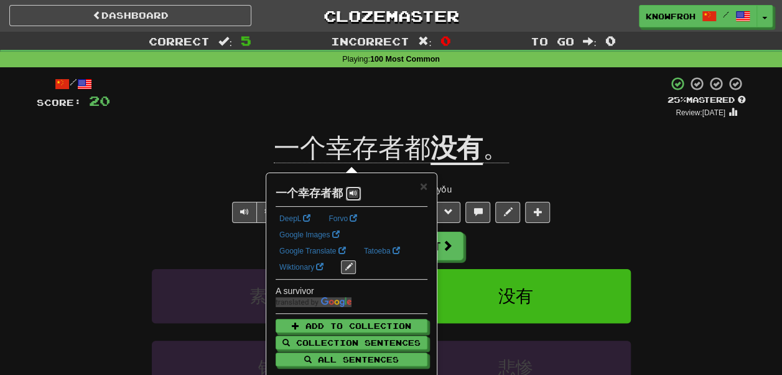
click at [350, 193] on span at bounding box center [353, 192] width 7 height 7
click at [343, 110] on div "+ 4" at bounding box center [388, 97] width 557 height 42
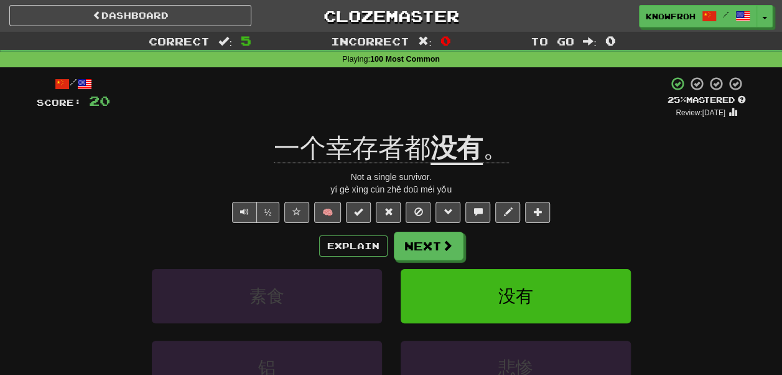
click at [468, 150] on u "没有" at bounding box center [457, 149] width 52 height 32
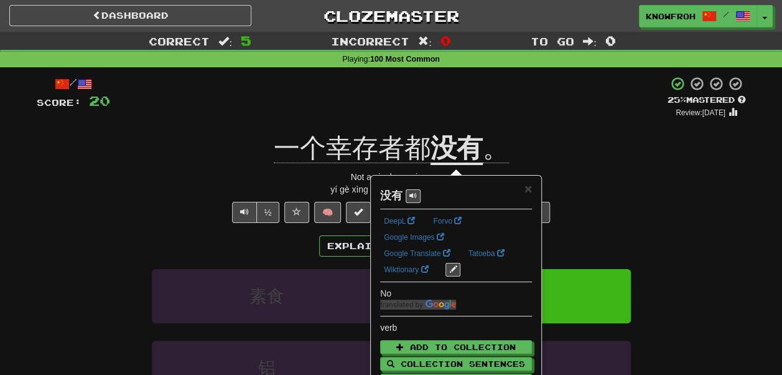
click at [468, 93] on div "+ 4" at bounding box center [388, 97] width 557 height 42
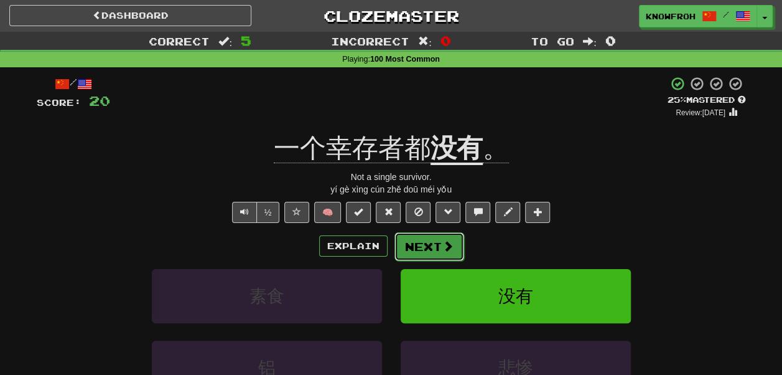
click at [426, 240] on button "Next" at bounding box center [429, 246] width 70 height 29
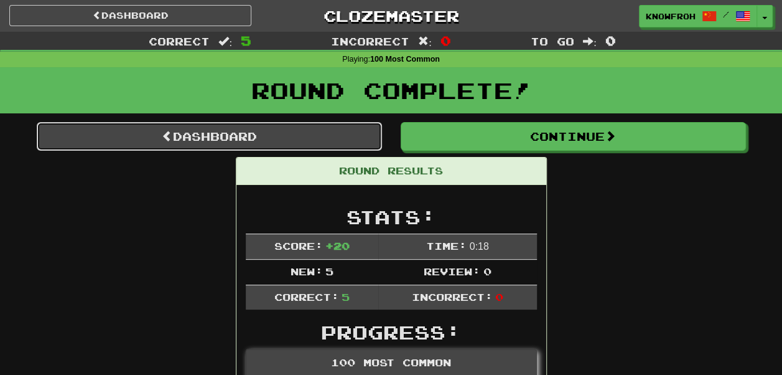
click at [327, 145] on link "Dashboard" at bounding box center [209, 136] width 345 height 29
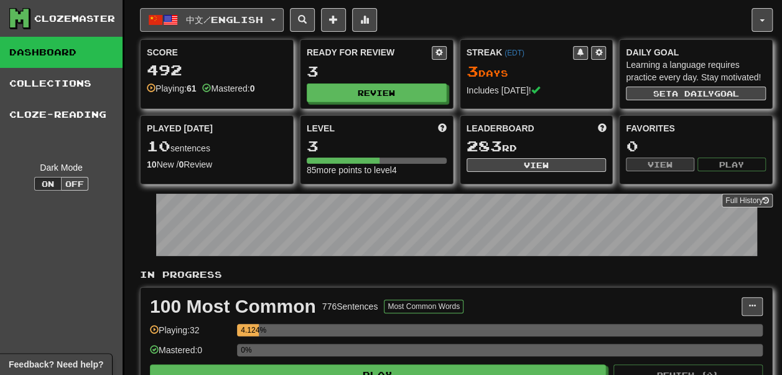
click at [231, 22] on span "中文 / English" at bounding box center [224, 19] width 77 height 11
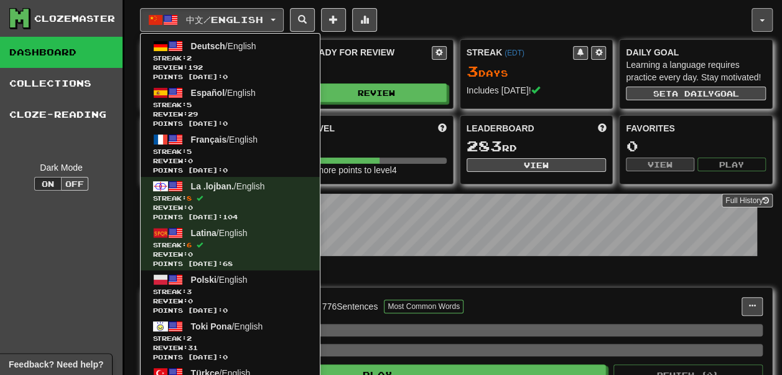
click at [757, 16] on button "button" at bounding box center [762, 20] width 21 height 24
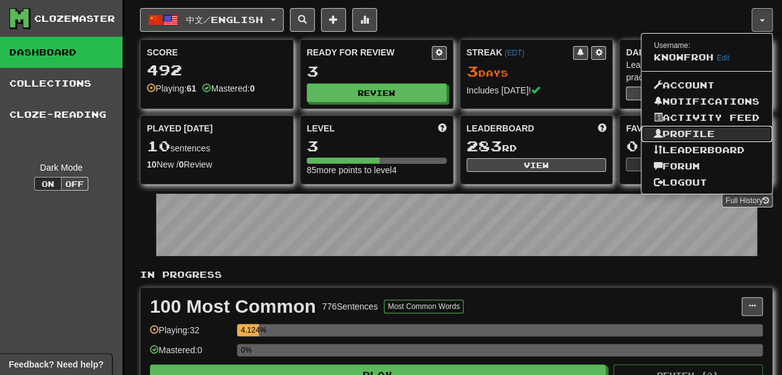
click at [712, 133] on link "Profile" at bounding box center [706, 134] width 131 height 16
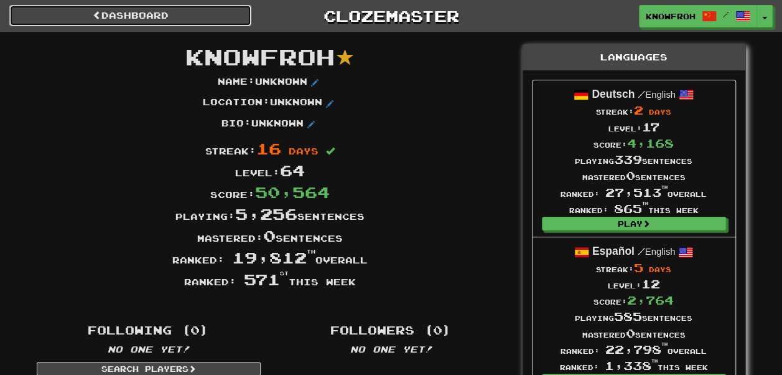
click at [170, 10] on link "Dashboard" at bounding box center [130, 15] width 242 height 21
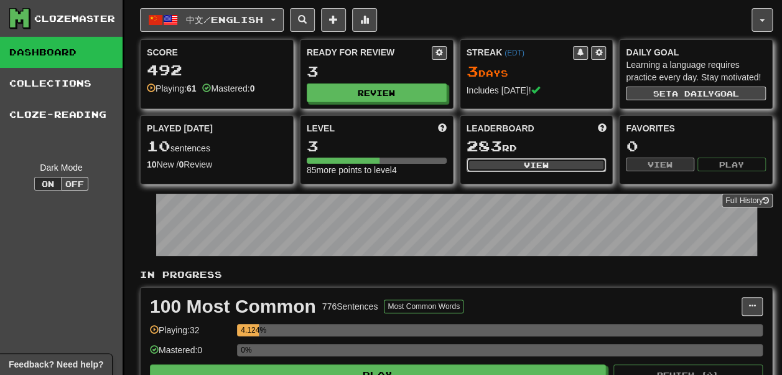
click at [478, 171] on button "View" at bounding box center [537, 165] width 140 height 14
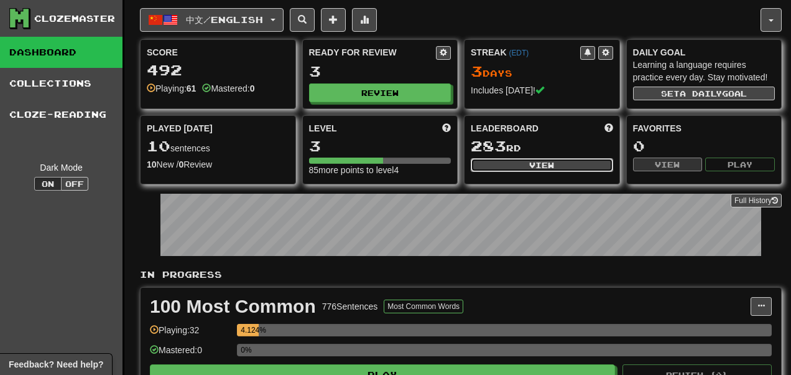
select select "**********"
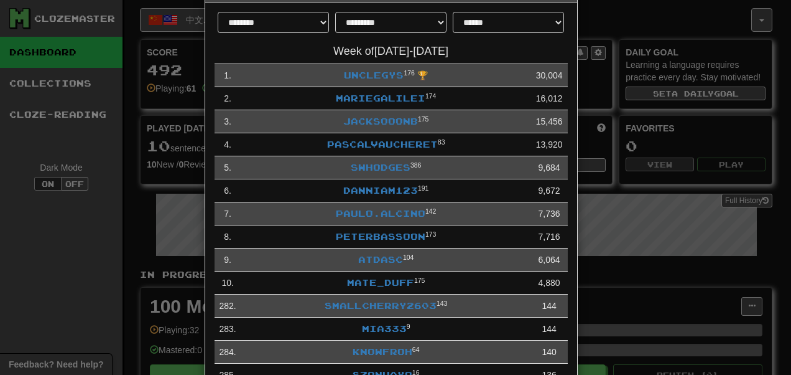
scroll to position [52, 0]
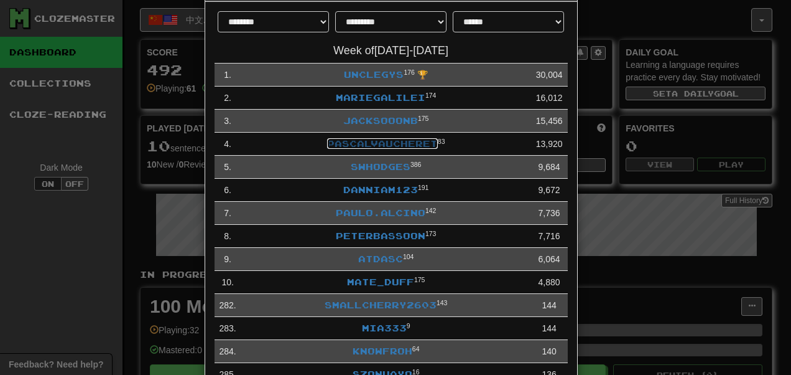
click at [391, 146] on link "pascalvaucheret" at bounding box center [382, 143] width 111 height 11
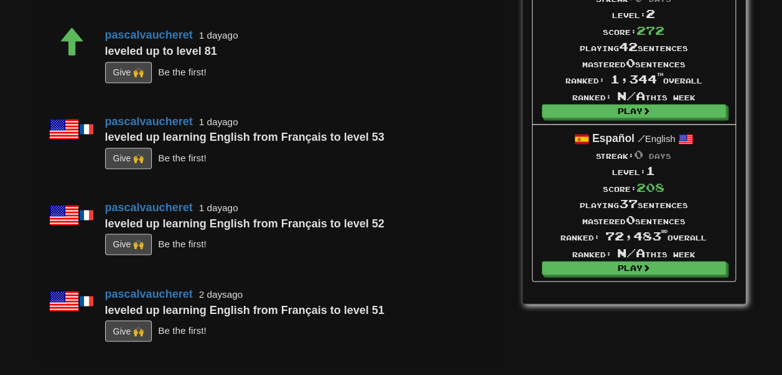
scroll to position [899, 0]
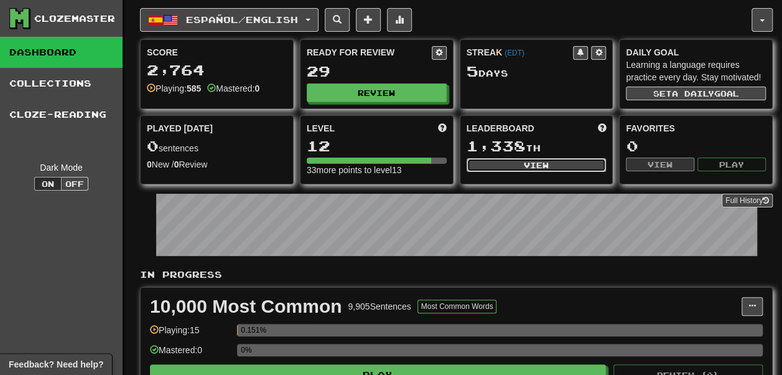
click at [498, 172] on button "View" at bounding box center [537, 165] width 140 height 14
select select "**********"
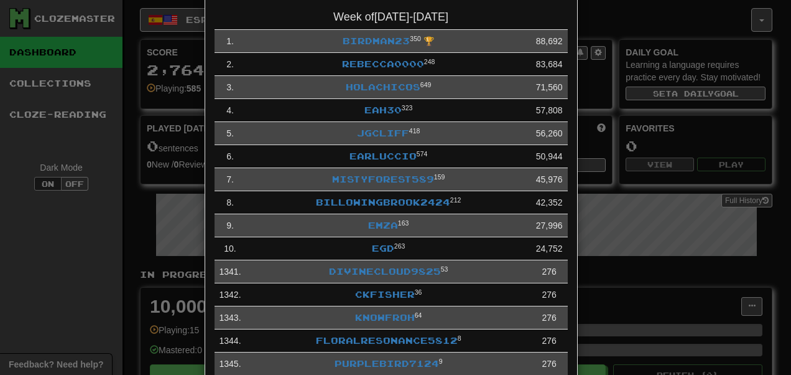
scroll to position [169, 0]
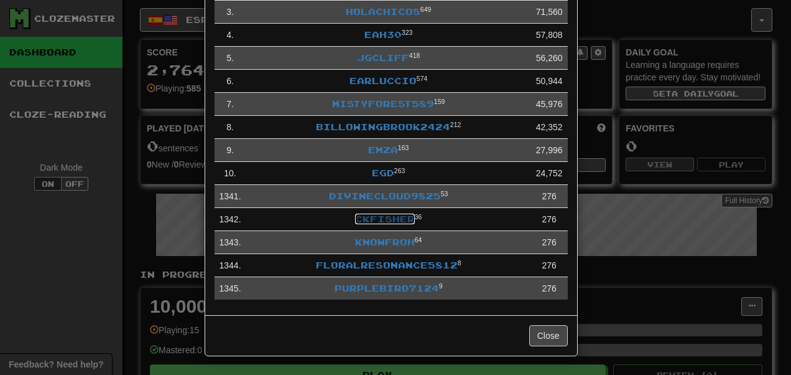
click at [384, 221] on link "ckfisher" at bounding box center [385, 218] width 60 height 11
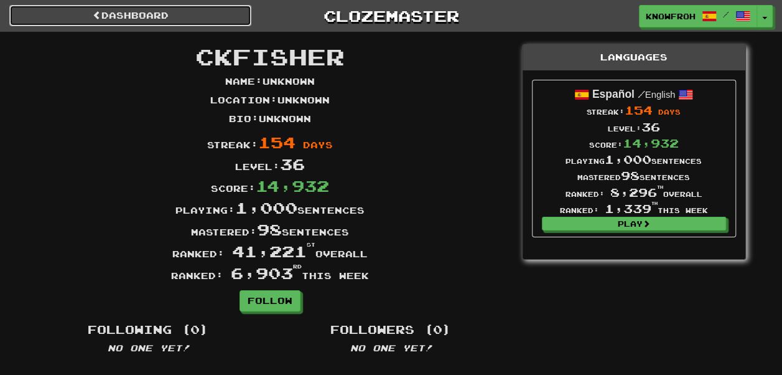
click at [46, 15] on link "Dashboard" at bounding box center [130, 15] width 242 height 21
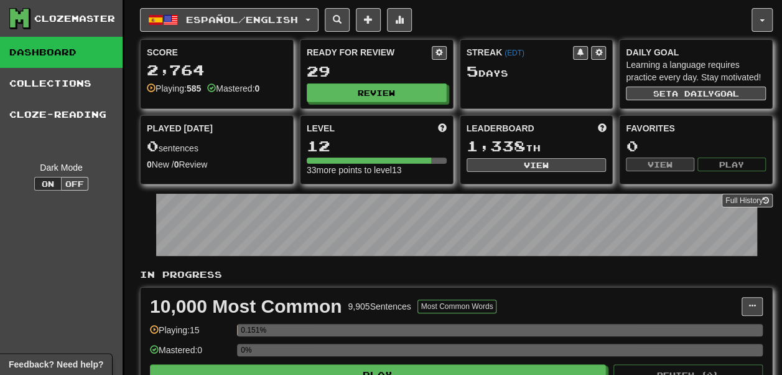
drag, startPoint x: 505, startPoint y: 187, endPoint x: 499, endPoint y: 172, distance: 16.2
click at [499, 172] on div "Leaderboard 1,338 th View" at bounding box center [536, 147] width 152 height 63
click at [499, 172] on button "View" at bounding box center [537, 165] width 140 height 14
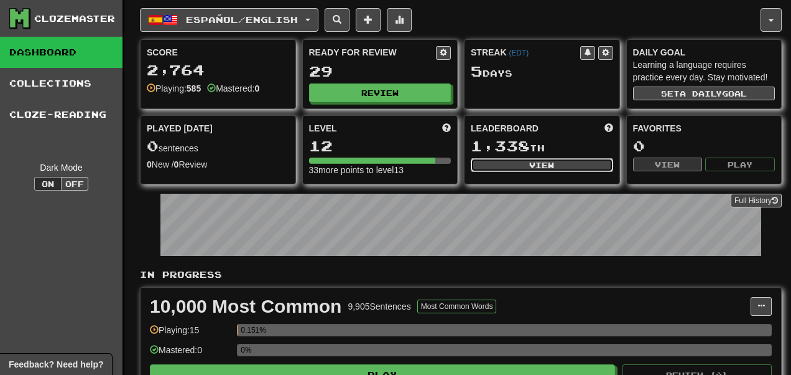
select select "**********"
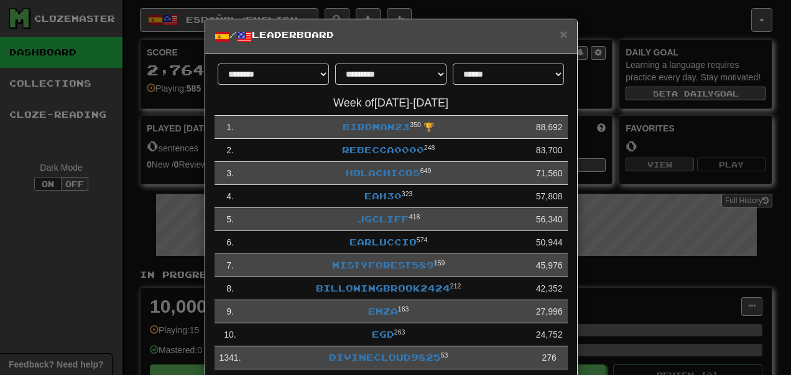
scroll to position [169, 0]
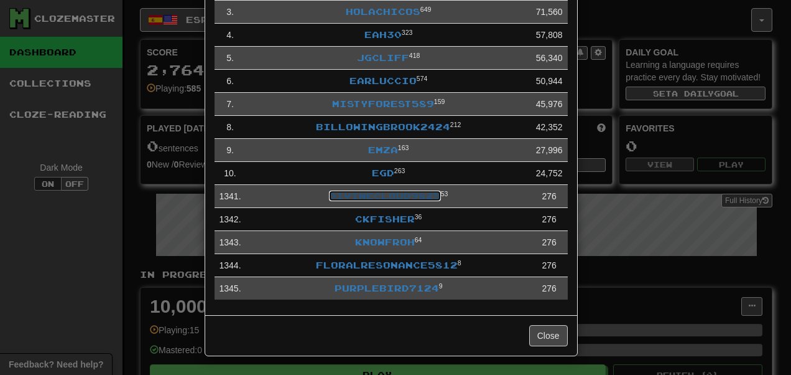
click at [366, 195] on link "DivineCloud9825" at bounding box center [385, 195] width 112 height 11
click at [371, 264] on link "FloralResonance5812" at bounding box center [387, 264] width 142 height 11
click at [356, 288] on link "PurpleBird7124" at bounding box center [387, 287] width 105 height 11
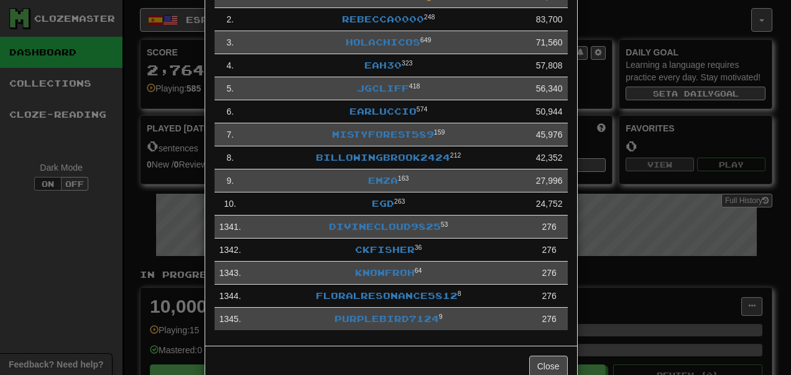
scroll to position [131, 0]
click at [339, 137] on link "MistyForest589" at bounding box center [383, 134] width 102 height 11
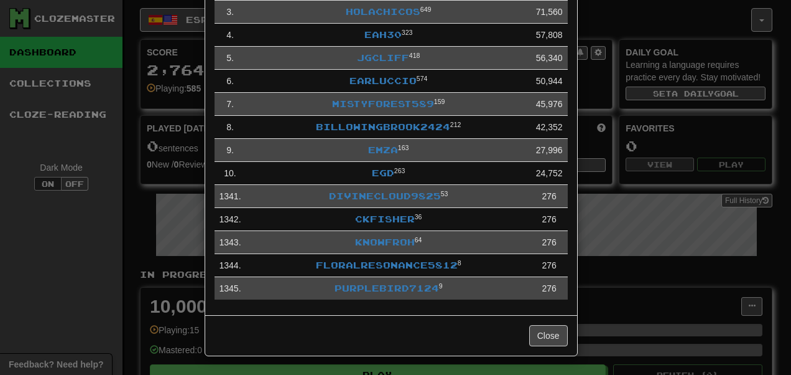
scroll to position [162, 0]
click at [372, 178] on link "EGD" at bounding box center [383, 172] width 22 height 11
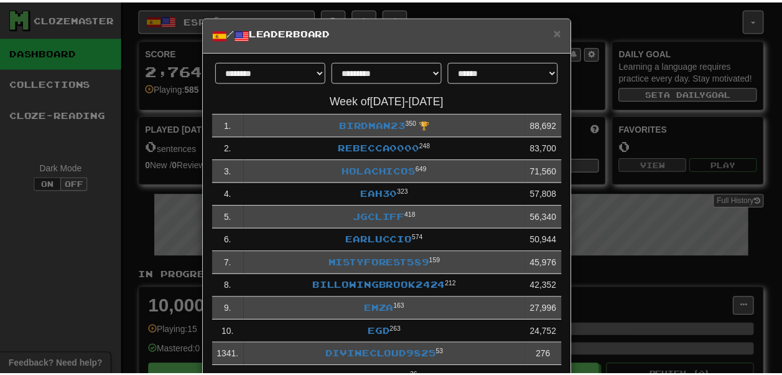
scroll to position [0, 0]
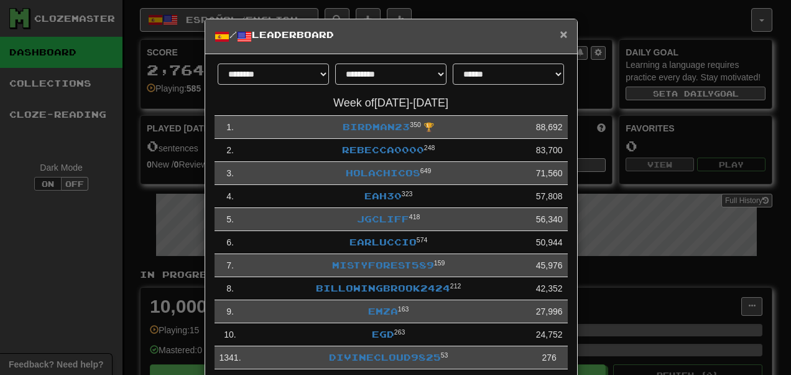
click at [560, 36] on span "×" at bounding box center [563, 34] width 7 height 14
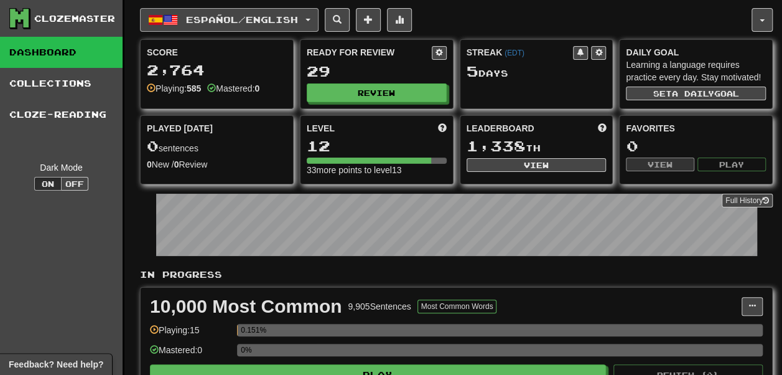
click at [259, 17] on button "Español / English" at bounding box center [229, 20] width 179 height 24
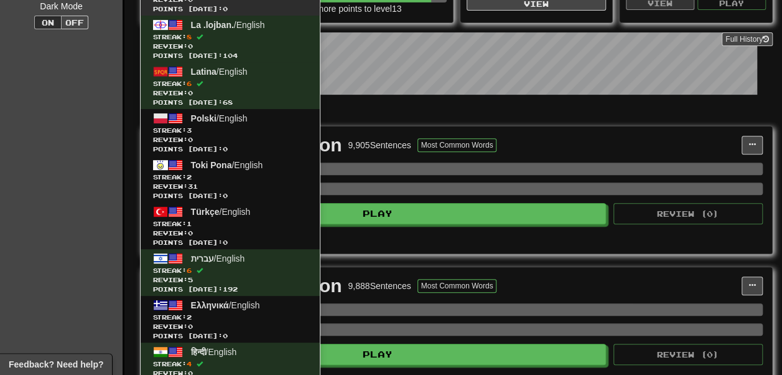
scroll to position [162, 0]
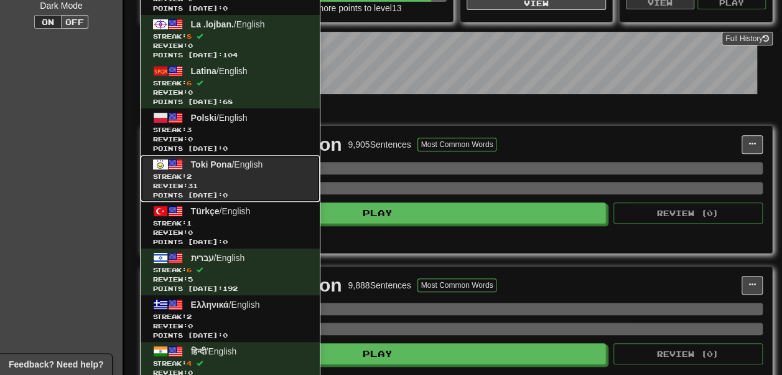
click at [243, 172] on span "Streak: 2" at bounding box center [230, 176] width 154 height 9
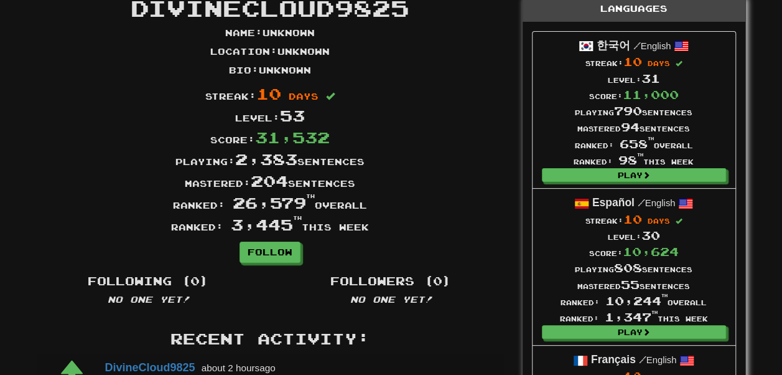
scroll to position [45, 0]
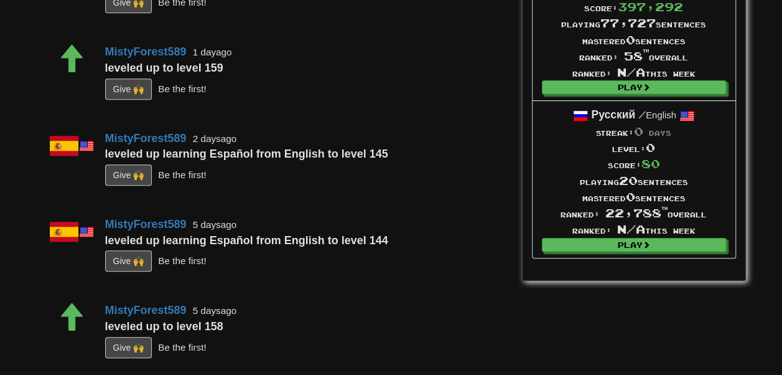
scroll to position [450, 0]
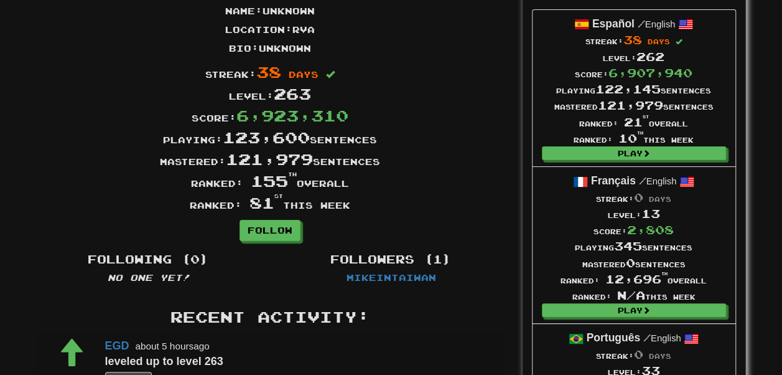
scroll to position [69, 0]
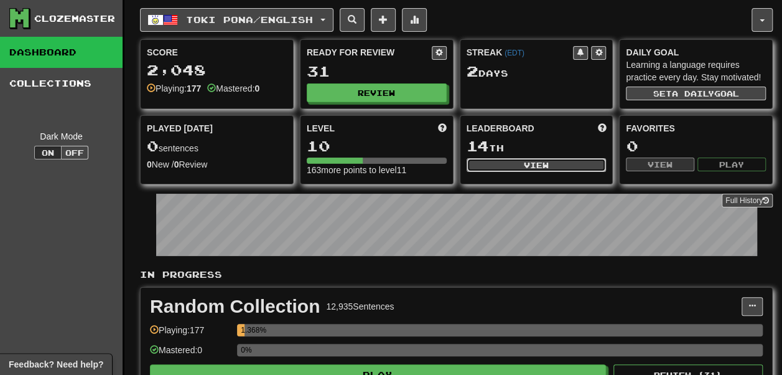
click at [494, 172] on button "View" at bounding box center [537, 165] width 140 height 14
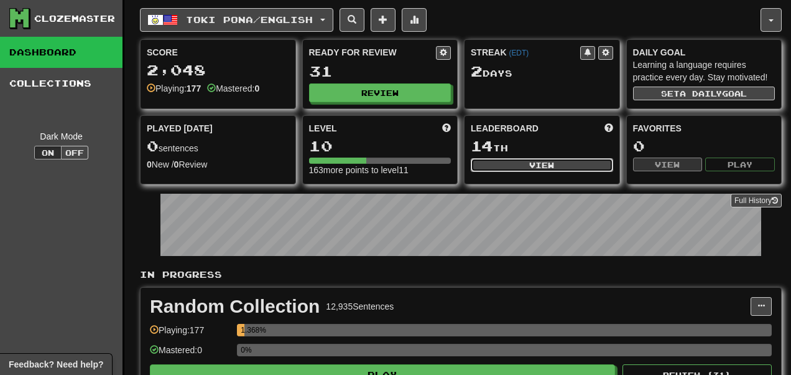
select select "**********"
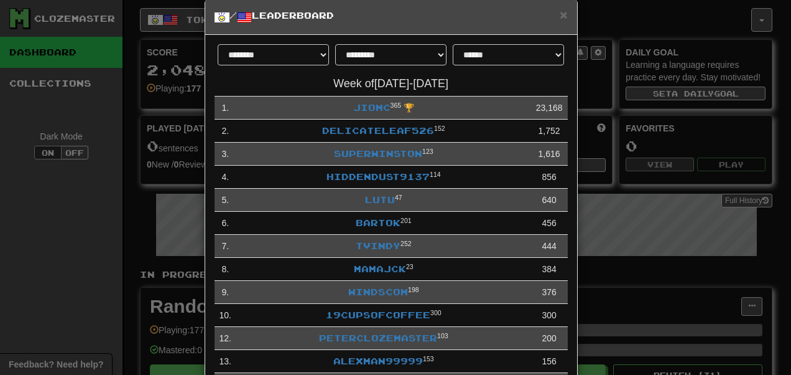
scroll to position [22, 0]
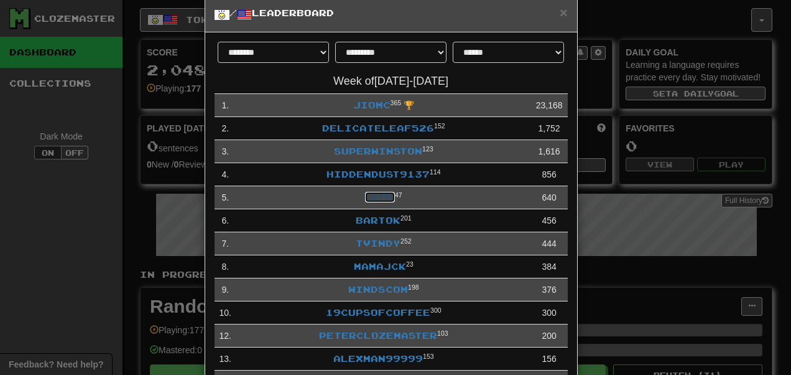
click at [371, 202] on link "lutu" at bounding box center [380, 197] width 30 height 11
click at [343, 177] on link "HiddenDust9137" at bounding box center [378, 174] width 103 height 11
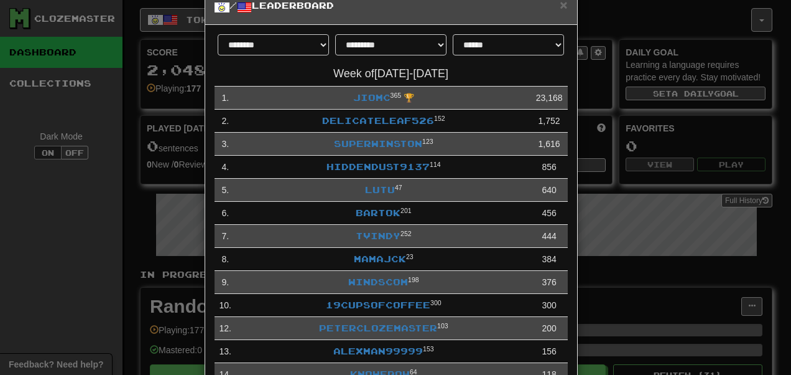
scroll to position [30, 0]
click at [350, 142] on link "superwinston" at bounding box center [378, 142] width 88 height 11
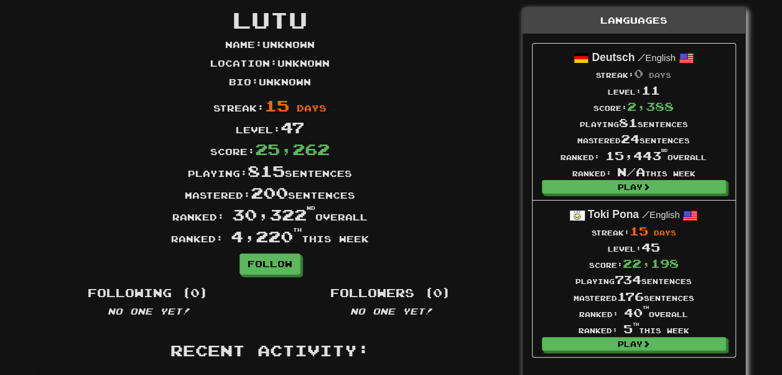
scroll to position [34, 0]
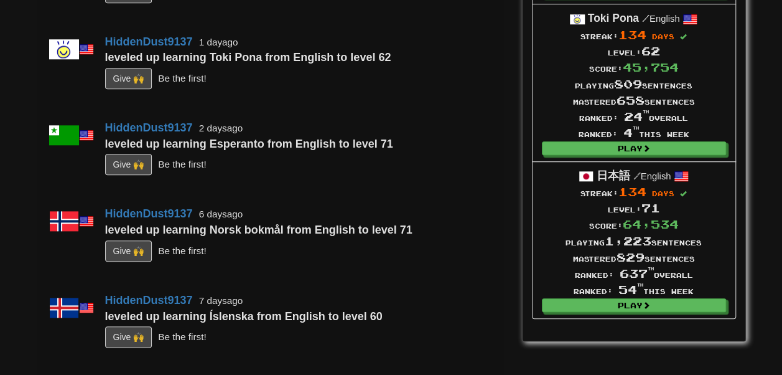
scroll to position [547, 0]
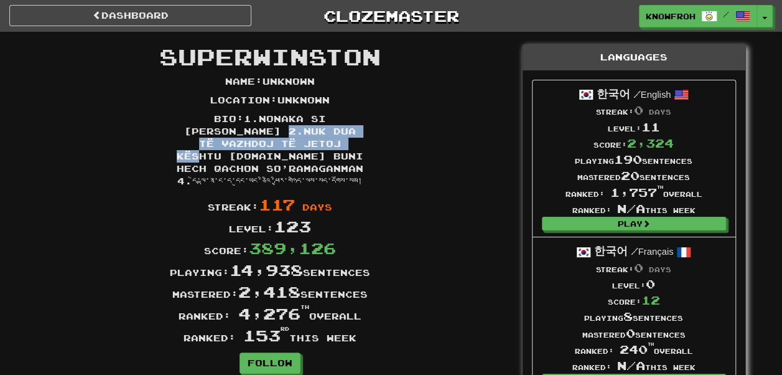
drag, startPoint x: 281, startPoint y: 128, endPoint x: 314, endPoint y: 116, distance: 35.0
click at [314, 116] on p "Bio : 1.Nonaka si vasha feka 2.Nuk dua të vazhdoj të jetoj kështu 3.Men buni he…" at bounding box center [270, 150] width 187 height 75
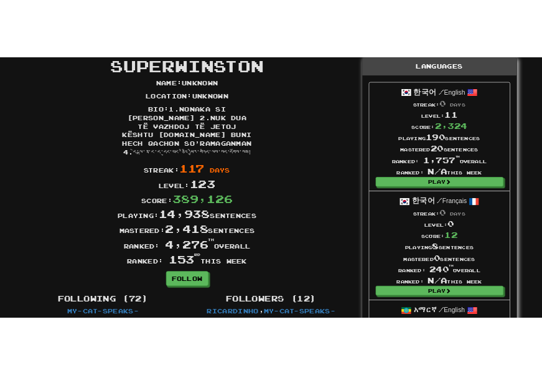
scroll to position [39, 0]
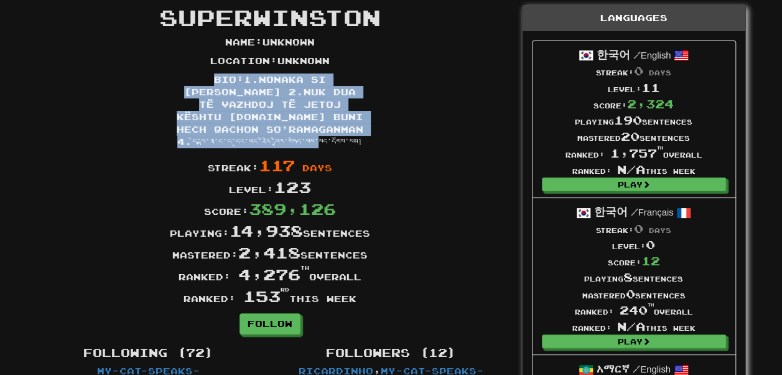
drag, startPoint x: 299, startPoint y: 119, endPoint x: 185, endPoint y: 80, distance: 119.6
click at [185, 80] on p "Bio : 1.Nonaka si vasha feka 2.Nuk dua të vazhdoj të jetoj kështu 3.Men buni he…" at bounding box center [270, 110] width 187 height 75
copy p "Bio : 1.Nonaka si vasha feka 2.Nuk dua të vazhdoj të jetoj kështu 3.Men buni he…"
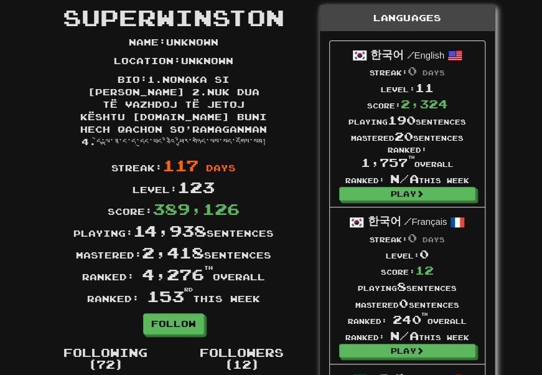
click at [275, 154] on div "Streak: 117 days" at bounding box center [174, 165] width 273 height 22
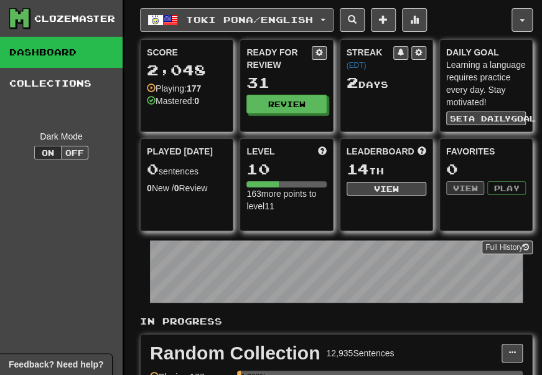
click at [228, 12] on button "Toki Pona / English" at bounding box center [236, 20] width 193 height 24
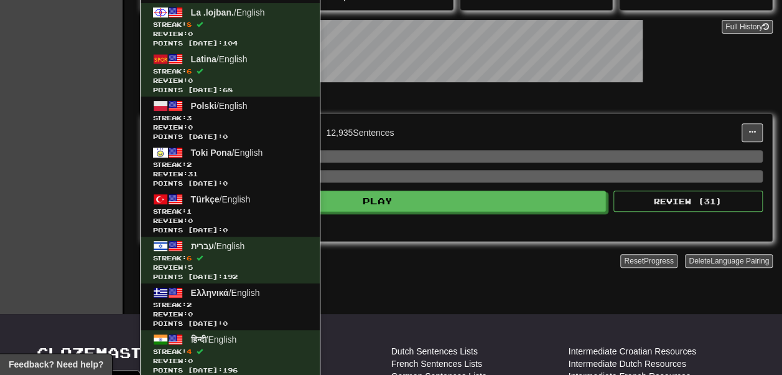
scroll to position [173, 0]
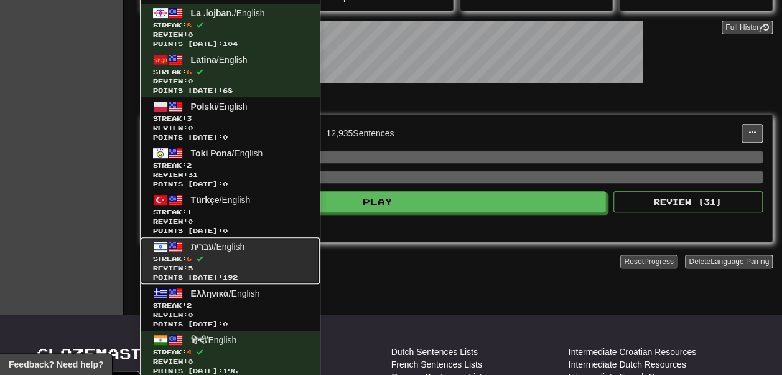
click at [249, 254] on span "Streak: 6" at bounding box center [230, 258] width 154 height 9
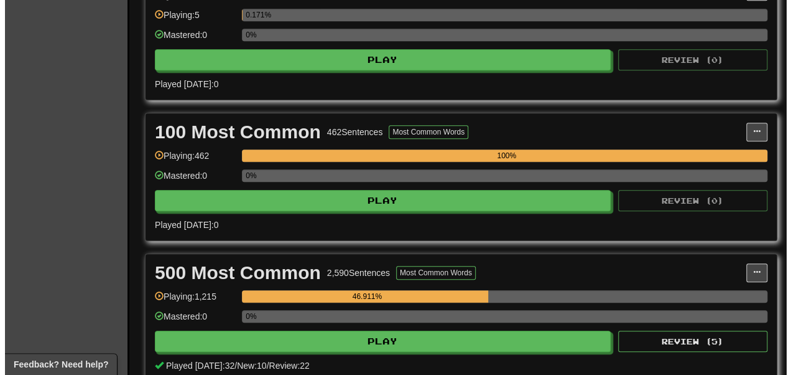
scroll to position [381, 0]
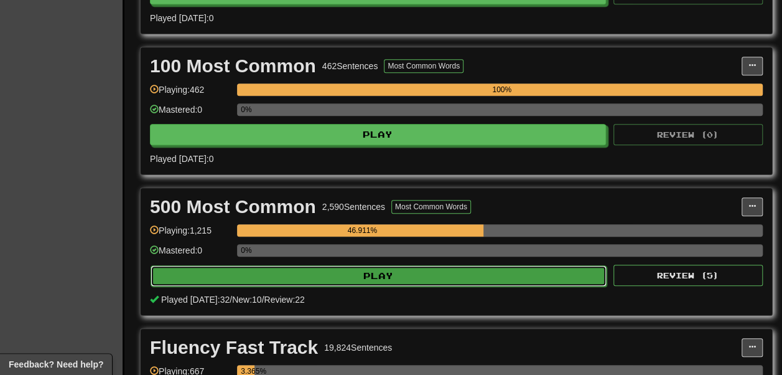
click at [311, 286] on button "Play" at bounding box center [379, 275] width 456 height 21
select select "**"
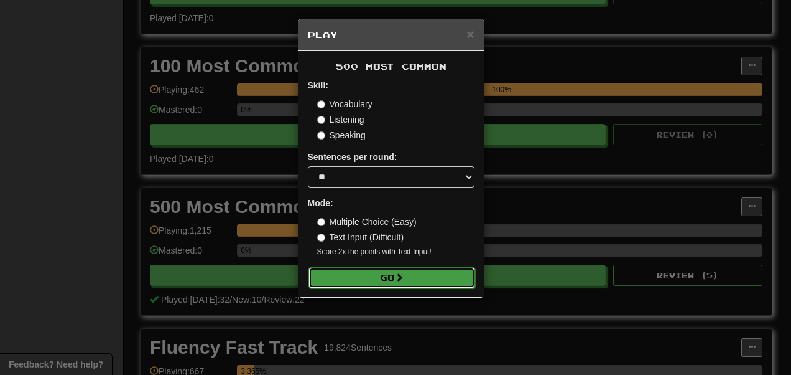
click at [344, 281] on button "Go" at bounding box center [392, 277] width 167 height 21
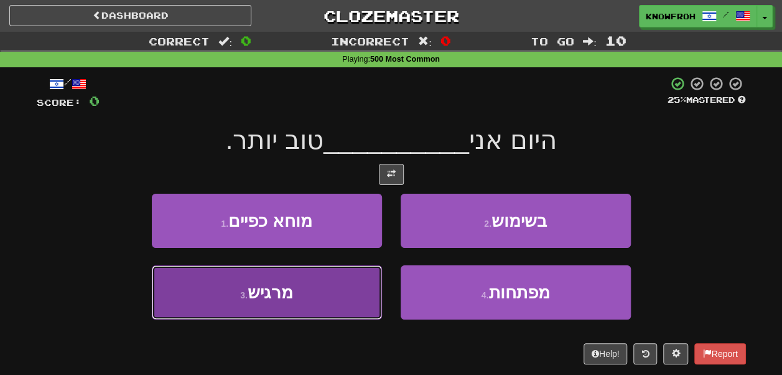
click at [348, 289] on button "3 . מרגיש" at bounding box center [267, 292] width 230 height 54
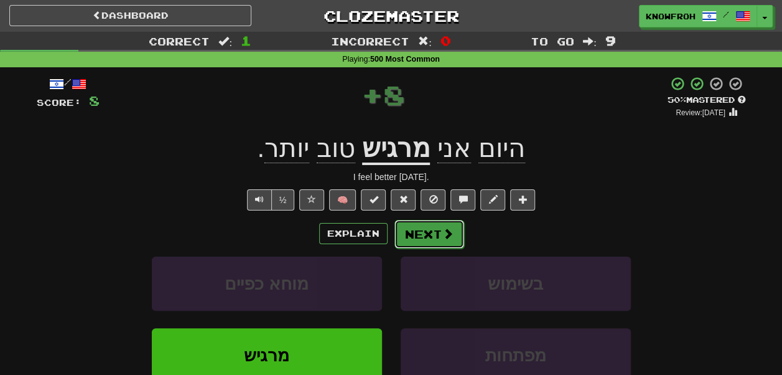
click at [424, 231] on button "Next" at bounding box center [429, 234] width 70 height 29
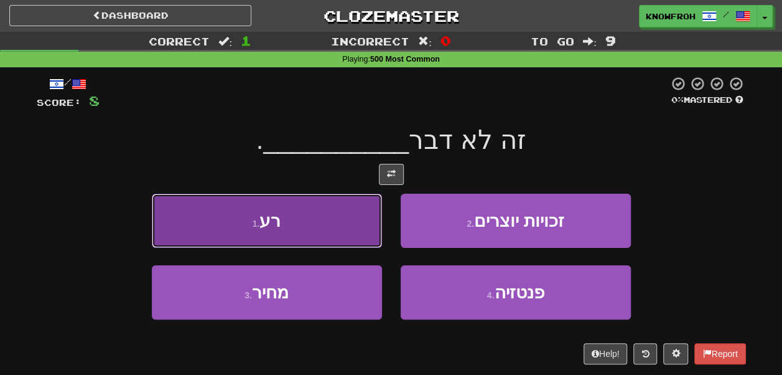
click at [337, 215] on button "1 . רע" at bounding box center [267, 220] width 230 height 54
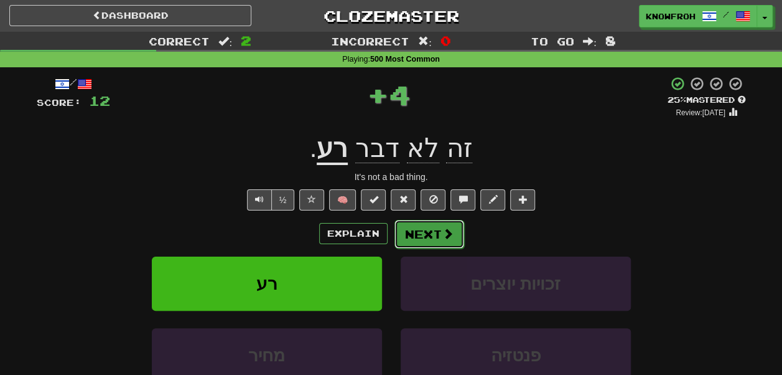
click at [426, 240] on button "Next" at bounding box center [429, 234] width 70 height 29
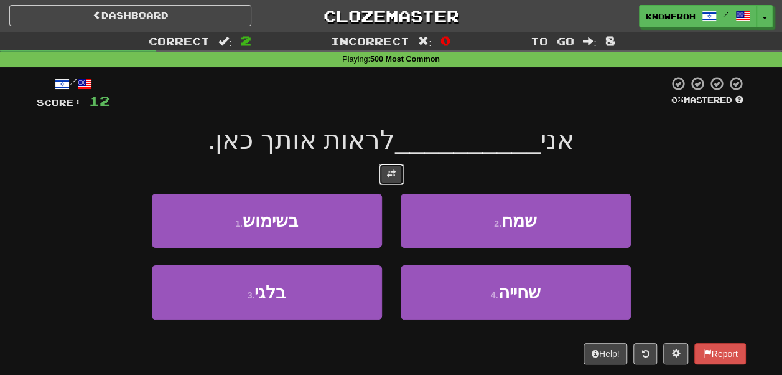
click at [399, 171] on button at bounding box center [391, 174] width 25 height 21
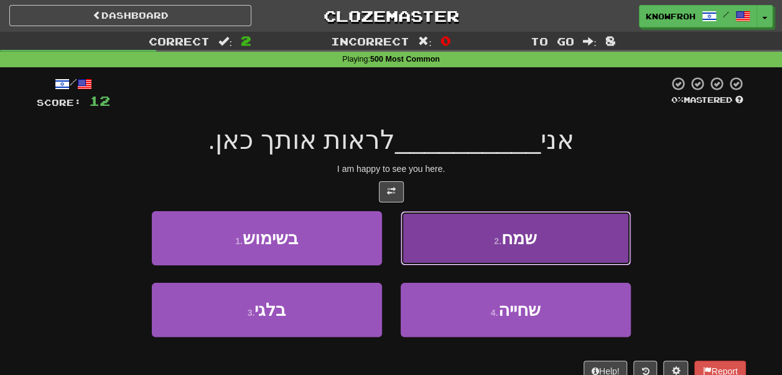
click at [459, 239] on button "2 . שמח" at bounding box center [516, 238] width 230 height 54
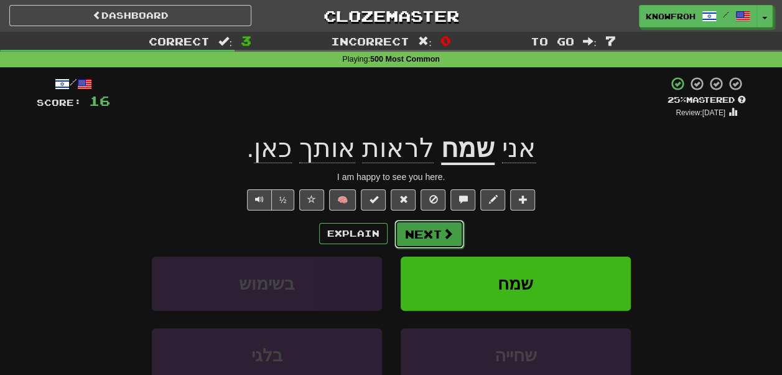
click at [442, 239] on span at bounding box center [447, 233] width 11 height 11
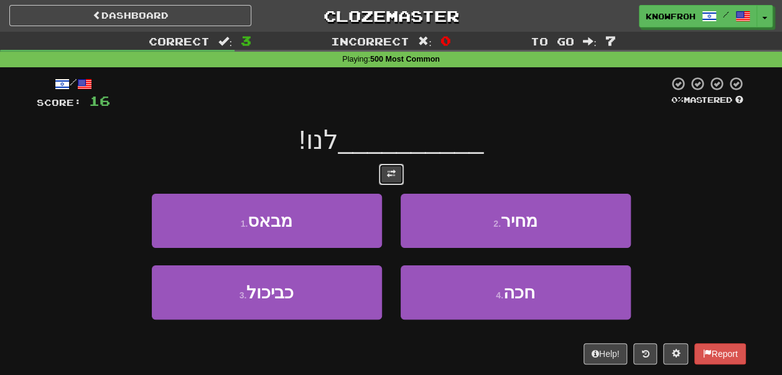
click at [392, 172] on span at bounding box center [391, 173] width 9 height 9
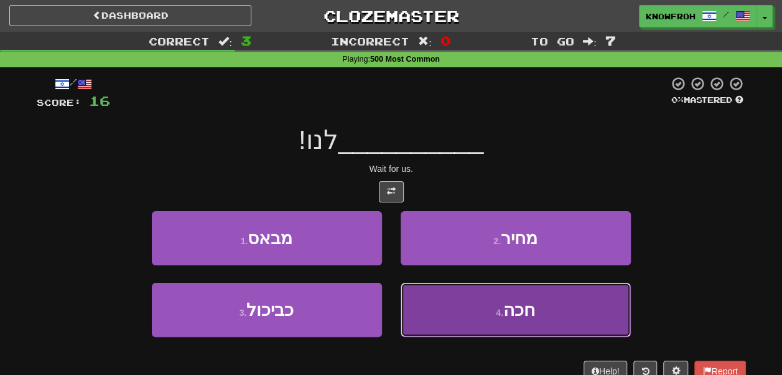
click at [427, 287] on button "4 . חכה" at bounding box center [516, 309] width 230 height 54
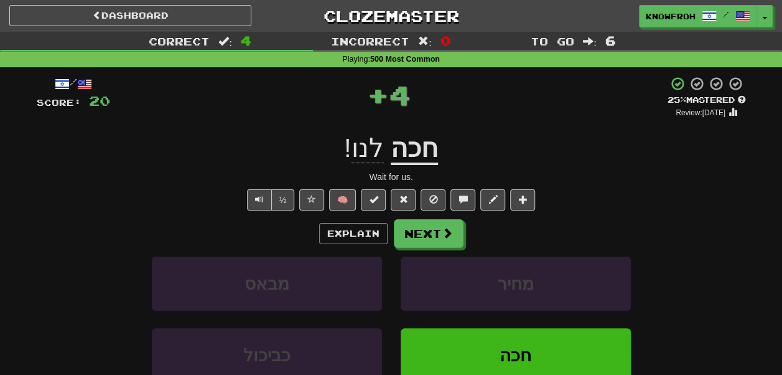
click at [408, 149] on u "חכה" at bounding box center [414, 149] width 47 height 32
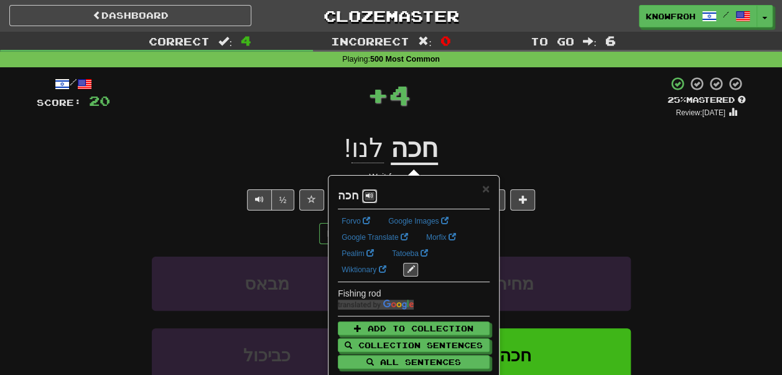
click at [367, 198] on span at bounding box center [369, 195] width 7 height 7
click at [490, 127] on div "/ Score: 20 + 4 25 % Mastered Review: [DATE] חכה לנו ! Wait for us. ½ 🧠 Explain…" at bounding box center [391, 271] width 709 height 390
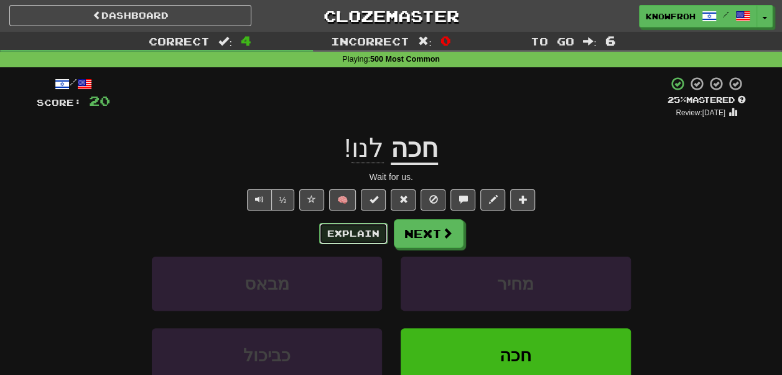
click at [347, 228] on button "Explain" at bounding box center [353, 233] width 68 height 21
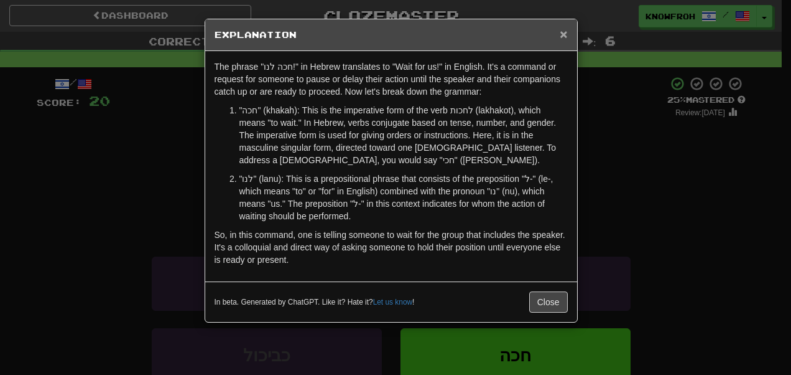
click at [562, 31] on span "×" at bounding box center [563, 34] width 7 height 14
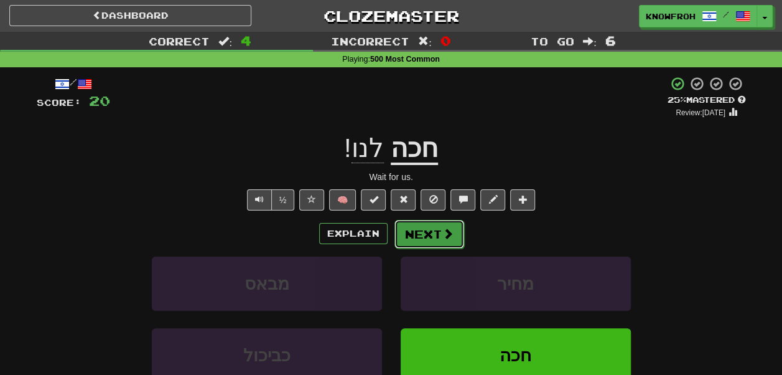
click at [428, 233] on button "Next" at bounding box center [429, 234] width 70 height 29
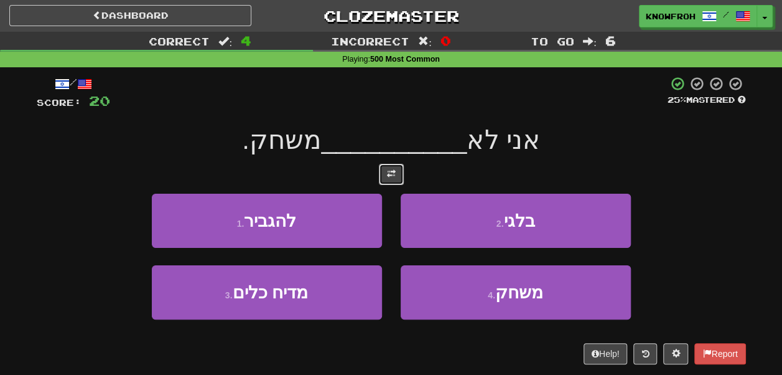
click at [390, 174] on span at bounding box center [391, 173] width 9 height 9
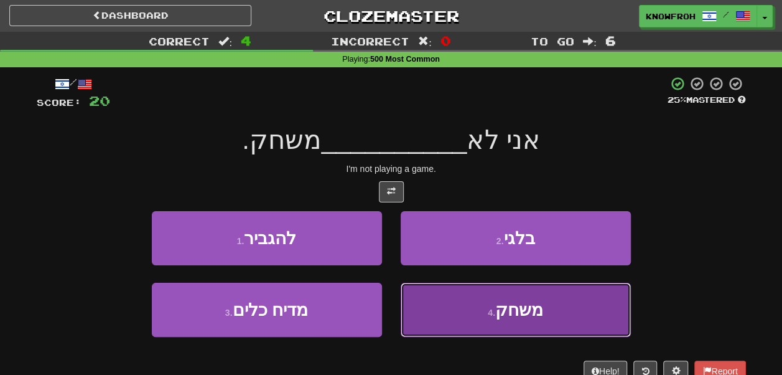
click at [423, 288] on button "4 . משחק" at bounding box center [516, 309] width 230 height 54
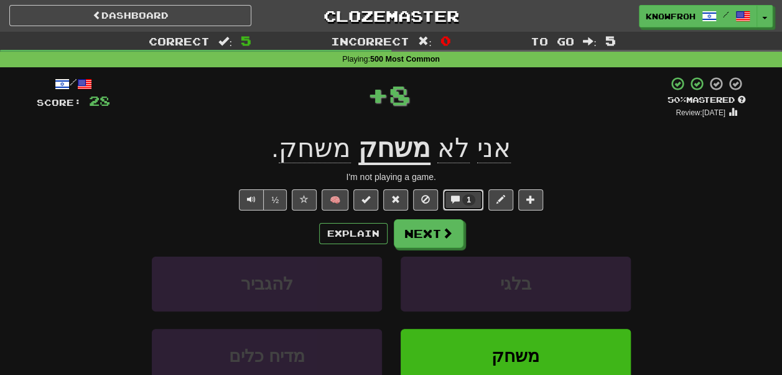
click at [458, 200] on span at bounding box center [455, 199] width 9 height 9
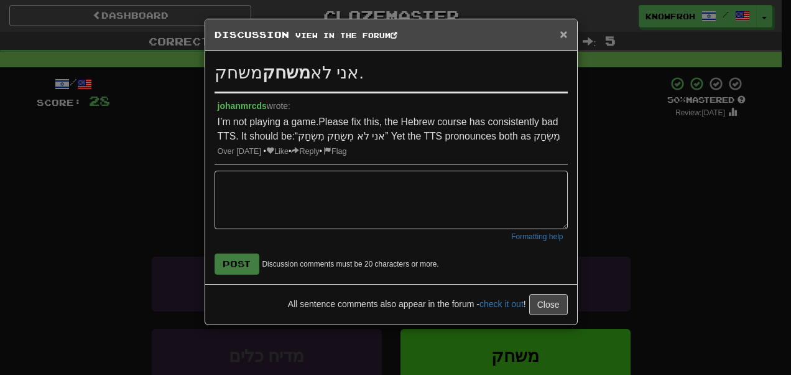
click at [563, 35] on span "×" at bounding box center [563, 34] width 7 height 14
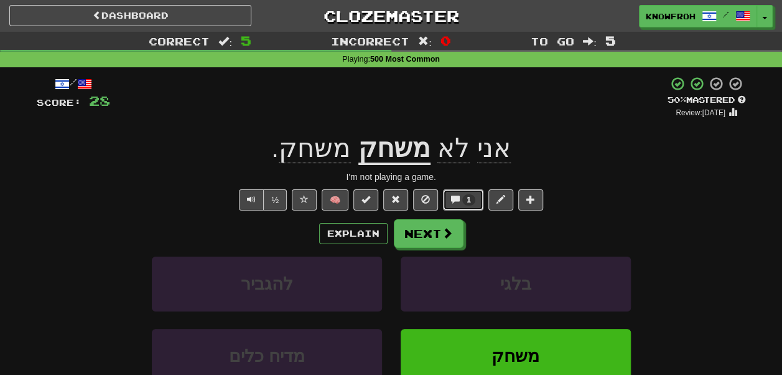
click at [458, 195] on button "1" at bounding box center [463, 199] width 40 height 21
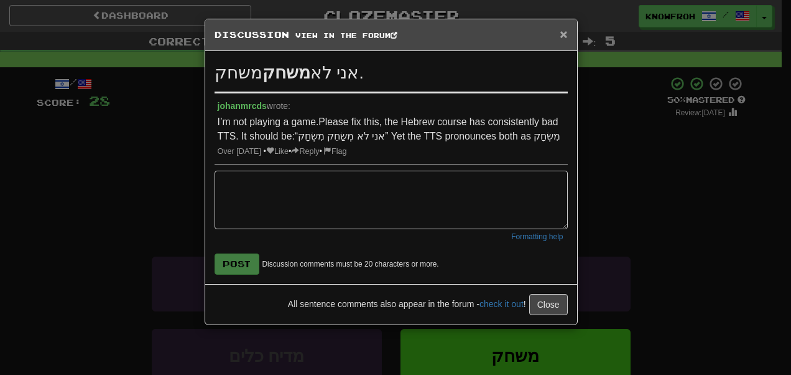
click at [566, 37] on span "×" at bounding box center [563, 34] width 7 height 14
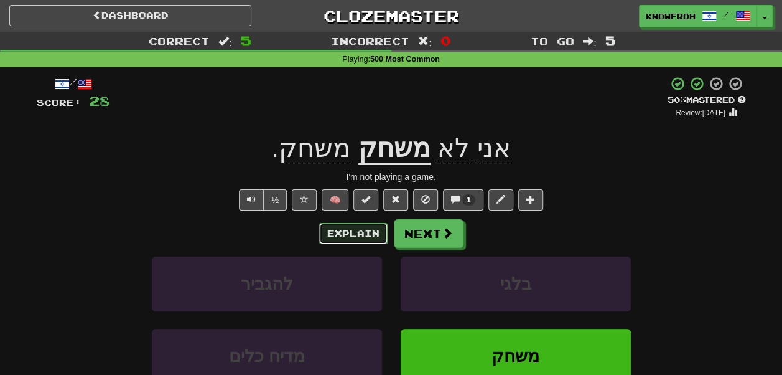
click at [370, 233] on button "Explain" at bounding box center [353, 233] width 68 height 21
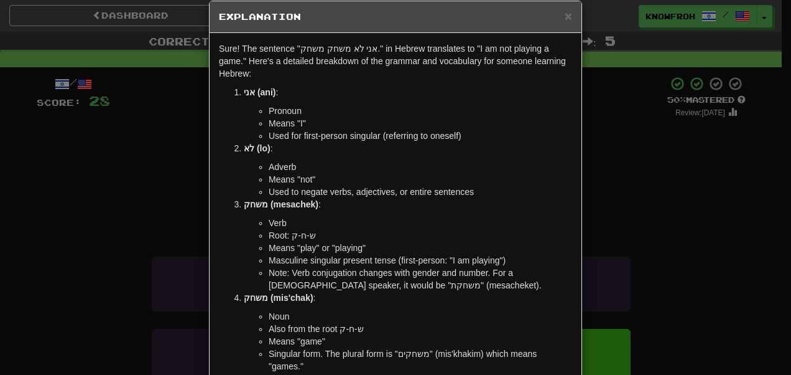
scroll to position [17, 0]
click at [565, 14] on span "×" at bounding box center [568, 16] width 7 height 14
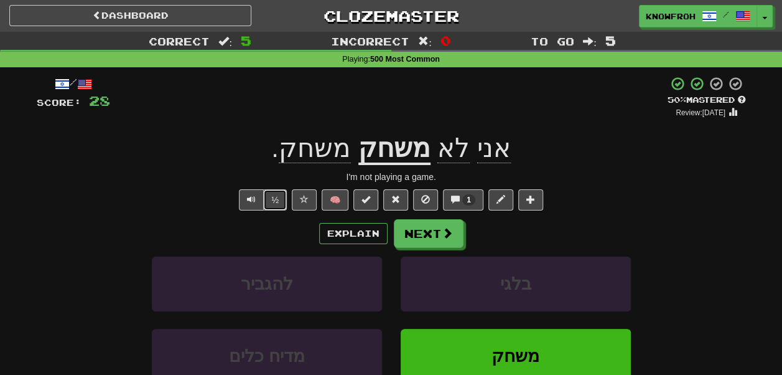
click at [274, 197] on button "½" at bounding box center [275, 199] width 24 height 21
click at [345, 233] on button "Explain" at bounding box center [353, 233] width 68 height 21
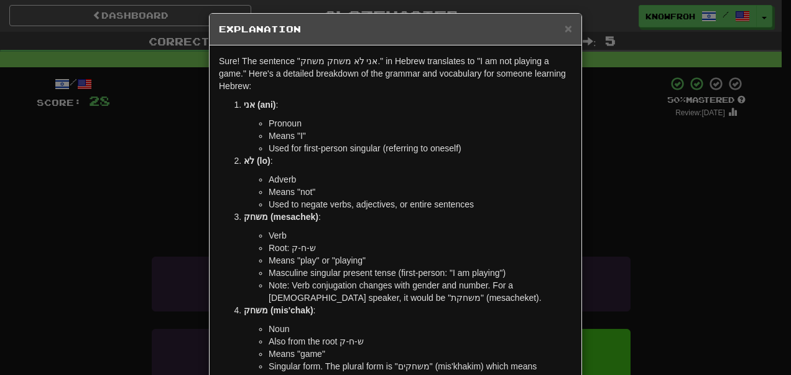
scroll to position [0, 0]
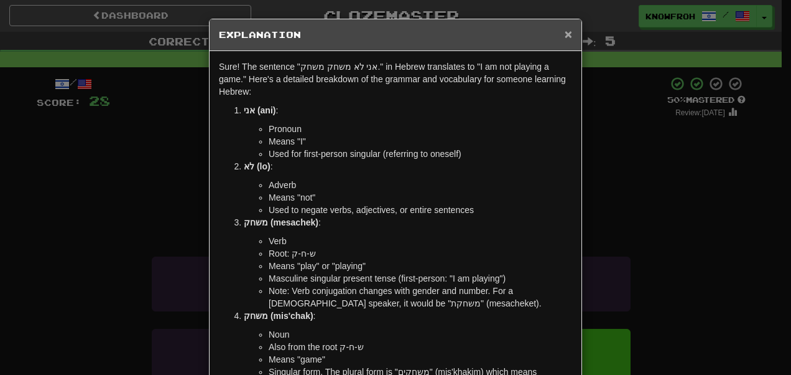
click at [567, 30] on span "×" at bounding box center [568, 34] width 7 height 14
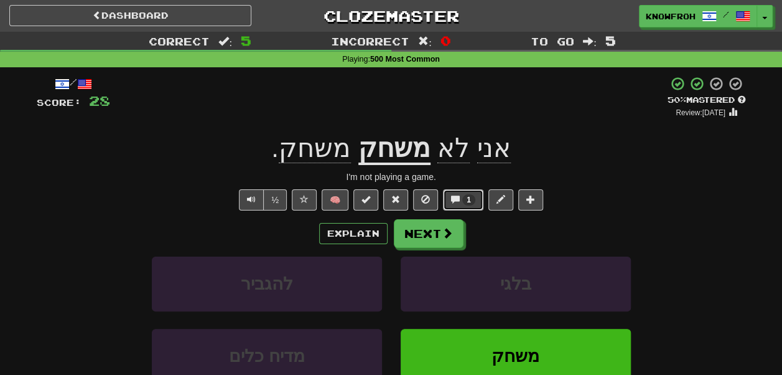
click at [460, 210] on button "1" at bounding box center [463, 199] width 40 height 21
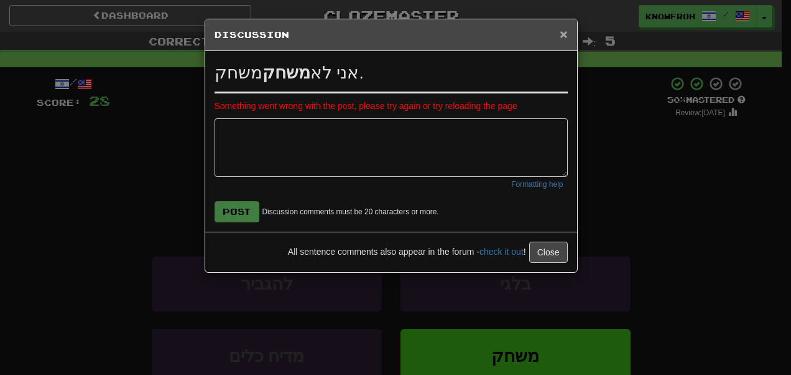
click at [564, 29] on span "×" at bounding box center [563, 34] width 7 height 14
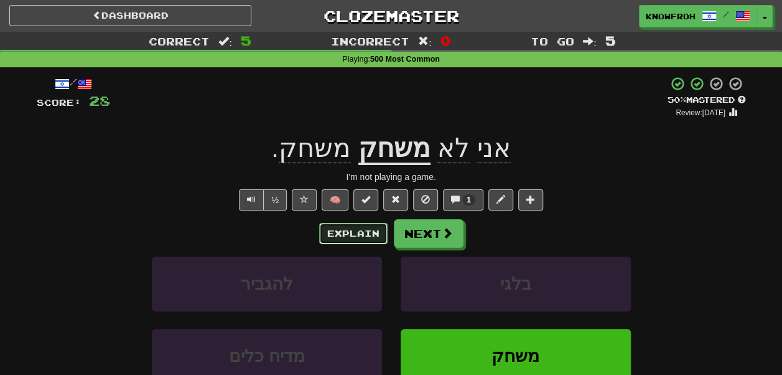
click at [356, 241] on button "Explain" at bounding box center [353, 233] width 68 height 21
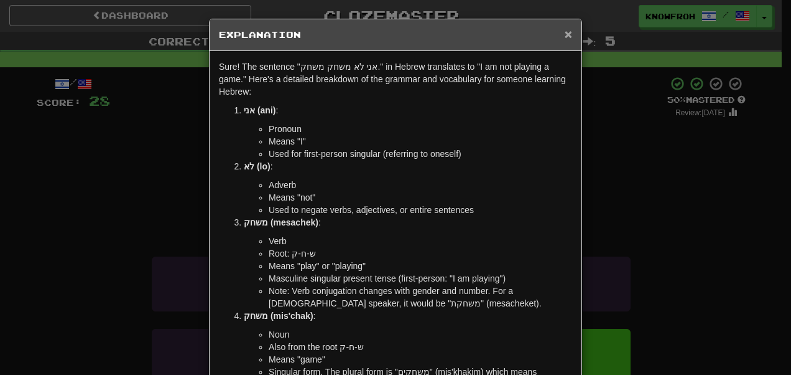
click at [566, 39] on span "×" at bounding box center [568, 34] width 7 height 14
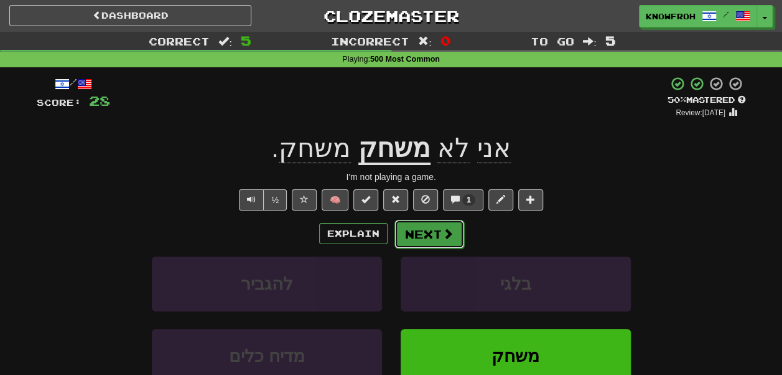
click at [432, 236] on button "Next" at bounding box center [429, 234] width 70 height 29
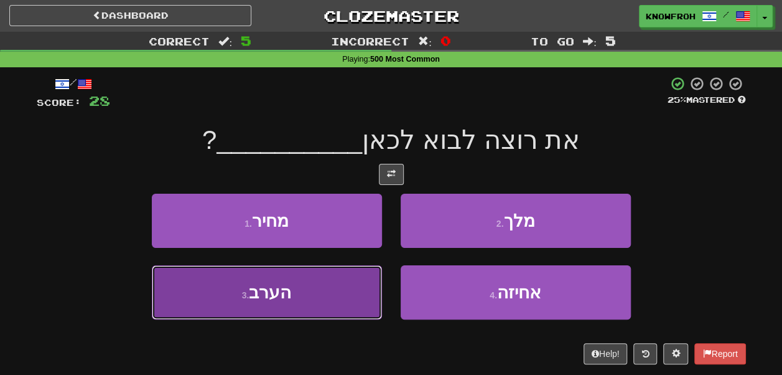
click at [362, 284] on button "3 . הערב" at bounding box center [267, 292] width 230 height 54
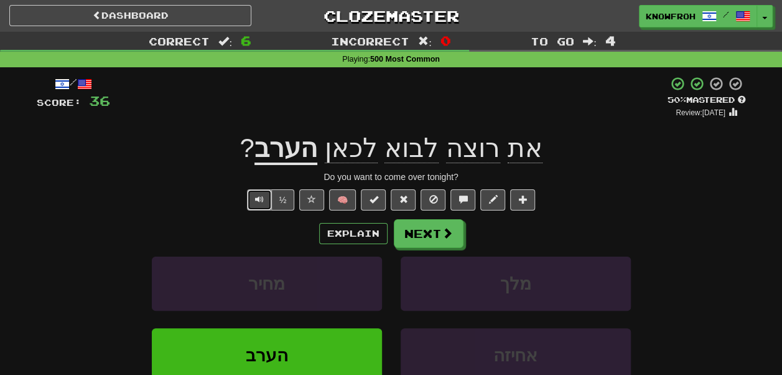
click at [265, 199] on button "Text-to-speech controls" at bounding box center [259, 199] width 25 height 21
click at [356, 157] on span "לכאן" at bounding box center [351, 148] width 53 height 30
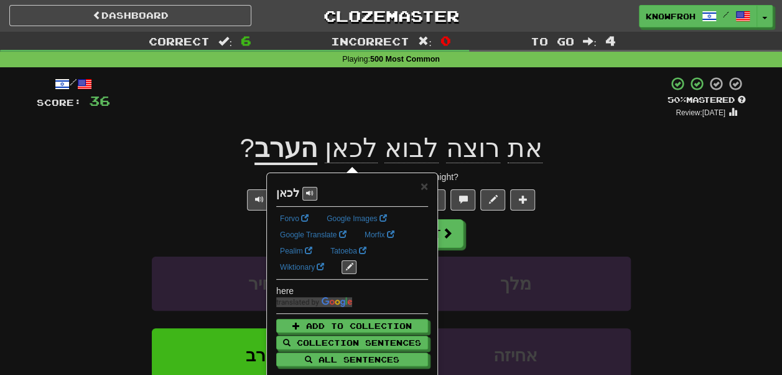
click at [343, 90] on div "+ 8" at bounding box center [388, 97] width 557 height 42
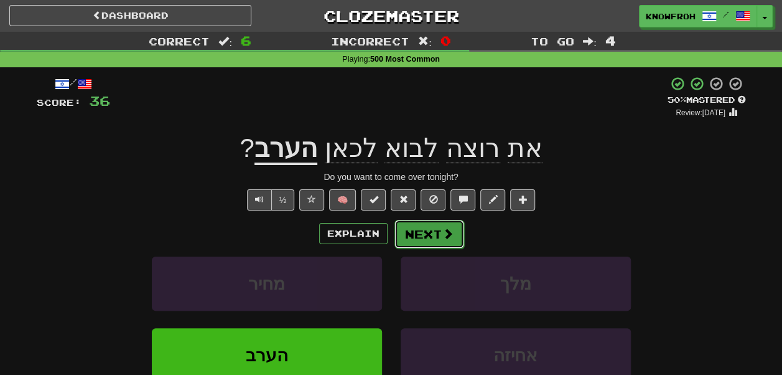
click at [438, 226] on button "Next" at bounding box center [429, 234] width 70 height 29
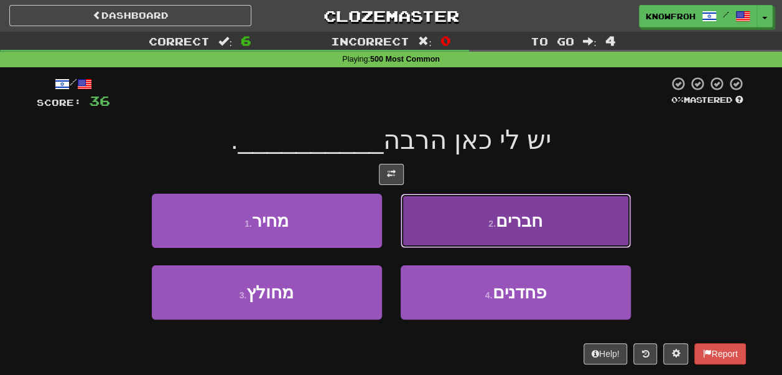
click at [439, 211] on button "2 . חברים" at bounding box center [516, 220] width 230 height 54
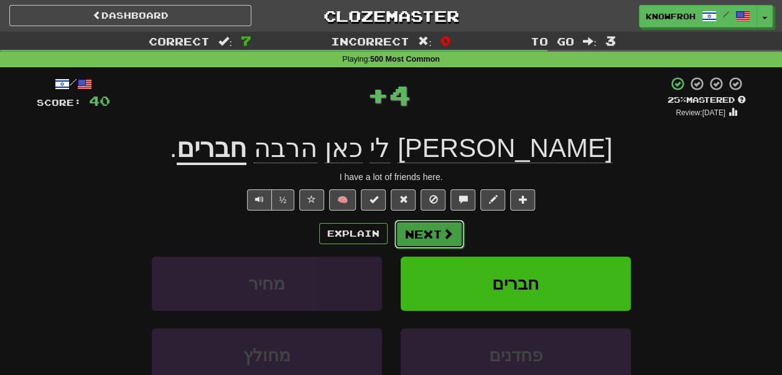
click at [428, 238] on button "Next" at bounding box center [429, 234] width 70 height 29
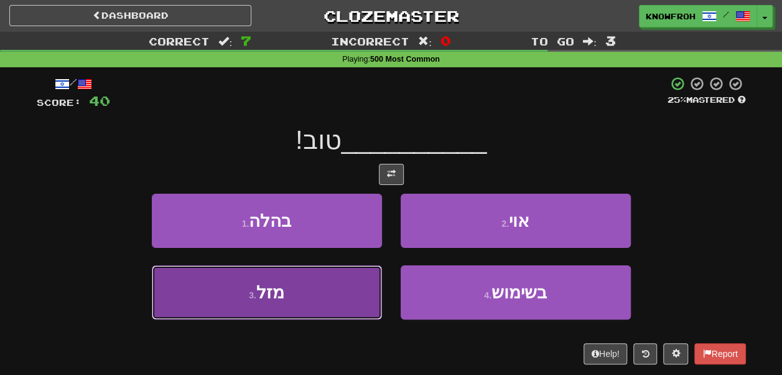
click at [335, 283] on button "3 . מזל" at bounding box center [267, 292] width 230 height 54
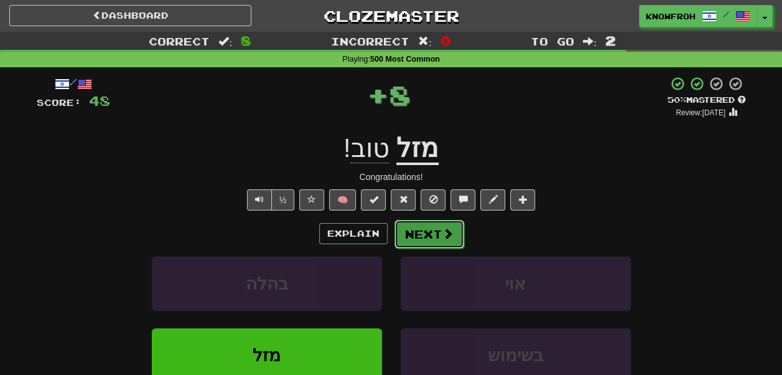
click at [412, 236] on button "Next" at bounding box center [429, 234] width 70 height 29
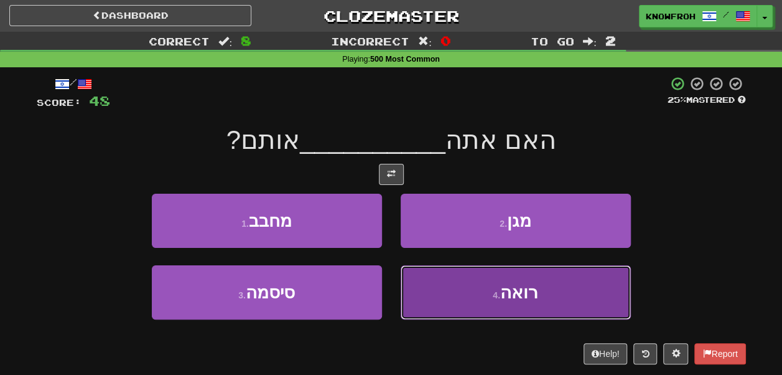
click at [459, 288] on button "4 . רואה" at bounding box center [516, 292] width 230 height 54
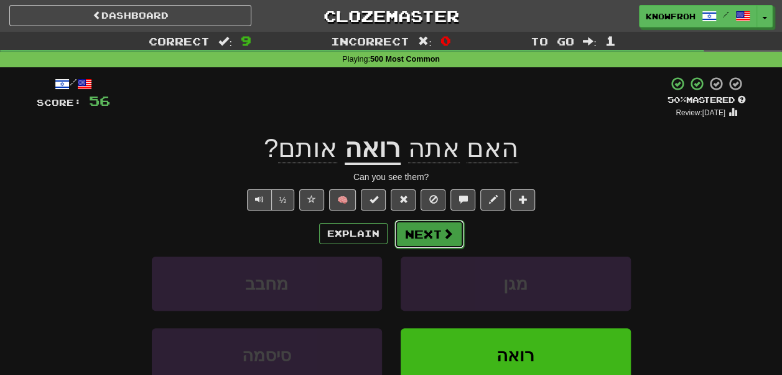
click at [434, 229] on button "Next" at bounding box center [429, 234] width 70 height 29
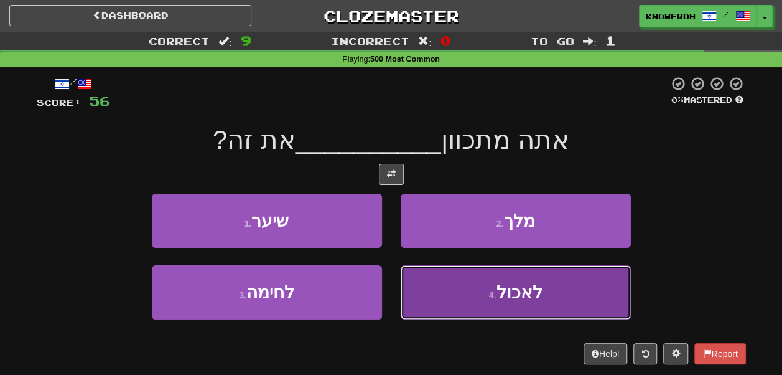
click at [468, 284] on button "4 . לאכול" at bounding box center [516, 292] width 230 height 54
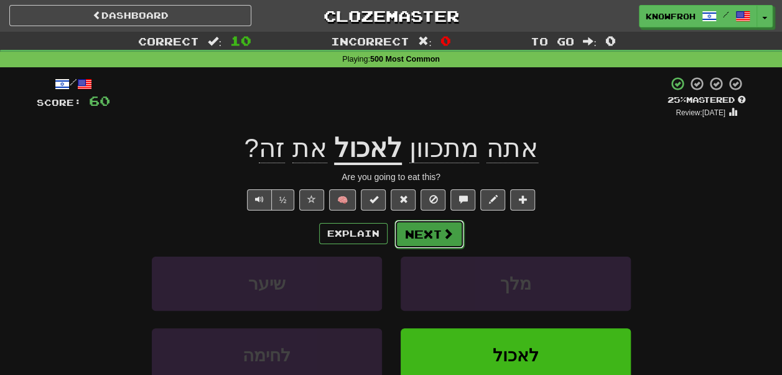
click at [452, 241] on button "Next" at bounding box center [429, 234] width 70 height 29
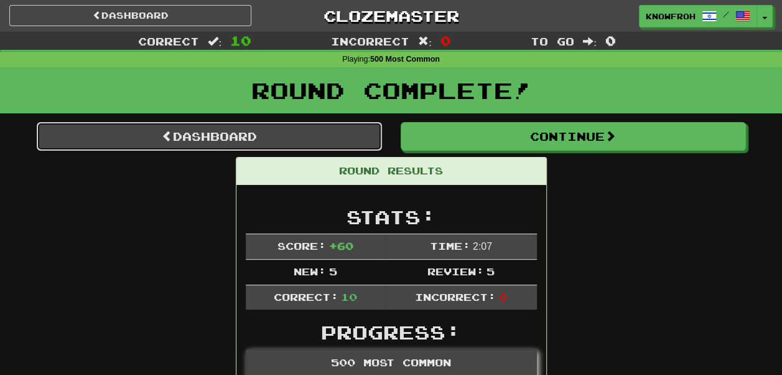
click at [325, 138] on link "Dashboard" at bounding box center [209, 136] width 345 height 29
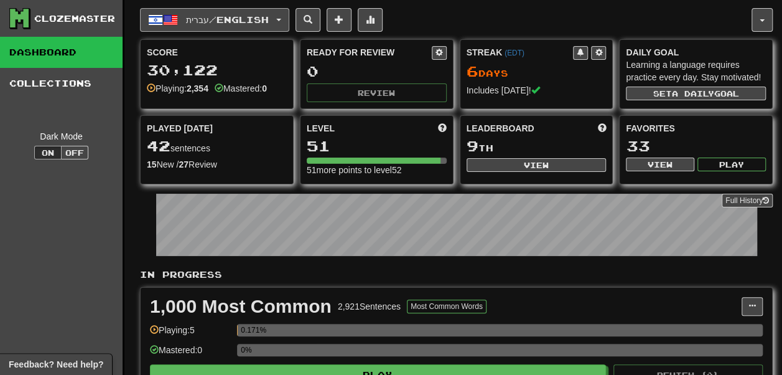
click at [251, 30] on button "עברית / English" at bounding box center [214, 20] width 149 height 24
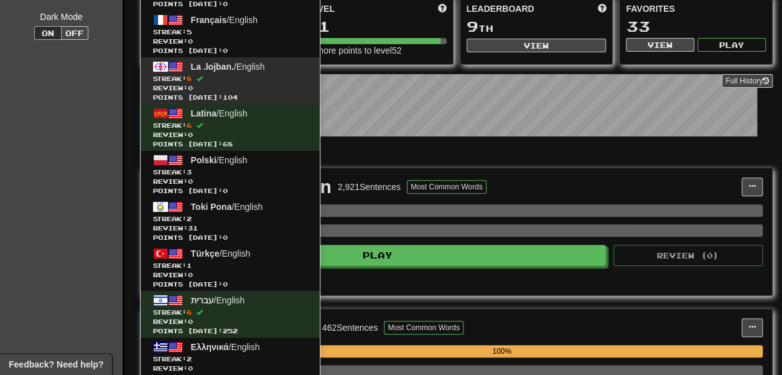
scroll to position [120, 0]
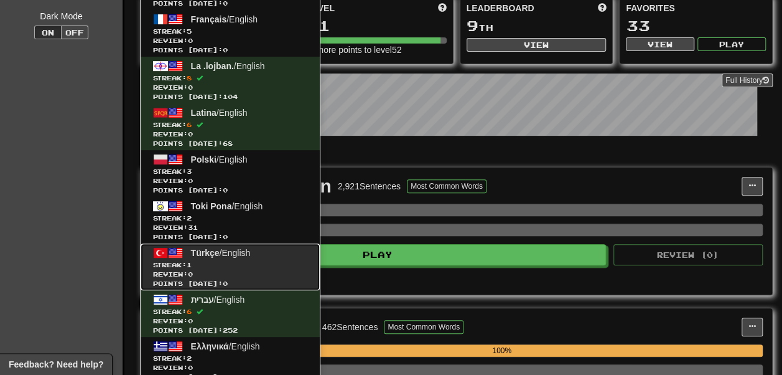
click at [243, 270] on span "Review: 0" at bounding box center [230, 273] width 154 height 9
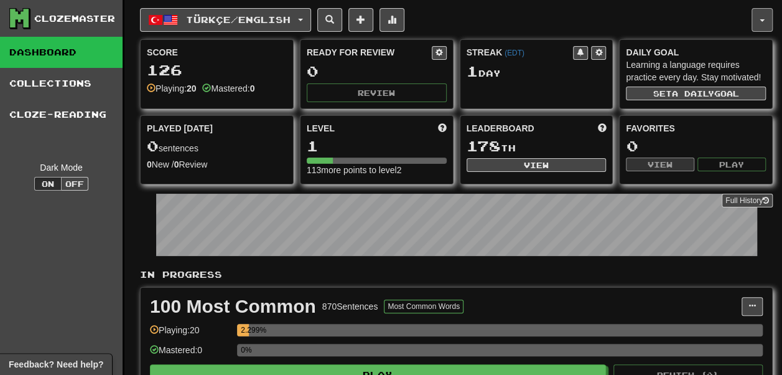
click at [764, 19] on span "button" at bounding box center [762, 20] width 5 height 2
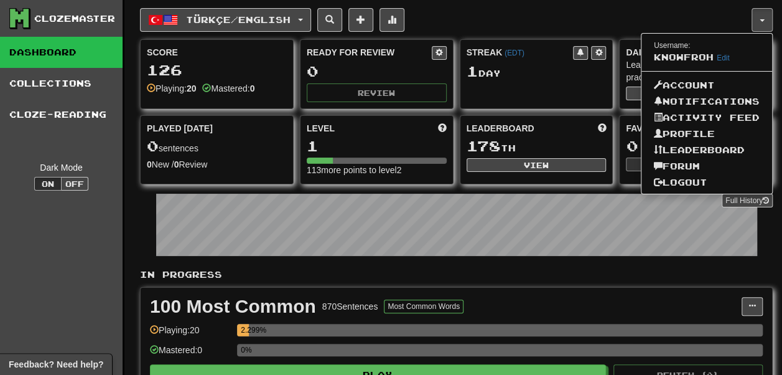
click at [693, 13] on div "Türkçe / English Deutsch / English Streak: 2 Review: 192 Points [DATE]: 0 Españ…" at bounding box center [446, 20] width 612 height 24
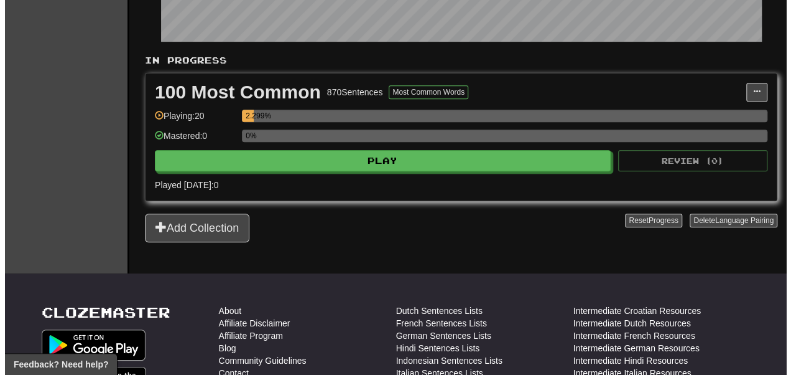
scroll to position [215, 0]
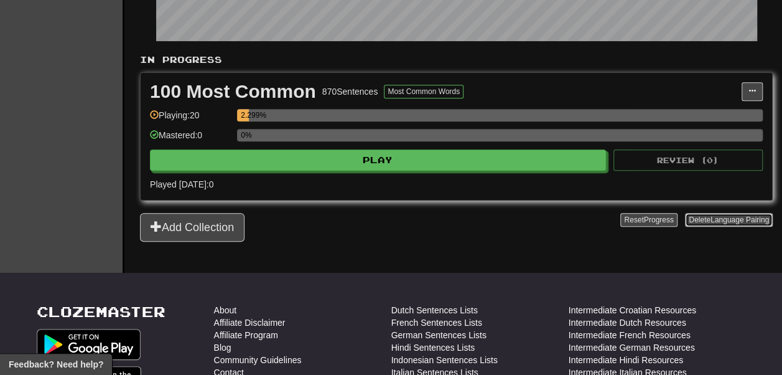
click at [687, 226] on button "Delete Language Pairing" at bounding box center [729, 220] width 88 height 14
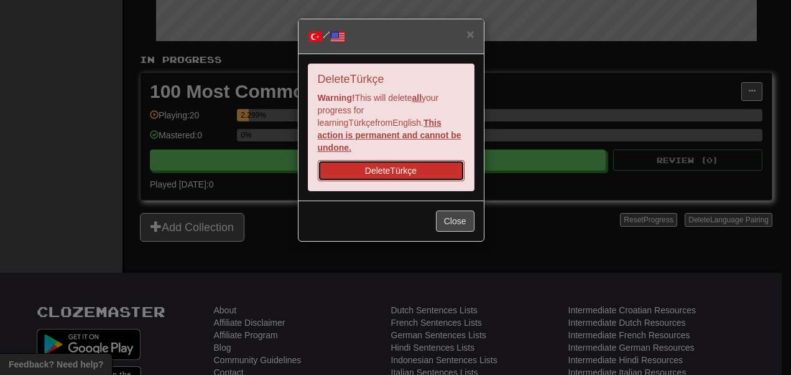
click at [422, 160] on button "Delete Türkçe" at bounding box center [391, 170] width 147 height 21
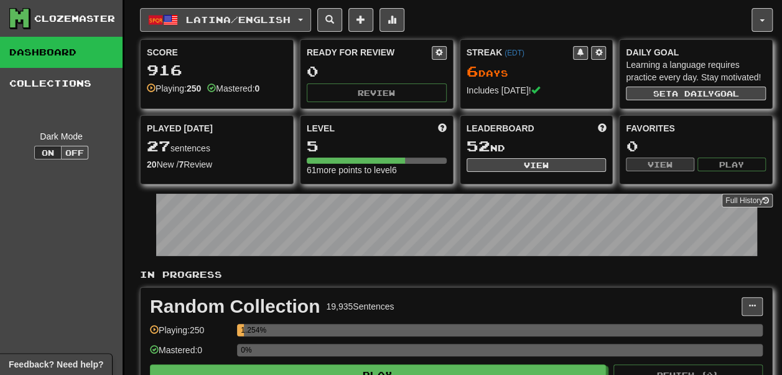
click at [257, 24] on button "Latina / English" at bounding box center [225, 20] width 171 height 24
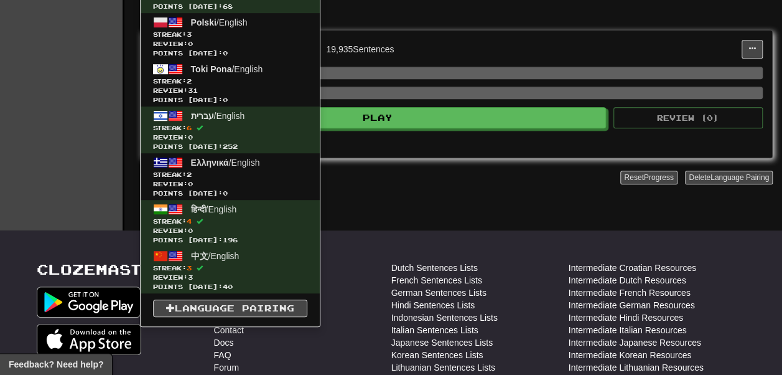
scroll to position [258, 0]
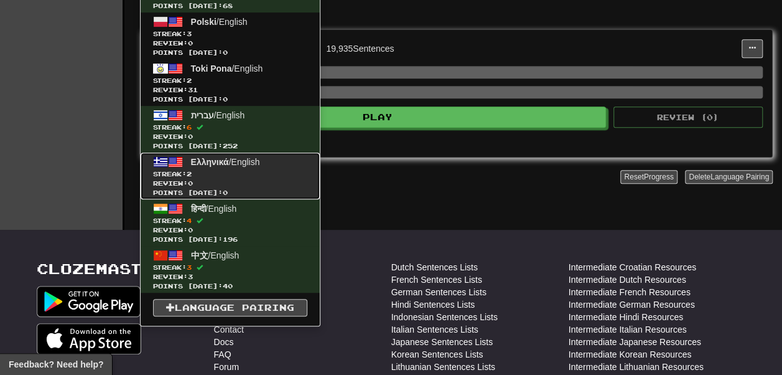
click at [240, 172] on span "Streak: 2" at bounding box center [230, 173] width 154 height 9
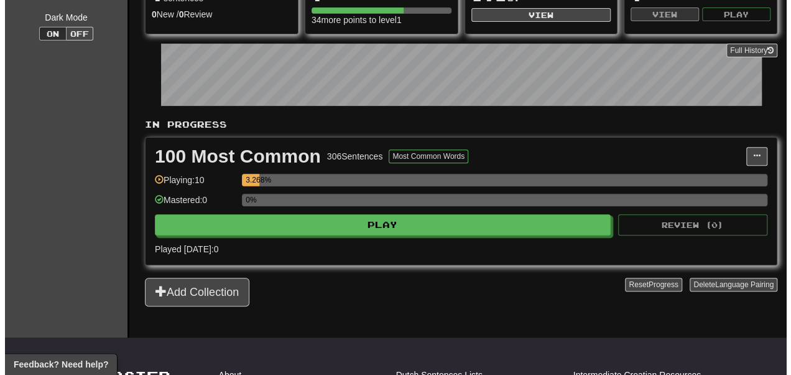
scroll to position [151, 0]
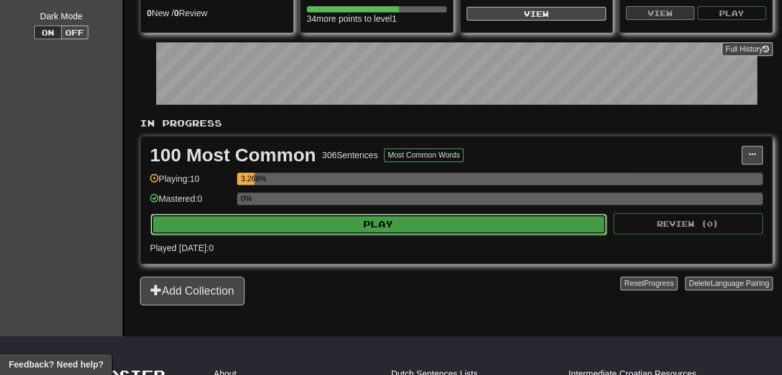
click at [314, 235] on button "Play" at bounding box center [379, 223] width 456 height 21
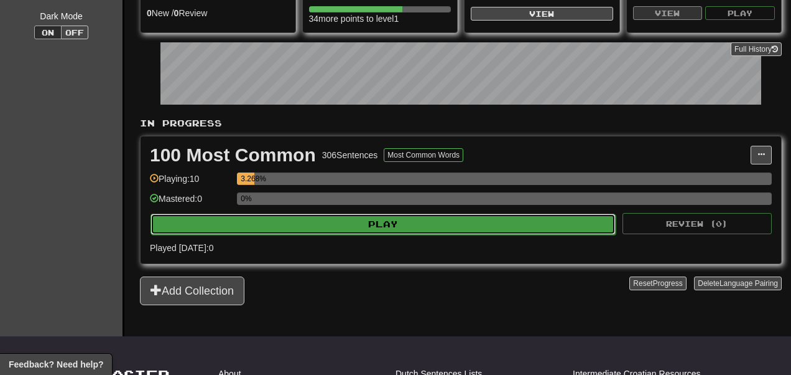
select select "**"
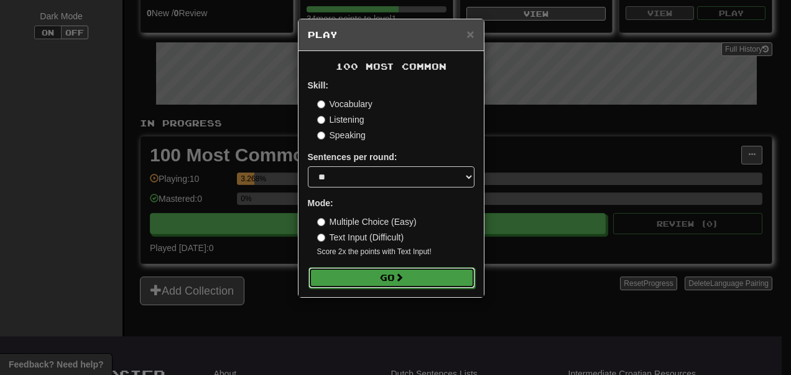
click at [351, 281] on button "Go" at bounding box center [392, 277] width 167 height 21
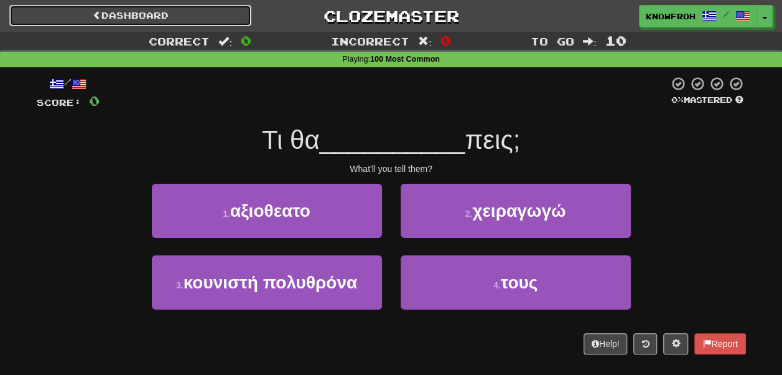
click at [161, 12] on link "Dashboard" at bounding box center [130, 15] width 242 height 21
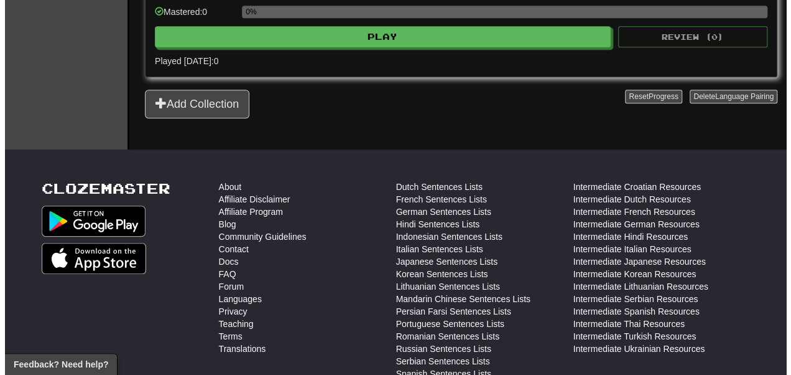
scroll to position [357, 0]
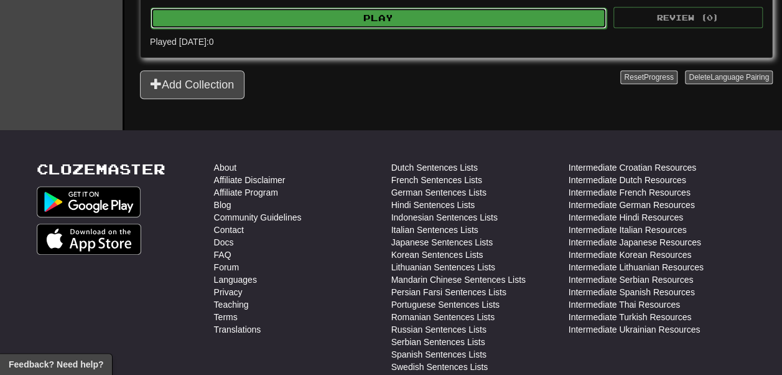
click at [287, 29] on button "Play" at bounding box center [379, 17] width 456 height 21
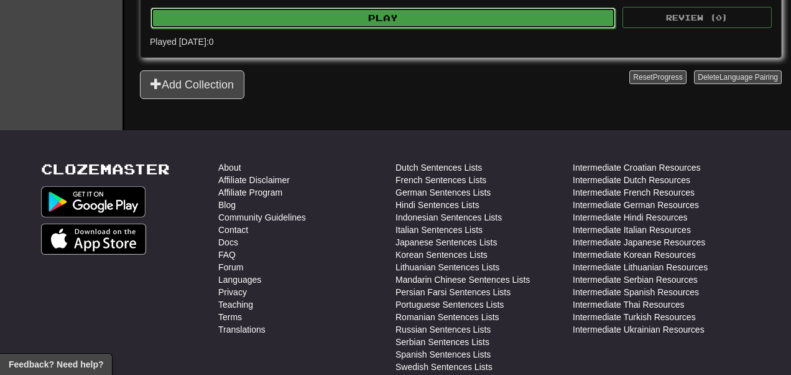
select select "**"
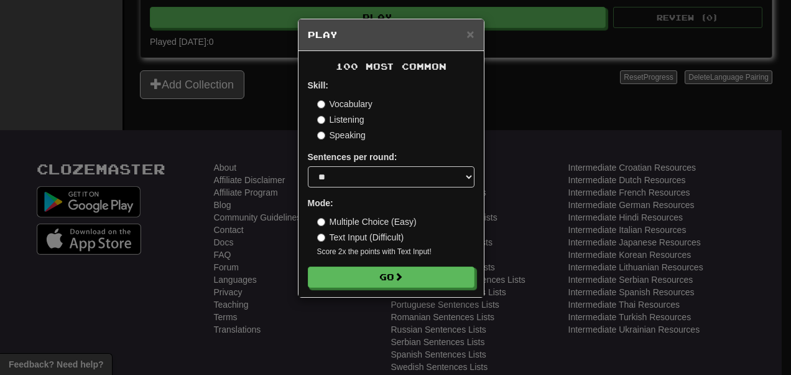
click at [323, 115] on label "Listening" at bounding box center [340, 119] width 47 height 12
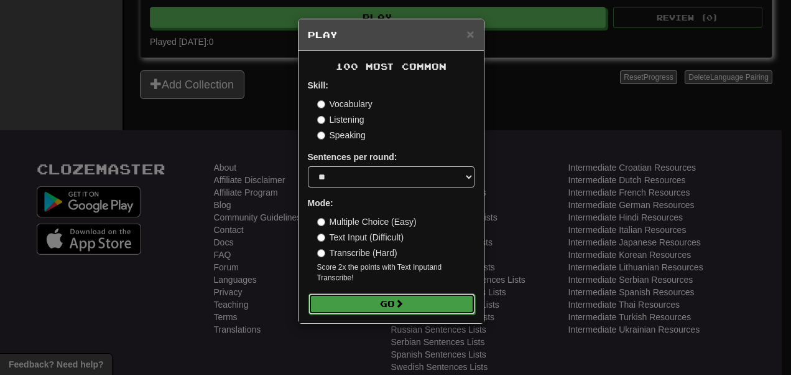
click at [365, 309] on button "Go" at bounding box center [392, 303] width 167 height 21
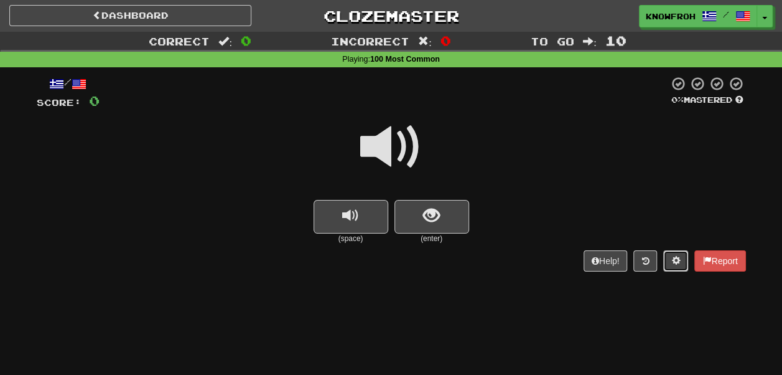
click at [667, 266] on button at bounding box center [675, 260] width 25 height 21
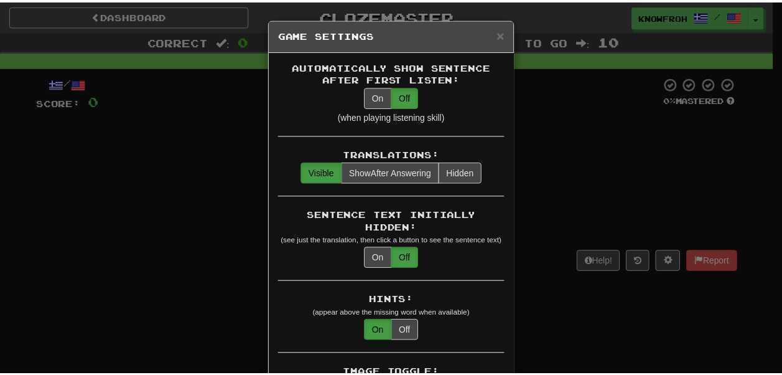
scroll to position [2, 0]
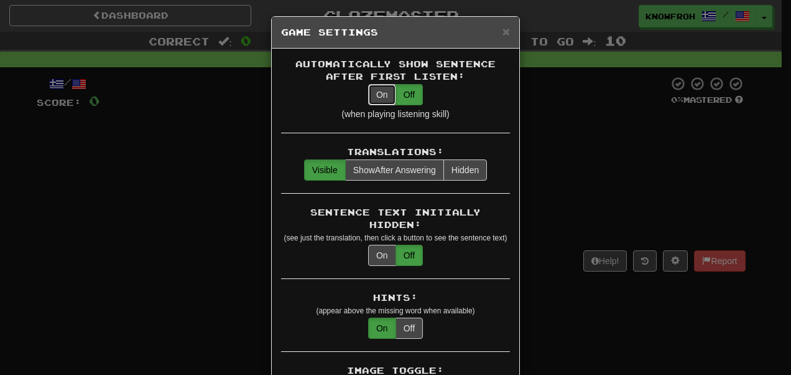
click at [381, 88] on button "On" at bounding box center [382, 94] width 28 height 21
click at [503, 31] on span "×" at bounding box center [506, 31] width 7 height 14
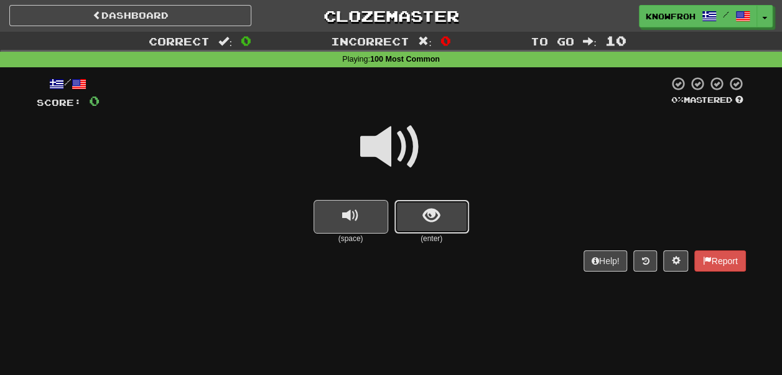
click at [419, 213] on button "show sentence" at bounding box center [431, 217] width 75 height 34
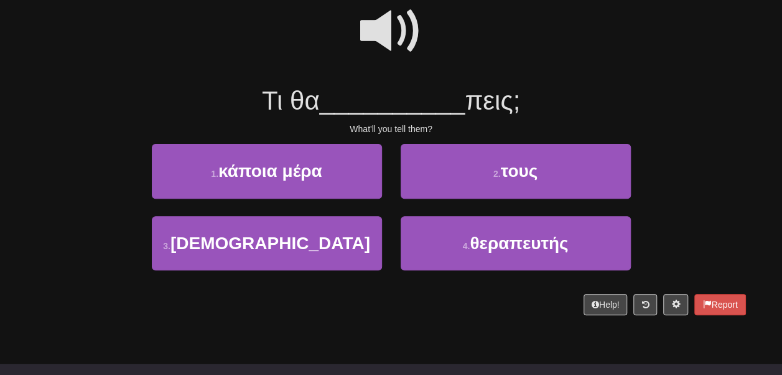
scroll to position [118, 0]
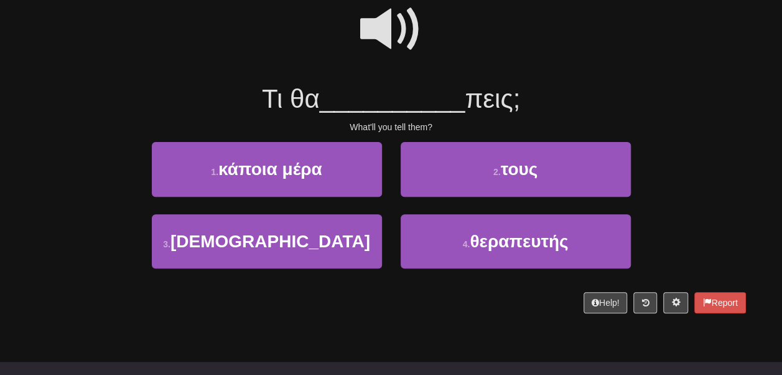
click at [386, 22] on span at bounding box center [391, 29] width 62 height 62
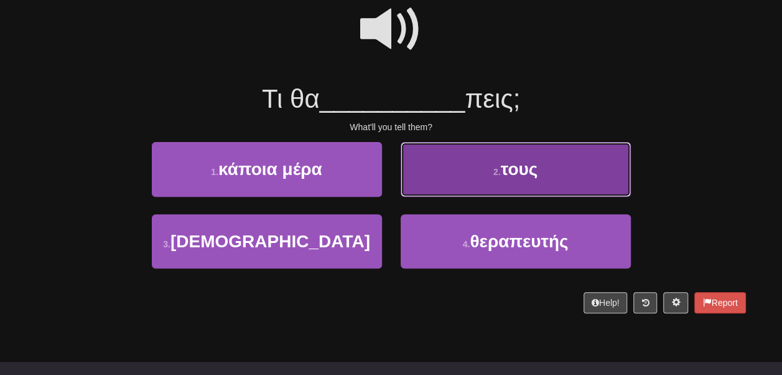
click at [452, 163] on button "2 . τους" at bounding box center [516, 169] width 230 height 54
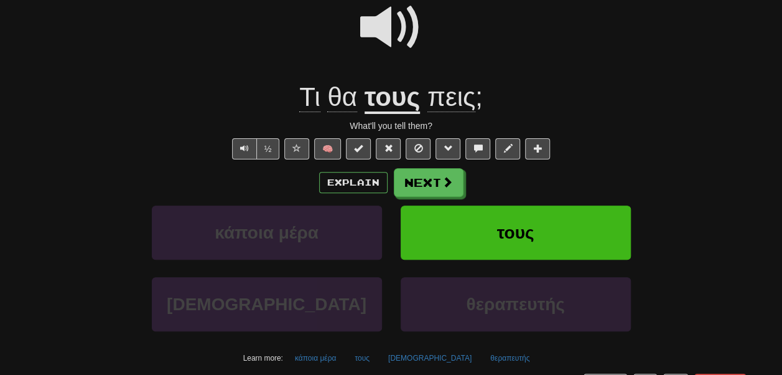
click at [387, 108] on u "τους" at bounding box center [393, 98] width 56 height 32
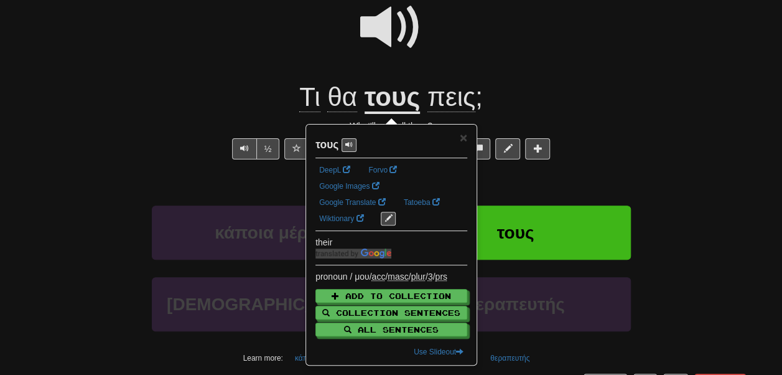
click at [365, 58] on span at bounding box center [391, 27] width 62 height 62
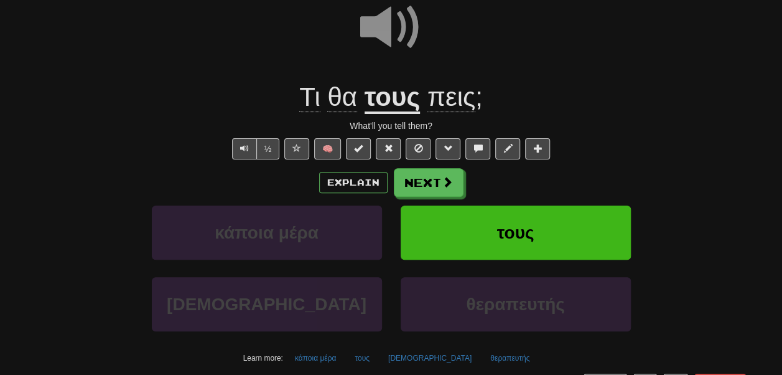
click at [443, 98] on span "πεις" at bounding box center [451, 97] width 48 height 30
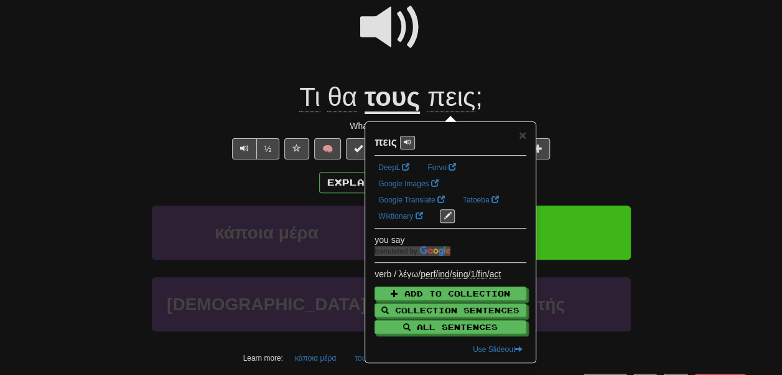
click at [465, 44] on div at bounding box center [391, 35] width 709 height 89
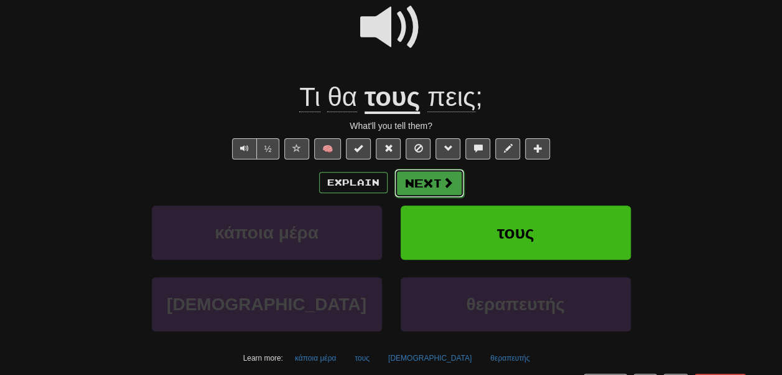
click at [436, 182] on button "Next" at bounding box center [429, 183] width 70 height 29
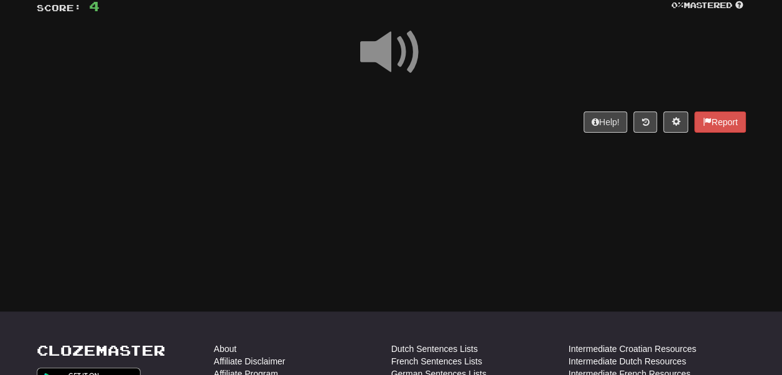
scroll to position [94, 0]
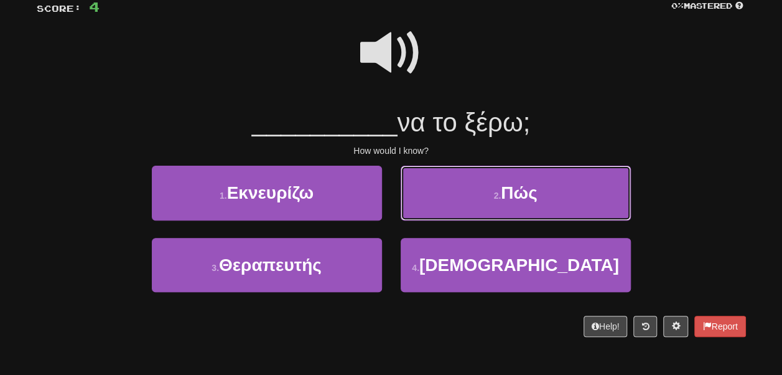
click at [436, 182] on button "2 . Πώς" at bounding box center [516, 192] width 230 height 54
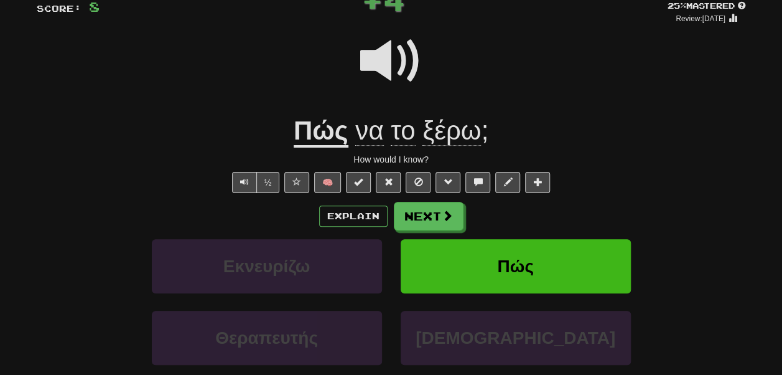
click at [434, 123] on span "ξέρω" at bounding box center [451, 131] width 58 height 30
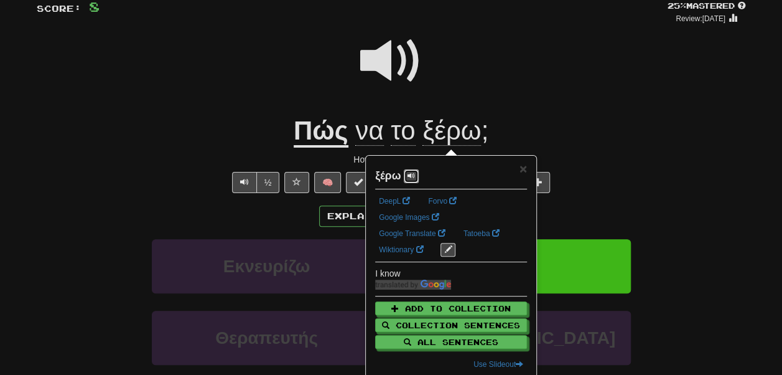
click at [416, 173] on button at bounding box center [411, 176] width 15 height 14
click at [492, 82] on div at bounding box center [391, 69] width 709 height 89
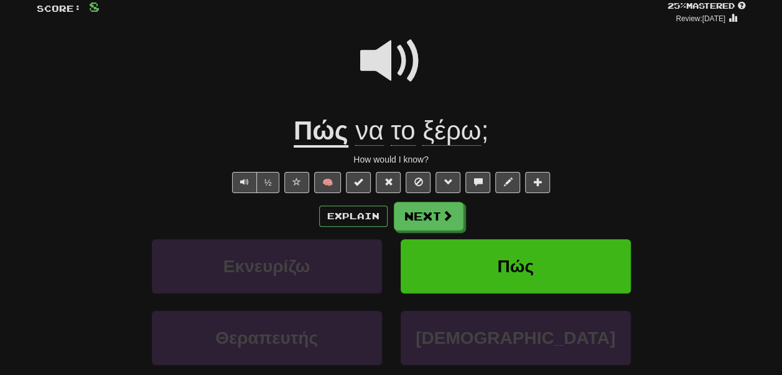
click at [313, 141] on u "Πώς" at bounding box center [321, 132] width 55 height 32
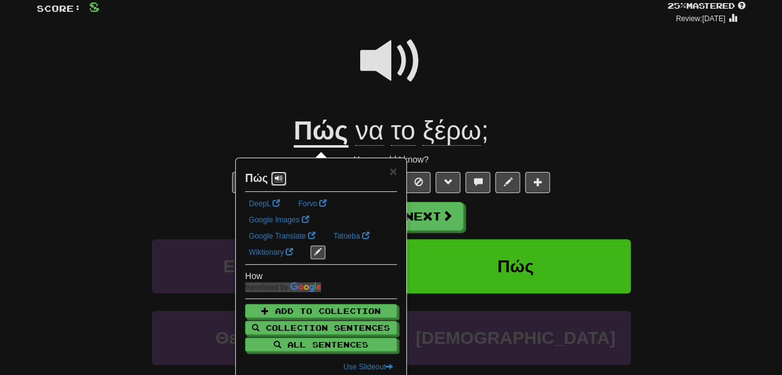
click at [276, 184] on button at bounding box center [278, 179] width 15 height 14
click at [244, 100] on div at bounding box center [391, 69] width 709 height 89
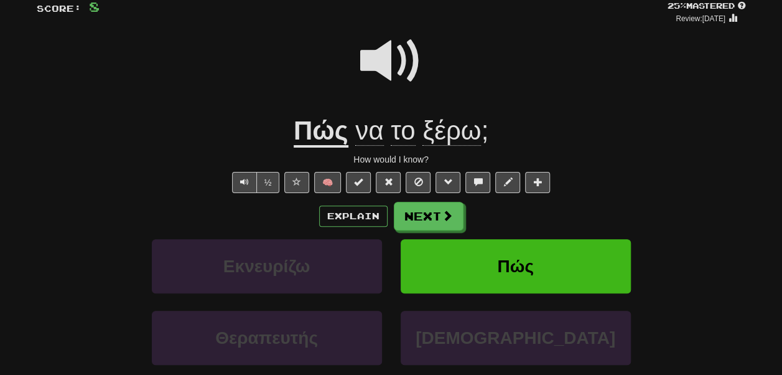
click at [363, 129] on span "να" at bounding box center [369, 131] width 28 height 30
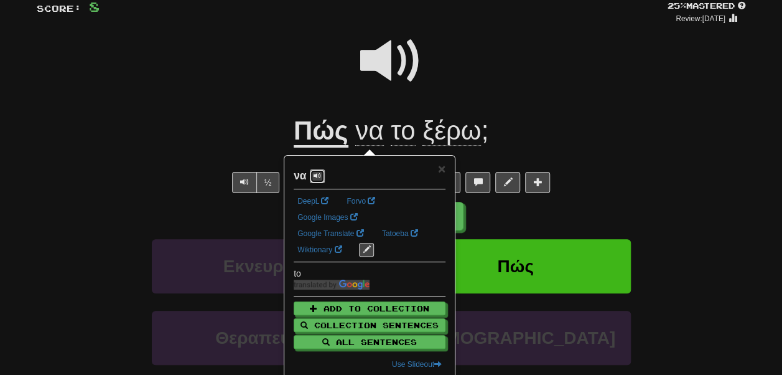
click at [317, 172] on span at bounding box center [317, 175] width 7 height 7
click at [223, 113] on div at bounding box center [391, 69] width 709 height 89
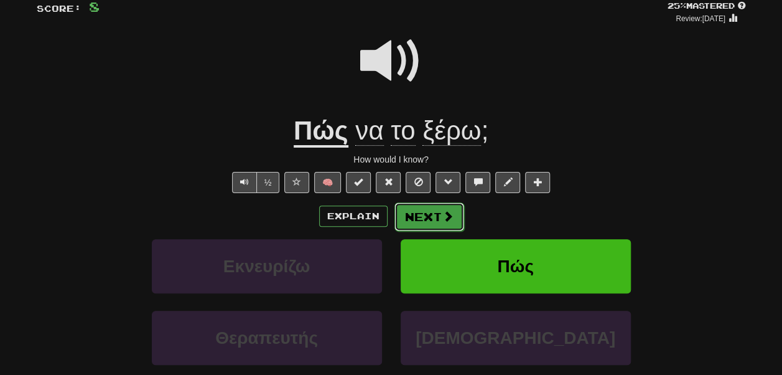
click at [427, 220] on button "Next" at bounding box center [429, 216] width 70 height 29
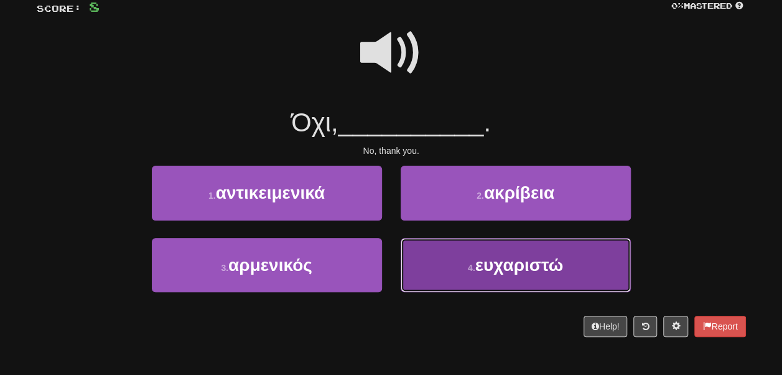
click at [475, 261] on button "4 . ευχαριστώ" at bounding box center [516, 265] width 230 height 54
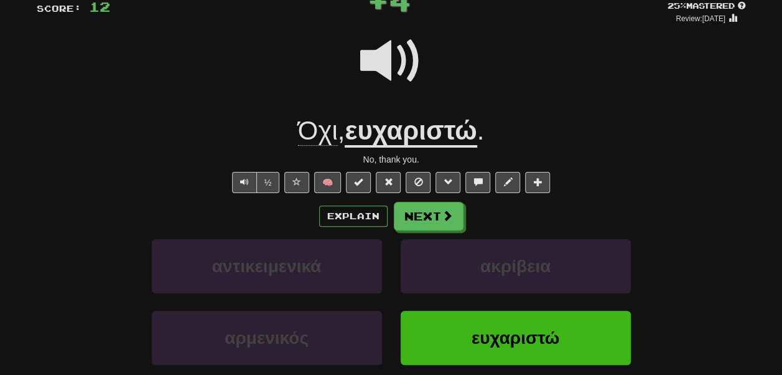
click at [399, 135] on u "ευχαριστώ" at bounding box center [411, 132] width 132 height 32
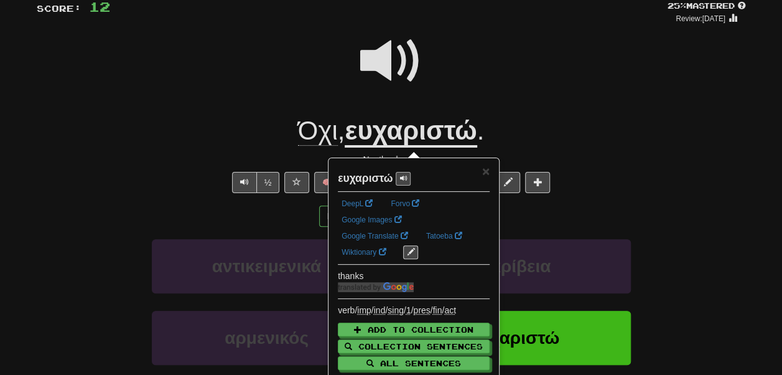
drag, startPoint x: 409, startPoint y: 188, endPoint x: 399, endPoint y: 172, distance: 19.0
click at [399, 172] on div "× ευχαριστώ DeepL Forvo Google Images Google Translate Tatoeba Wiktionary thank…" at bounding box center [414, 278] width 152 height 228
click at [399, 172] on button at bounding box center [403, 179] width 15 height 14
click at [404, 100] on div at bounding box center [391, 69] width 709 height 89
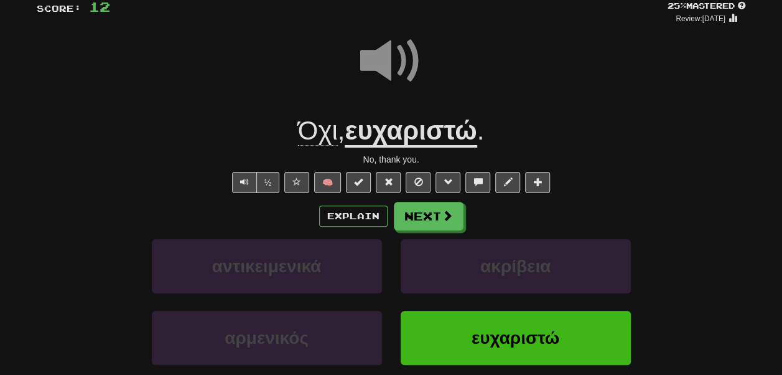
click at [298, 136] on span "Όχι" at bounding box center [318, 131] width 40 height 30
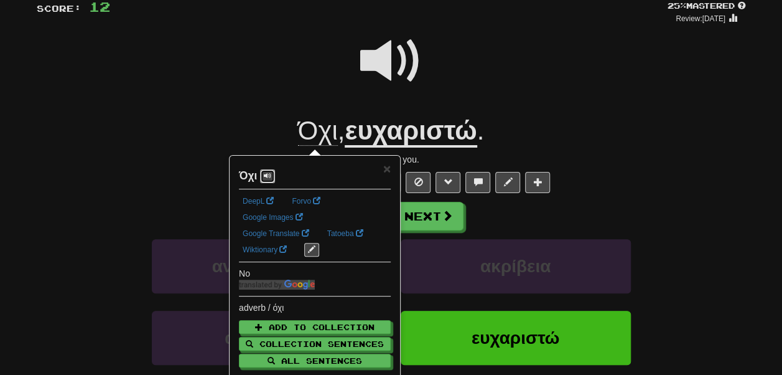
click at [266, 175] on span at bounding box center [267, 175] width 7 height 7
click at [235, 101] on div at bounding box center [391, 69] width 709 height 89
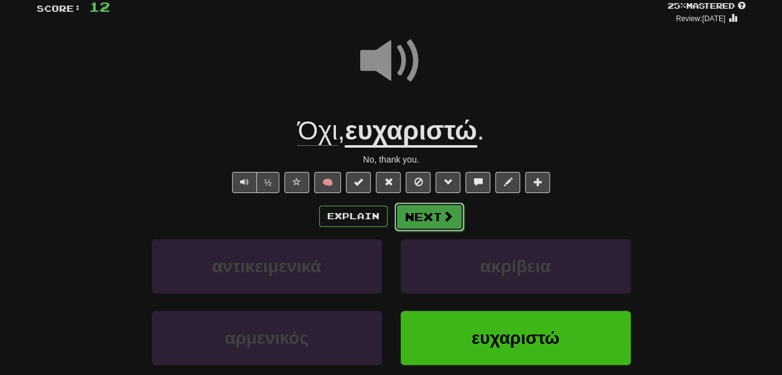
click at [434, 223] on button "Next" at bounding box center [429, 216] width 70 height 29
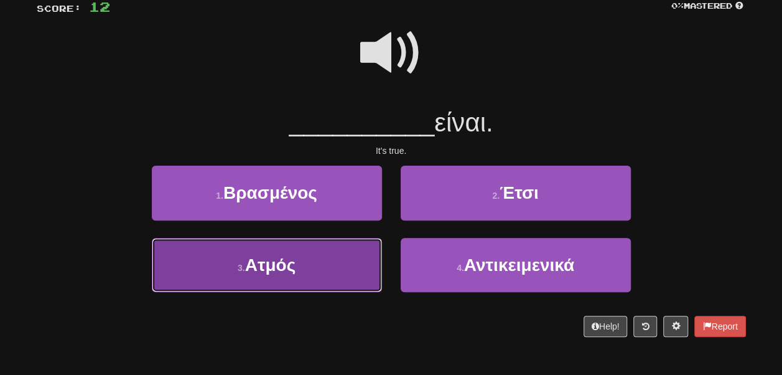
click at [357, 280] on button "3 . Ατμός" at bounding box center [267, 265] width 230 height 54
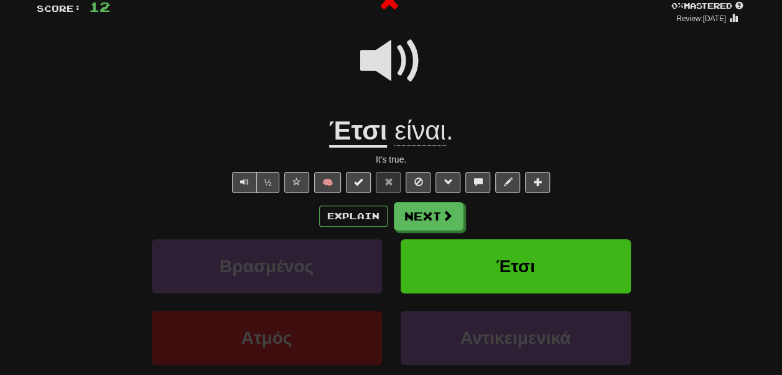
click at [368, 141] on u "Έτσι" at bounding box center [358, 132] width 58 height 32
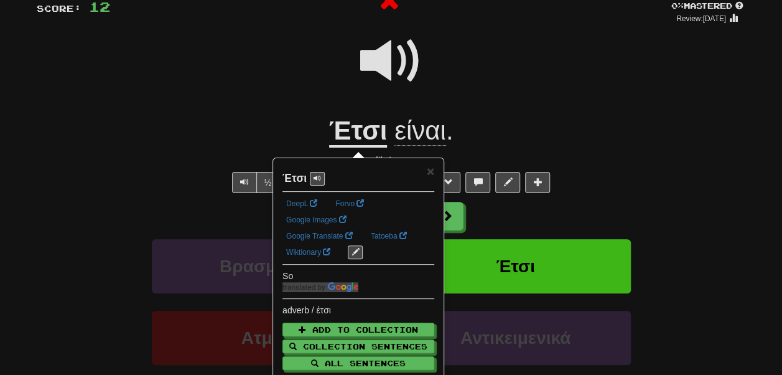
click at [282, 106] on div at bounding box center [391, 69] width 709 height 89
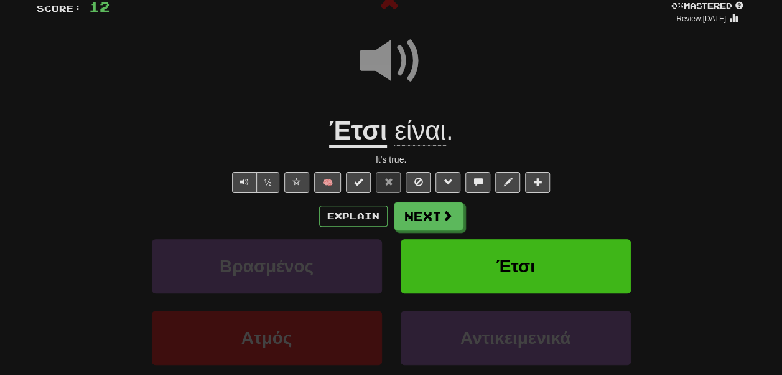
click at [426, 129] on span "είναι" at bounding box center [420, 131] width 52 height 30
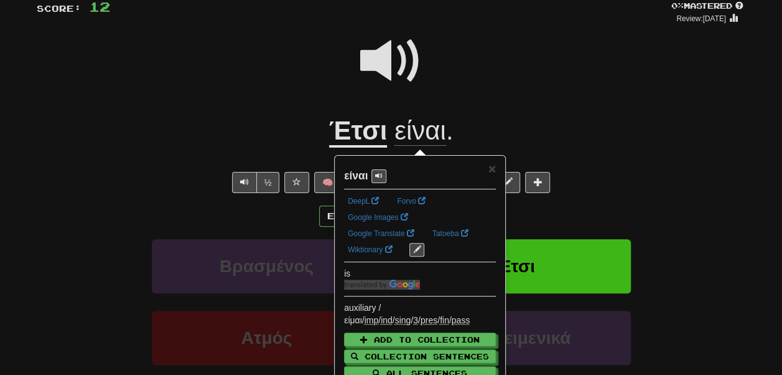
click at [373, 141] on u "Έτσι" at bounding box center [358, 132] width 58 height 32
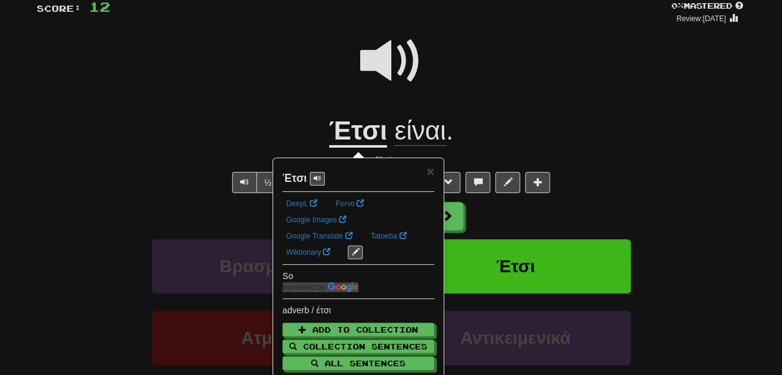
click at [417, 137] on span "είναι" at bounding box center [420, 131] width 52 height 30
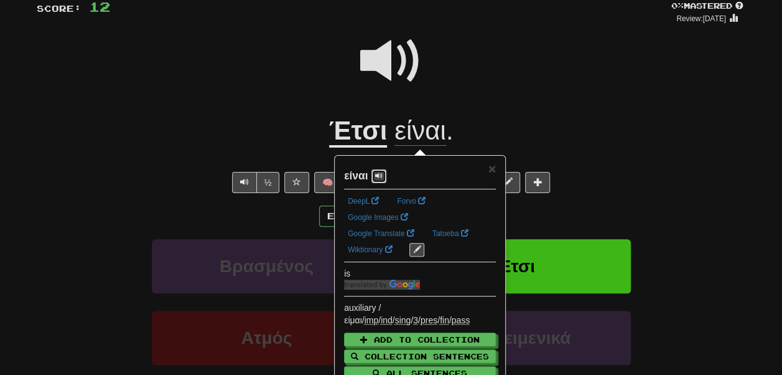
click at [373, 175] on button at bounding box center [378, 176] width 15 height 14
click at [523, 113] on div at bounding box center [391, 69] width 709 height 89
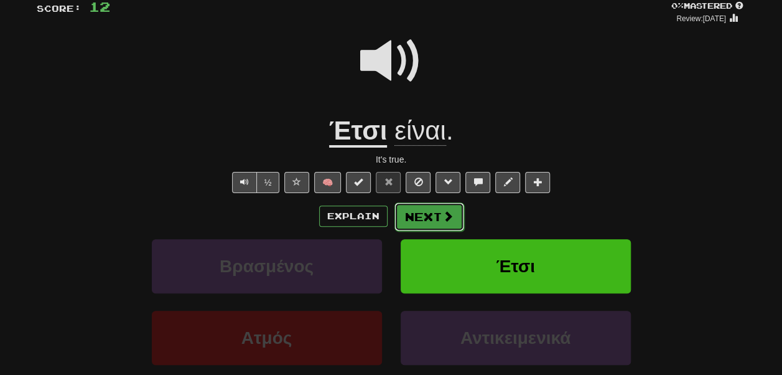
click at [437, 217] on button "Next" at bounding box center [429, 216] width 70 height 29
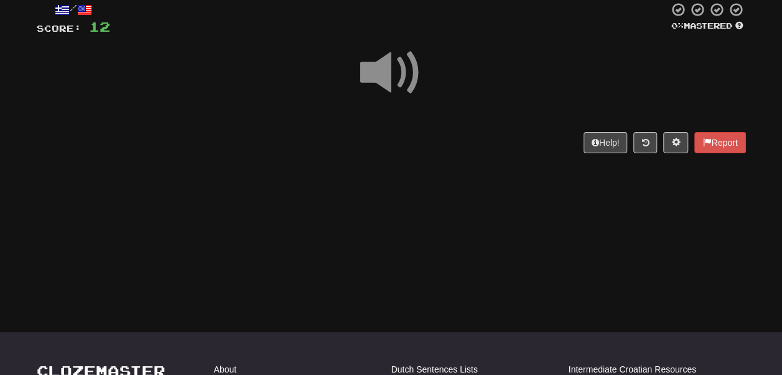
scroll to position [73, 0]
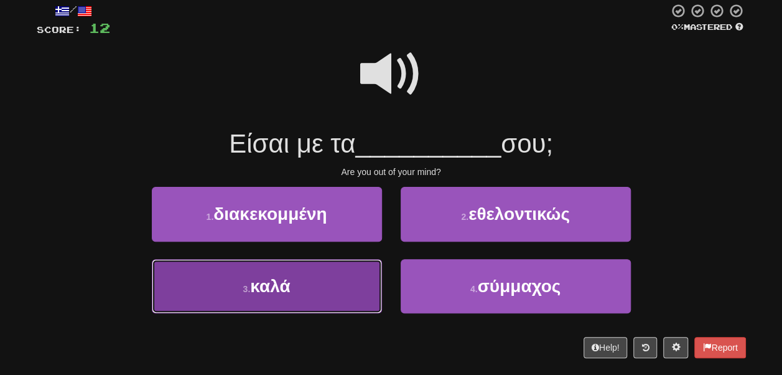
click at [340, 269] on button "3 . καλά" at bounding box center [267, 286] width 230 height 54
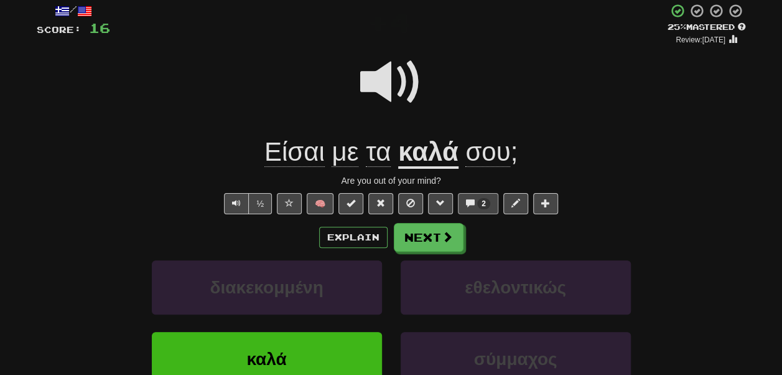
drag, startPoint x: 478, startPoint y: 194, endPoint x: 478, endPoint y: 201, distance: 6.8
click at [478, 201] on div "/ Score: 16 + 4 25 % Mastered Review: 2025-10-18 Είσαι με τα καλά σου ; Are you…" at bounding box center [391, 236] width 709 height 467
click at [478, 201] on span "2" at bounding box center [483, 203] width 13 height 11
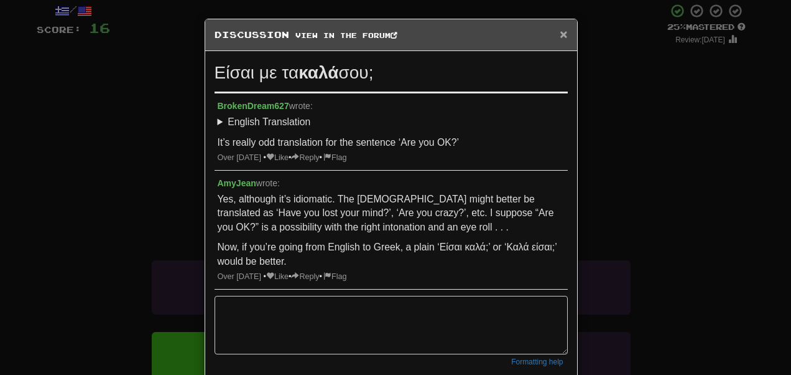
click at [562, 36] on span "×" at bounding box center [563, 34] width 7 height 14
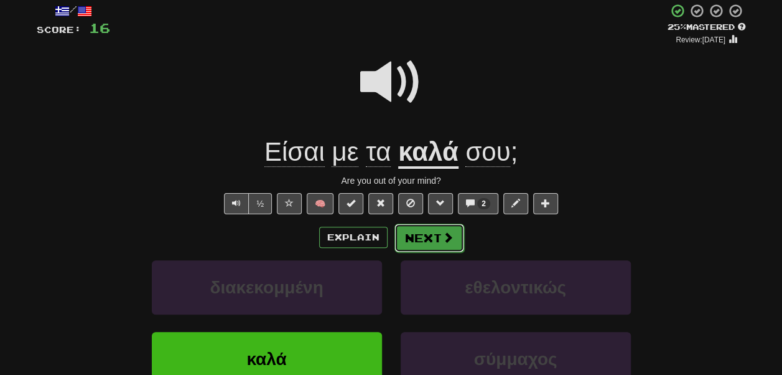
click at [412, 239] on button "Next" at bounding box center [429, 237] width 70 height 29
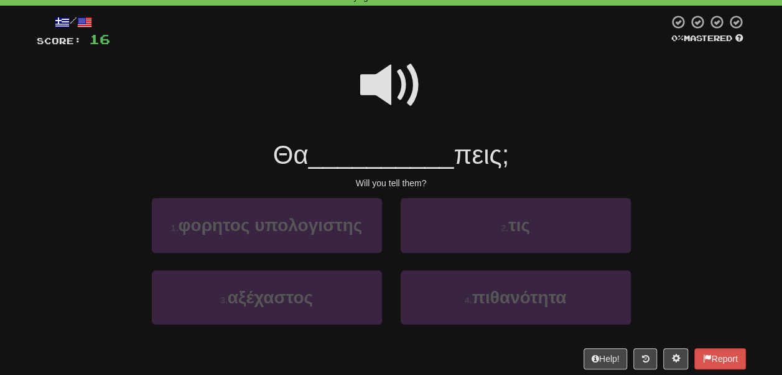
scroll to position [61, 0]
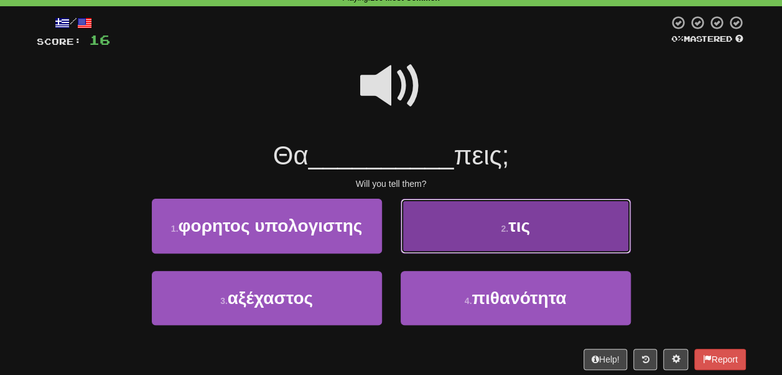
click at [436, 215] on button "2 . τις" at bounding box center [516, 225] width 230 height 54
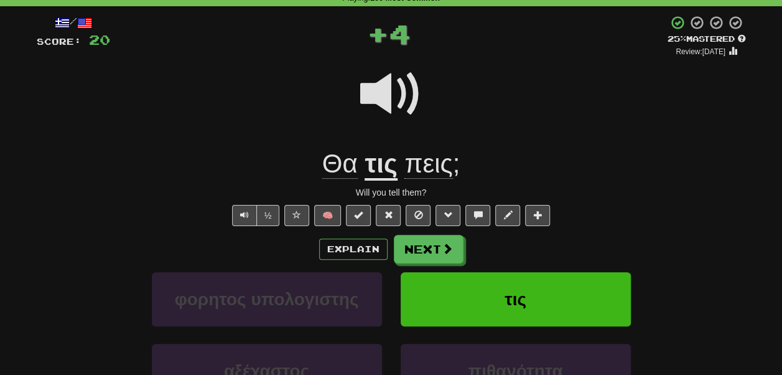
click at [331, 167] on span "Θα" at bounding box center [339, 164] width 35 height 30
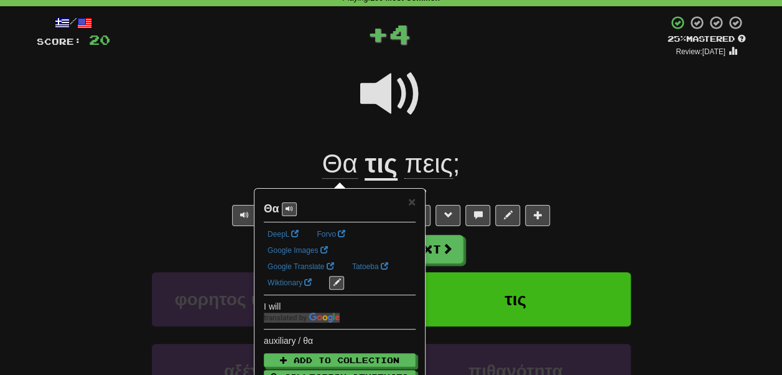
click at [302, 123] on div at bounding box center [391, 102] width 709 height 89
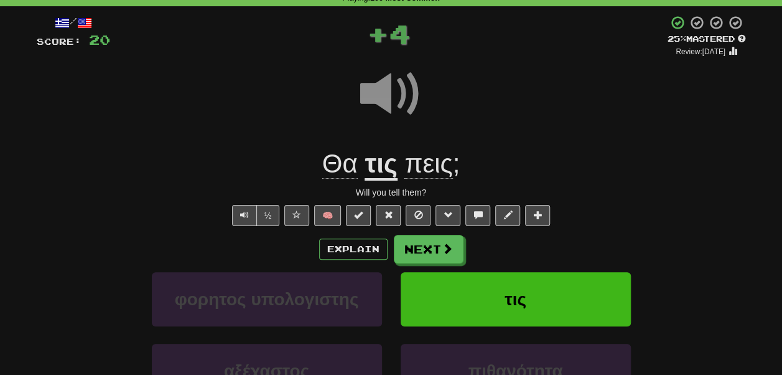
click at [389, 166] on u "τις" at bounding box center [381, 165] width 32 height 32
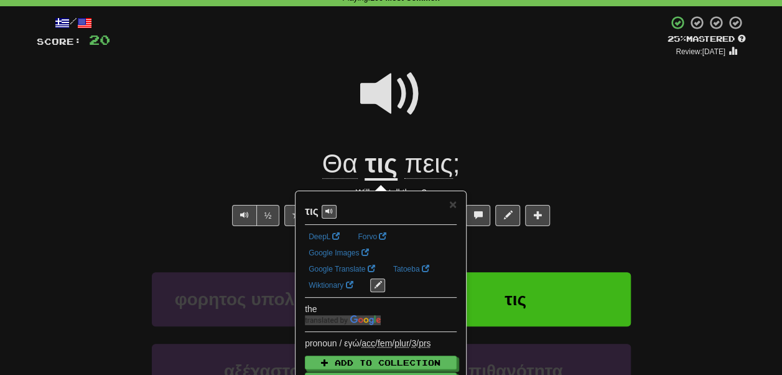
click at [274, 129] on div at bounding box center [391, 102] width 709 height 89
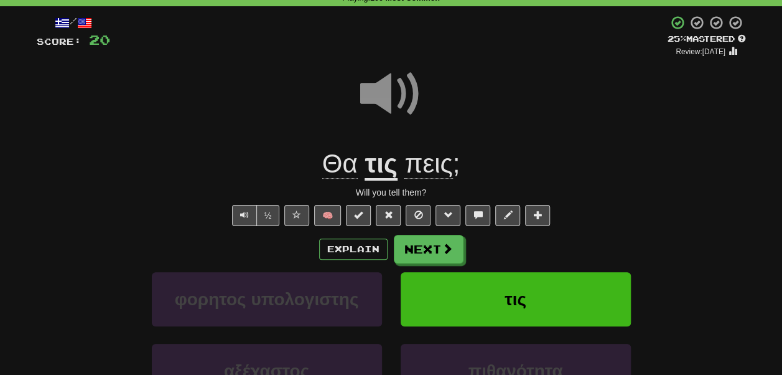
click at [421, 172] on span "πεις" at bounding box center [428, 164] width 48 height 30
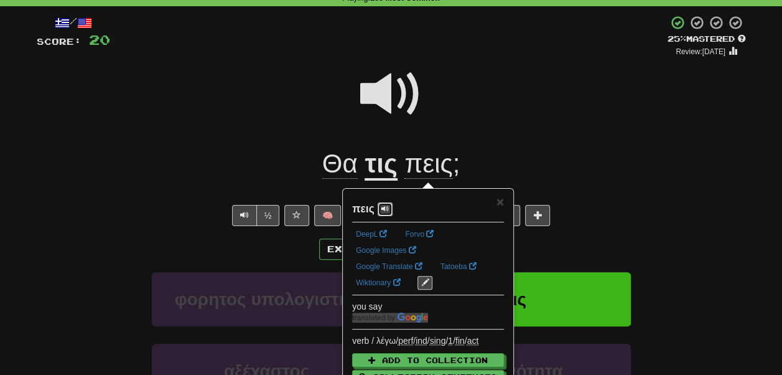
click at [383, 210] on span at bounding box center [384, 208] width 7 height 7
click at [291, 136] on div at bounding box center [391, 102] width 709 height 89
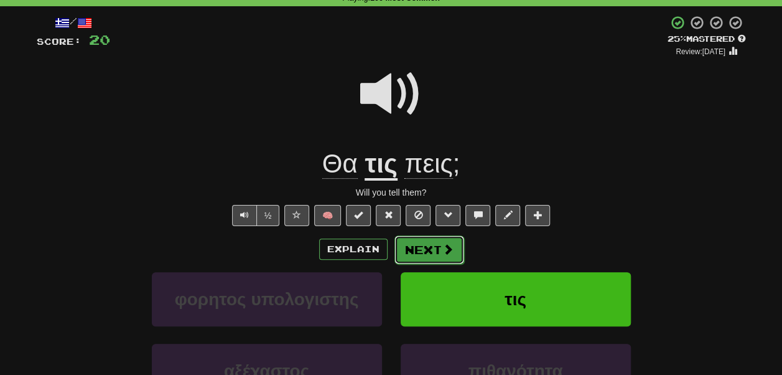
click at [423, 264] on button "Next" at bounding box center [429, 249] width 70 height 29
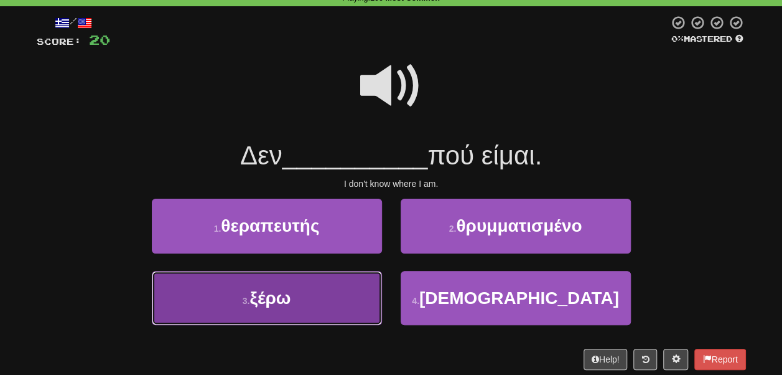
click at [343, 278] on button "3 . ξέρω" at bounding box center [267, 298] width 230 height 54
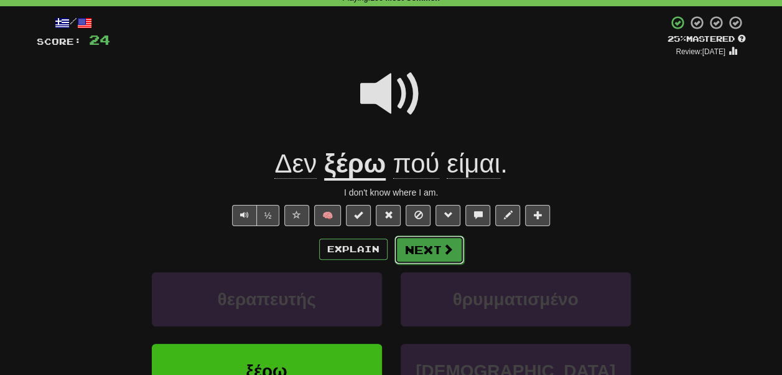
click at [424, 249] on button "Next" at bounding box center [429, 249] width 70 height 29
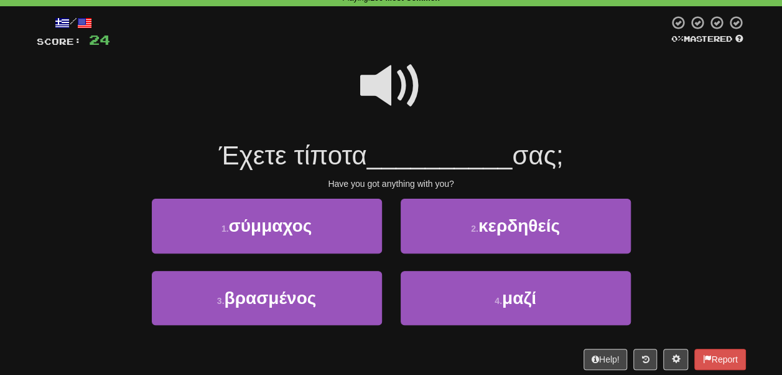
click at [384, 95] on span at bounding box center [391, 86] width 62 height 62
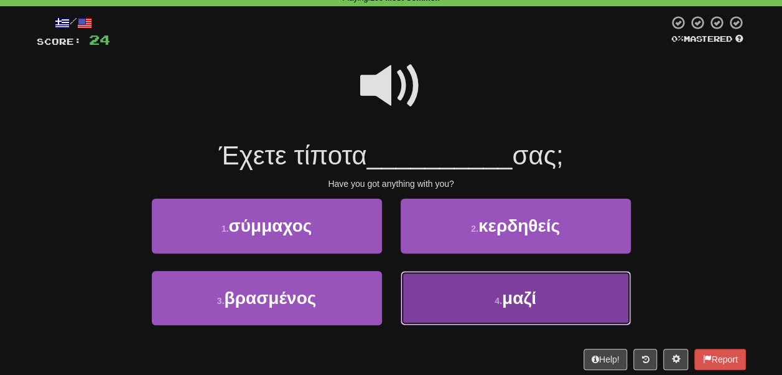
click at [422, 279] on button "4 . μαζί" at bounding box center [516, 298] width 230 height 54
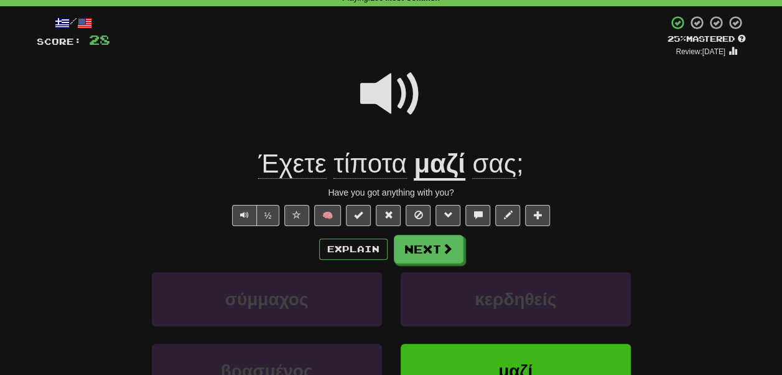
click at [429, 169] on u "μαζί" at bounding box center [440, 165] width 52 height 32
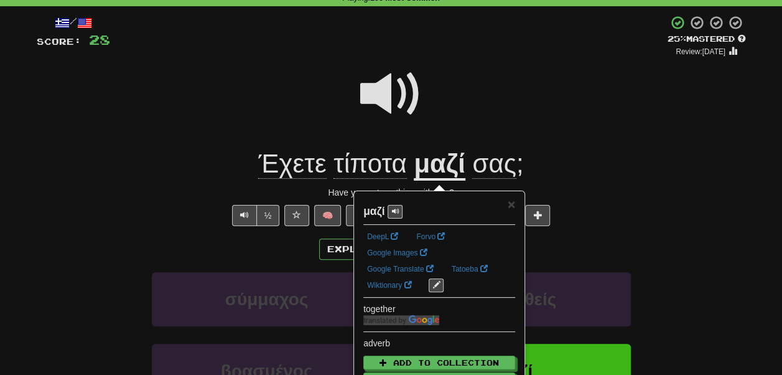
click at [441, 106] on div at bounding box center [391, 102] width 709 height 89
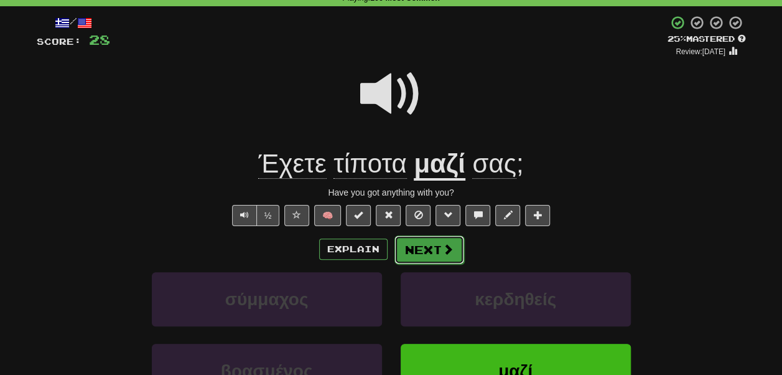
click at [401, 251] on button "Next" at bounding box center [429, 249] width 70 height 29
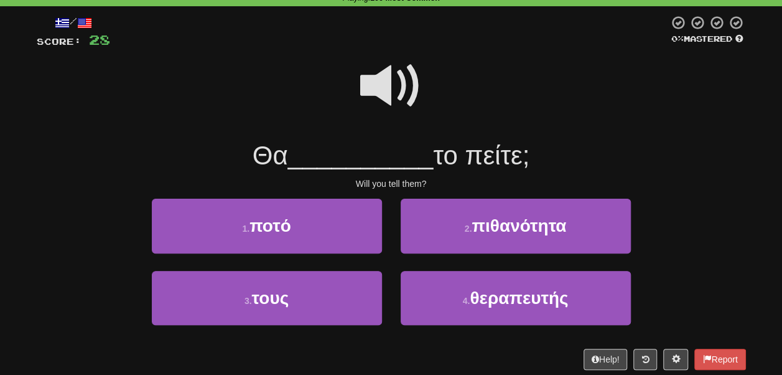
click at [378, 94] on span at bounding box center [391, 86] width 62 height 62
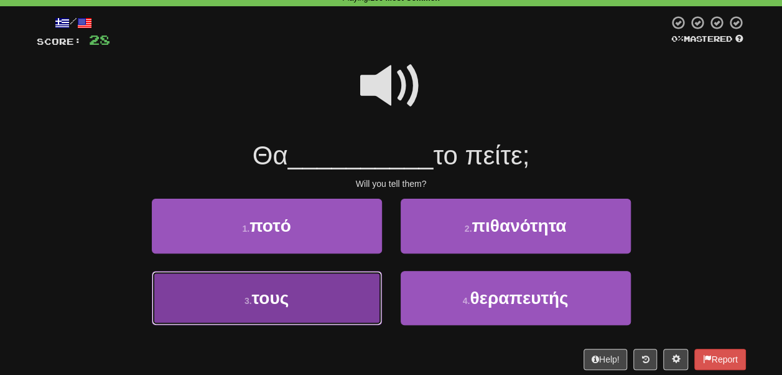
click at [331, 279] on button "3 . τους" at bounding box center [267, 298] width 230 height 54
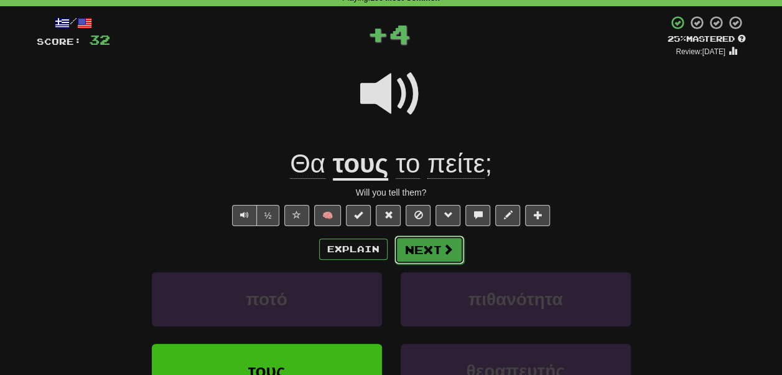
click at [419, 251] on button "Next" at bounding box center [429, 249] width 70 height 29
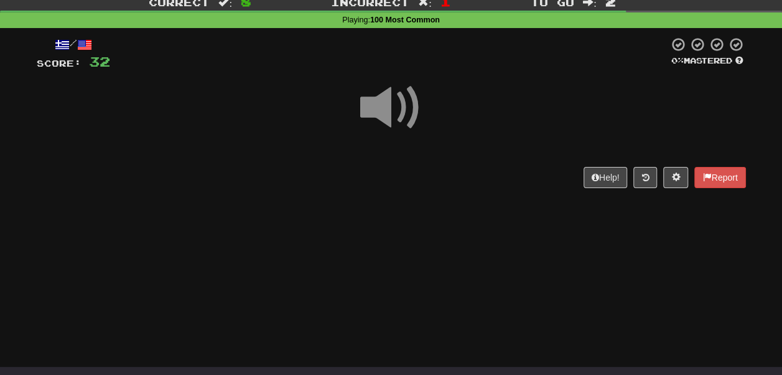
scroll to position [39, 0]
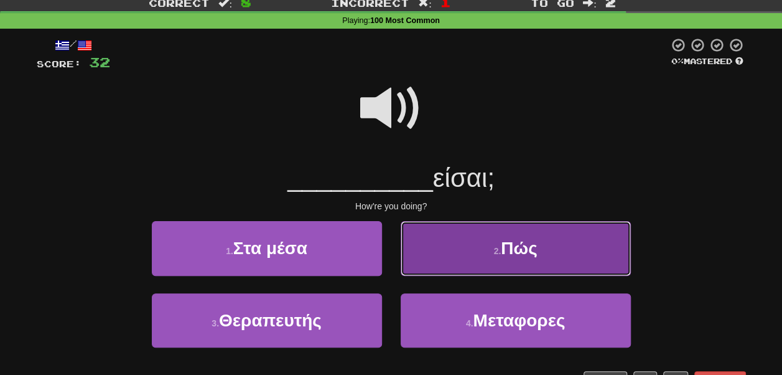
click at [431, 244] on button "2 . Πώς" at bounding box center [516, 248] width 230 height 54
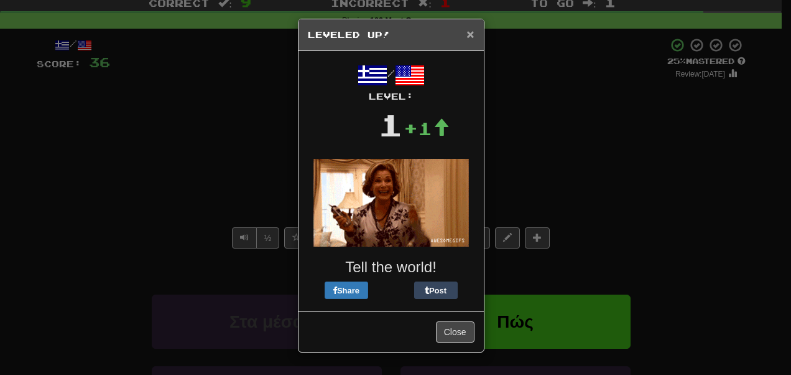
click at [470, 34] on span "×" at bounding box center [470, 34] width 7 height 14
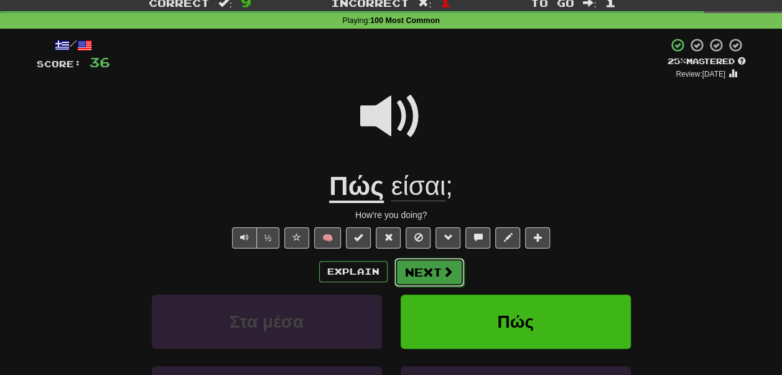
click at [426, 275] on button "Next" at bounding box center [429, 272] width 70 height 29
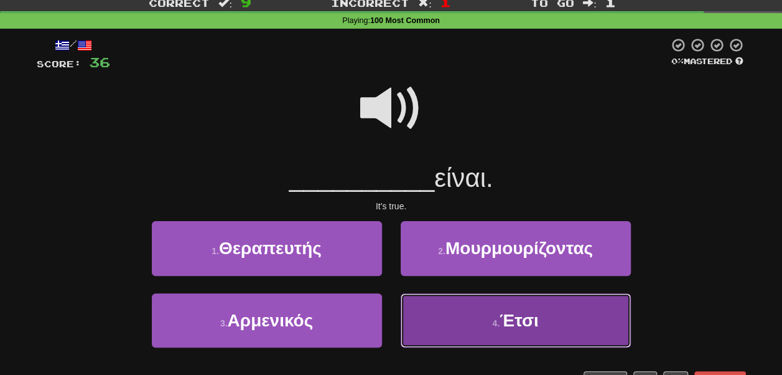
click at [442, 319] on button "4 . Έτσι" at bounding box center [516, 320] width 230 height 54
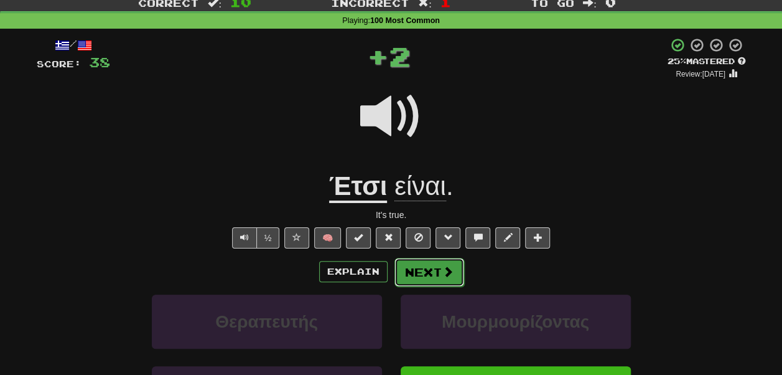
click at [421, 271] on button "Next" at bounding box center [429, 272] width 70 height 29
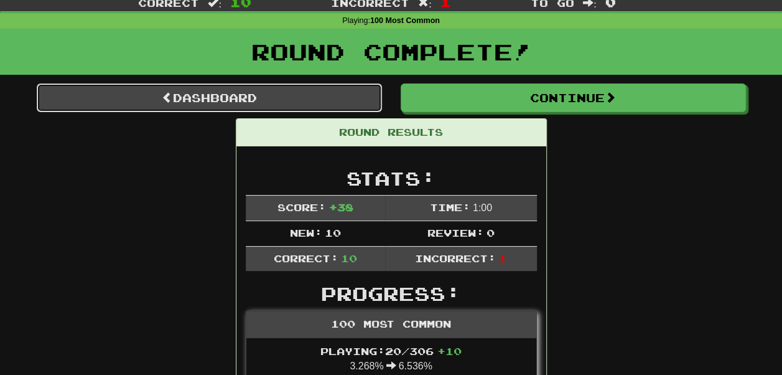
click at [268, 96] on link "Dashboard" at bounding box center [209, 97] width 345 height 29
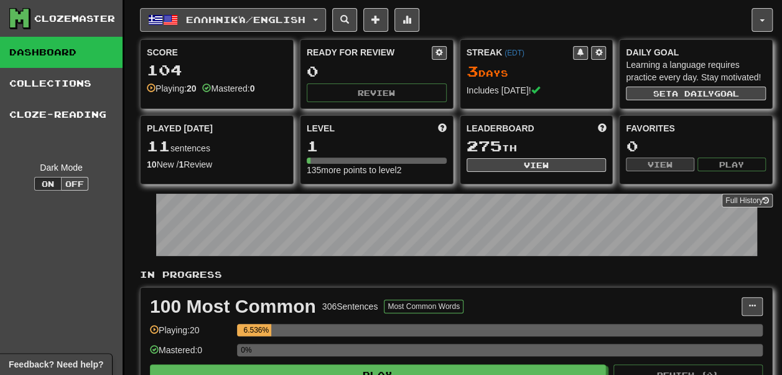
click at [252, 29] on button "Ελληνικά / English" at bounding box center [233, 20] width 186 height 24
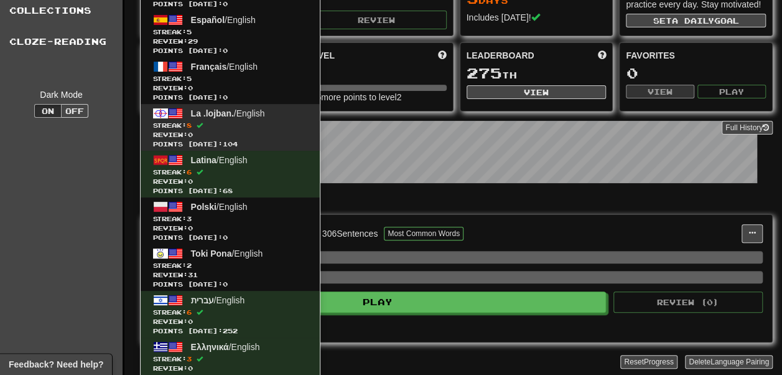
scroll to position [73, 0]
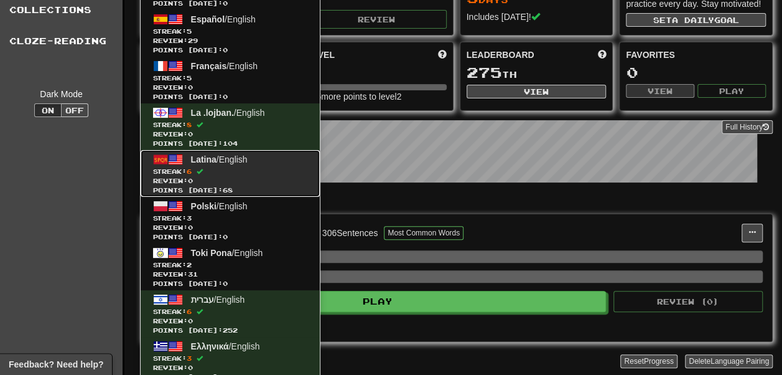
click at [236, 180] on span "Review: 0" at bounding box center [230, 180] width 154 height 9
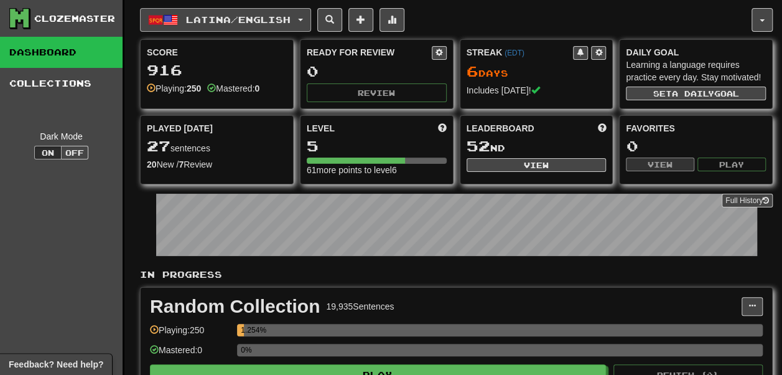
click at [225, 26] on button "Latina / English" at bounding box center [225, 20] width 171 height 24
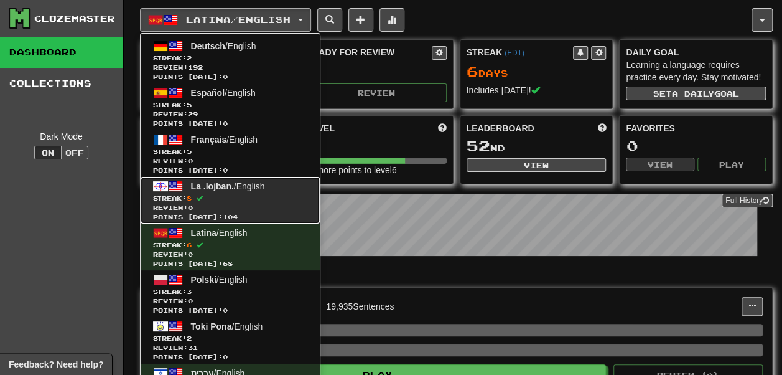
click at [233, 197] on span "Streak: 8" at bounding box center [230, 197] width 154 height 9
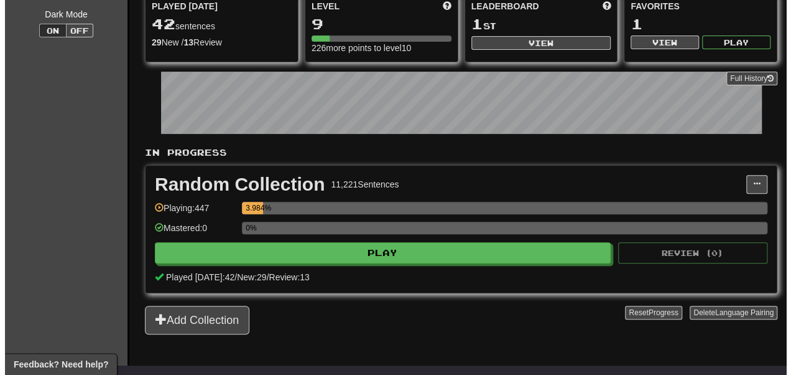
scroll to position [123, 0]
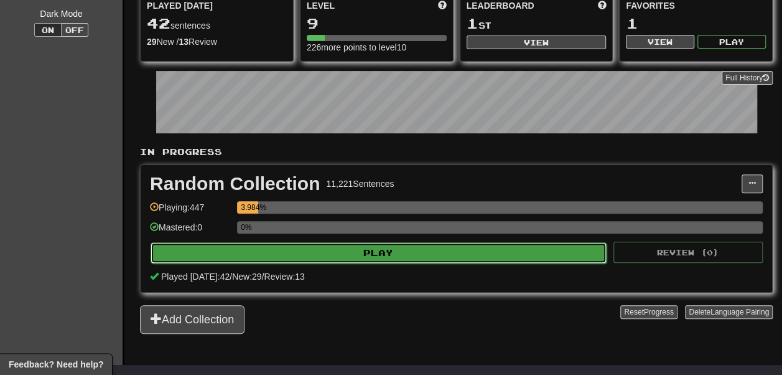
click at [354, 263] on button "Play" at bounding box center [379, 252] width 456 height 21
select select "**"
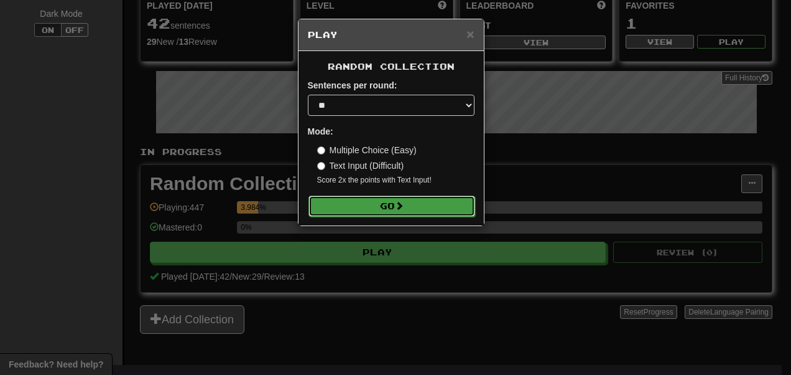
click at [350, 210] on button "Go" at bounding box center [392, 205] width 167 height 21
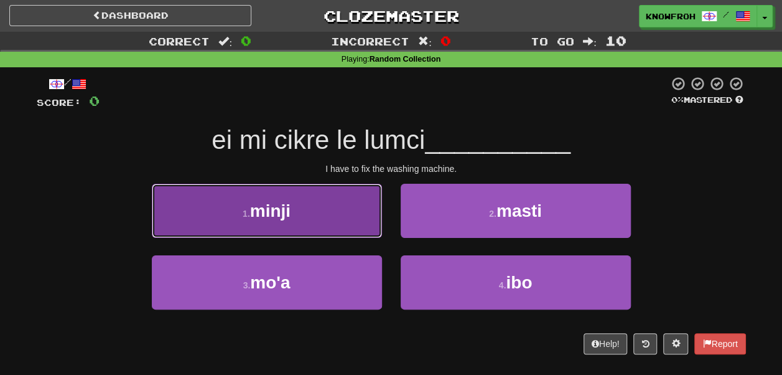
click at [286, 188] on button "1 . minji" at bounding box center [267, 211] width 230 height 54
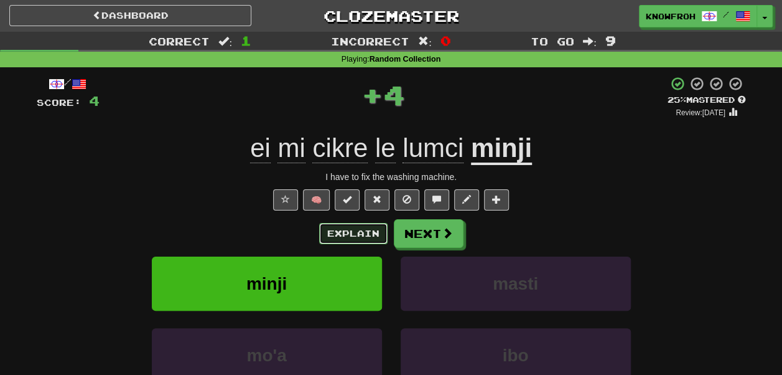
click at [366, 231] on button "Explain" at bounding box center [353, 233] width 68 height 21
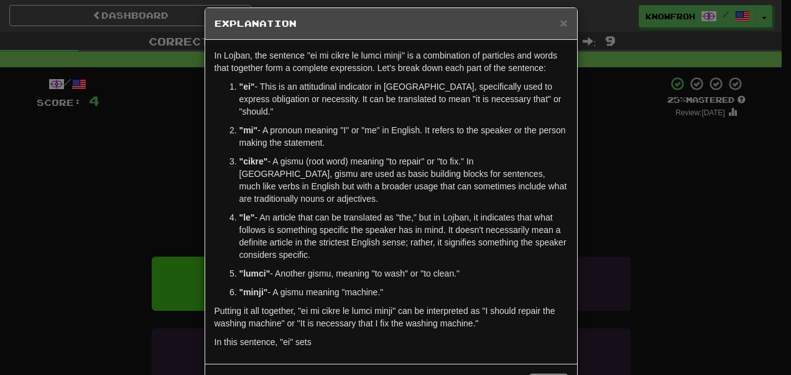
scroll to position [10, 0]
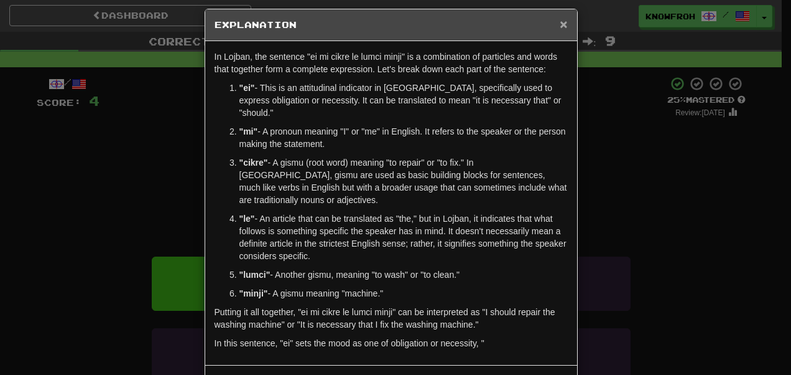
click at [561, 24] on span "×" at bounding box center [563, 24] width 7 height 14
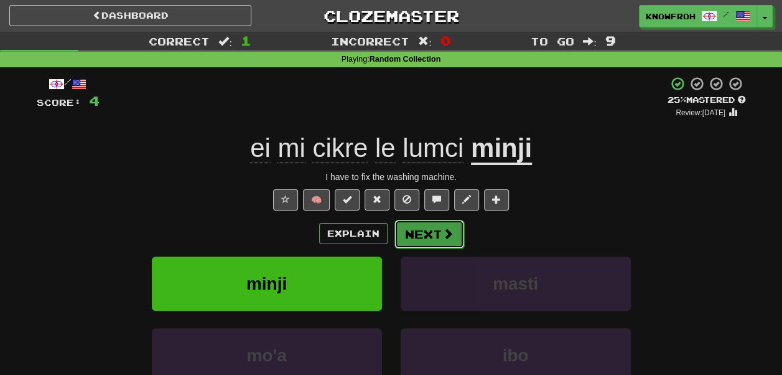
click at [445, 233] on span at bounding box center [447, 233] width 11 height 11
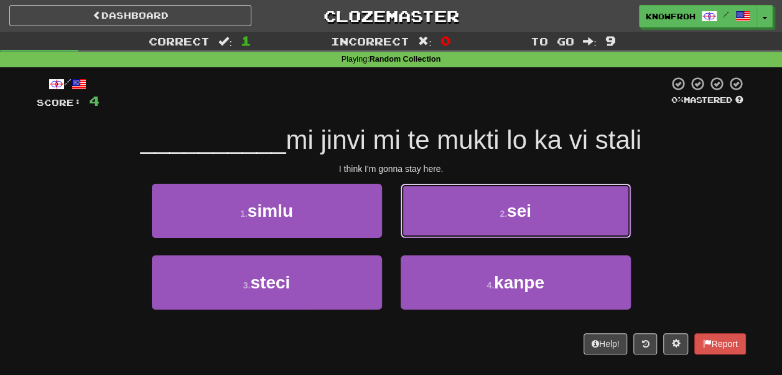
click at [445, 233] on button "2 . sei" at bounding box center [516, 211] width 230 height 54
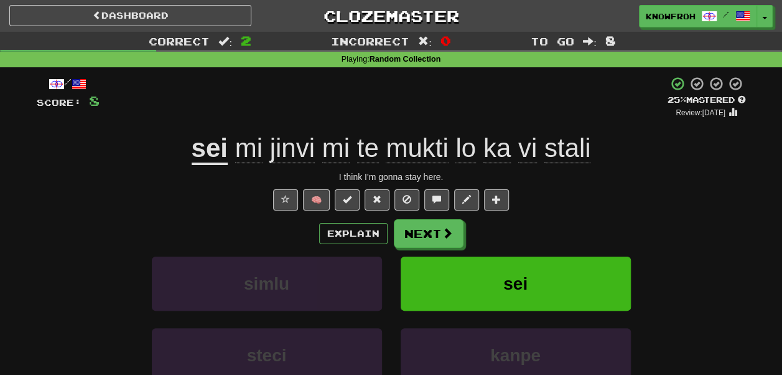
click at [625, 147] on div "sei mi jinvi mi te mukti lo ka vi stali" at bounding box center [391, 148] width 709 height 34
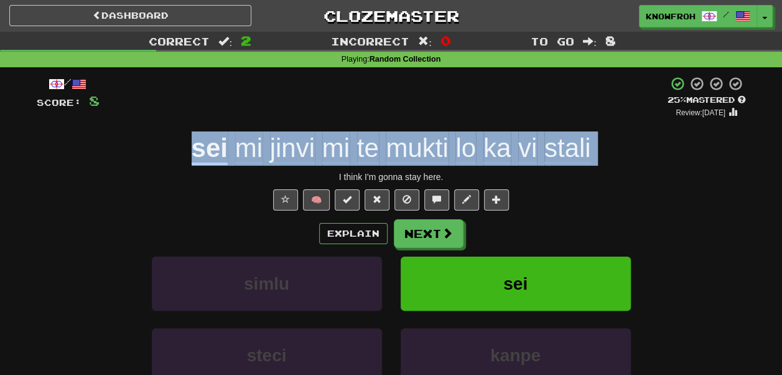
click at [625, 147] on div "sei mi jinvi mi te mukti lo ka vi stali" at bounding box center [391, 148] width 709 height 34
copy span "sei mi jinvi mi te mukti lo ka vi stali"
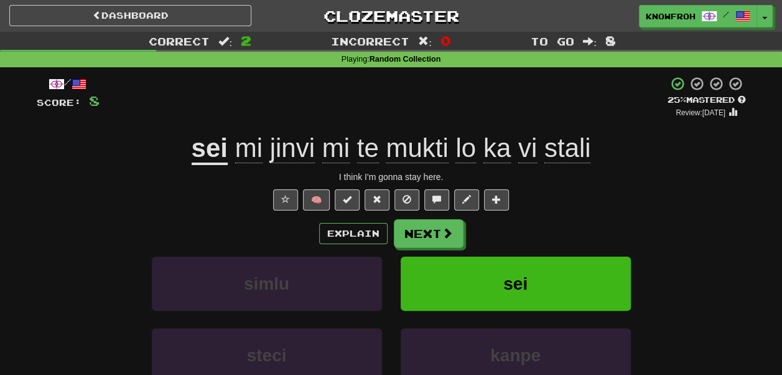
click at [492, 240] on div "Explain Next" at bounding box center [391, 233] width 709 height 29
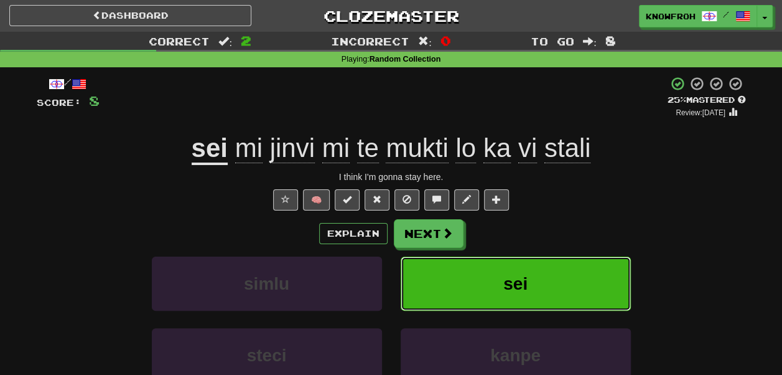
click at [479, 265] on button "sei" at bounding box center [516, 283] width 230 height 54
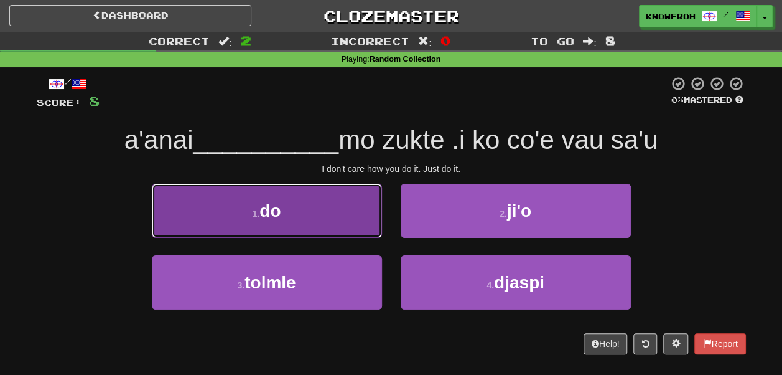
click at [350, 195] on button "1 . do" at bounding box center [267, 211] width 230 height 54
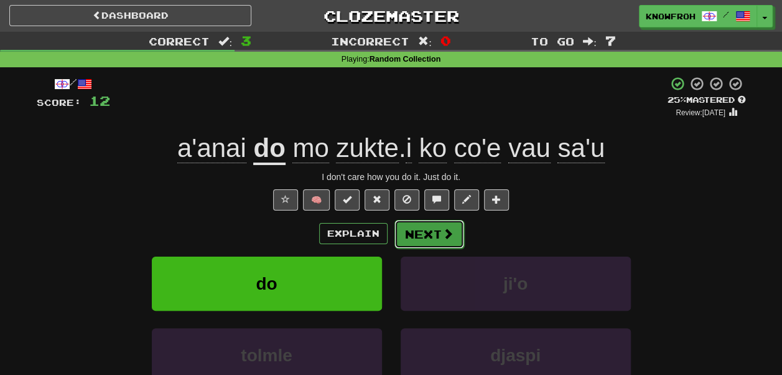
click at [442, 234] on span at bounding box center [447, 233] width 11 height 11
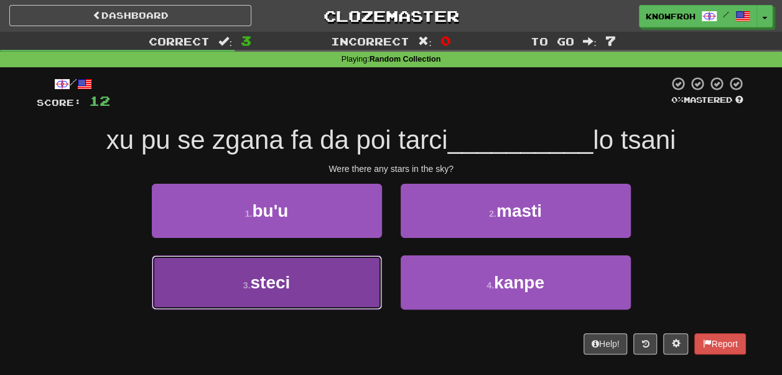
click at [295, 273] on button "3 . steci" at bounding box center [267, 282] width 230 height 54
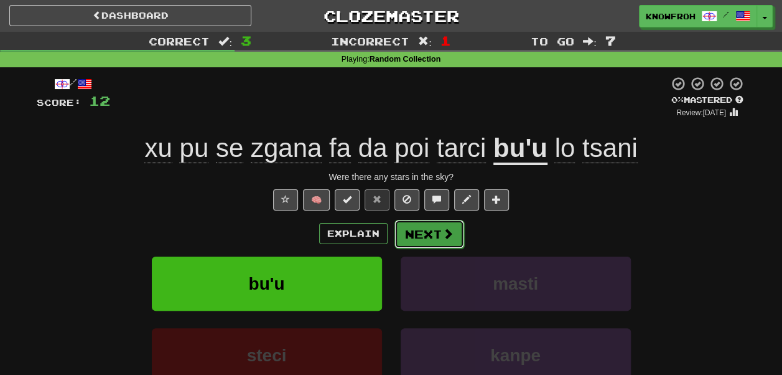
click at [424, 240] on button "Next" at bounding box center [429, 234] width 70 height 29
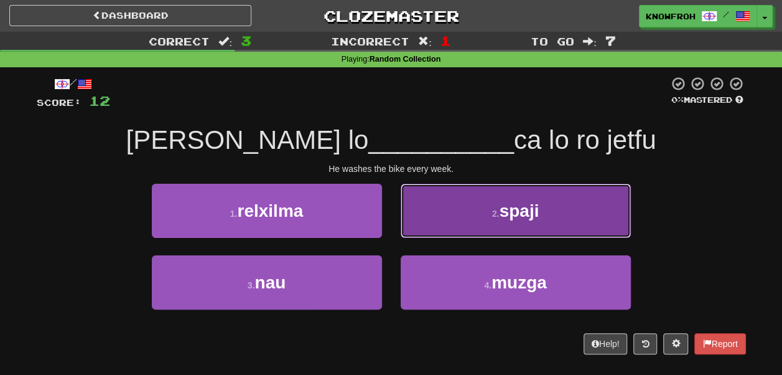
click at [444, 221] on button "2 . spaji" at bounding box center [516, 211] width 230 height 54
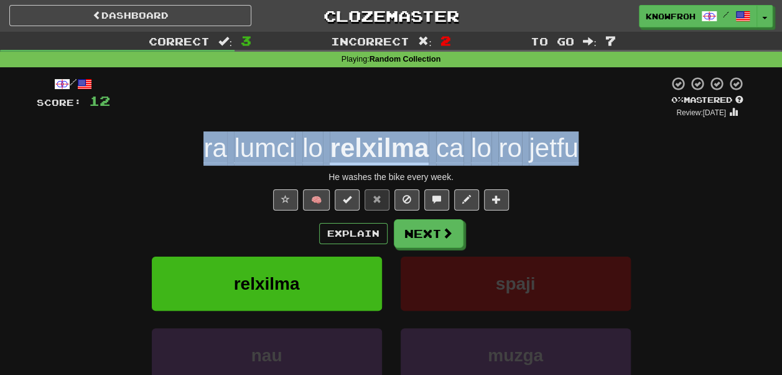
drag, startPoint x: 625, startPoint y: 147, endPoint x: 190, endPoint y: 147, distance: 435.5
click at [190, 147] on div "ra lumci lo relxilma ca lo ro jetfu" at bounding box center [391, 148] width 709 height 34
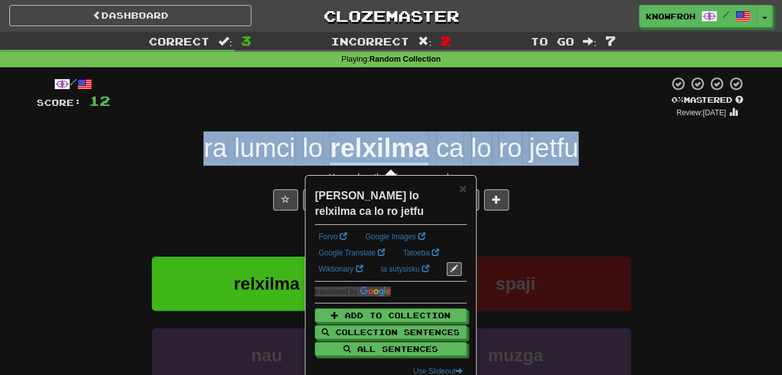
copy span "ra lumci lo relxilma ca lo ro jetfu"
click at [203, 158] on span "ra" at bounding box center [214, 148] width 23 height 30
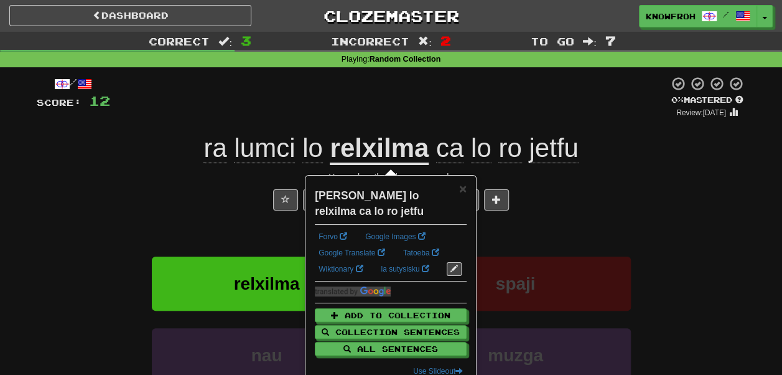
click at [121, 180] on div "He washes the bike every week." at bounding box center [391, 176] width 709 height 12
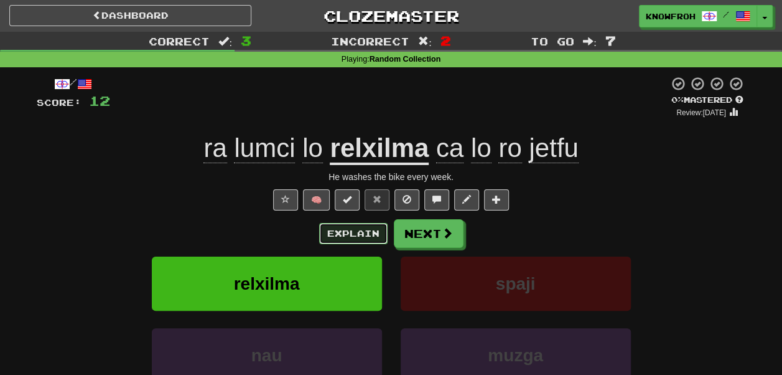
click at [351, 234] on button "Explain" at bounding box center [353, 233] width 68 height 21
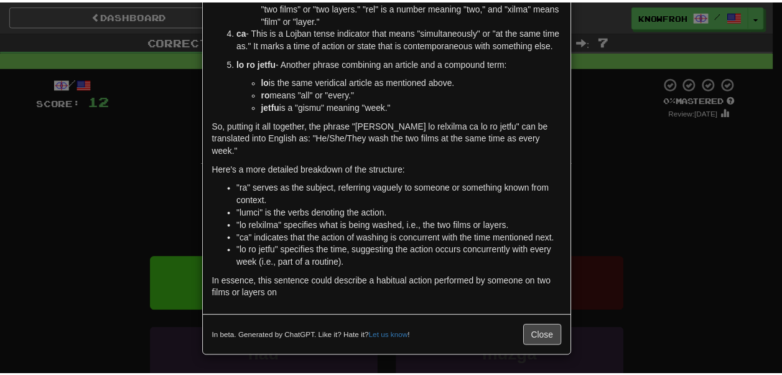
scroll to position [295, 0]
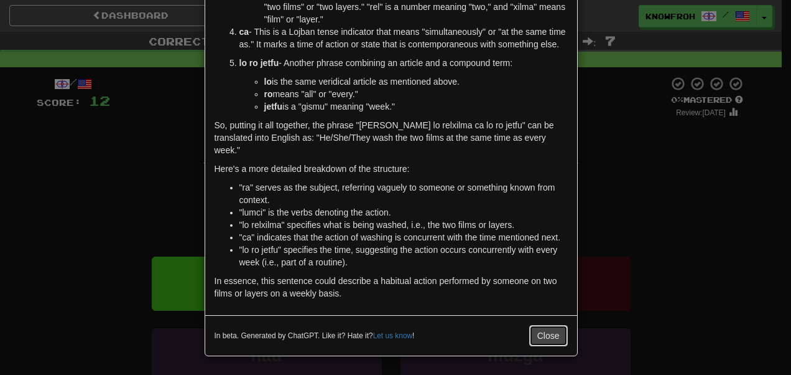
click at [549, 333] on button "Close" at bounding box center [548, 335] width 39 height 21
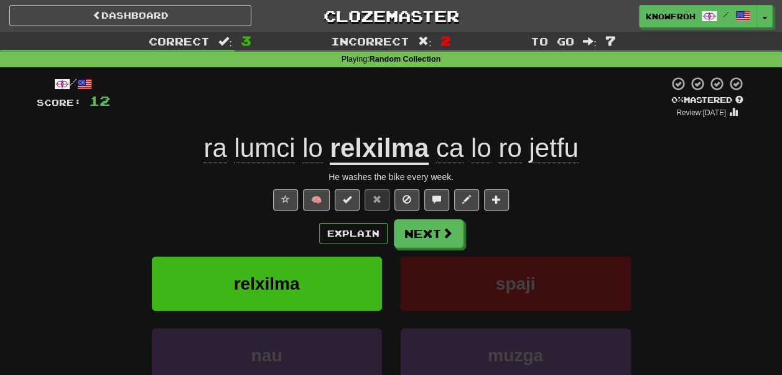
click at [563, 231] on div "Explain Next" at bounding box center [391, 233] width 709 height 29
click at [437, 202] on span at bounding box center [436, 199] width 9 height 9
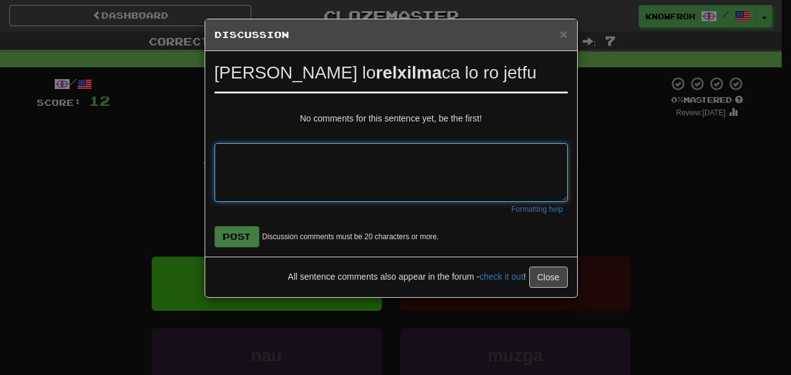
click at [353, 161] on textarea at bounding box center [391, 172] width 353 height 58
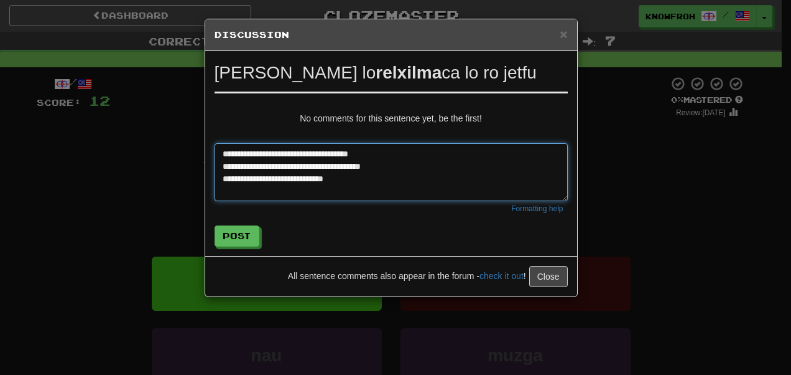
click at [370, 165] on textarea "**********" at bounding box center [392, 172] width 354 height 58
click at [370, 176] on textarea "**********" at bounding box center [392, 172] width 354 height 58
click at [266, 178] on textarea "**********" at bounding box center [392, 172] width 354 height 58
type textarea "**********"
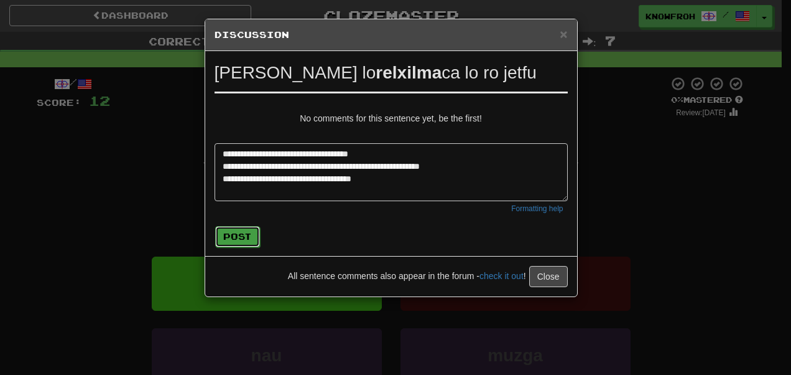
click at [228, 233] on button "Post" at bounding box center [237, 236] width 45 height 21
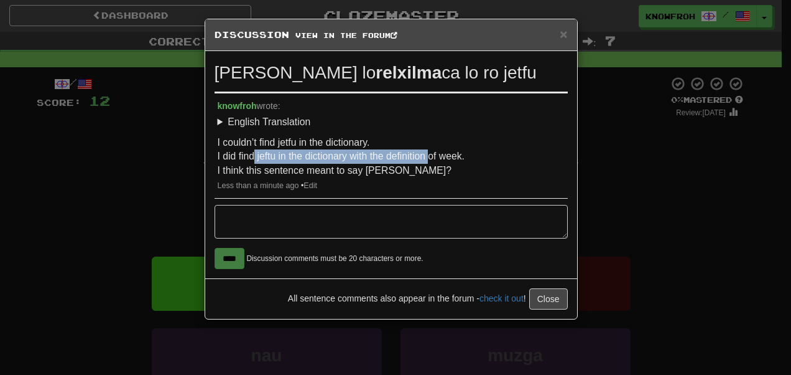
drag, startPoint x: 253, startPoint y: 153, endPoint x: 454, endPoint y: 152, distance: 201.0
click at [454, 152] on p "I couldn’t find jetfu in the dictionary. I did find jeftu in the dictionary wit…" at bounding box center [391, 157] width 347 height 42
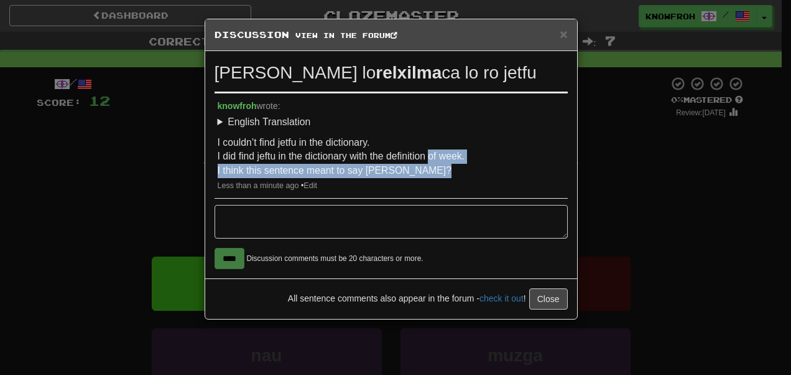
drag, startPoint x: 454, startPoint y: 152, endPoint x: 432, endPoint y: 170, distance: 29.2
click at [432, 170] on p "I couldn’t find jetfu in the dictionary. I did find jeftu in the dictionary wit…" at bounding box center [391, 157] width 347 height 42
drag, startPoint x: 432, startPoint y: 170, endPoint x: 401, endPoint y: 147, distance: 38.7
click at [401, 147] on p "I couldn’t find jetfu in the dictionary. I did find jeftu in the dictionary wit…" at bounding box center [391, 157] width 347 height 42
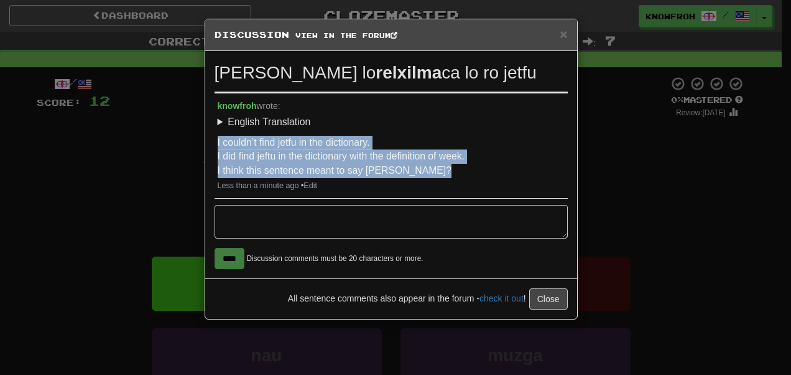
click at [401, 147] on p "I couldn’t find jetfu in the dictionary. I did find jeftu in the dictionary wit…" at bounding box center [391, 157] width 347 height 42
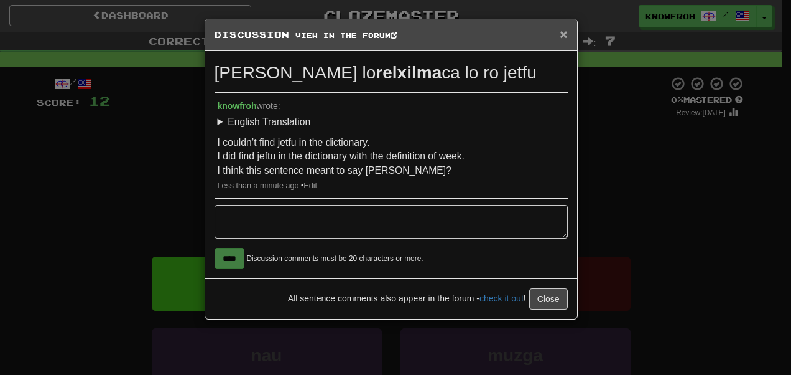
click at [562, 36] on span "×" at bounding box center [563, 34] width 7 height 14
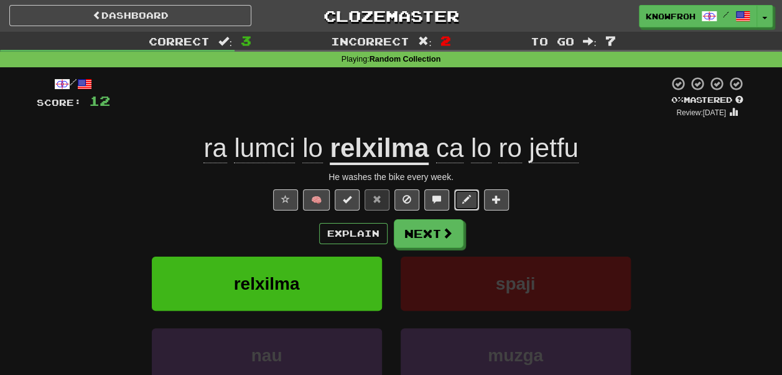
click at [464, 200] on span at bounding box center [466, 199] width 9 height 9
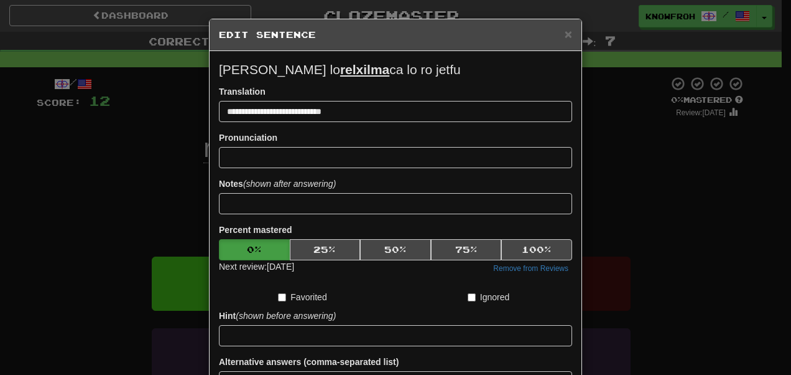
click at [404, 68] on p "ra lumci lo relxilma ca lo ro jetfu" at bounding box center [395, 69] width 353 height 19
click at [565, 37] on span "×" at bounding box center [568, 34] width 7 height 14
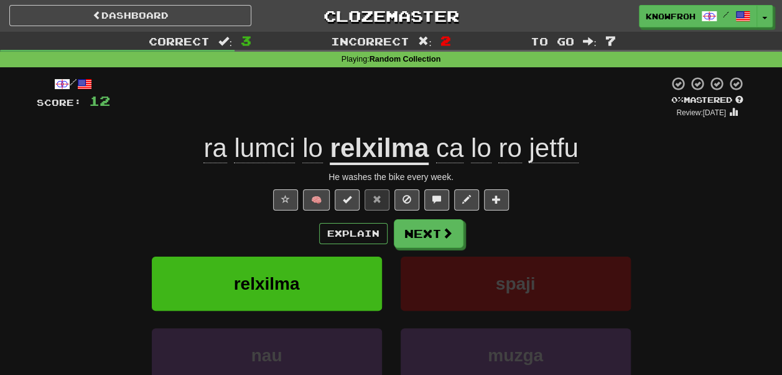
click at [510, 121] on div "/ Score: 12 0 % Mastered Review: 2025-10-03 ra lumci lo relxilma ca lo ro jetfu…" at bounding box center [391, 271] width 709 height 390
click at [442, 232] on span at bounding box center [447, 233] width 11 height 11
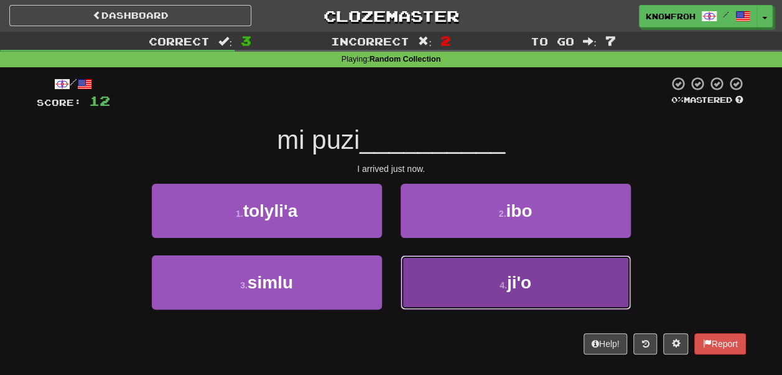
click at [414, 279] on button "4 . ji'o" at bounding box center [516, 282] width 230 height 54
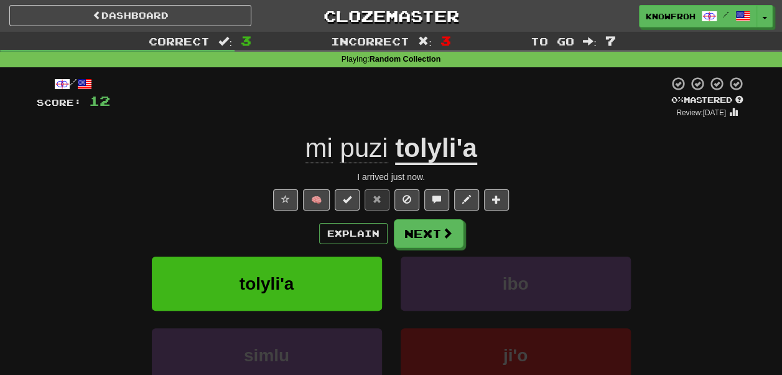
click at [284, 151] on div "mi puzi tolyli'a" at bounding box center [391, 148] width 709 height 34
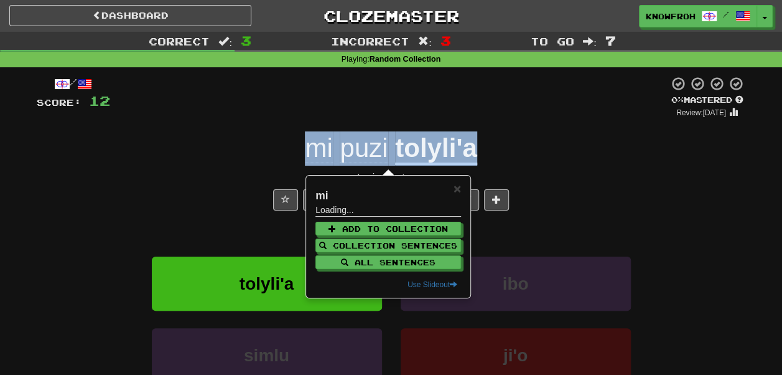
click at [284, 151] on div "mi puzi tolyli'a" at bounding box center [391, 148] width 709 height 34
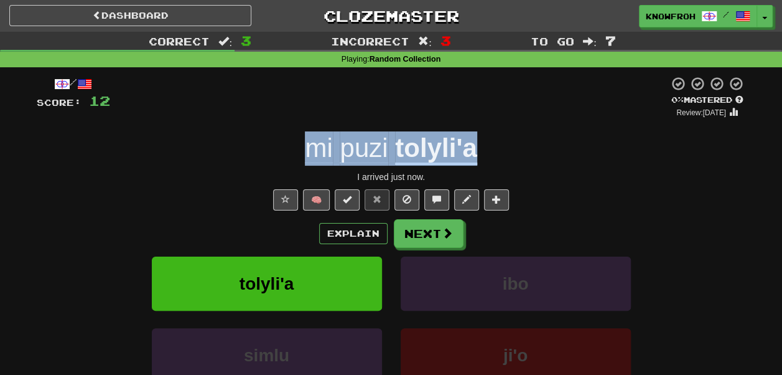
copy span "mi puzi tolyli'a"
click at [516, 157] on div "mi puzi tolyli'a" at bounding box center [391, 148] width 709 height 34
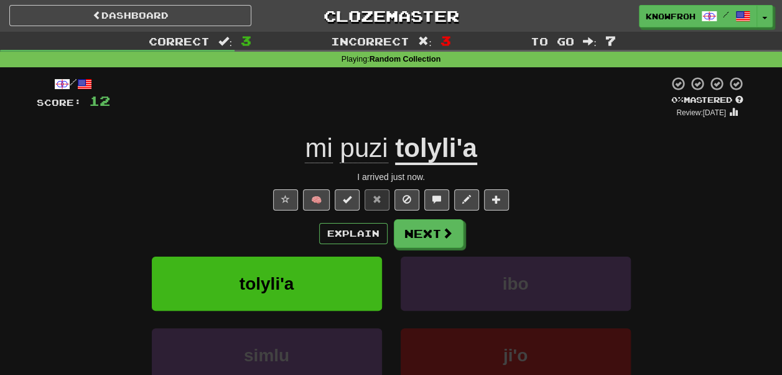
click at [539, 113] on div at bounding box center [389, 97] width 559 height 42
click at [445, 230] on span at bounding box center [447, 233] width 11 height 11
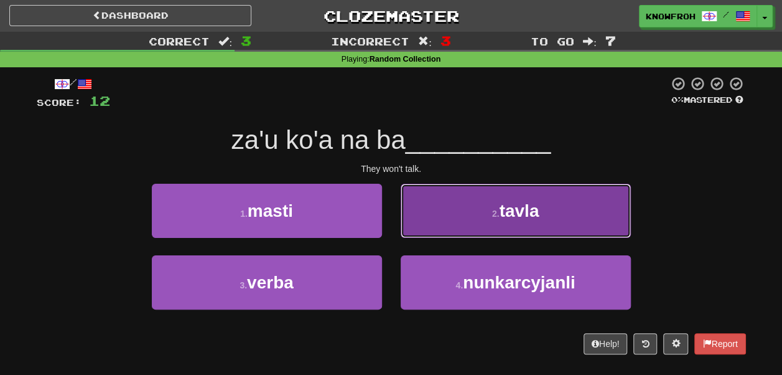
click at [442, 215] on button "2 . tavla" at bounding box center [516, 211] width 230 height 54
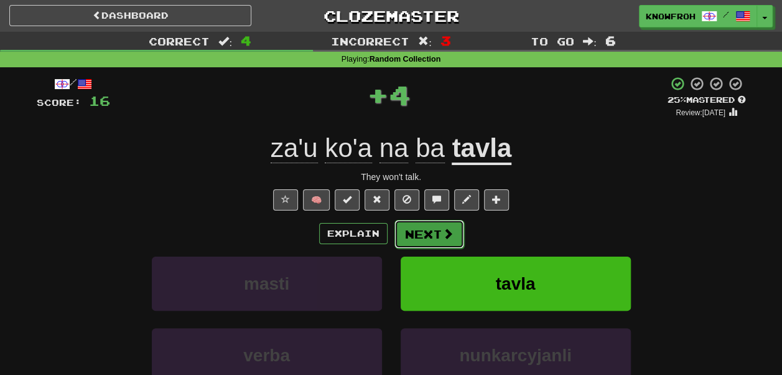
click at [444, 234] on span at bounding box center [447, 233] width 11 height 11
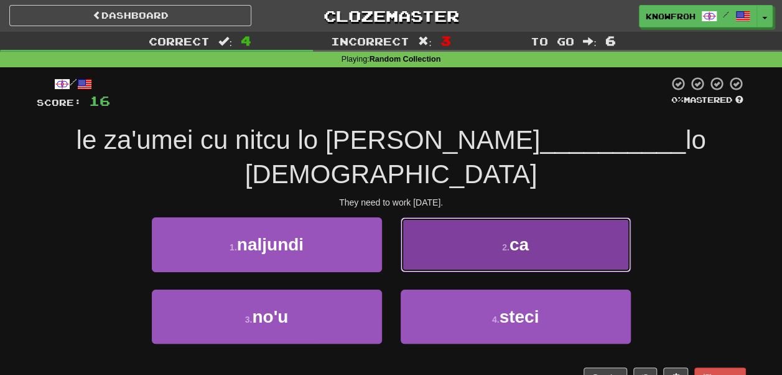
click at [432, 220] on button "2 . ca" at bounding box center [516, 244] width 230 height 54
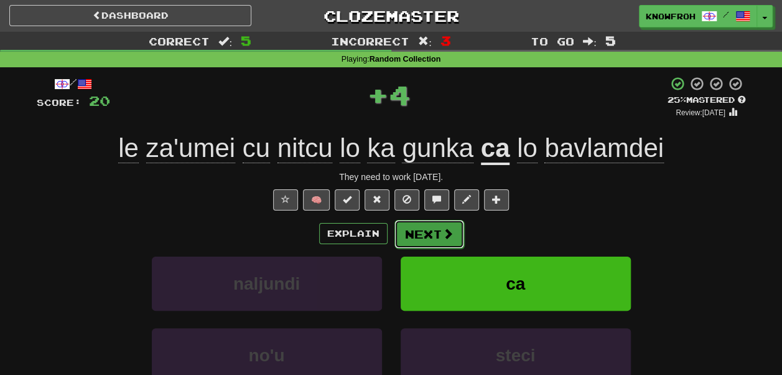
click at [439, 223] on button "Next" at bounding box center [429, 234] width 70 height 29
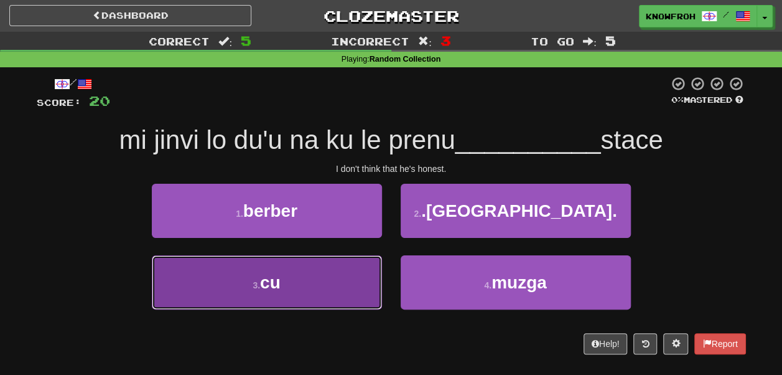
click at [348, 282] on button "3 . cu" at bounding box center [267, 282] width 230 height 54
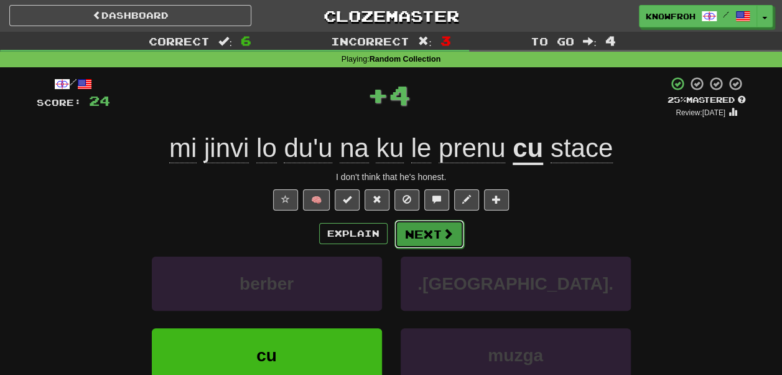
click at [423, 235] on button "Next" at bounding box center [429, 234] width 70 height 29
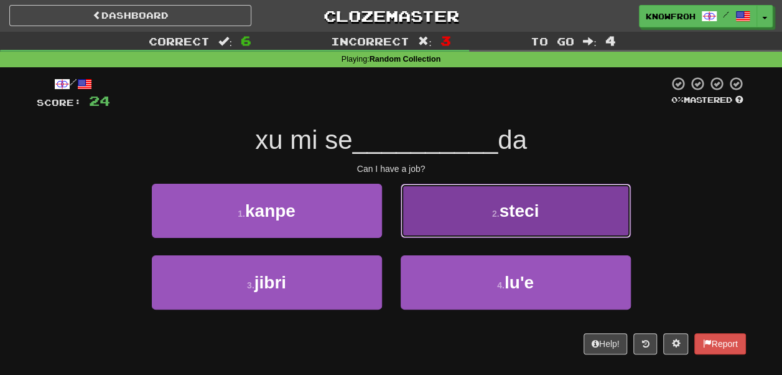
click at [421, 218] on button "2 . steci" at bounding box center [516, 211] width 230 height 54
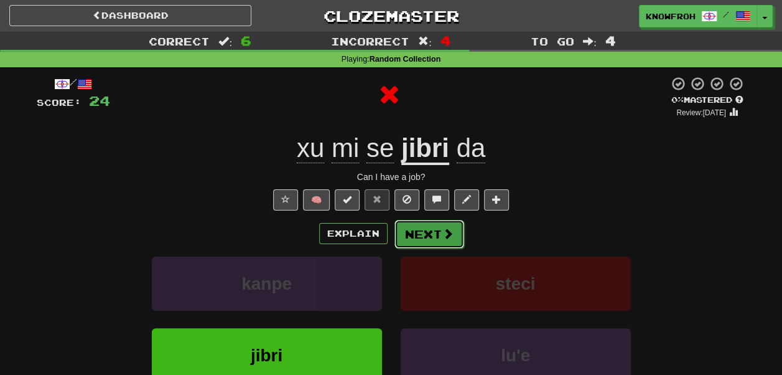
click at [419, 238] on button "Next" at bounding box center [429, 234] width 70 height 29
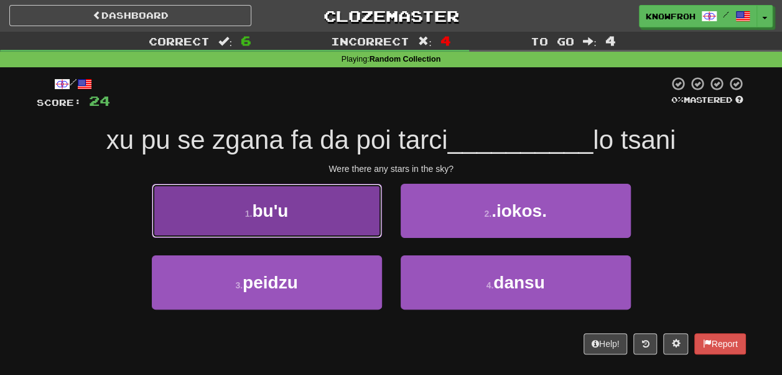
click at [336, 224] on button "1 . bu'u" at bounding box center [267, 211] width 230 height 54
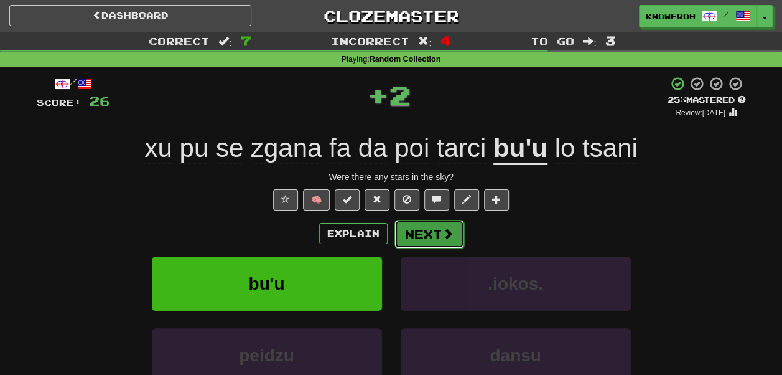
click at [424, 225] on button "Next" at bounding box center [429, 234] width 70 height 29
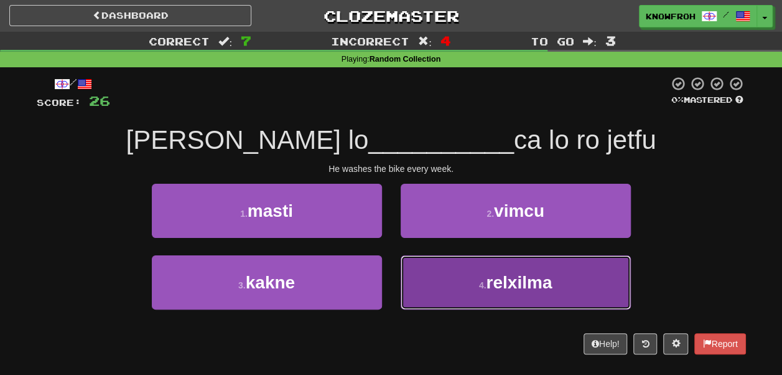
click at [428, 275] on button "4 . relxilma" at bounding box center [516, 282] width 230 height 54
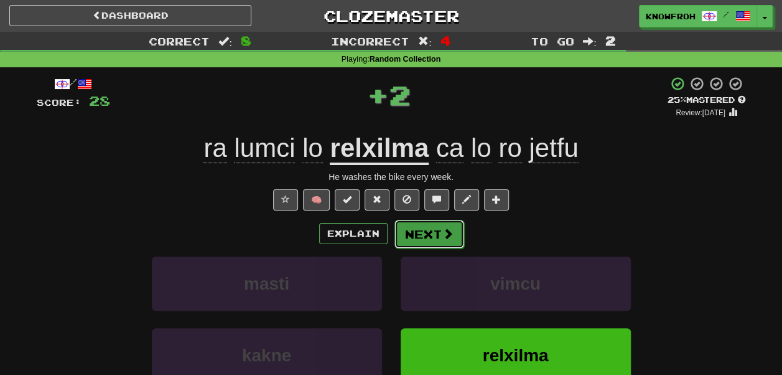
click at [436, 244] on button "Next" at bounding box center [429, 234] width 70 height 29
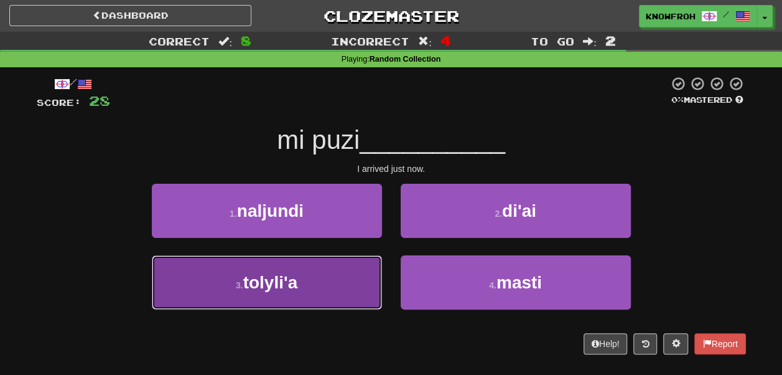
click at [335, 266] on button "3 . tolyli'a" at bounding box center [267, 282] width 230 height 54
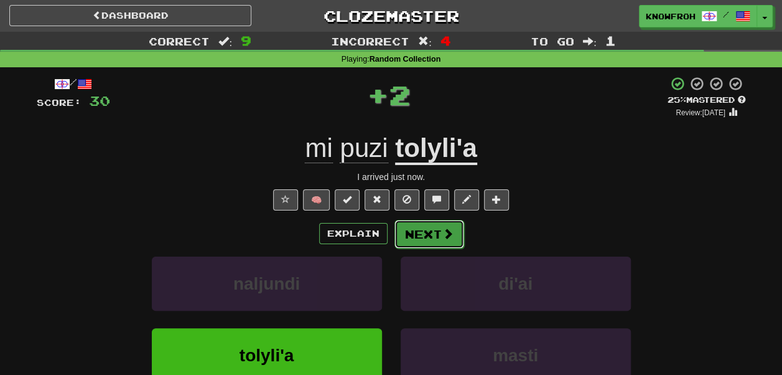
click at [417, 237] on button "Next" at bounding box center [429, 234] width 70 height 29
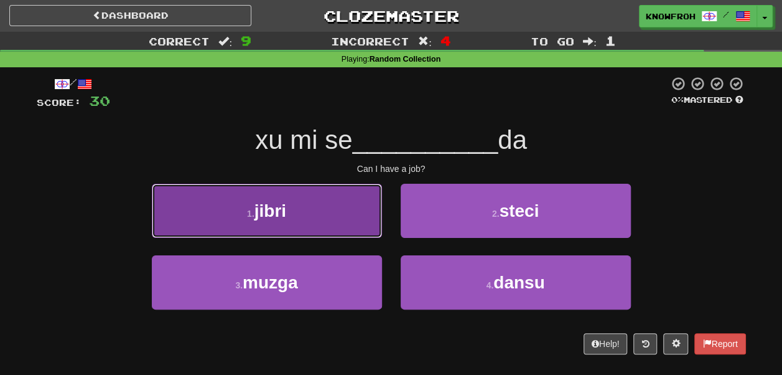
click at [329, 223] on button "1 . jibri" at bounding box center [267, 211] width 230 height 54
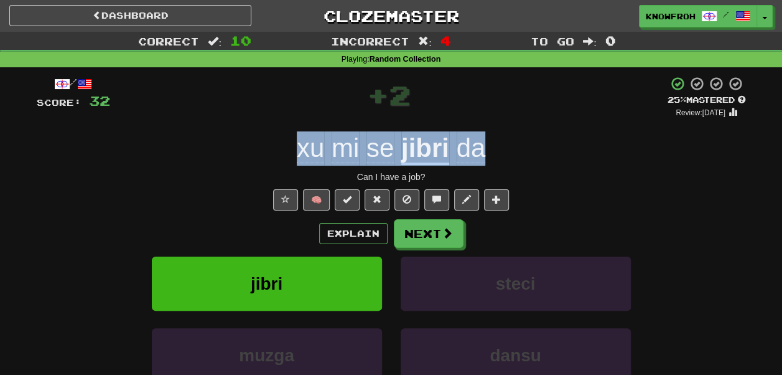
drag, startPoint x: 516, startPoint y: 162, endPoint x: 289, endPoint y: 157, distance: 227.2
click at [289, 157] on div "xu mi se jibri da" at bounding box center [391, 148] width 709 height 34
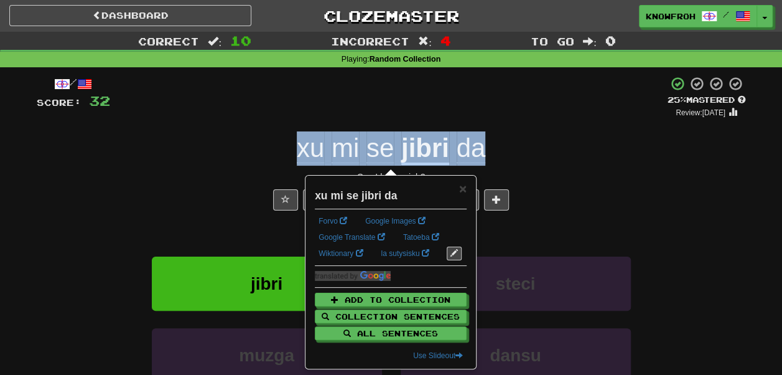
copy span "xu mi se jibri da"
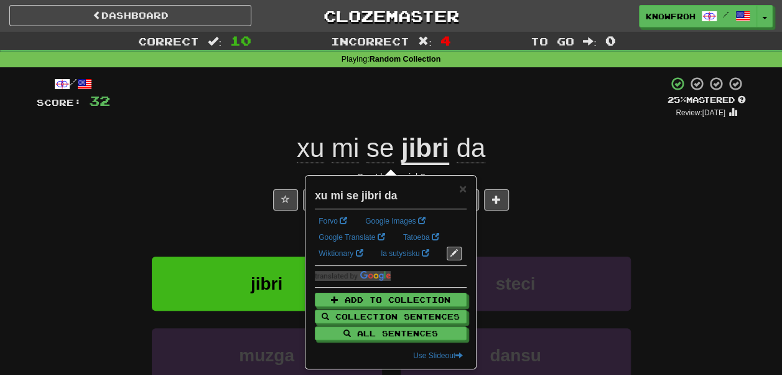
click at [530, 105] on div "+ 2" at bounding box center [388, 97] width 557 height 42
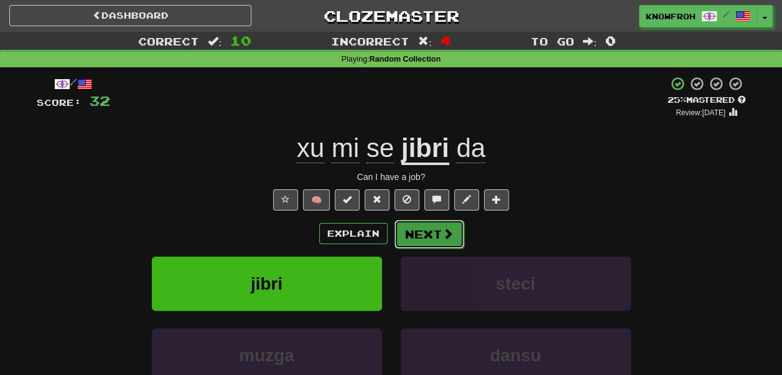
click at [432, 236] on button "Next" at bounding box center [429, 234] width 70 height 29
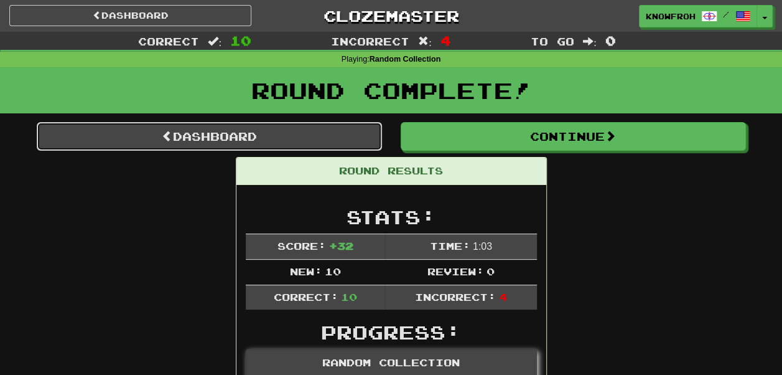
click at [299, 143] on link "Dashboard" at bounding box center [209, 136] width 345 height 29
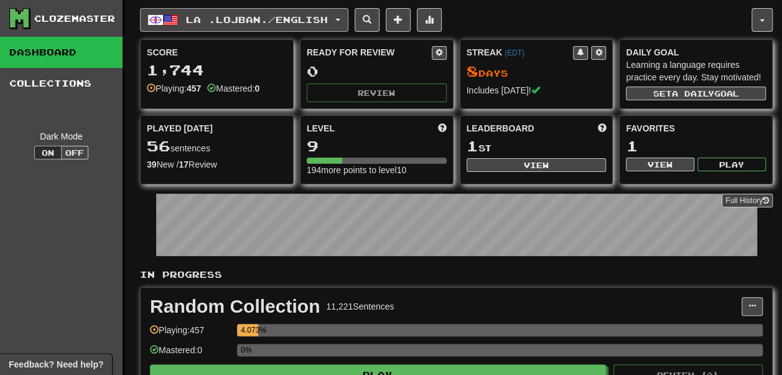
click at [268, 17] on button "La .lojban. / English" at bounding box center [244, 20] width 208 height 24
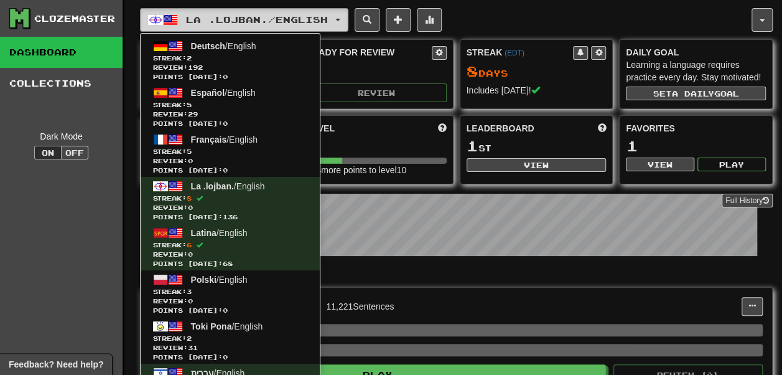
click at [274, 23] on button "La .lojban. / English" at bounding box center [244, 20] width 208 height 24
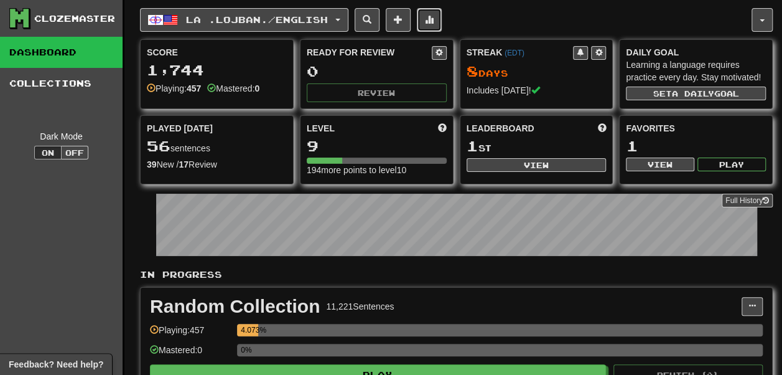
click at [425, 15] on span at bounding box center [429, 19] width 9 height 9
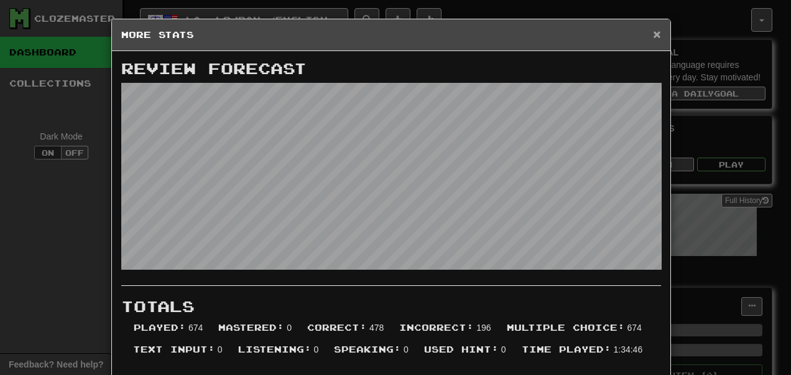
click at [654, 34] on span "×" at bounding box center [656, 34] width 7 height 14
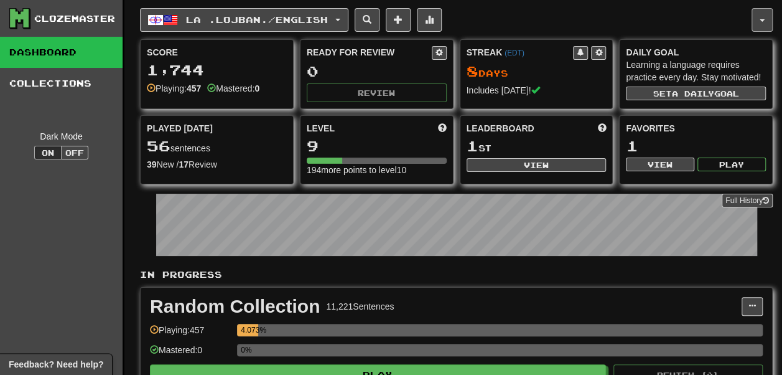
click at [760, 21] on span "button" at bounding box center [762, 20] width 5 height 2
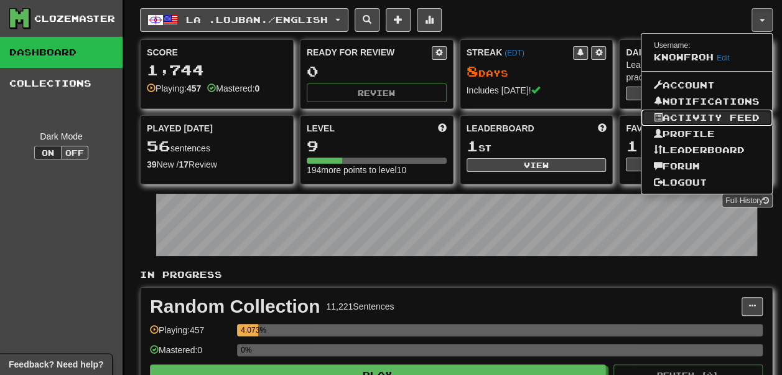
click at [722, 113] on link "Activity Feed" at bounding box center [706, 118] width 131 height 16
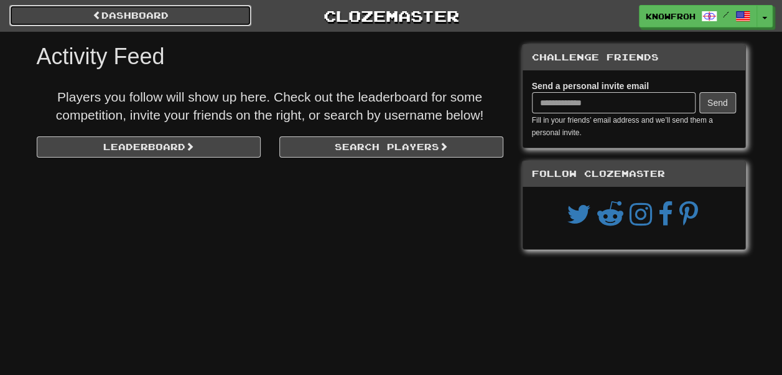
click at [173, 5] on link "Dashboard" at bounding box center [130, 15] width 242 height 21
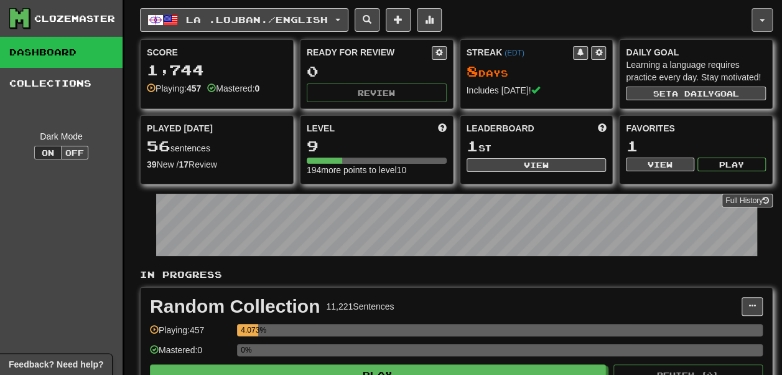
click at [758, 15] on button "button" at bounding box center [762, 20] width 21 height 24
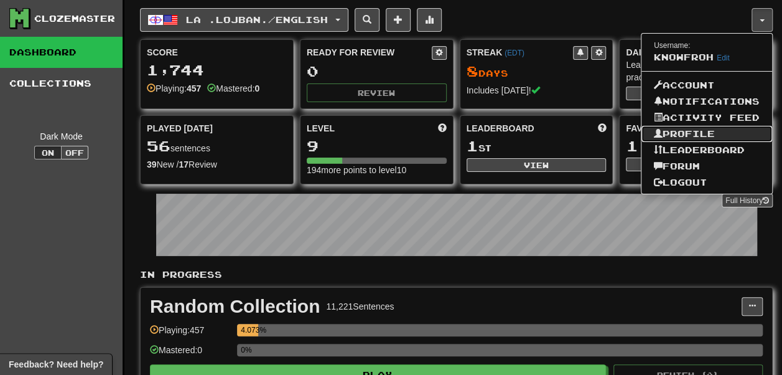
click at [715, 130] on link "Profile" at bounding box center [706, 134] width 131 height 16
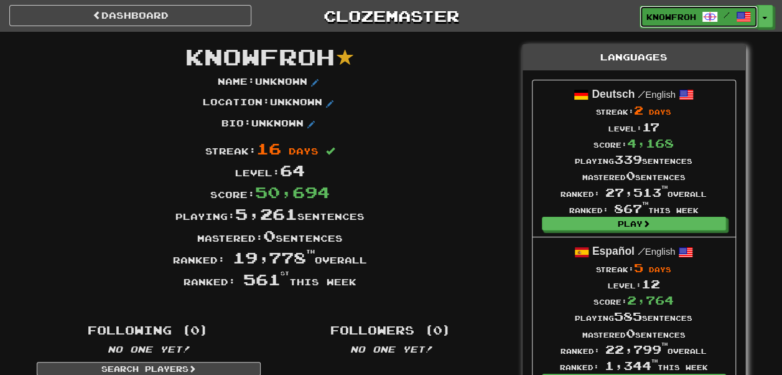
click at [730, 17] on span "/" at bounding box center [726, 15] width 49 height 9
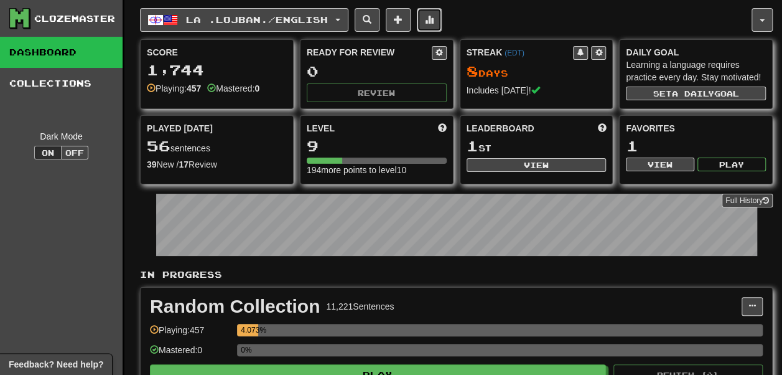
click at [425, 21] on span at bounding box center [429, 19] width 9 height 9
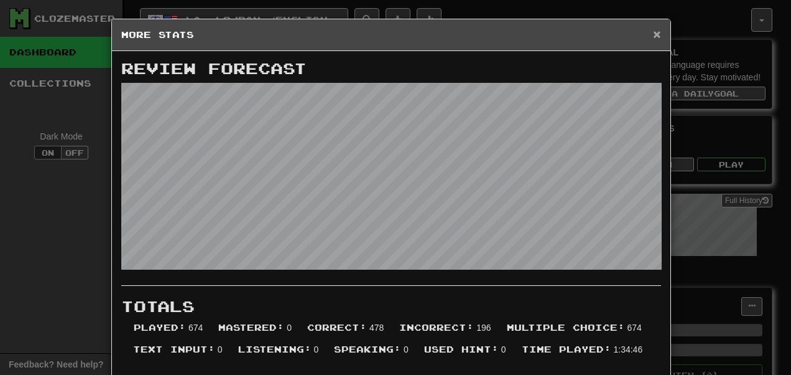
click at [656, 31] on span "×" at bounding box center [656, 34] width 7 height 14
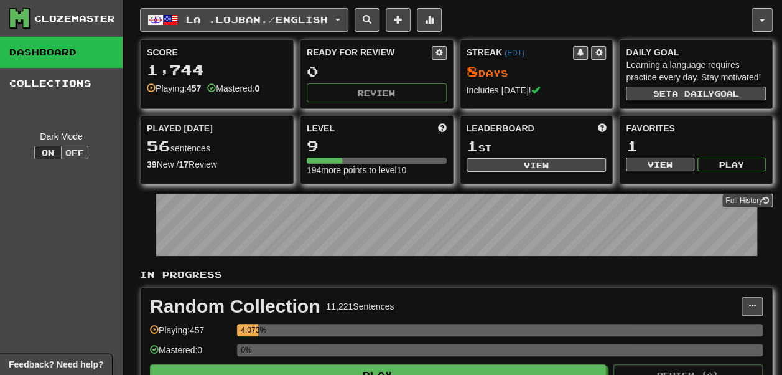
click at [223, 15] on span "La .lojban. / English" at bounding box center [257, 19] width 142 height 11
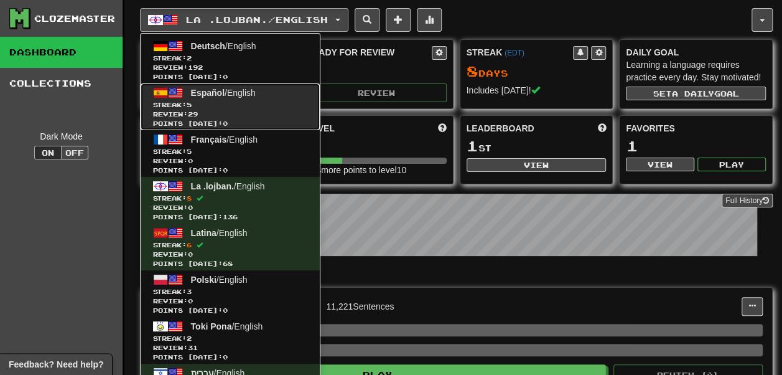
click at [141, 113] on link "Español / English Streak: 5 Review: 29 Points [DATE]: 0" at bounding box center [230, 106] width 179 height 47
